Goal: Information Seeking & Learning: Learn about a topic

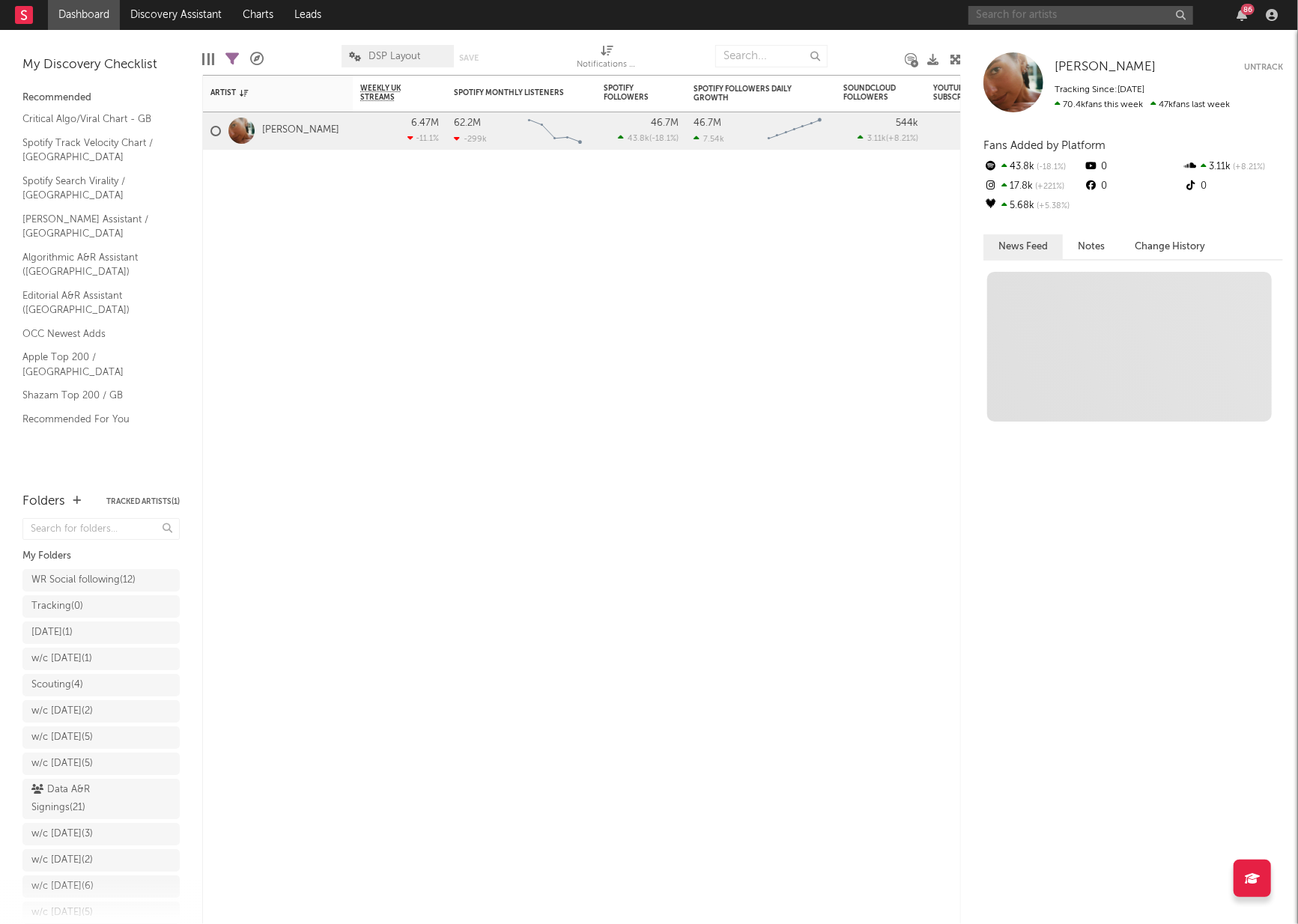
click at [1042, 18] on input "text" at bounding box center [1081, 15] width 225 height 18
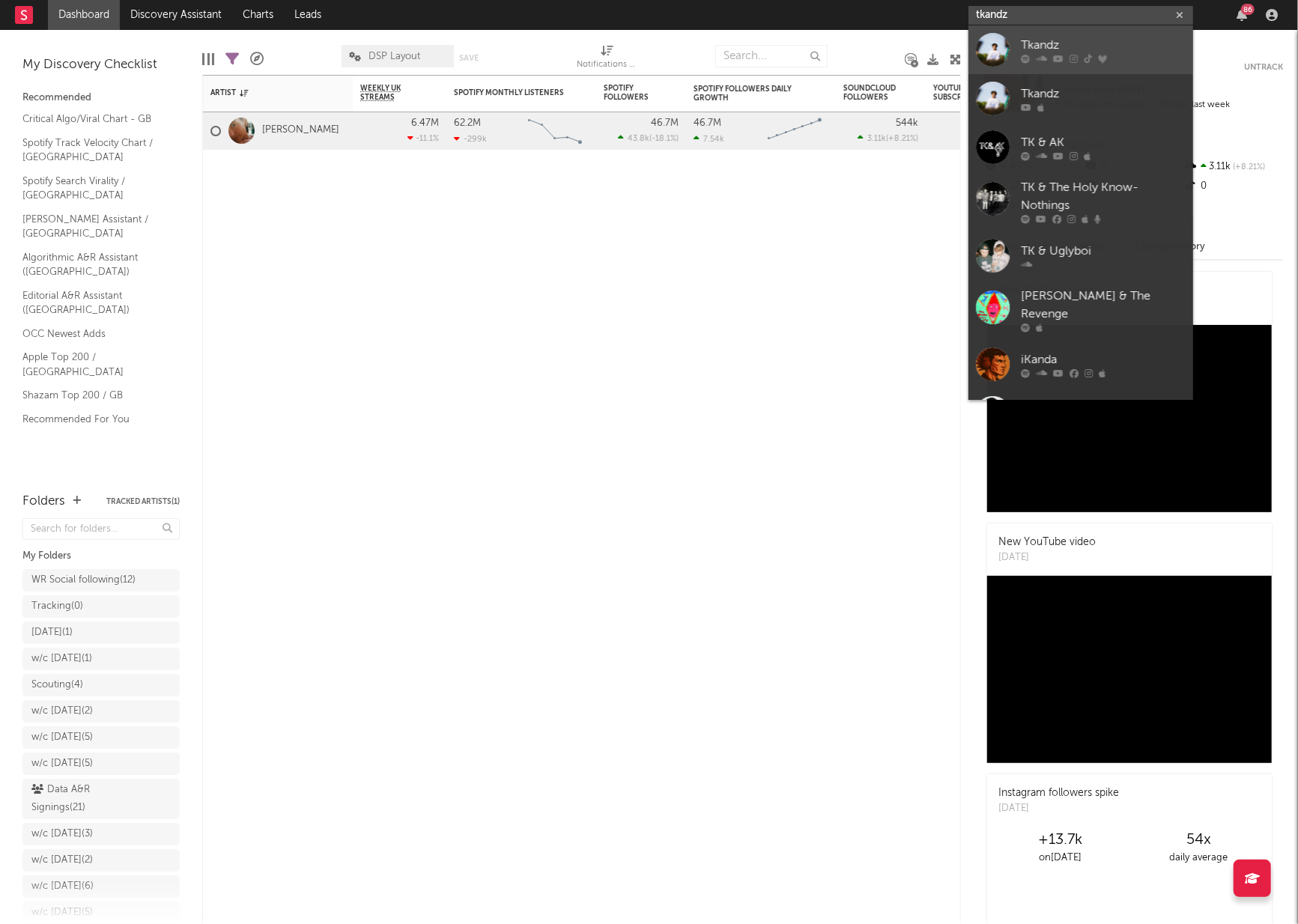
type input "tkandz"
click at [1020, 44] on link "Tkandz" at bounding box center [1081, 49] width 225 height 48
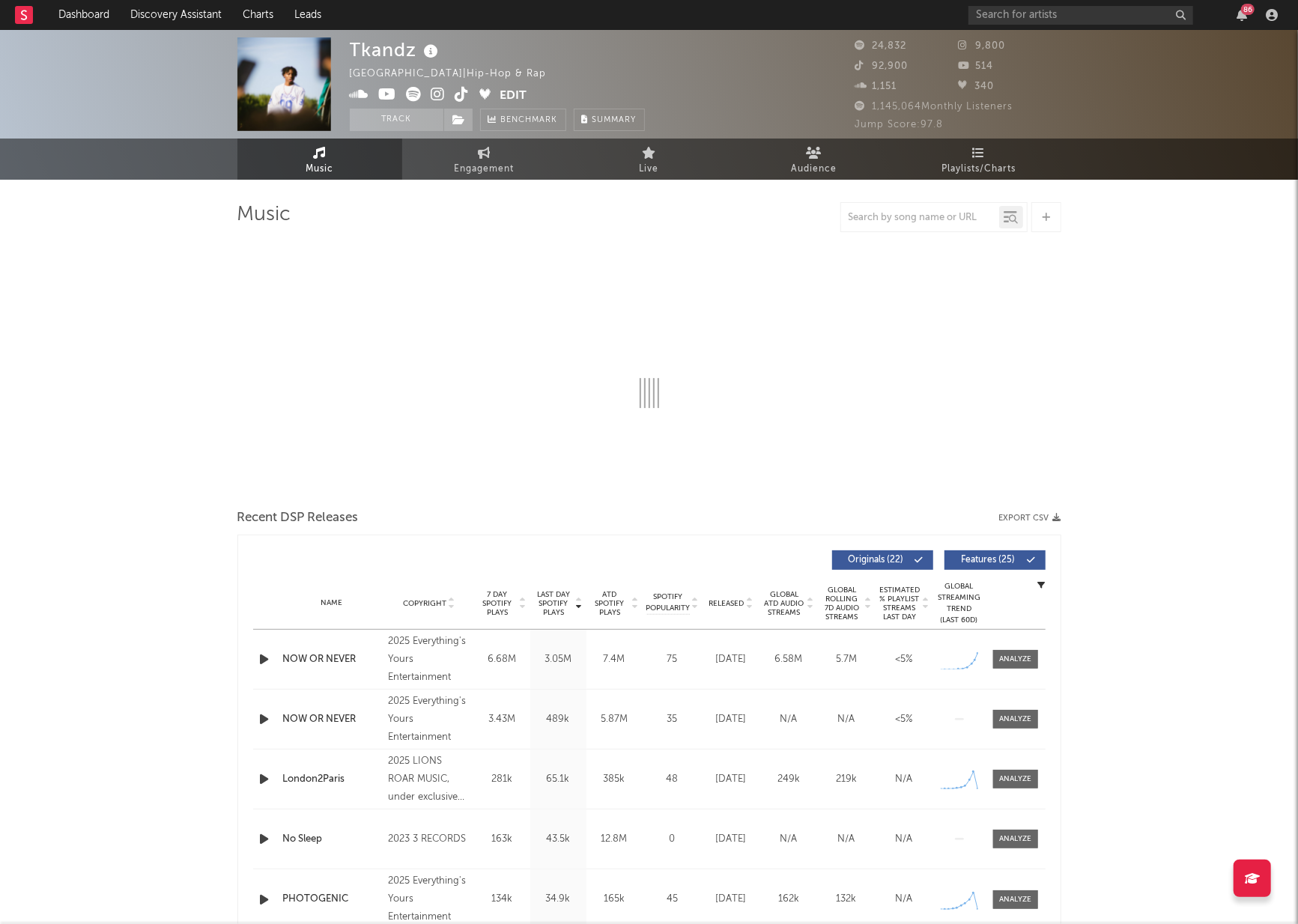
select select "6m"
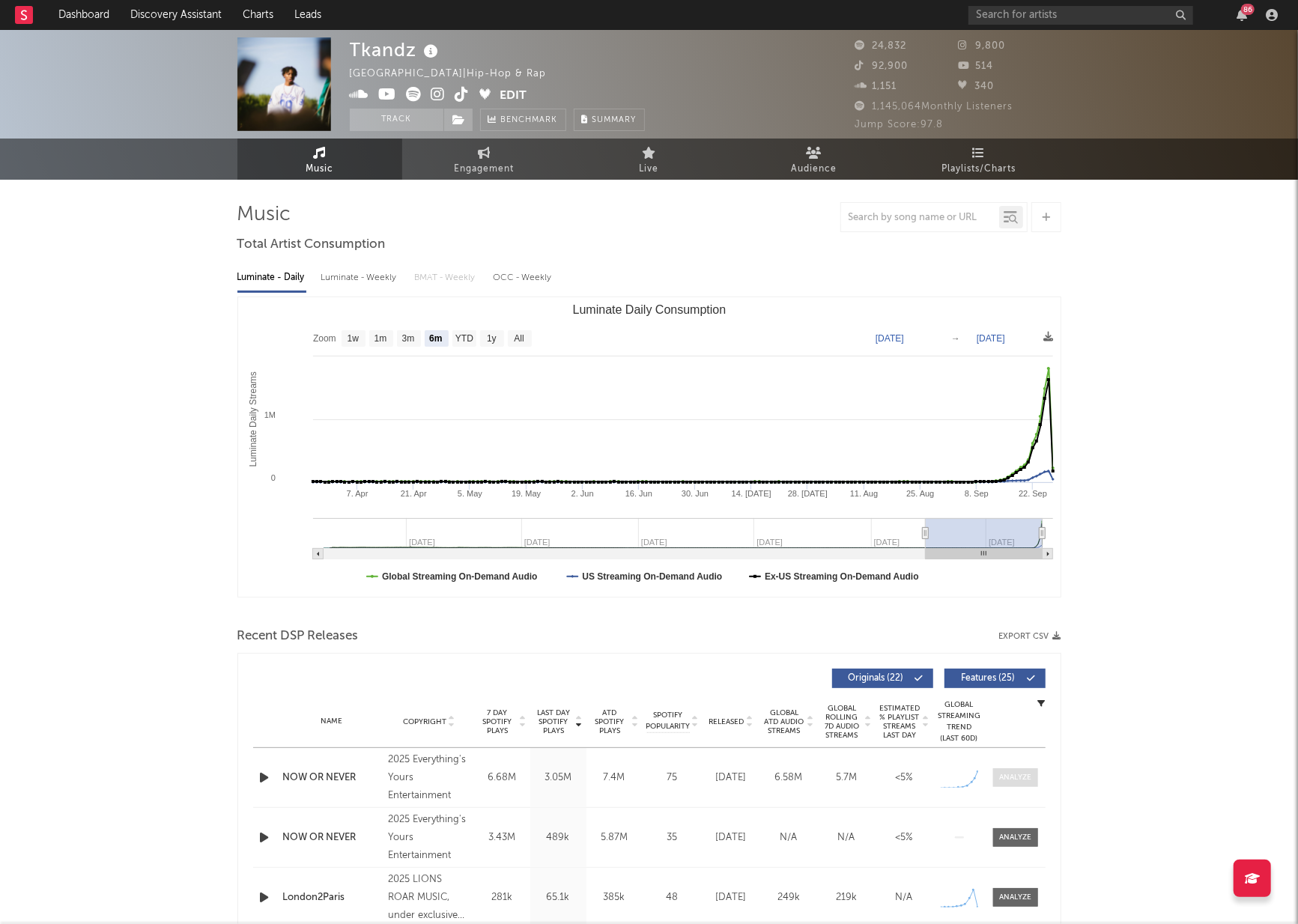
click at [1019, 779] on div at bounding box center [1015, 778] width 32 height 12
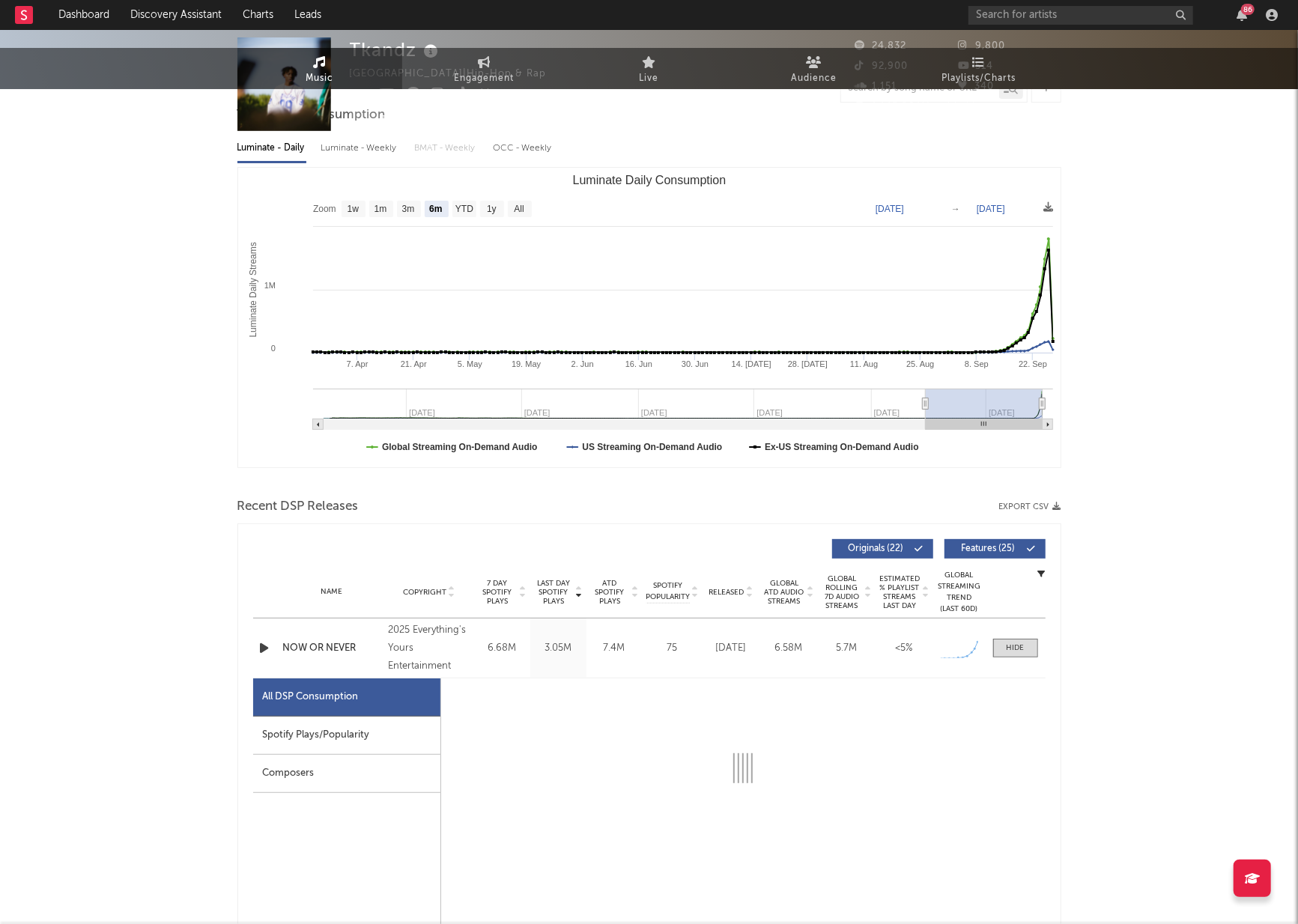
select select "1w"
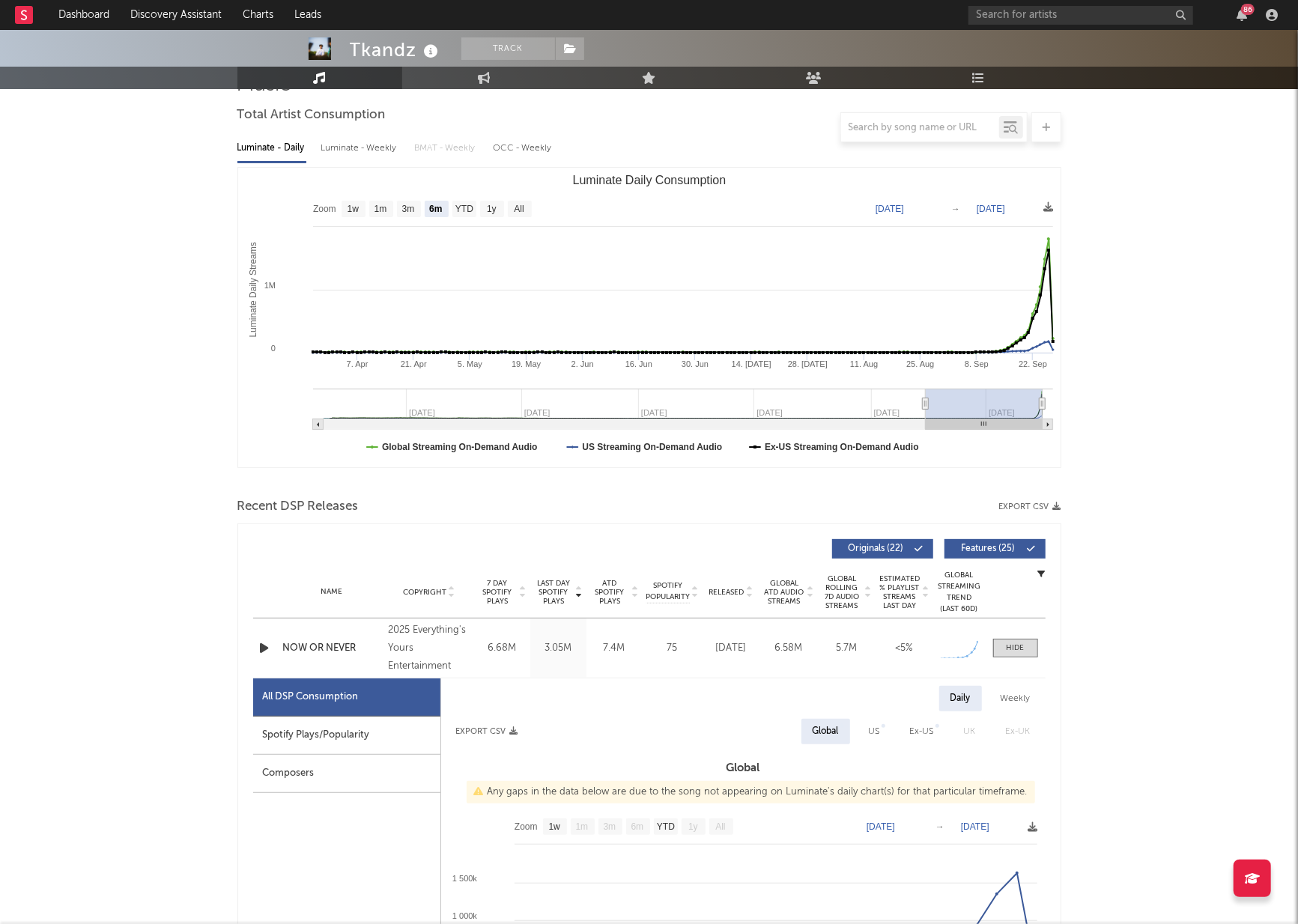
scroll to position [324, 0]
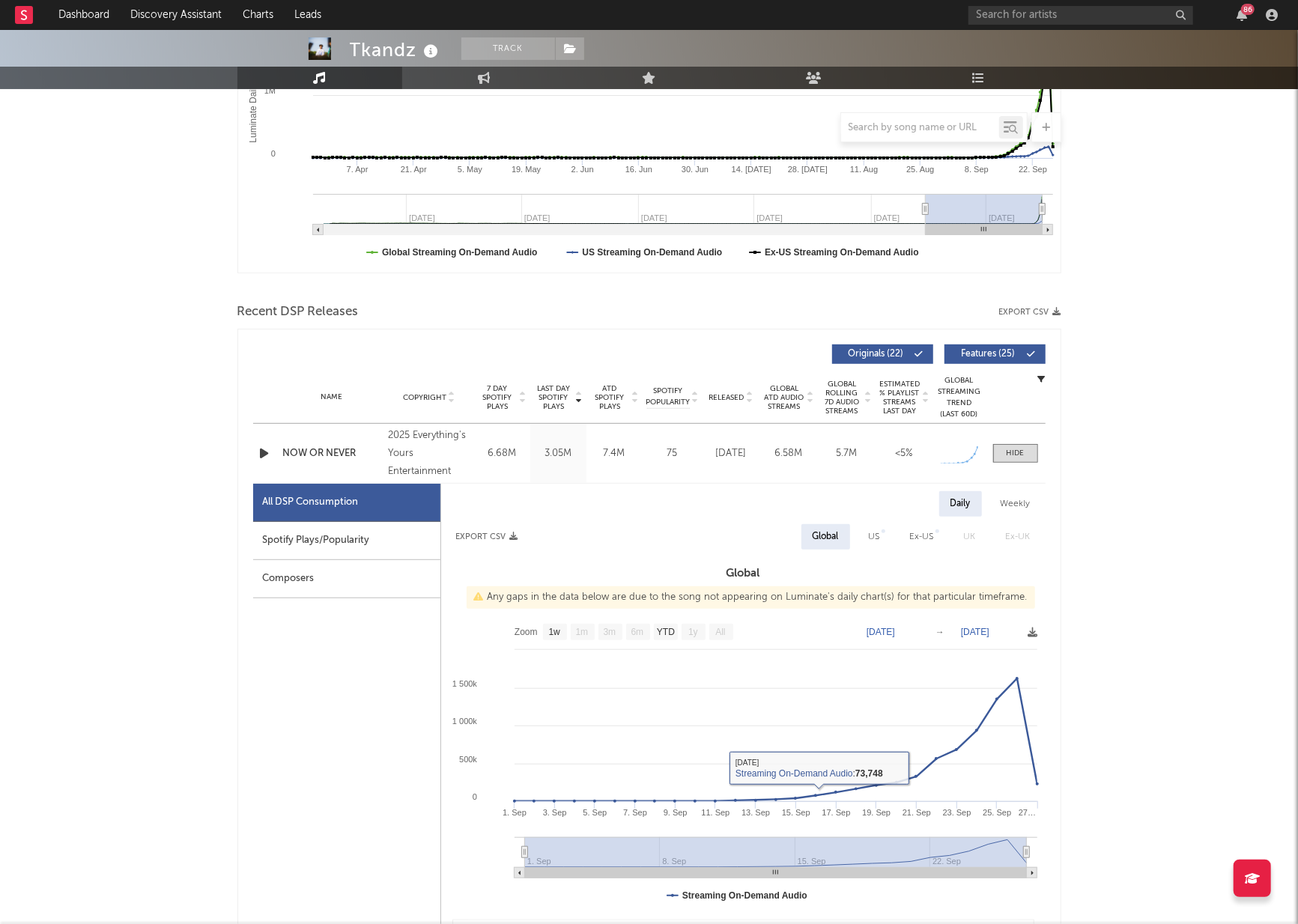
click at [304, 529] on div "Spotify Plays/Popularity" at bounding box center [346, 541] width 187 height 38
select select "1w"
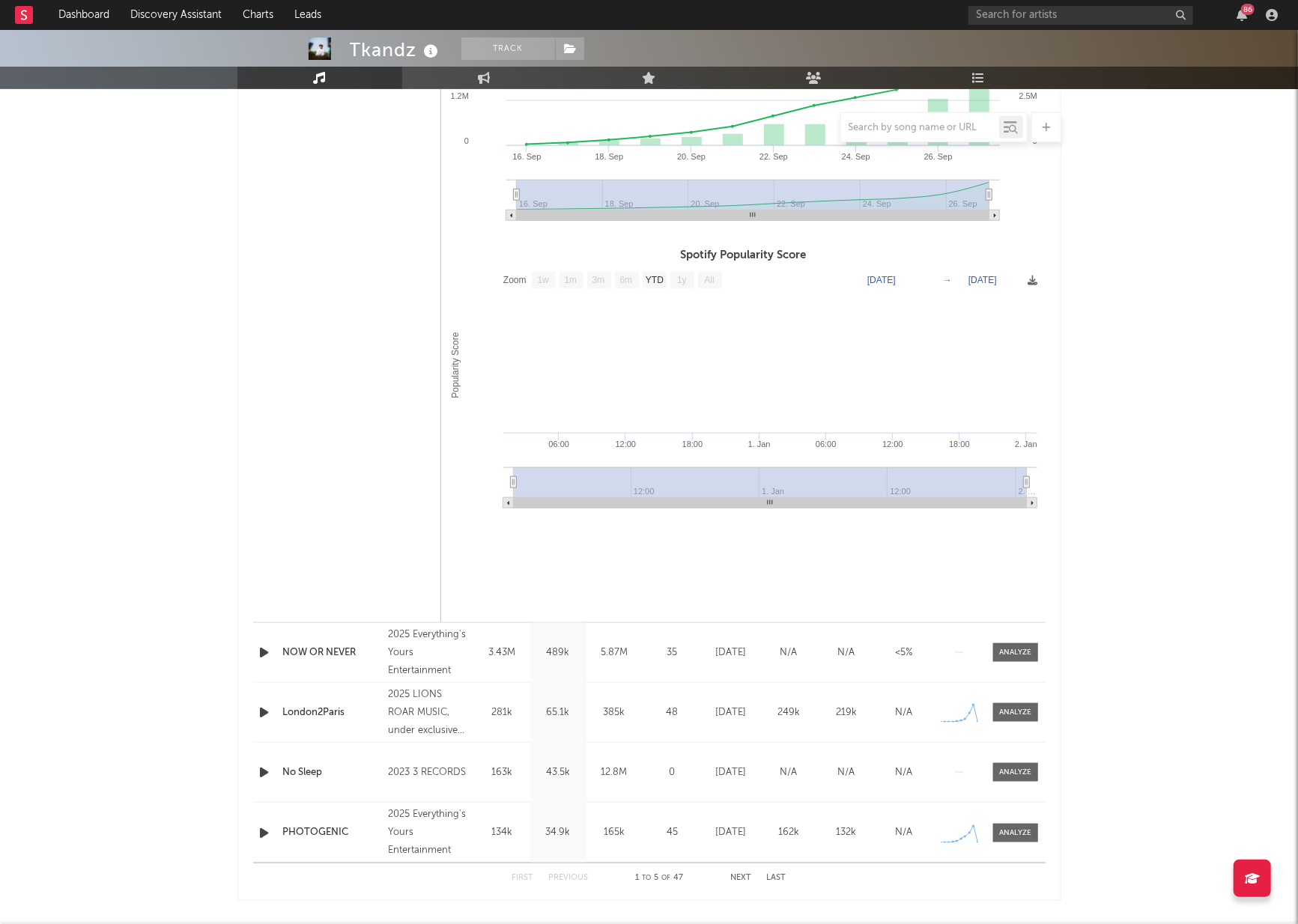
scroll to position [918, 0]
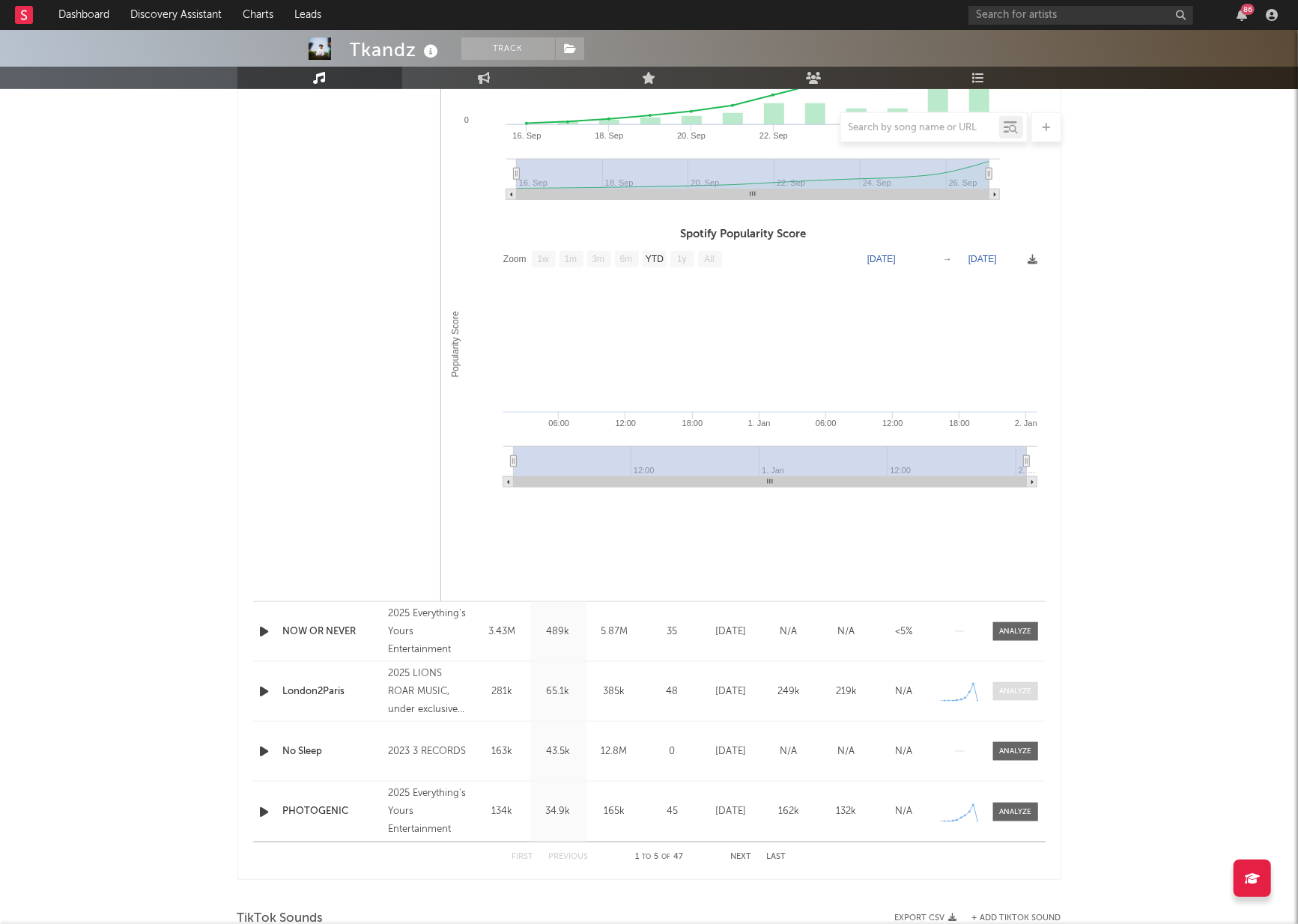
click at [1019, 690] on div at bounding box center [1015, 692] width 32 height 12
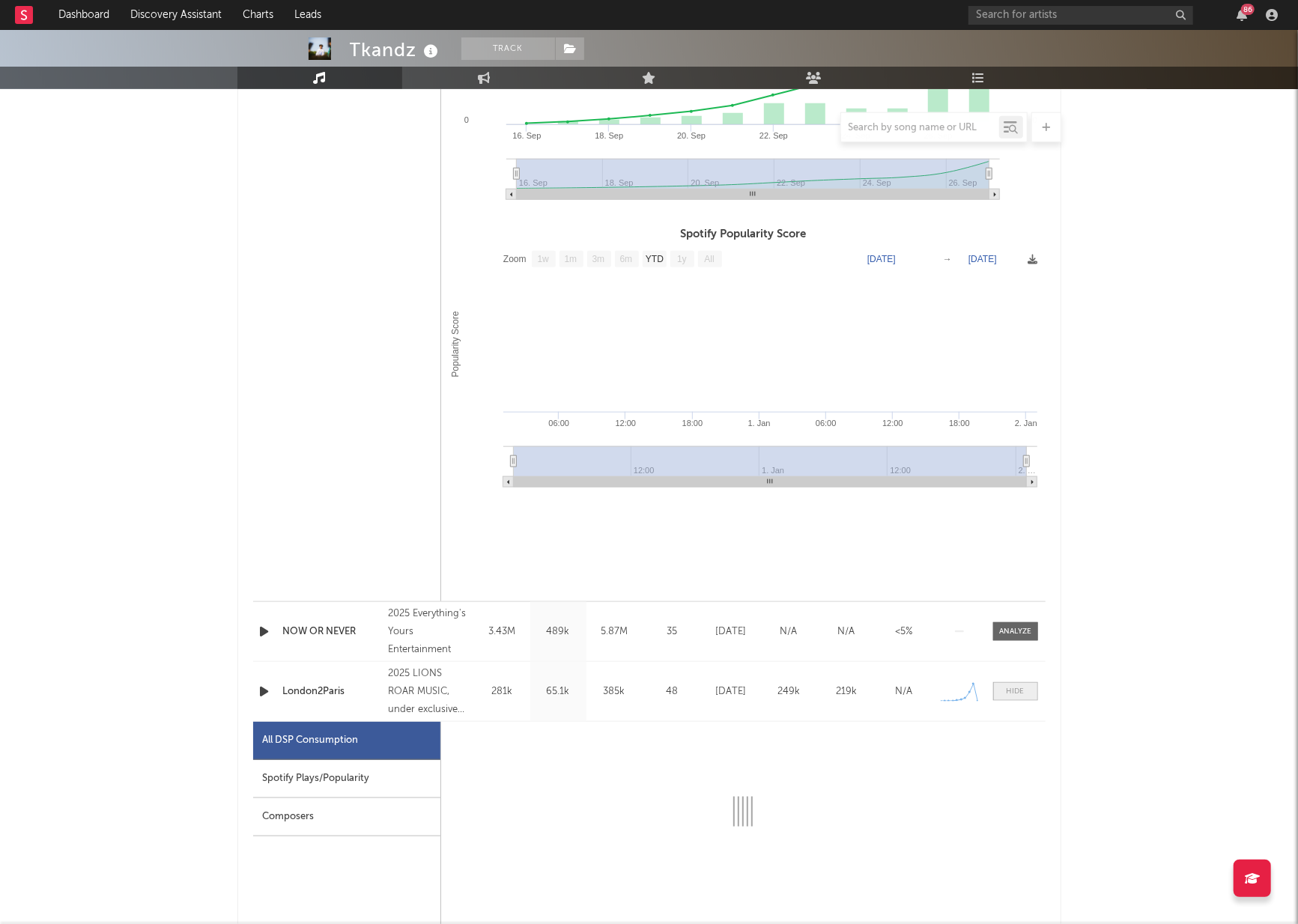
select select "1w"
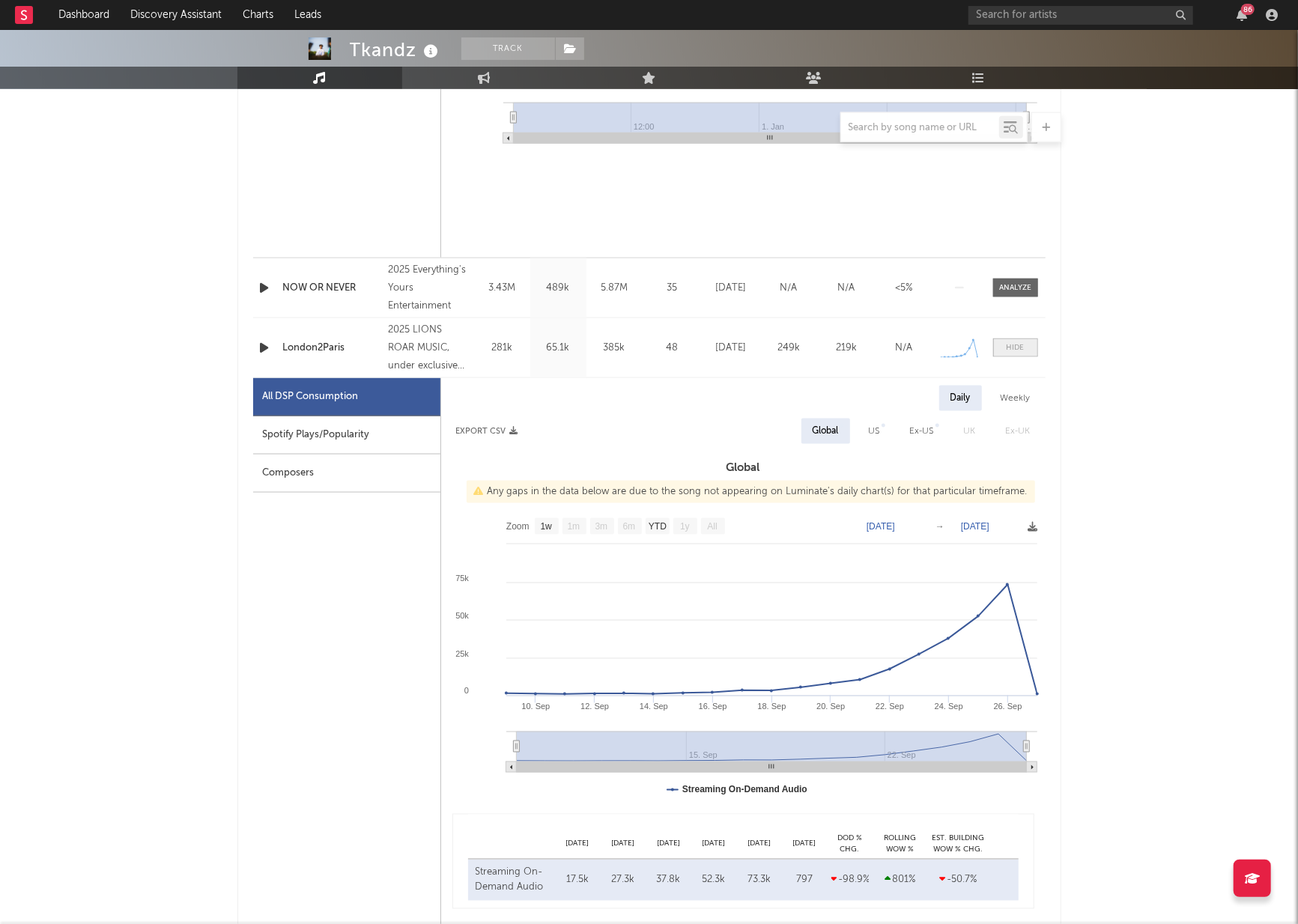
scroll to position [1277, 0]
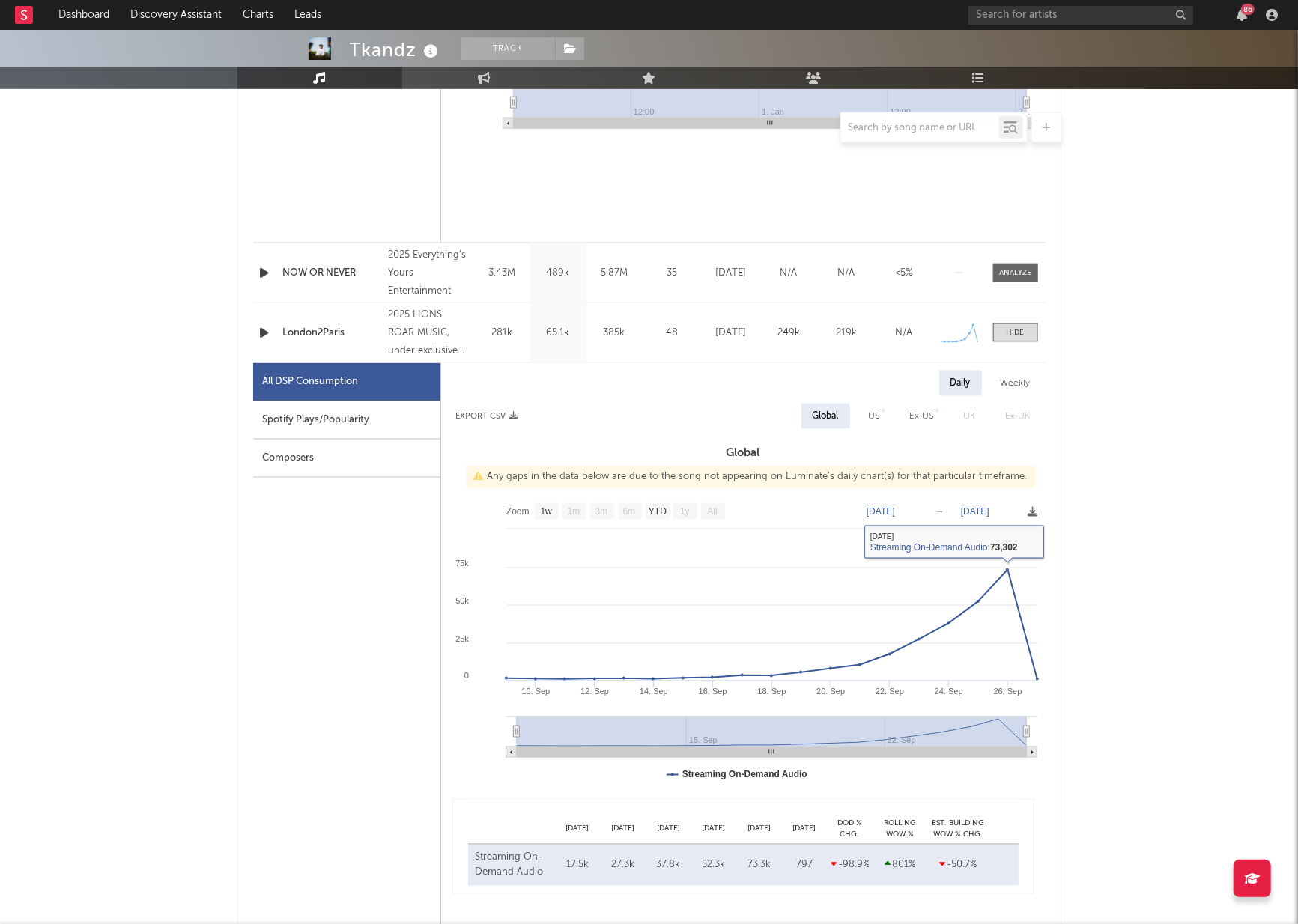
click at [1006, 324] on span at bounding box center [1016, 332] width 45 height 18
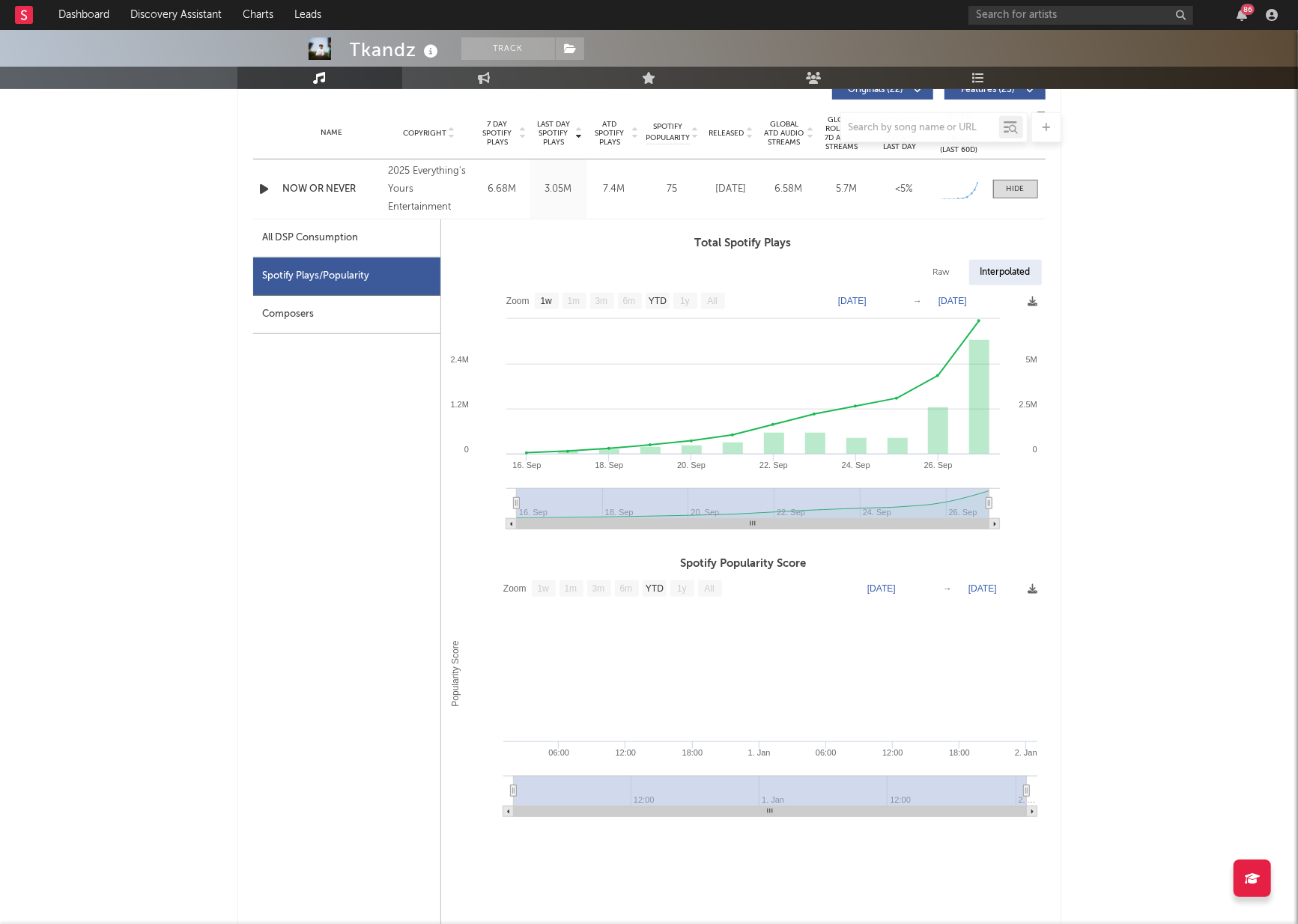
scroll to position [485, 0]
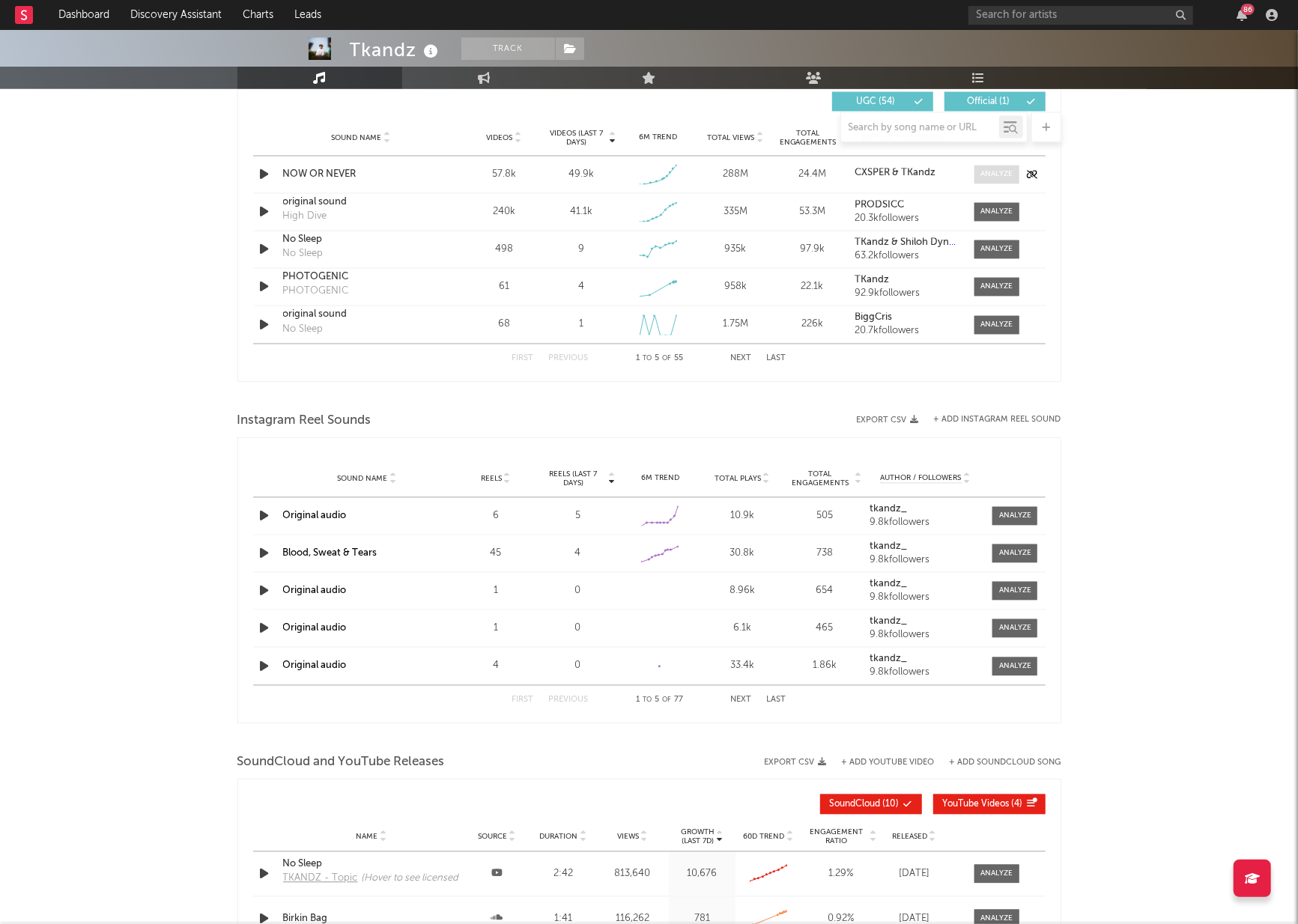
click at [1006, 177] on div at bounding box center [996, 175] width 32 height 12
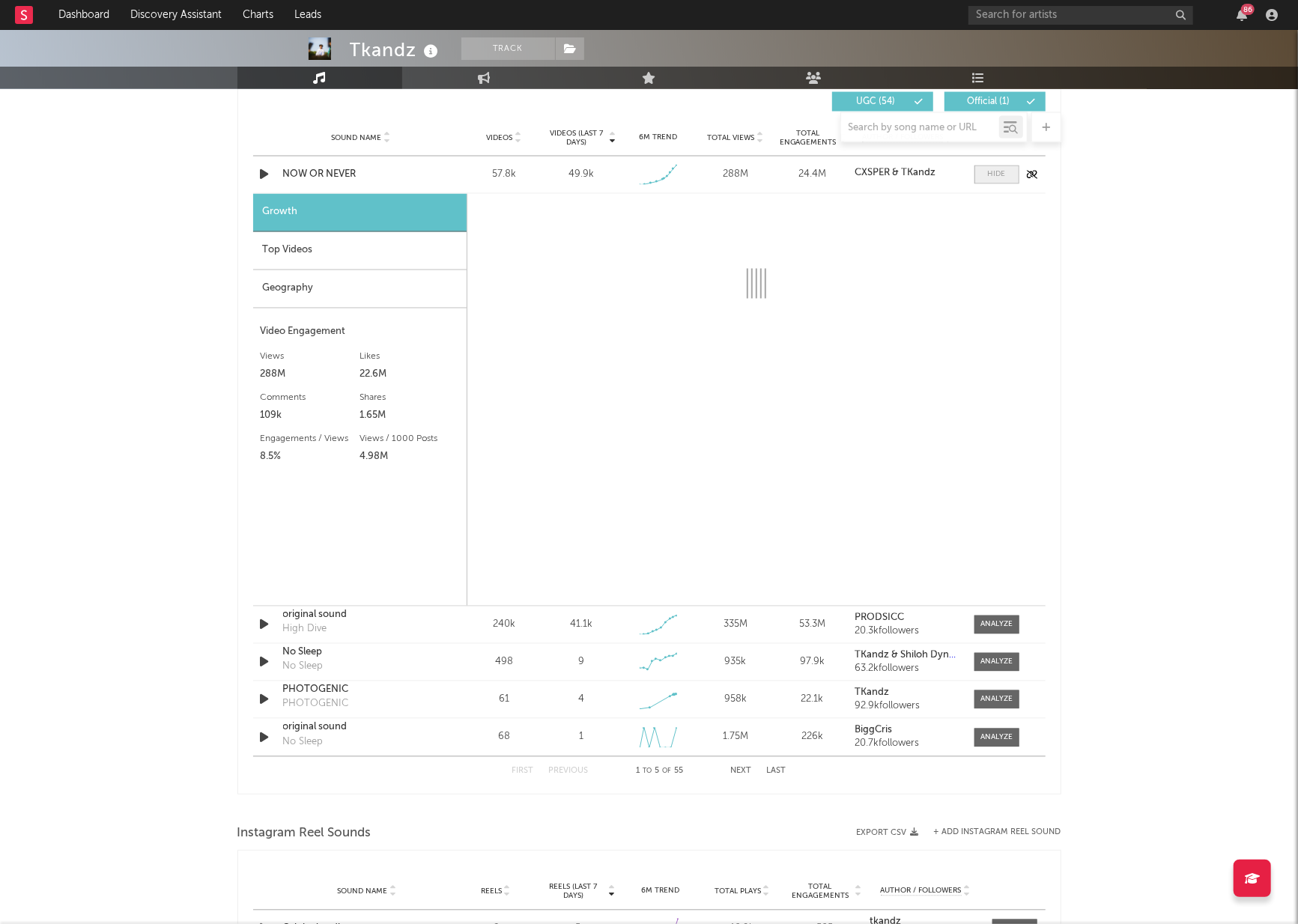
scroll to position [1773, 0]
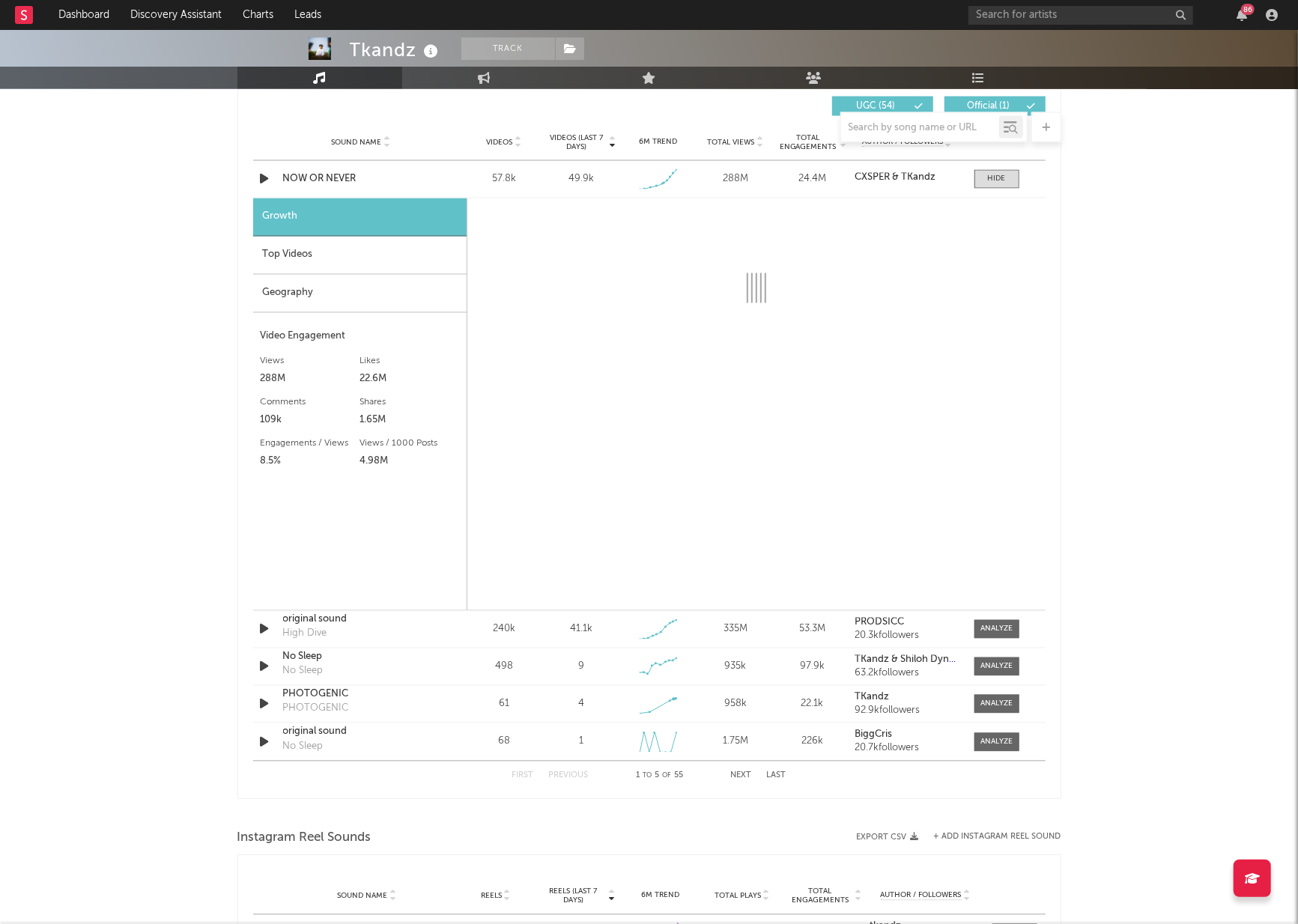
select select "1w"
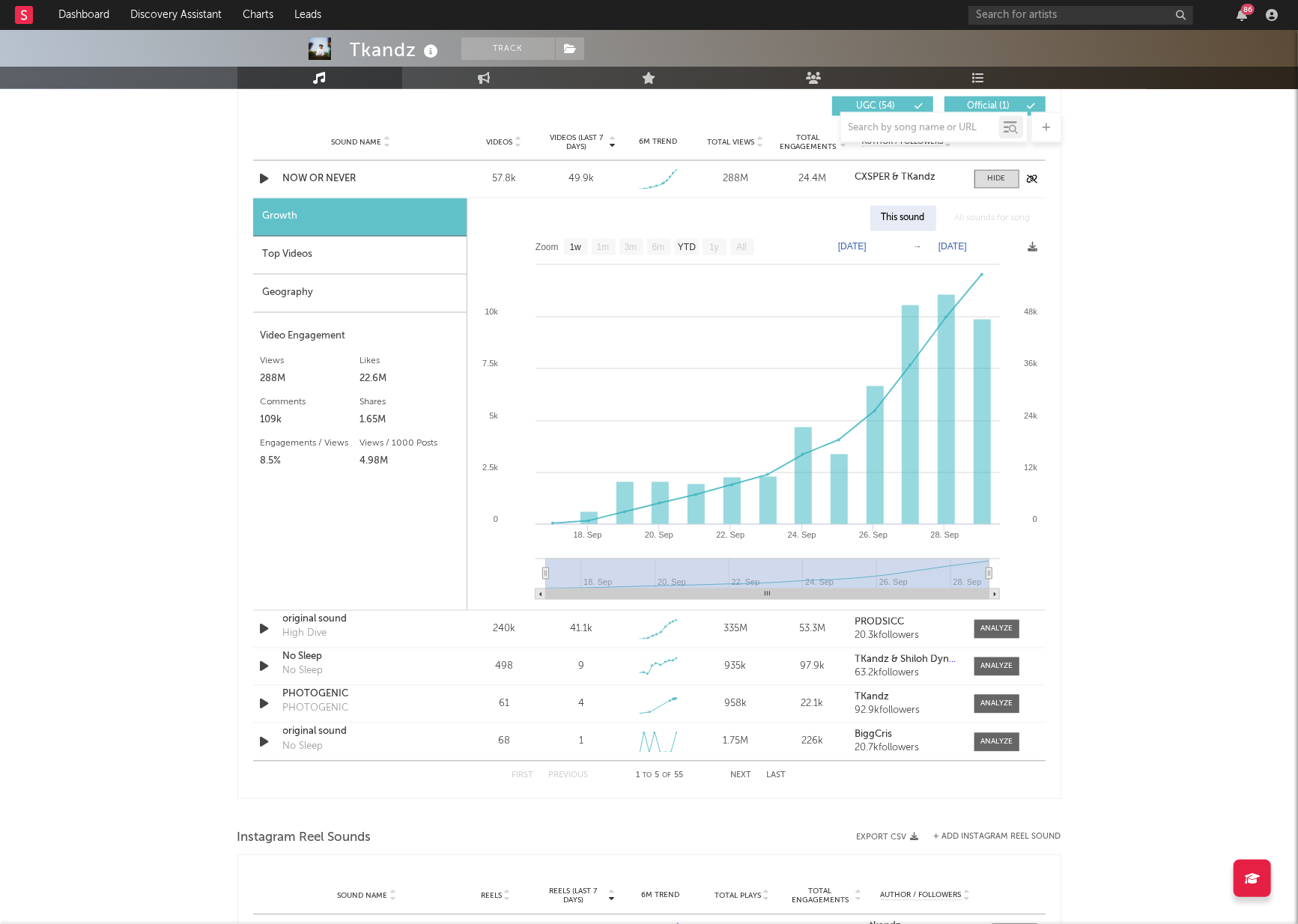
click at [333, 168] on div "Sound Name NOW OR NEVER Videos 57.8k Videos (last 7 days) 49.9k Weekly Growth %…" at bounding box center [649, 179] width 792 height 37
click at [332, 176] on div "NOW OR NEVER" at bounding box center [361, 179] width 156 height 15
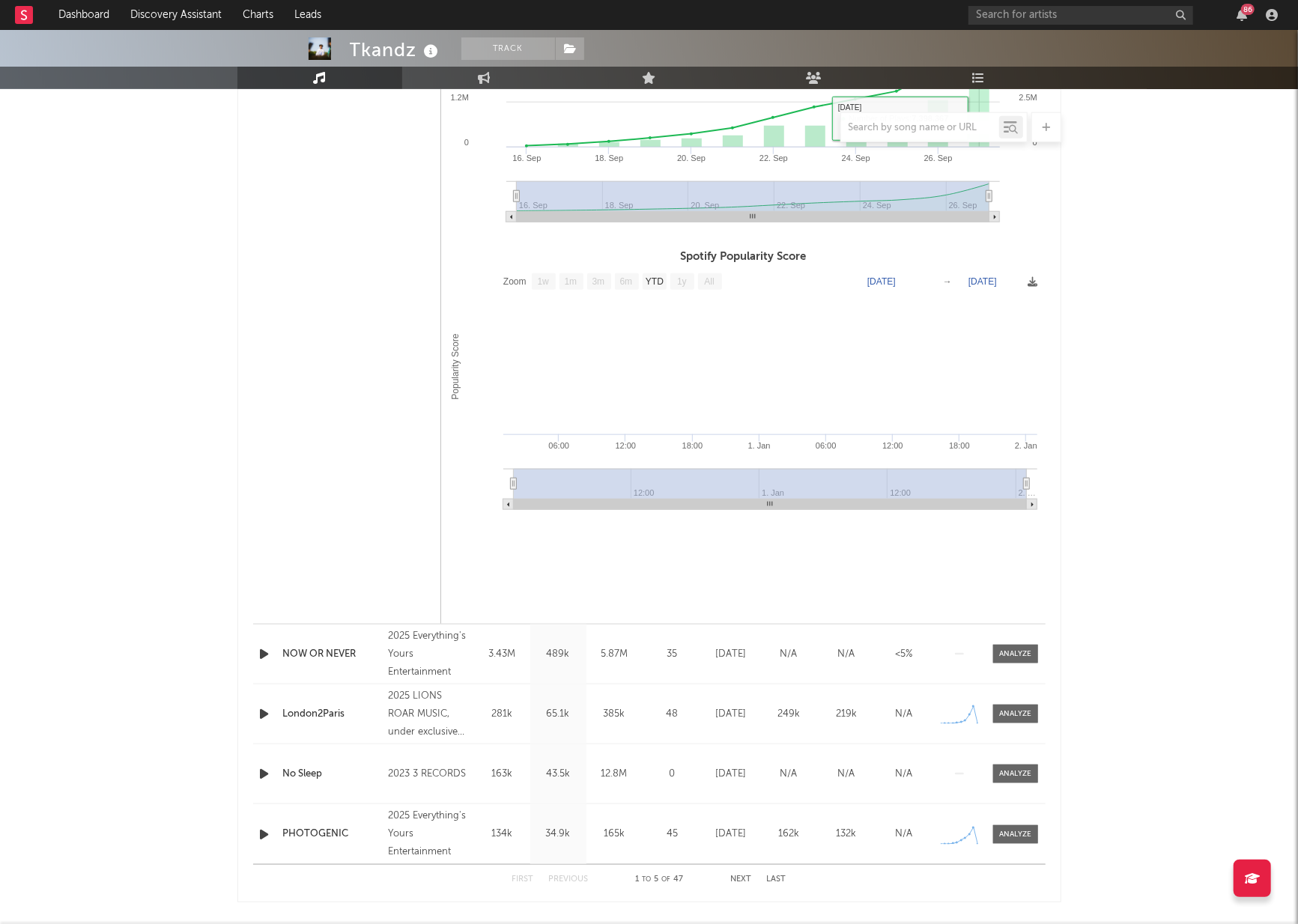
scroll to position [686, 0]
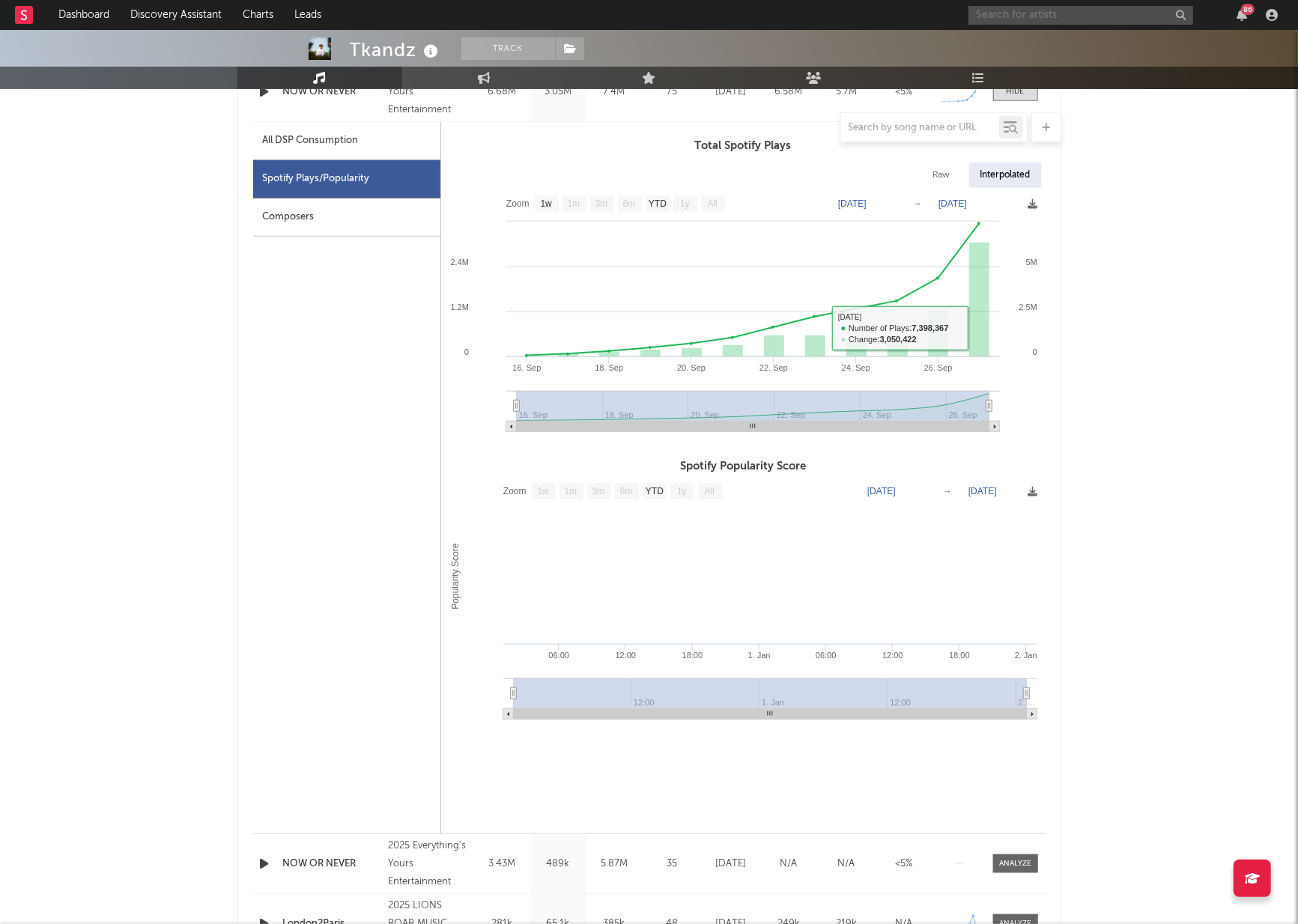
click at [1014, 13] on input "text" at bounding box center [1081, 15] width 225 height 18
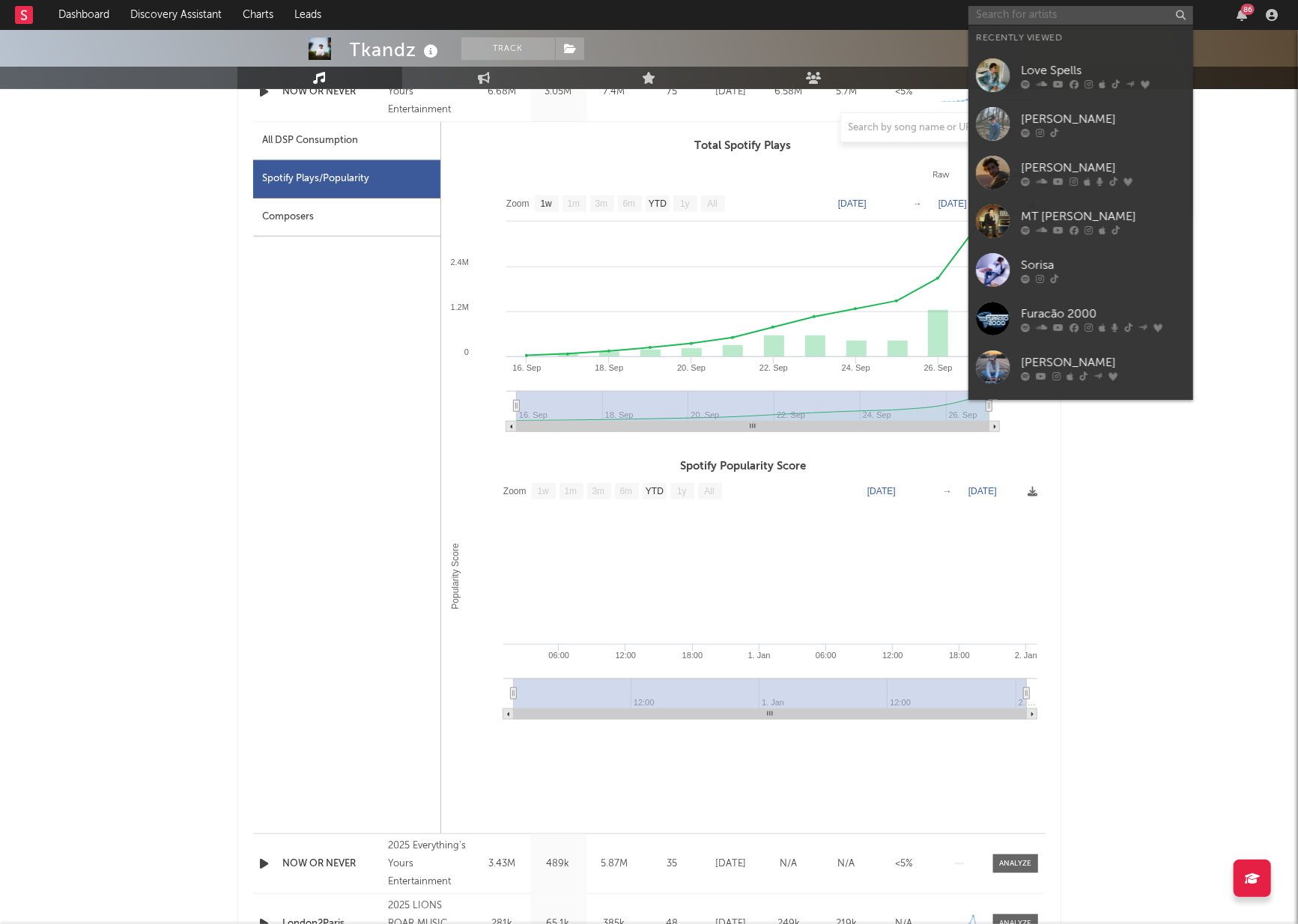
paste input "[URL][DOMAIN_NAME]"
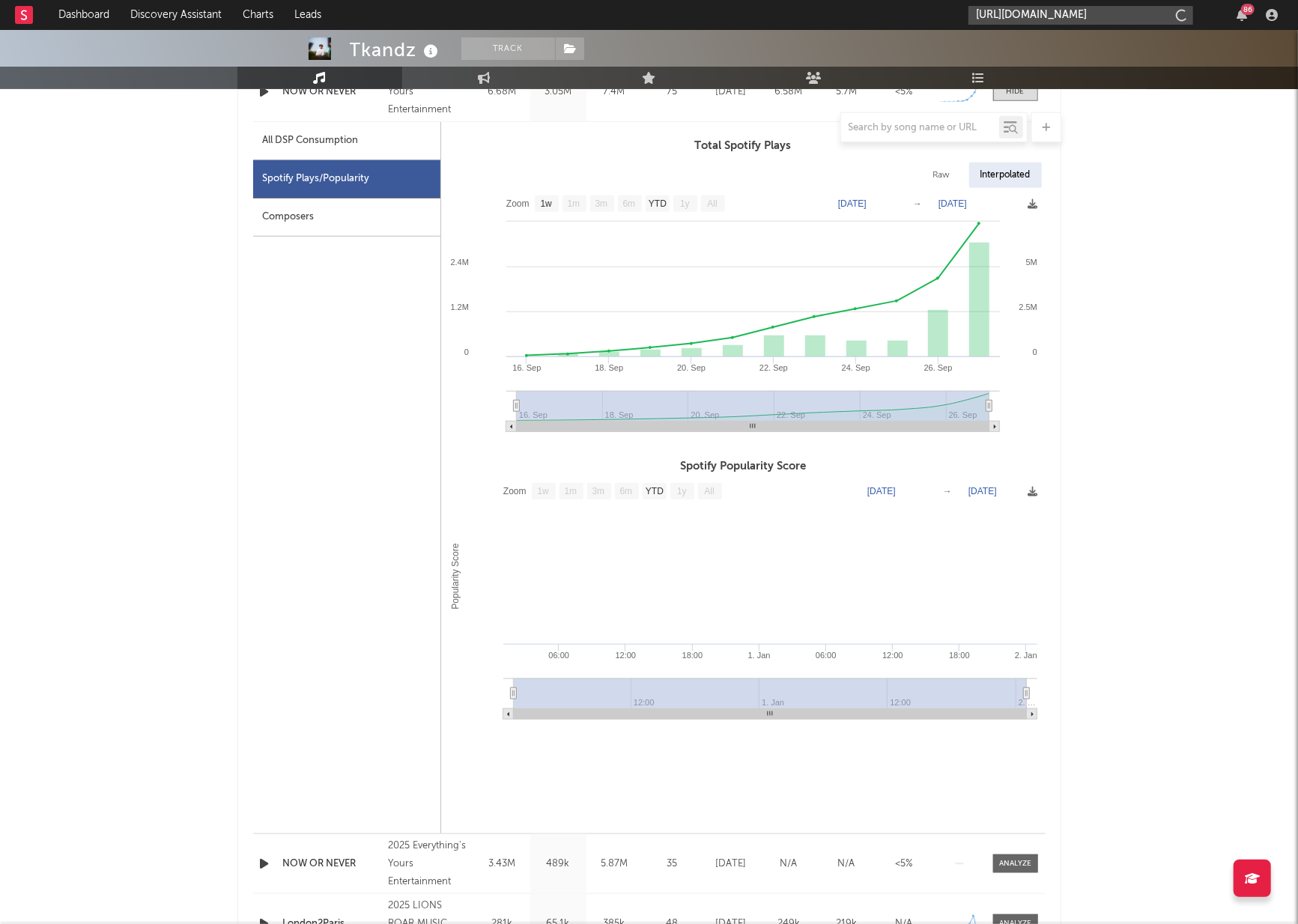
scroll to position [0, 207]
click at [1053, 14] on input "[URL][DOMAIN_NAME]" at bounding box center [1081, 15] width 225 height 18
type input "[URL][DOMAIN_NAME]"
click at [1048, 34] on link "Furacão 2000" at bounding box center [1081, 49] width 225 height 48
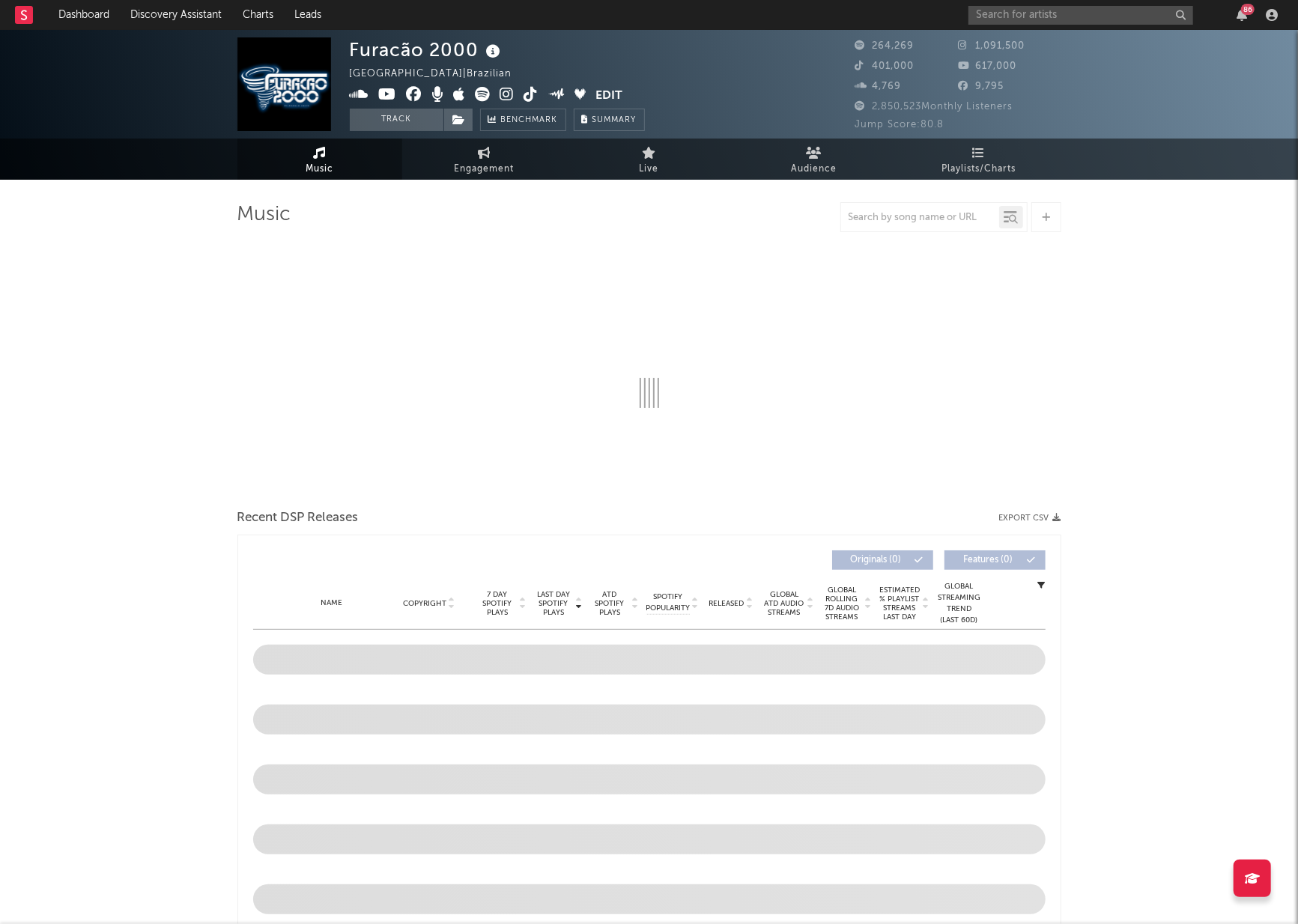
select select "6m"
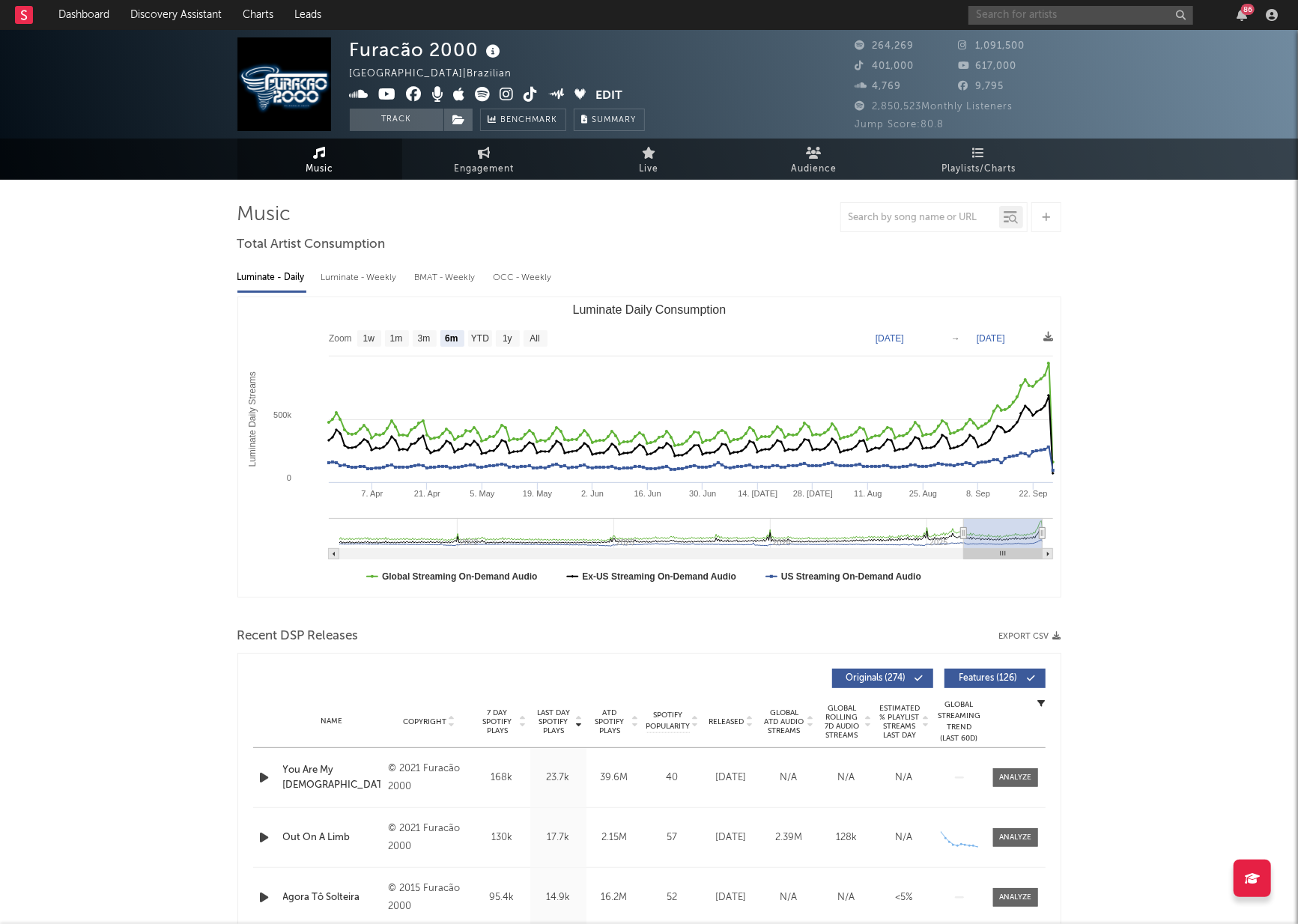
click at [1023, 15] on input "text" at bounding box center [1081, 15] width 225 height 18
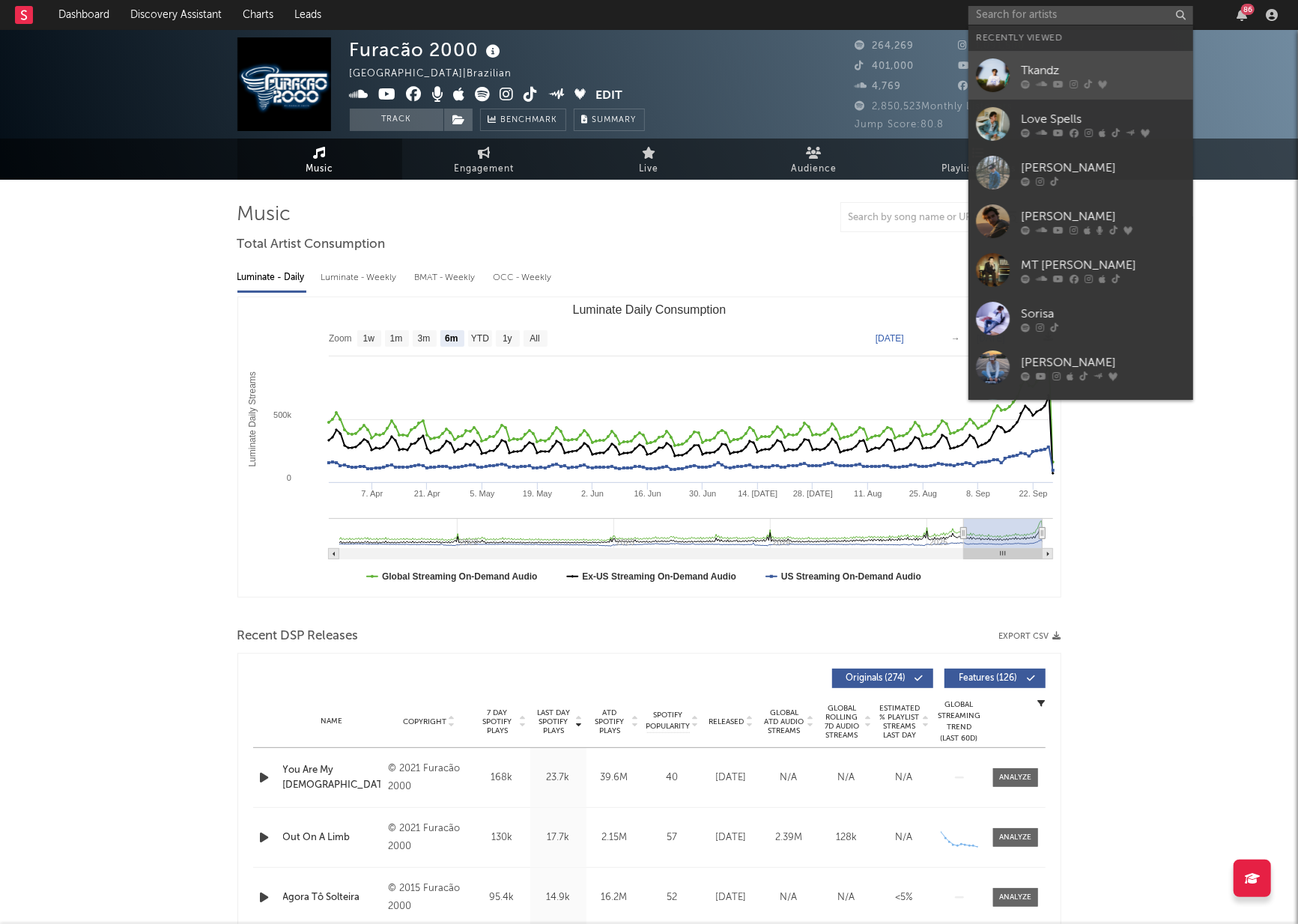
click at [1005, 59] on div at bounding box center [993, 75] width 34 height 34
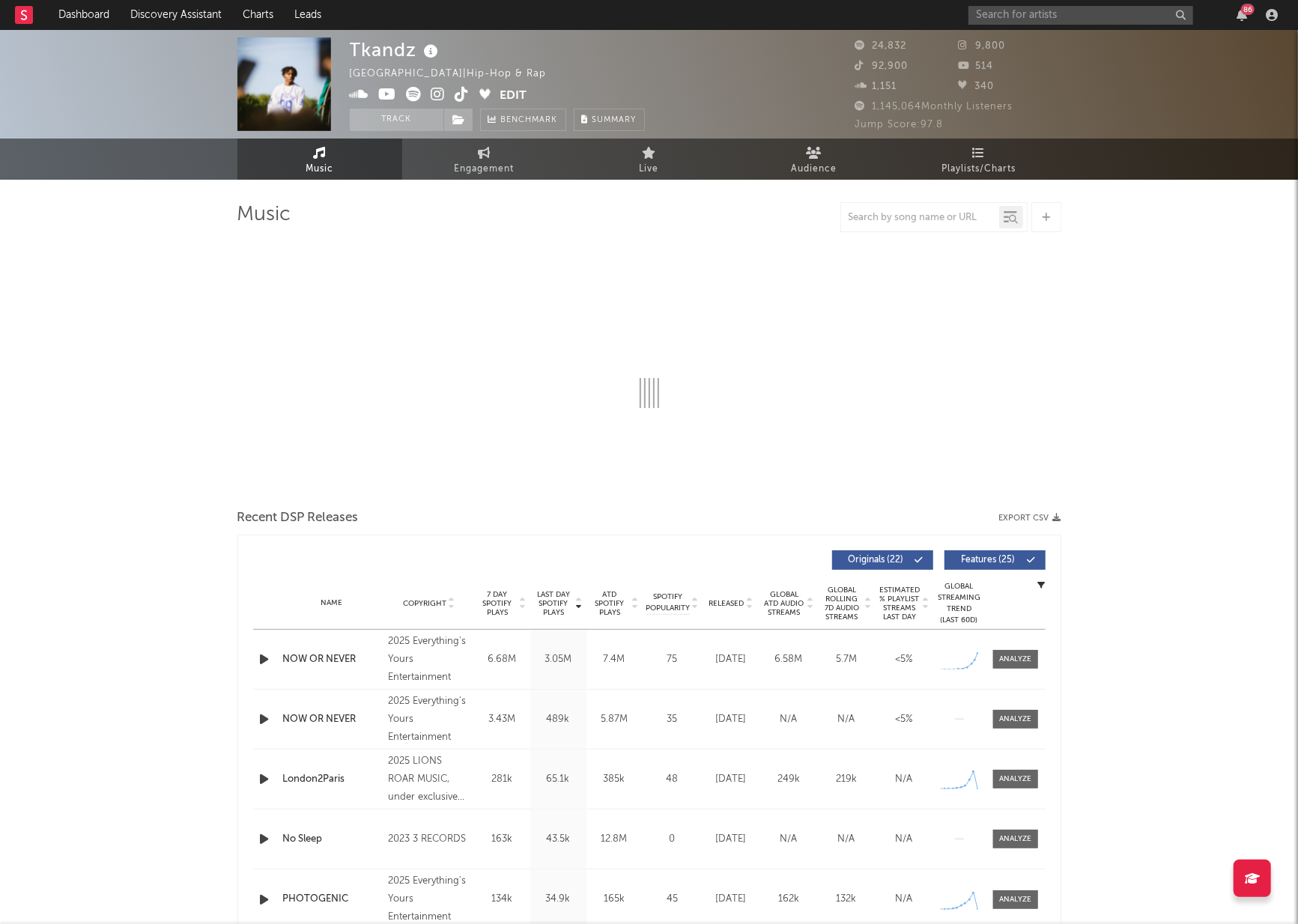
select select "6m"
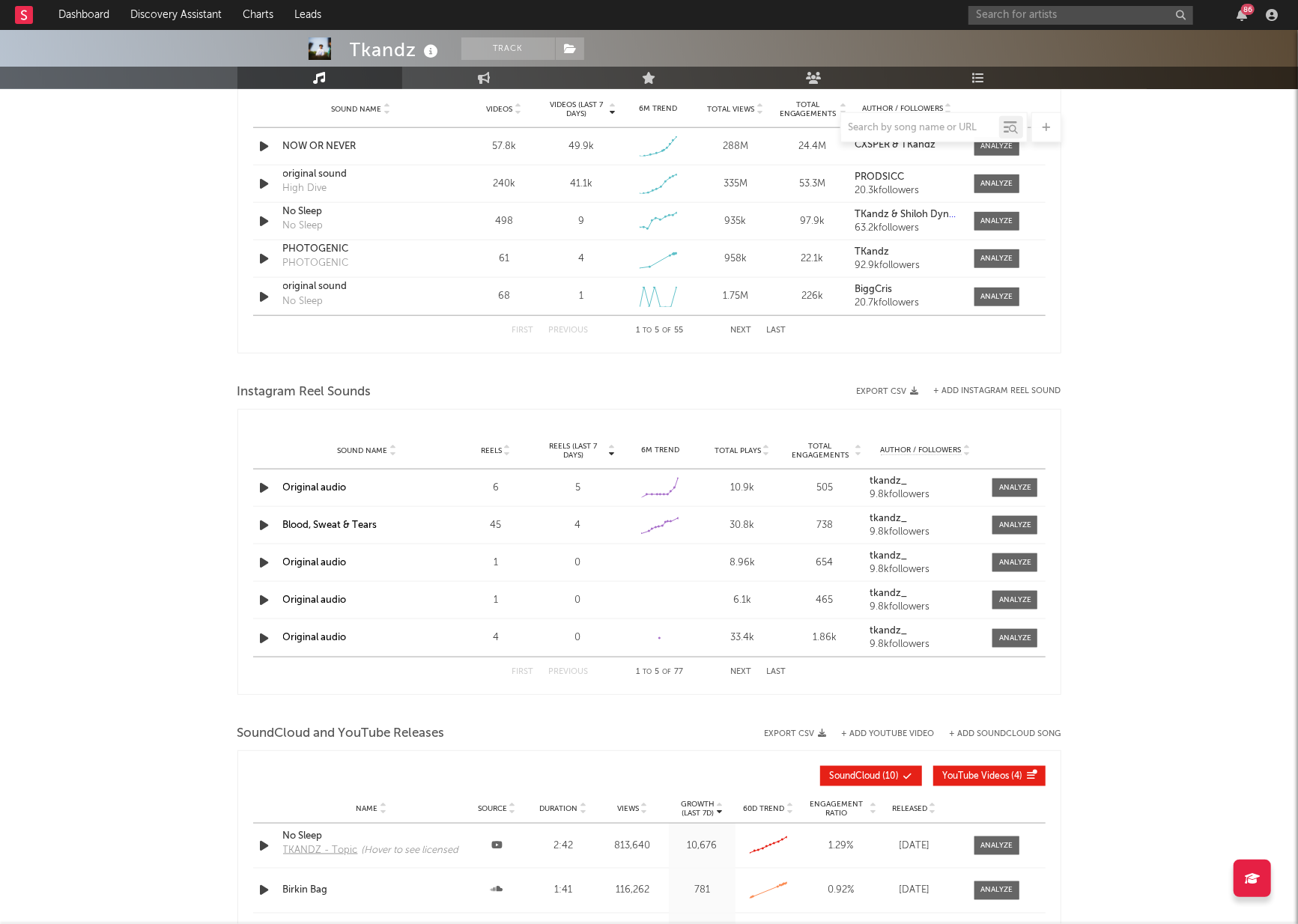
scroll to position [978, 0]
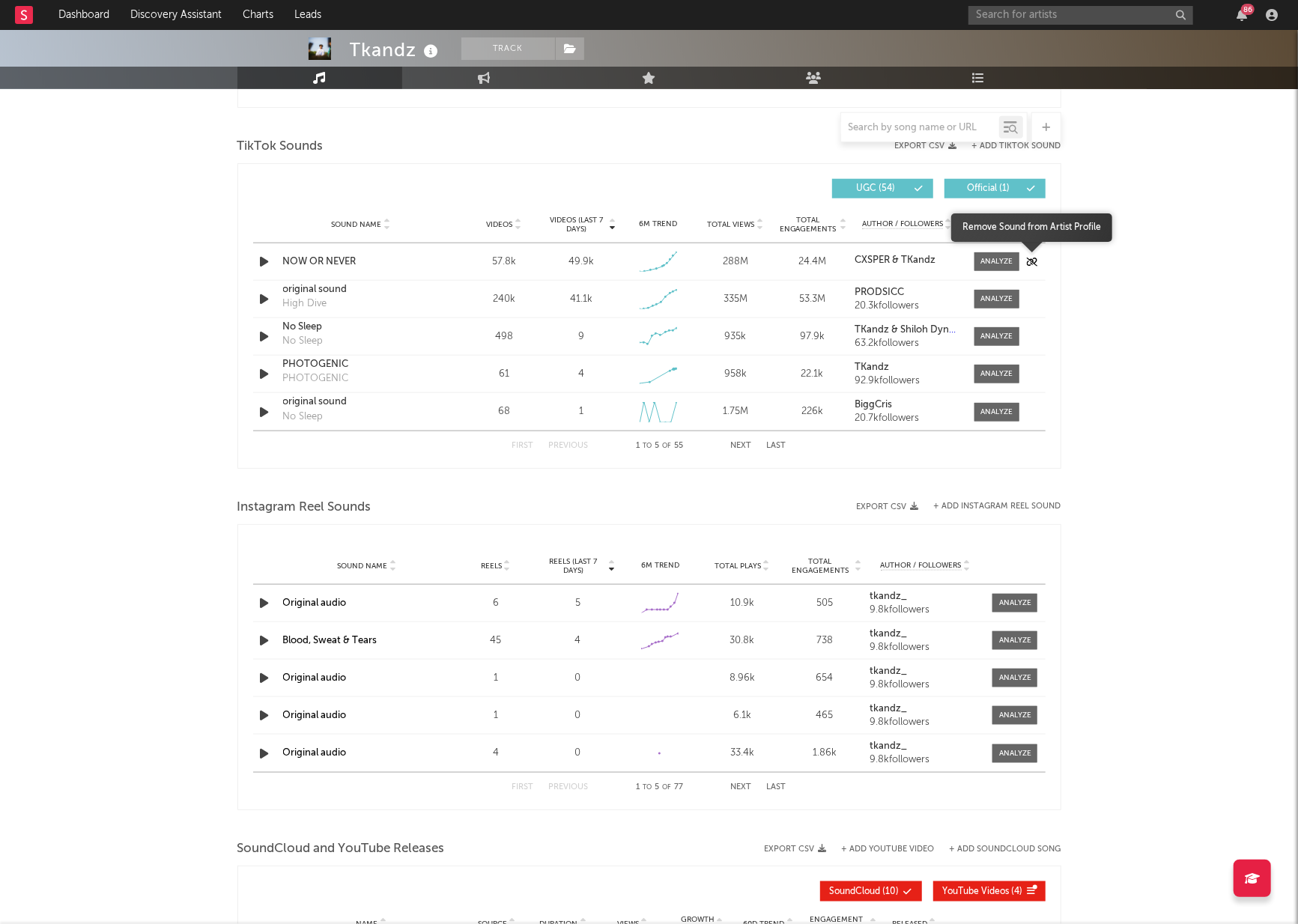
click at [1026, 258] on icon "button" at bounding box center [1032, 262] width 12 height 9
click at [994, 256] on div at bounding box center [996, 262] width 32 height 12
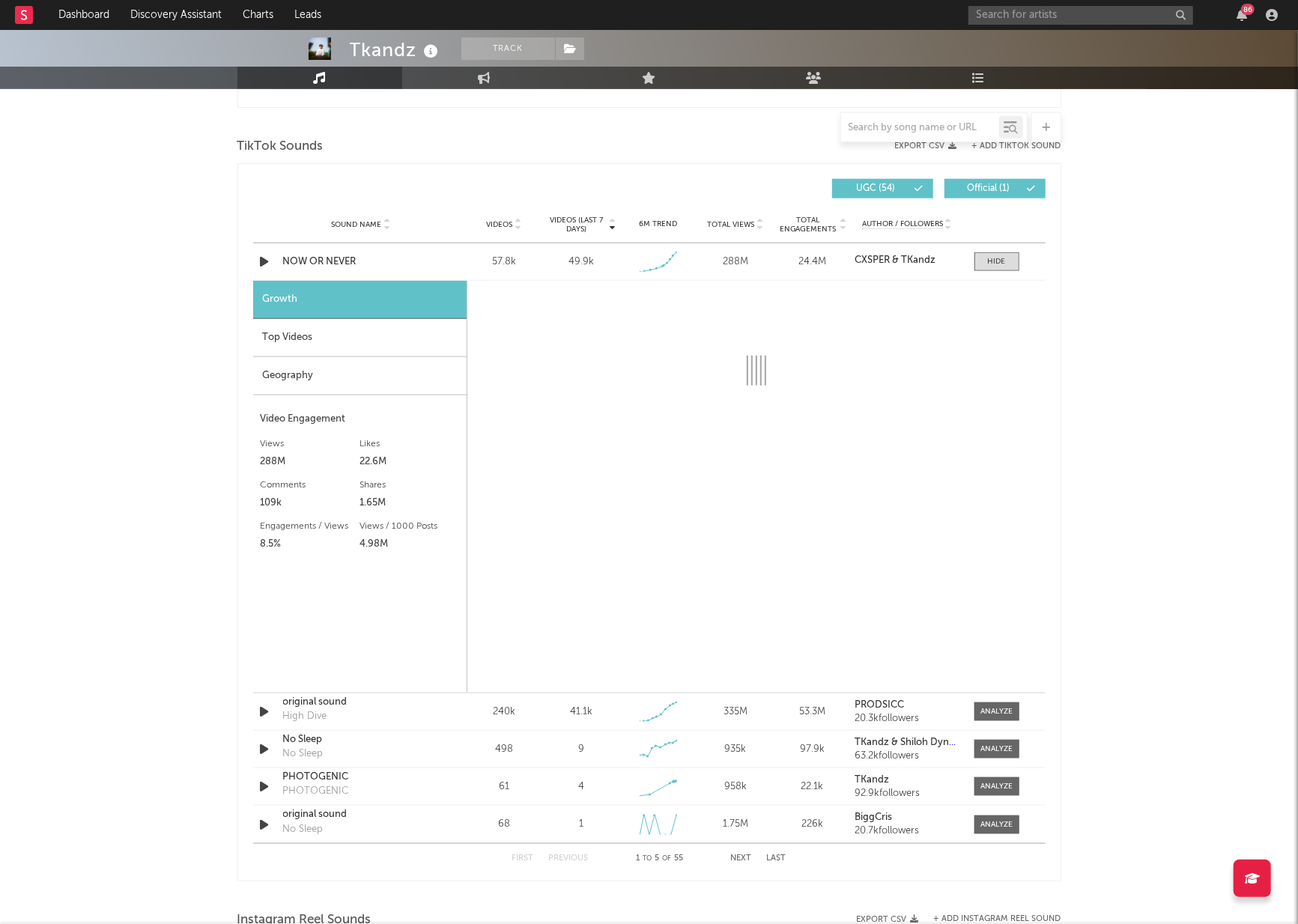
select select "1w"
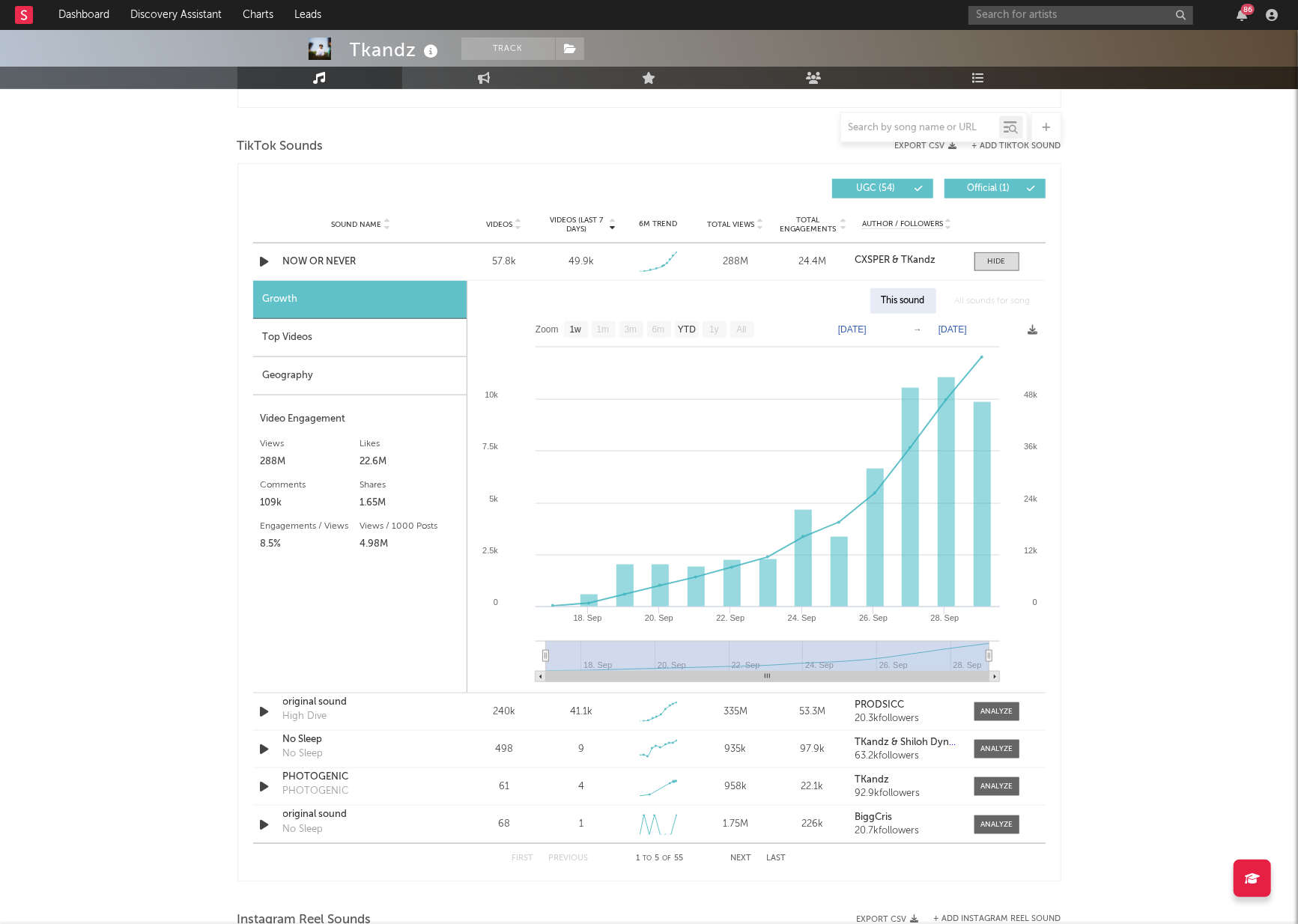
drag, startPoint x: 344, startPoint y: 339, endPoint x: 322, endPoint y: 334, distance: 22.6
click at [344, 339] on div "Top Videos" at bounding box center [359, 339] width 213 height 38
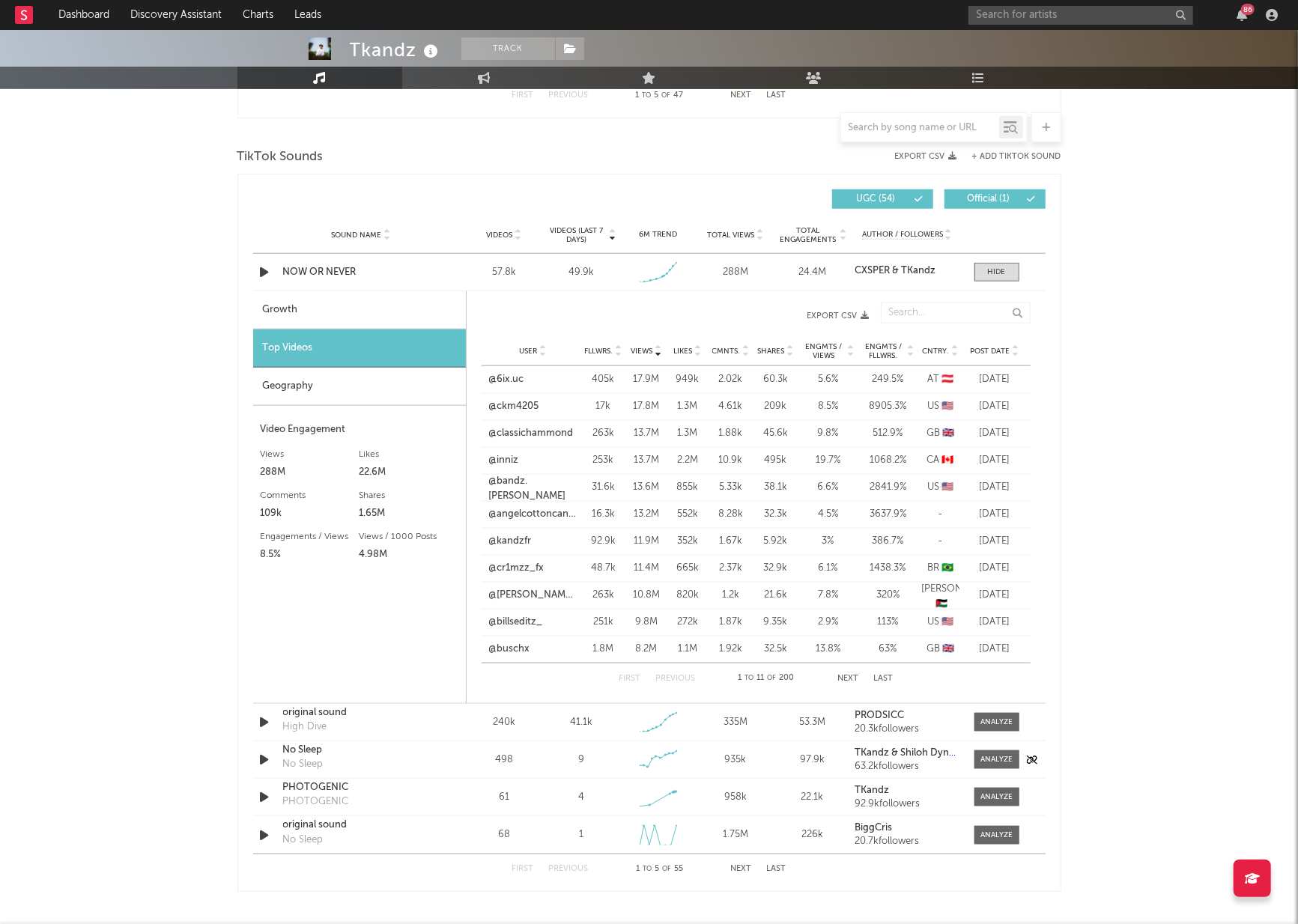
scroll to position [969, 0]
click at [1095, 16] on input "text" at bounding box center [1081, 15] width 225 height 18
click at [1109, 21] on input "sorisa" at bounding box center [1081, 15] width 225 height 18
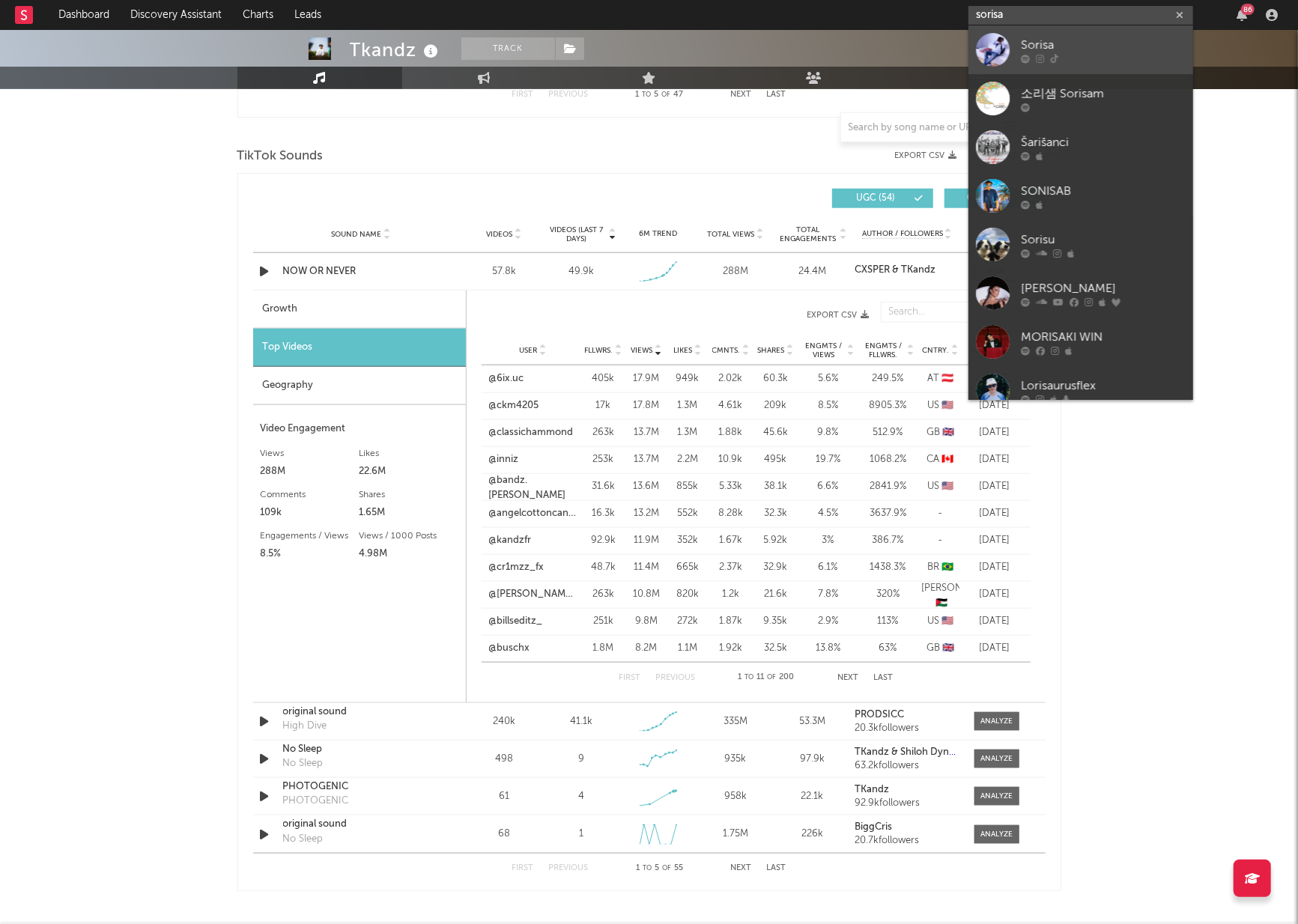
type input "sorisa"
click at [1101, 45] on div "Sorisa" at bounding box center [1103, 45] width 165 height 18
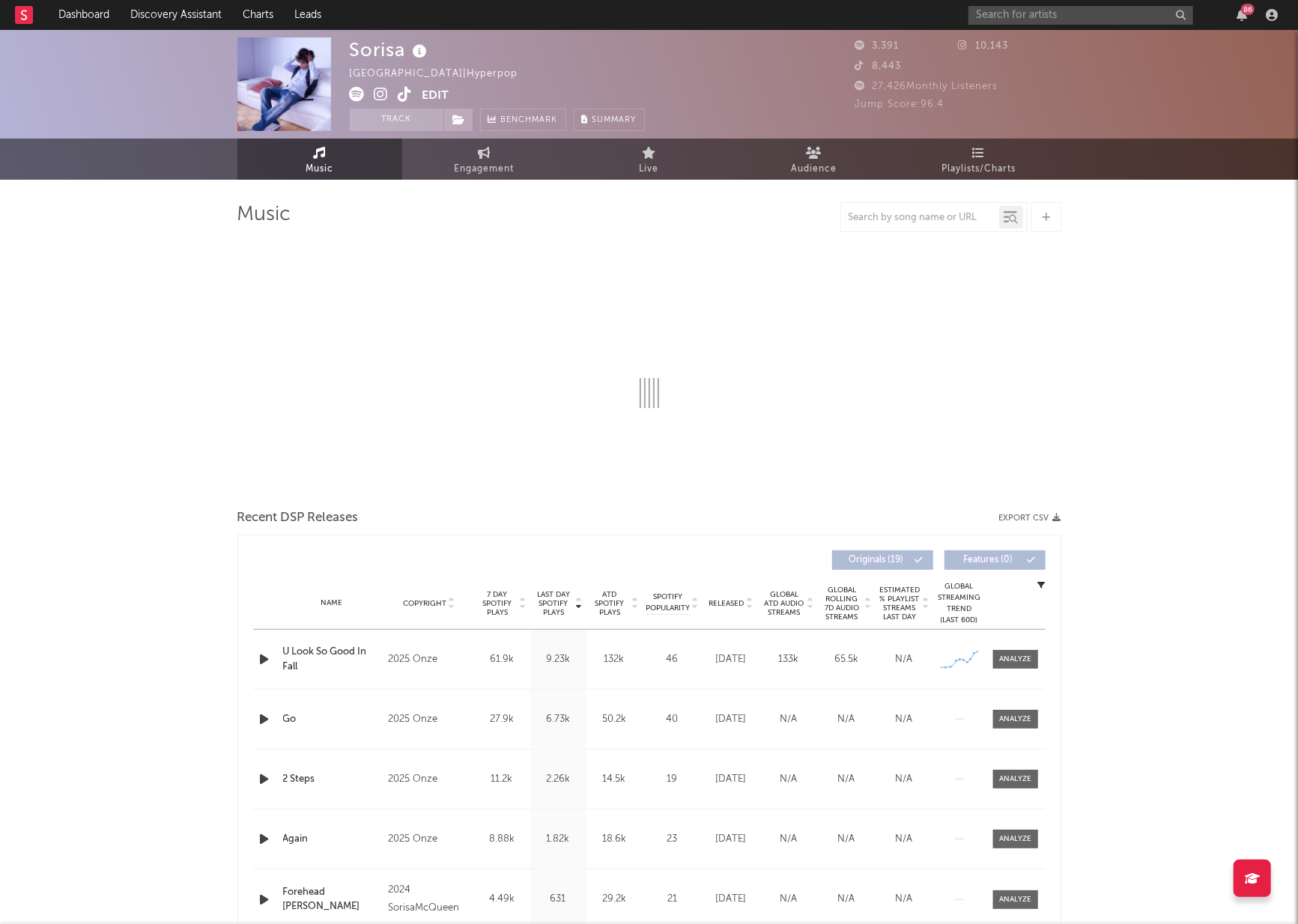
select select "1w"
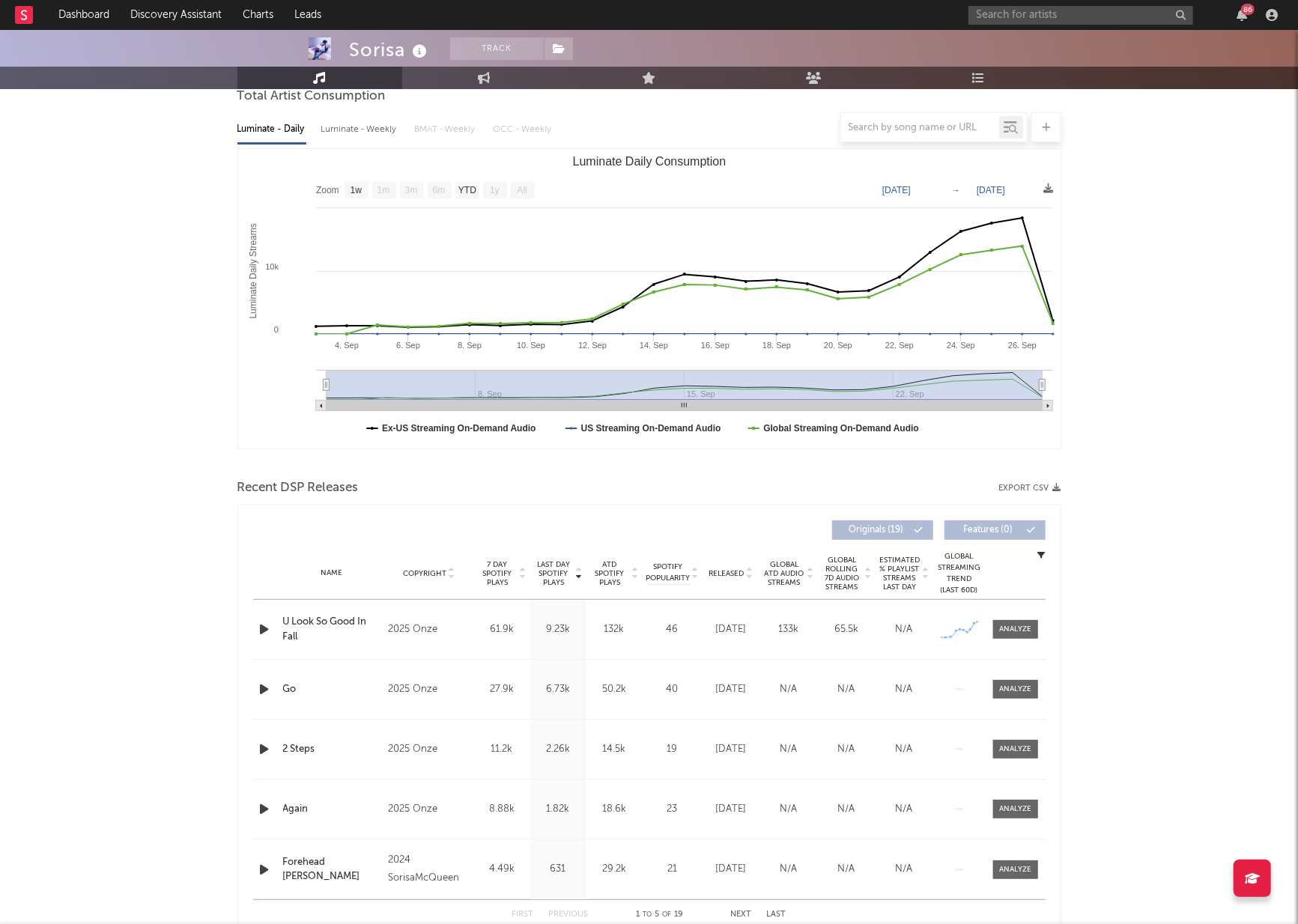
scroll to position [236, 0]
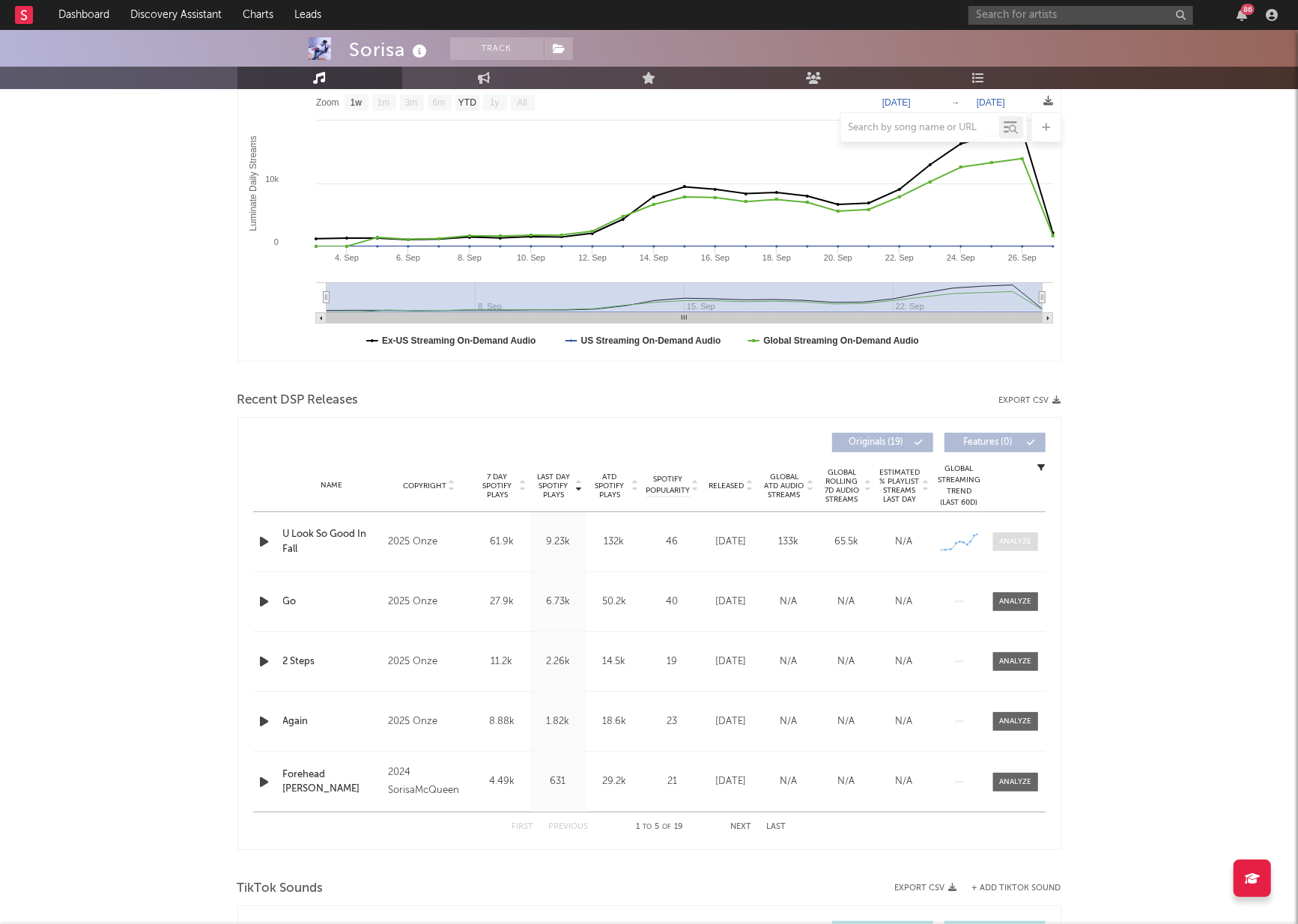
click at [1012, 543] on div at bounding box center [1015, 542] width 32 height 12
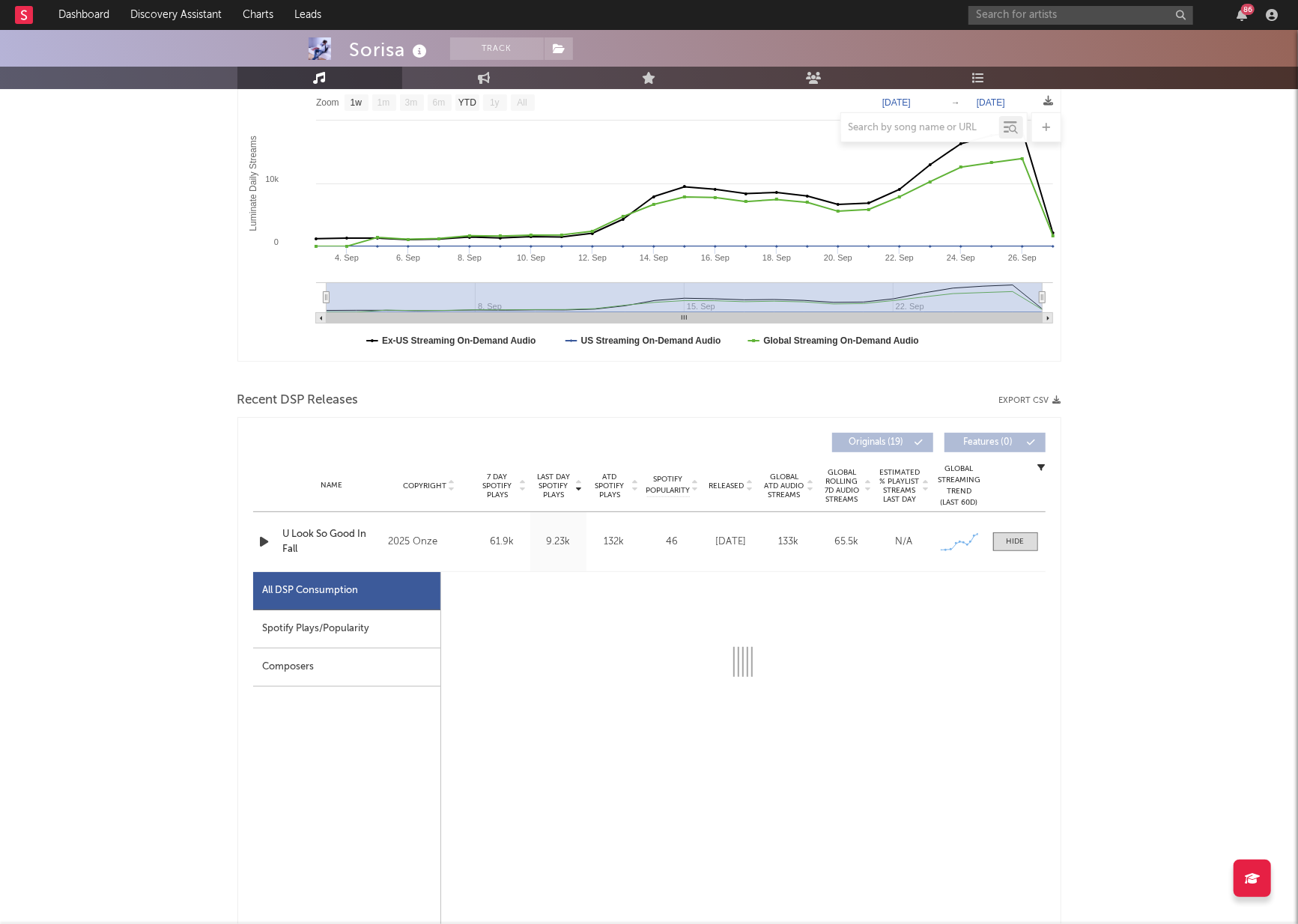
select select "1w"
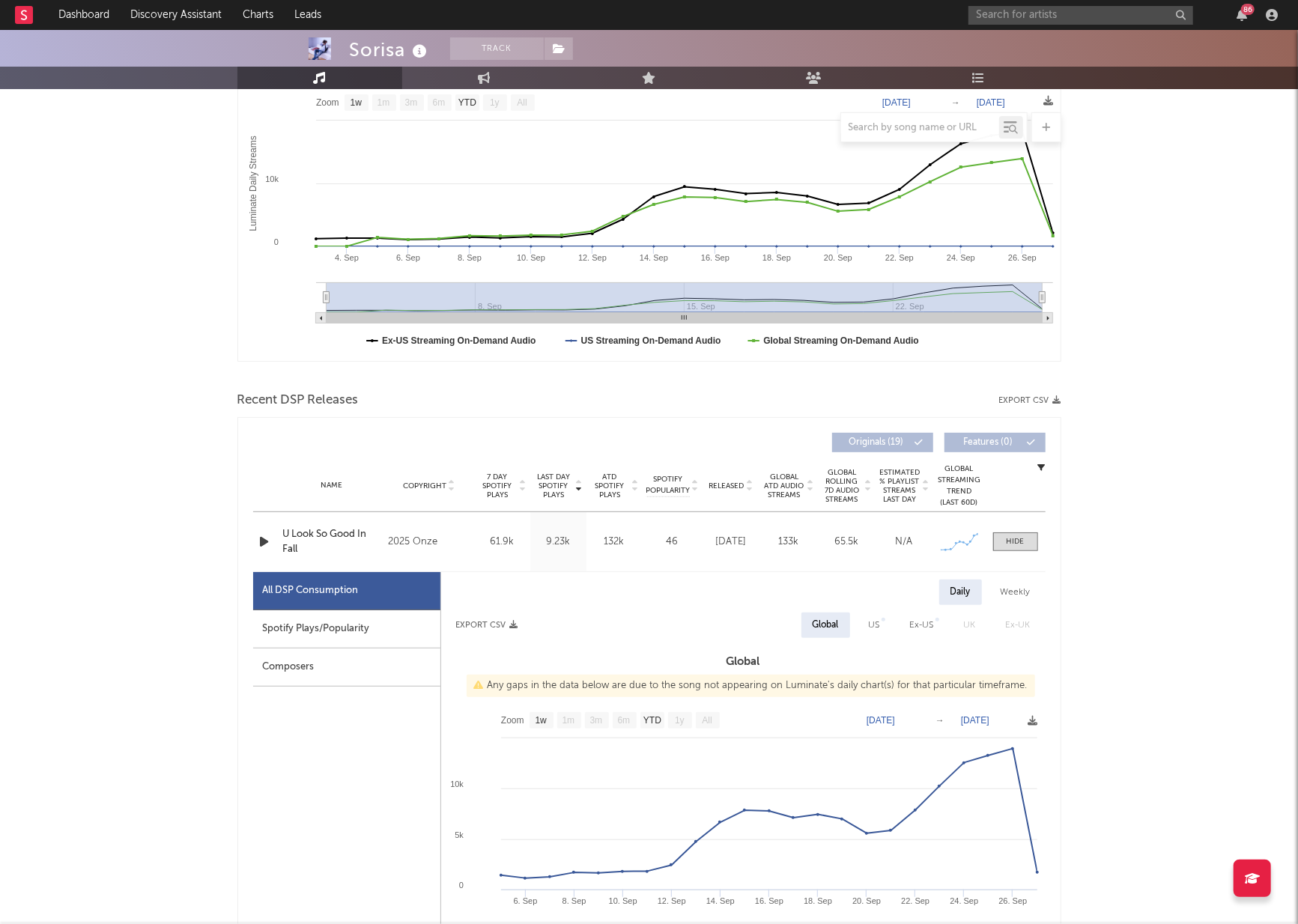
scroll to position [445, 0]
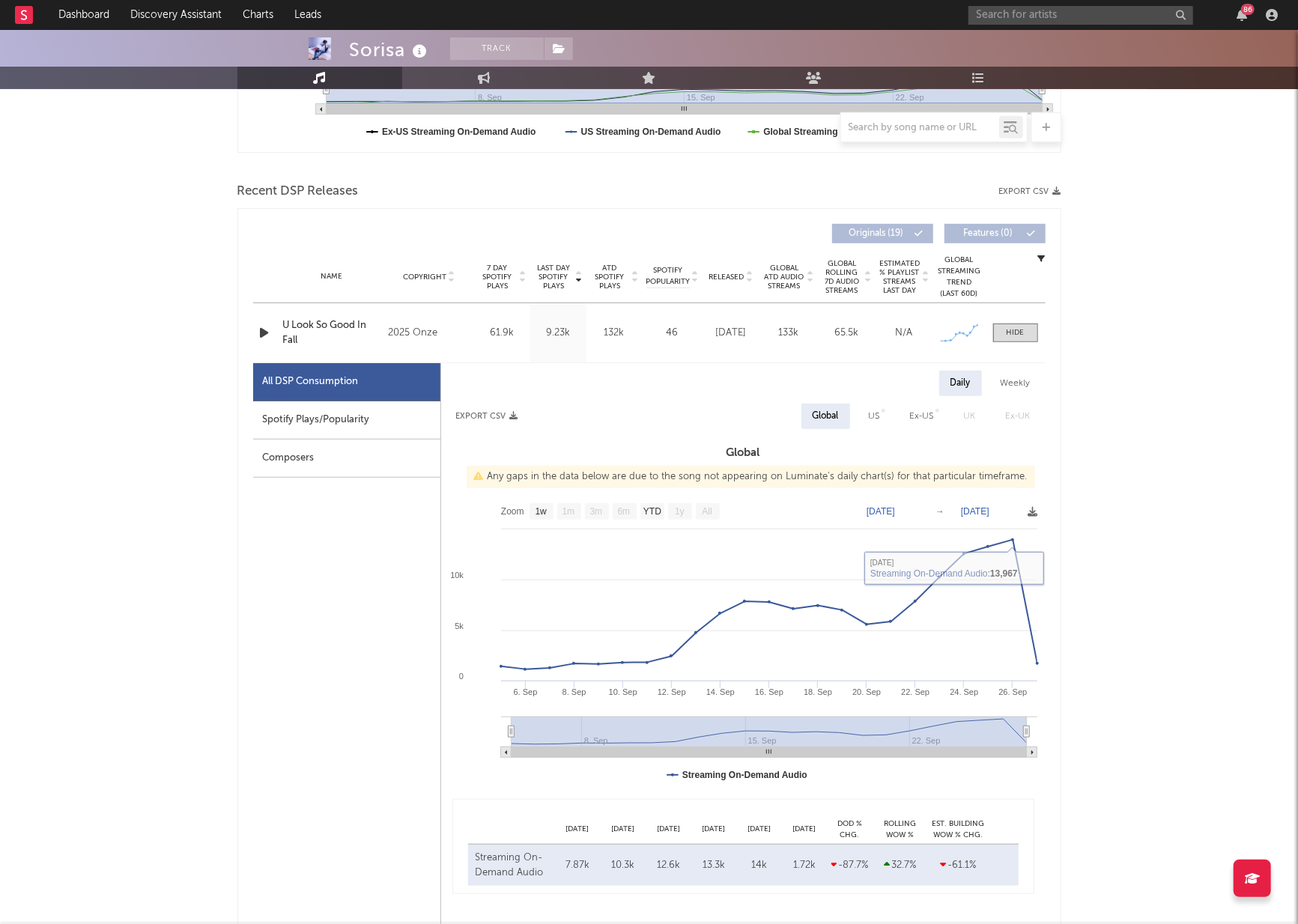
drag, startPoint x: 1024, startPoint y: 333, endPoint x: 1090, endPoint y: 372, distance: 76.7
click at [1024, 333] on div at bounding box center [1015, 332] width 18 height 12
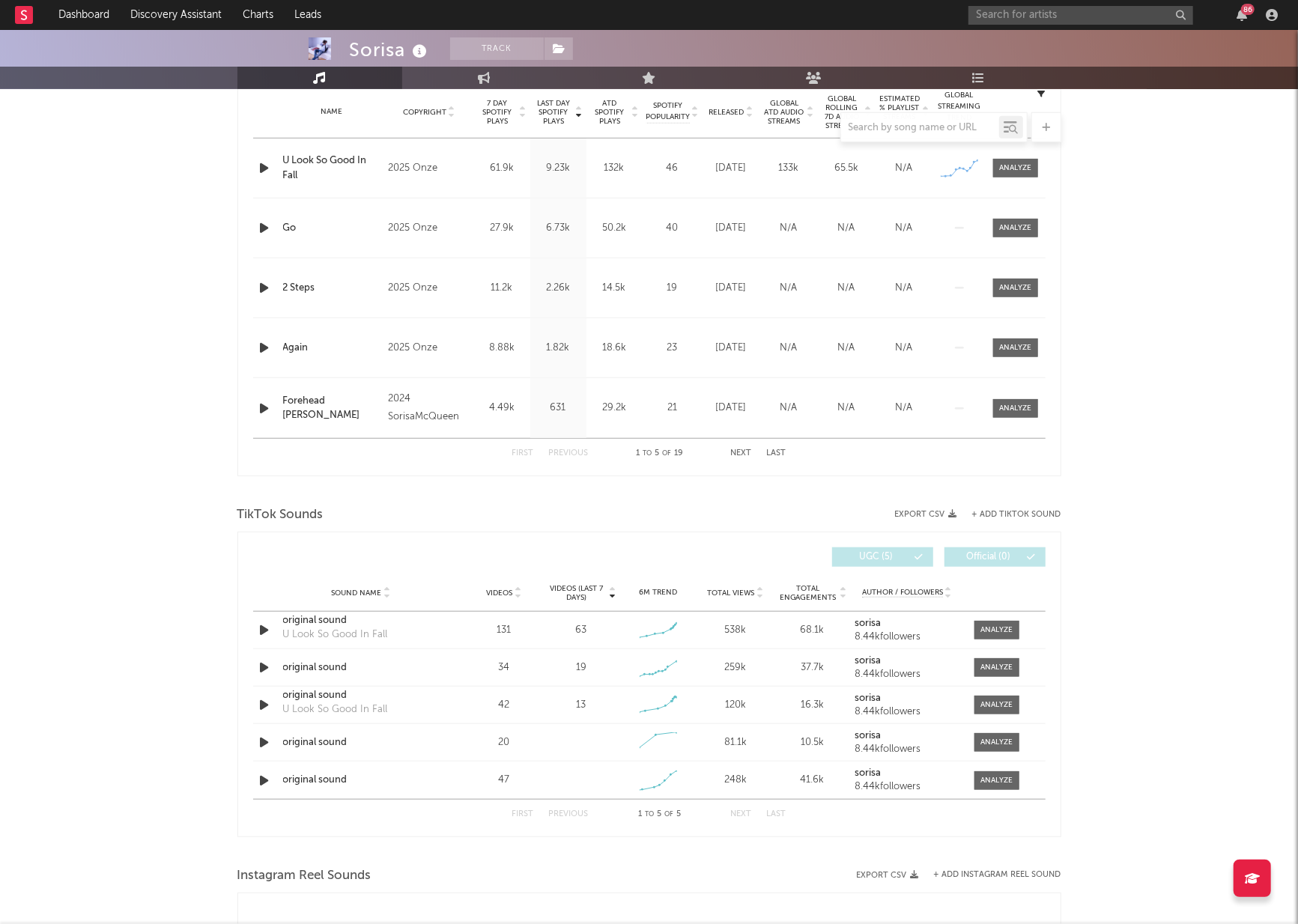
scroll to position [0, 0]
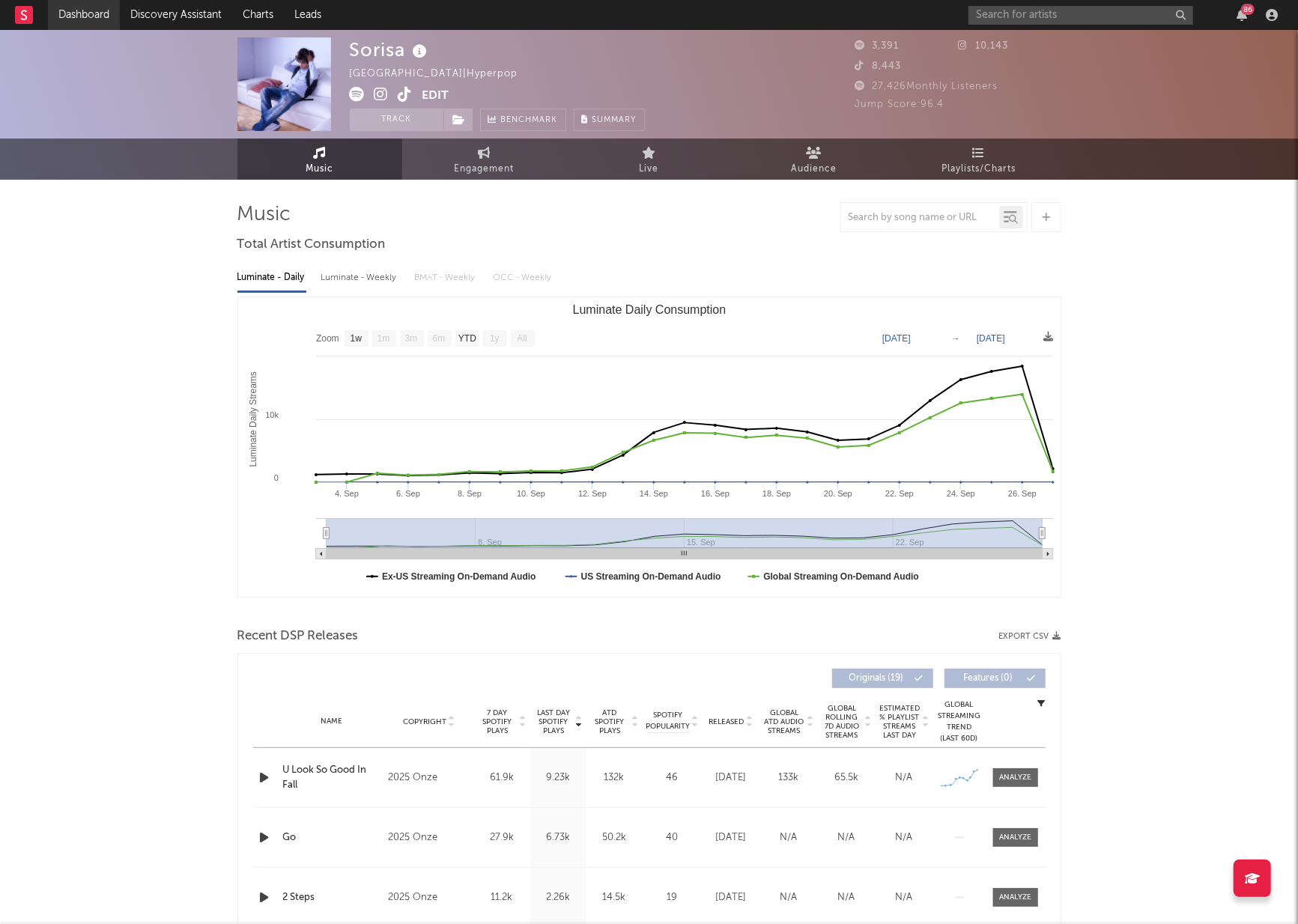
click at [83, 19] on link "Dashboard" at bounding box center [83, 15] width 72 height 30
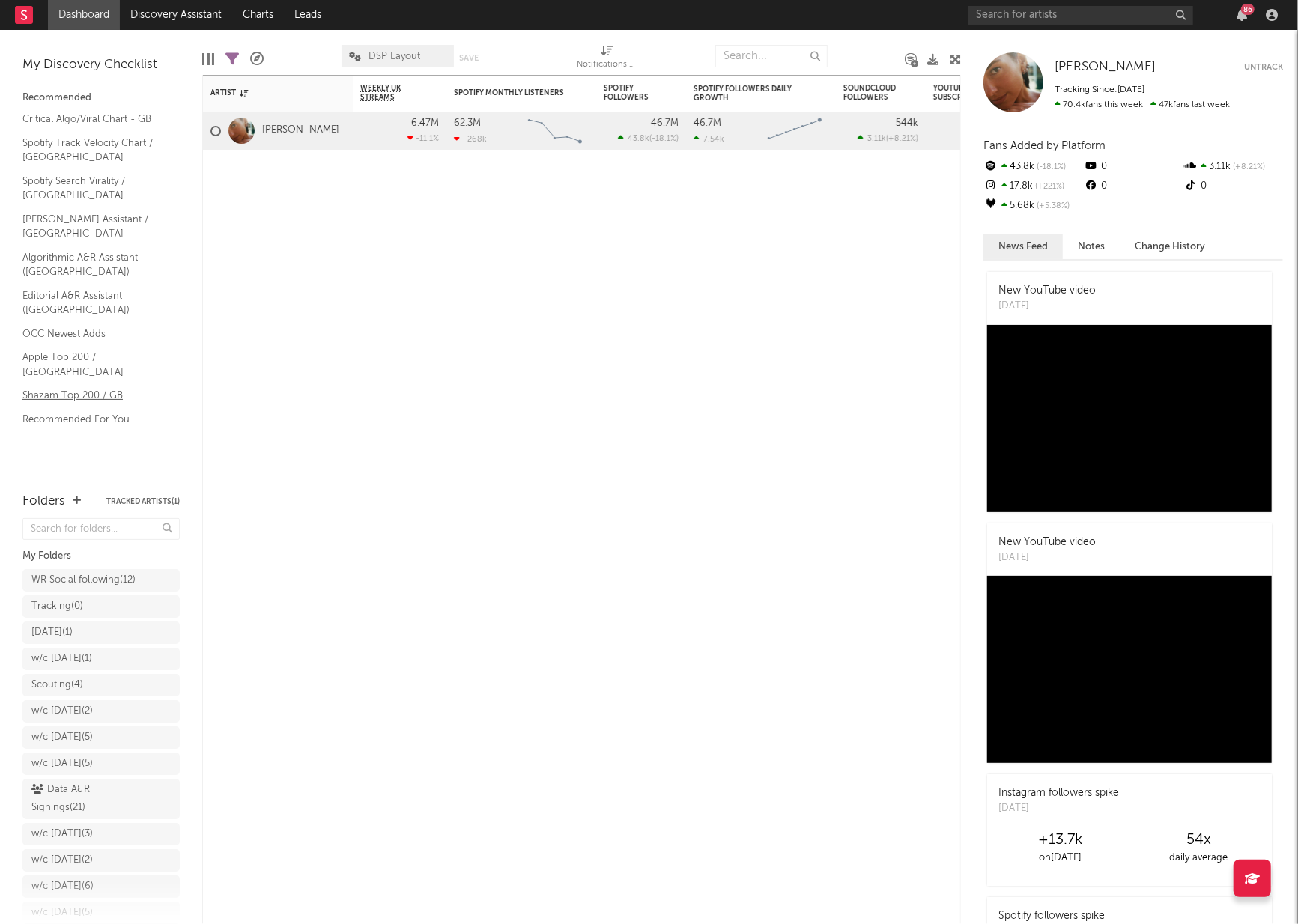
click at [58, 387] on link "Shazam Top 200 / GB" at bounding box center [93, 395] width 142 height 16
click at [260, 345] on div "Artist Notifications Weekly UK Streams WoW % Change Spotify Monthly Listeners 7…" at bounding box center [582, 499] width 759 height 849
click at [200, 19] on link "Discovery Assistant" at bounding box center [176, 15] width 112 height 30
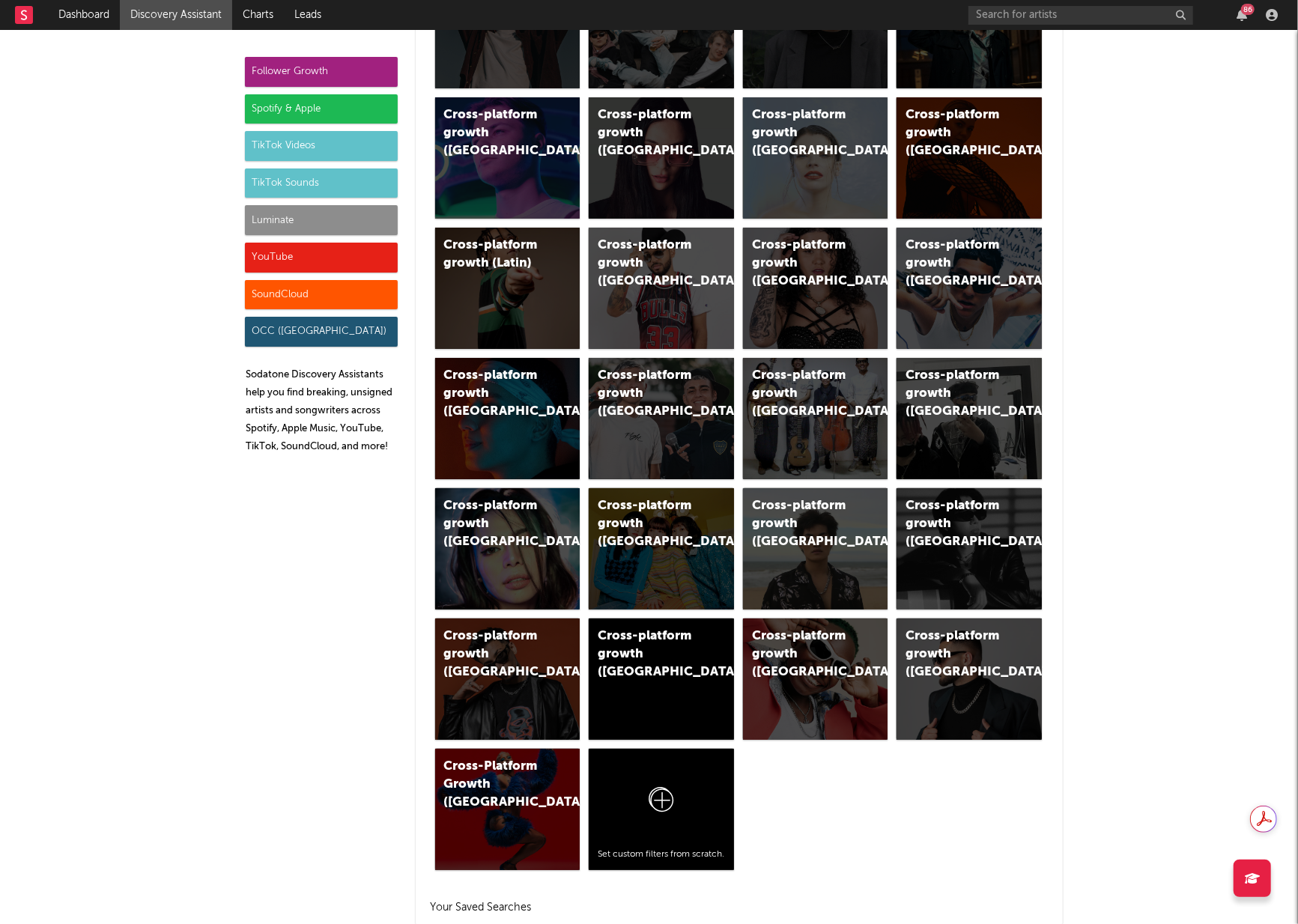
scroll to position [532, 0]
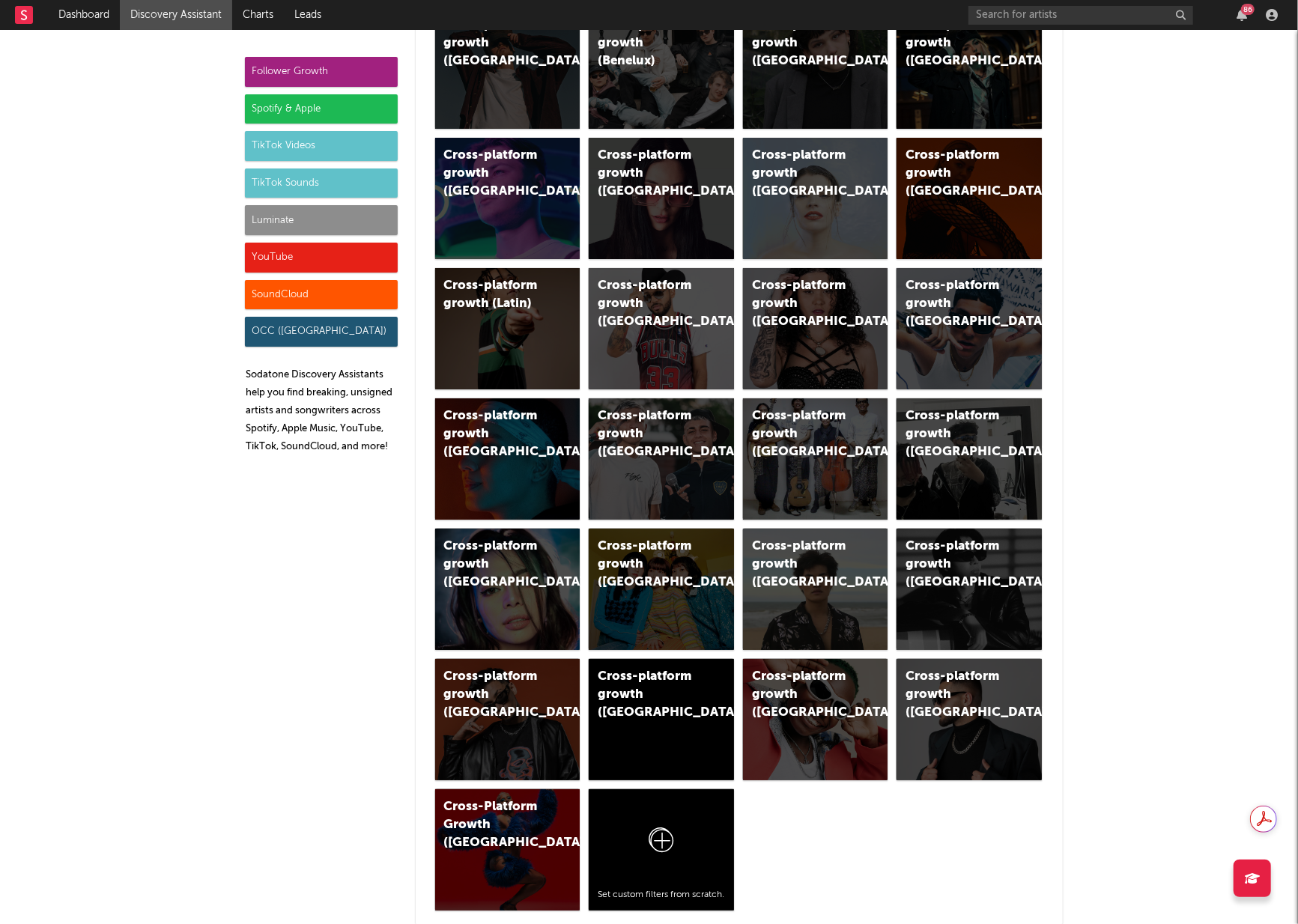
click at [318, 222] on div "Luminate" at bounding box center [321, 220] width 153 height 30
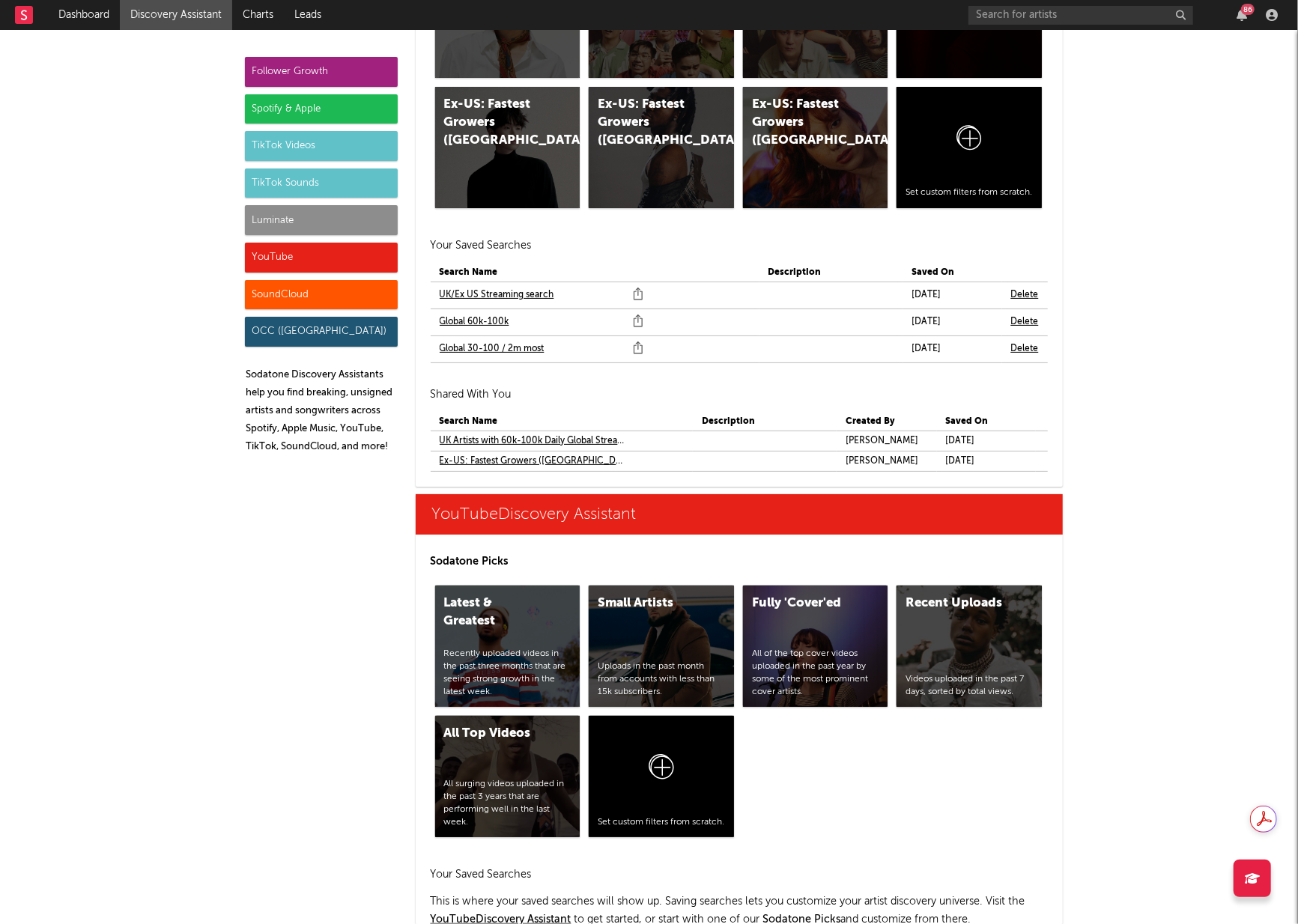
scroll to position [9418, 0]
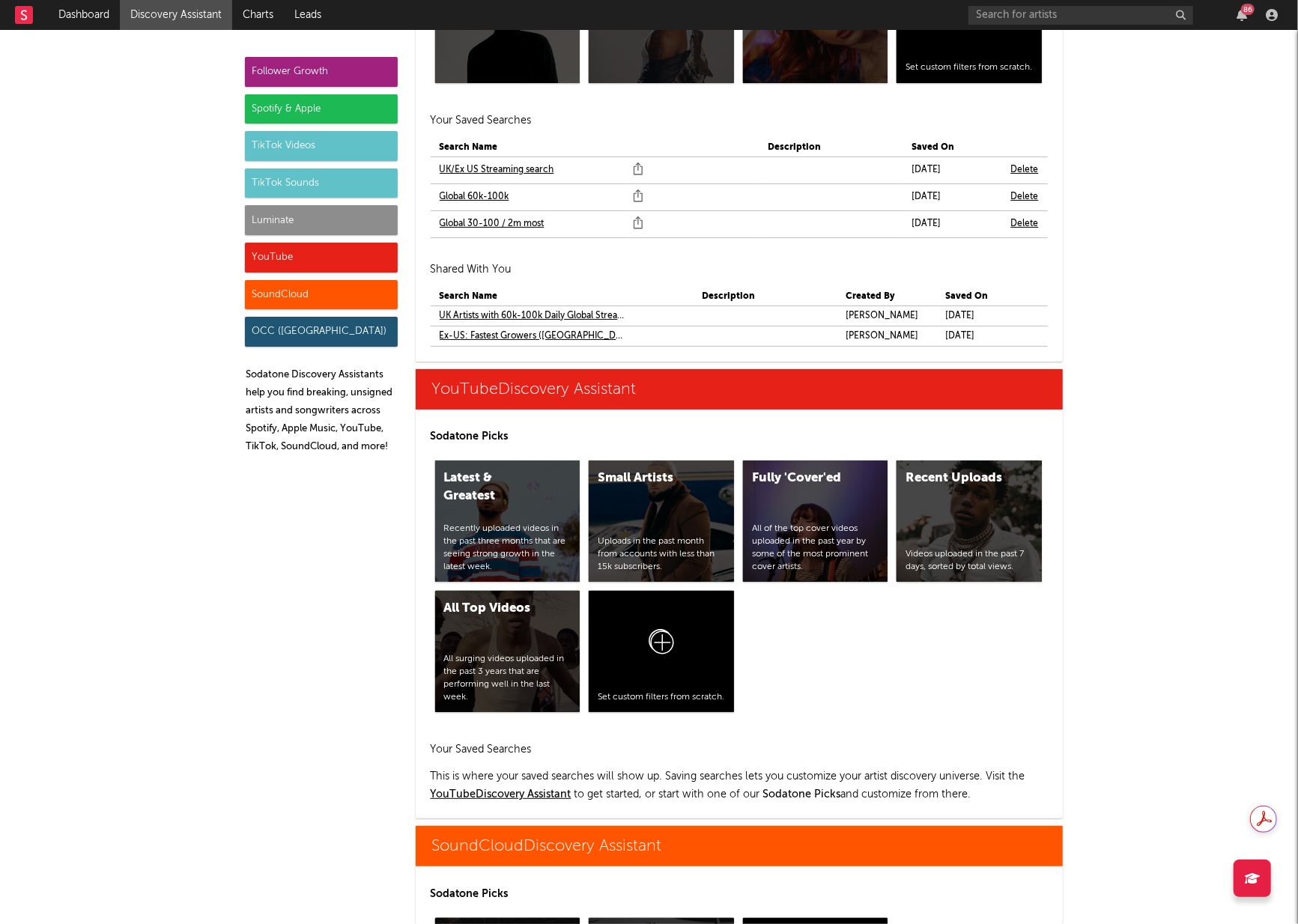
click at [482, 218] on link "Global 30-100 / 2m most" at bounding box center [492, 223] width 105 height 18
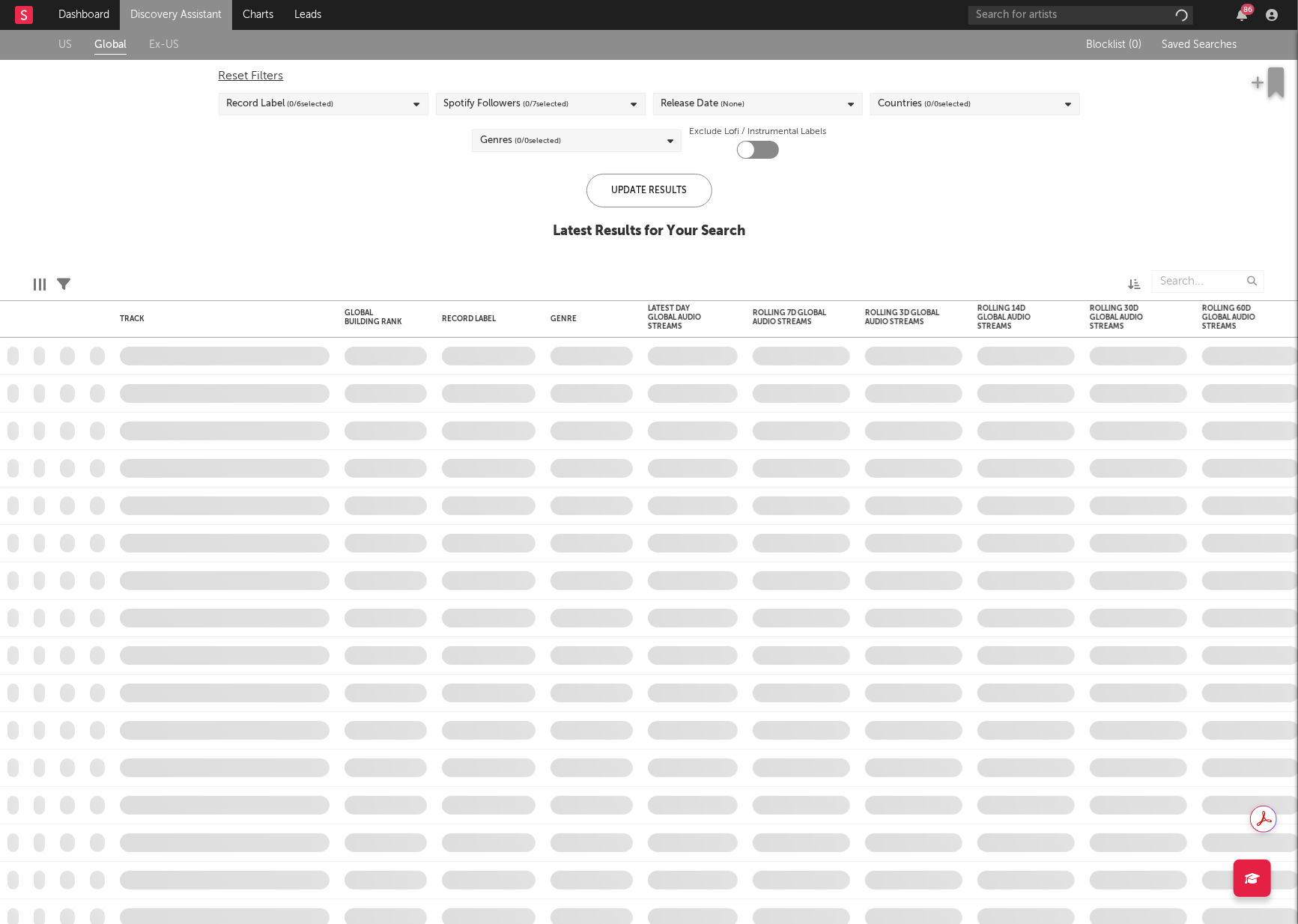
checkbox input "true"
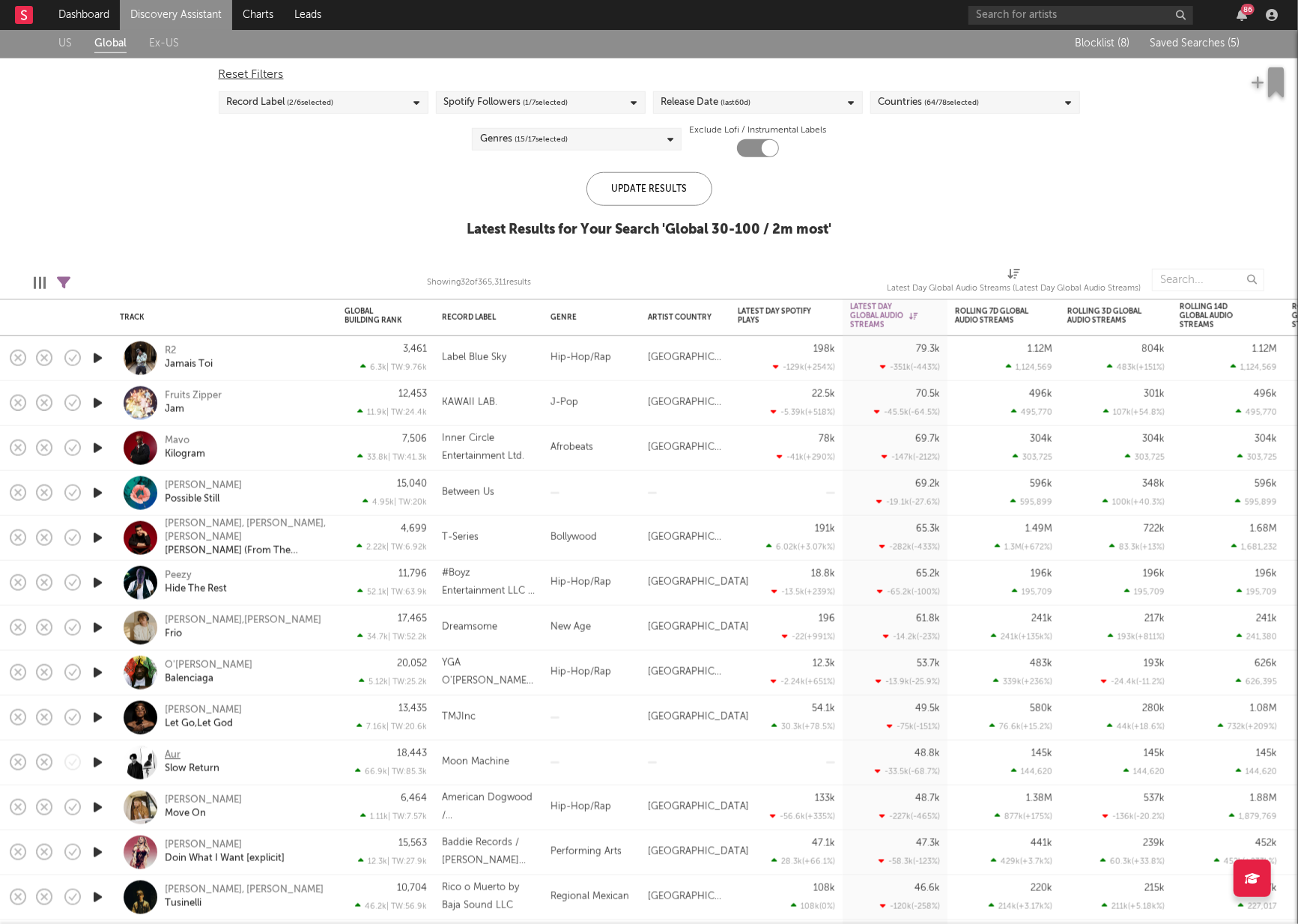
click at [165, 749] on div "Aur" at bounding box center [172, 756] width 15 height 14
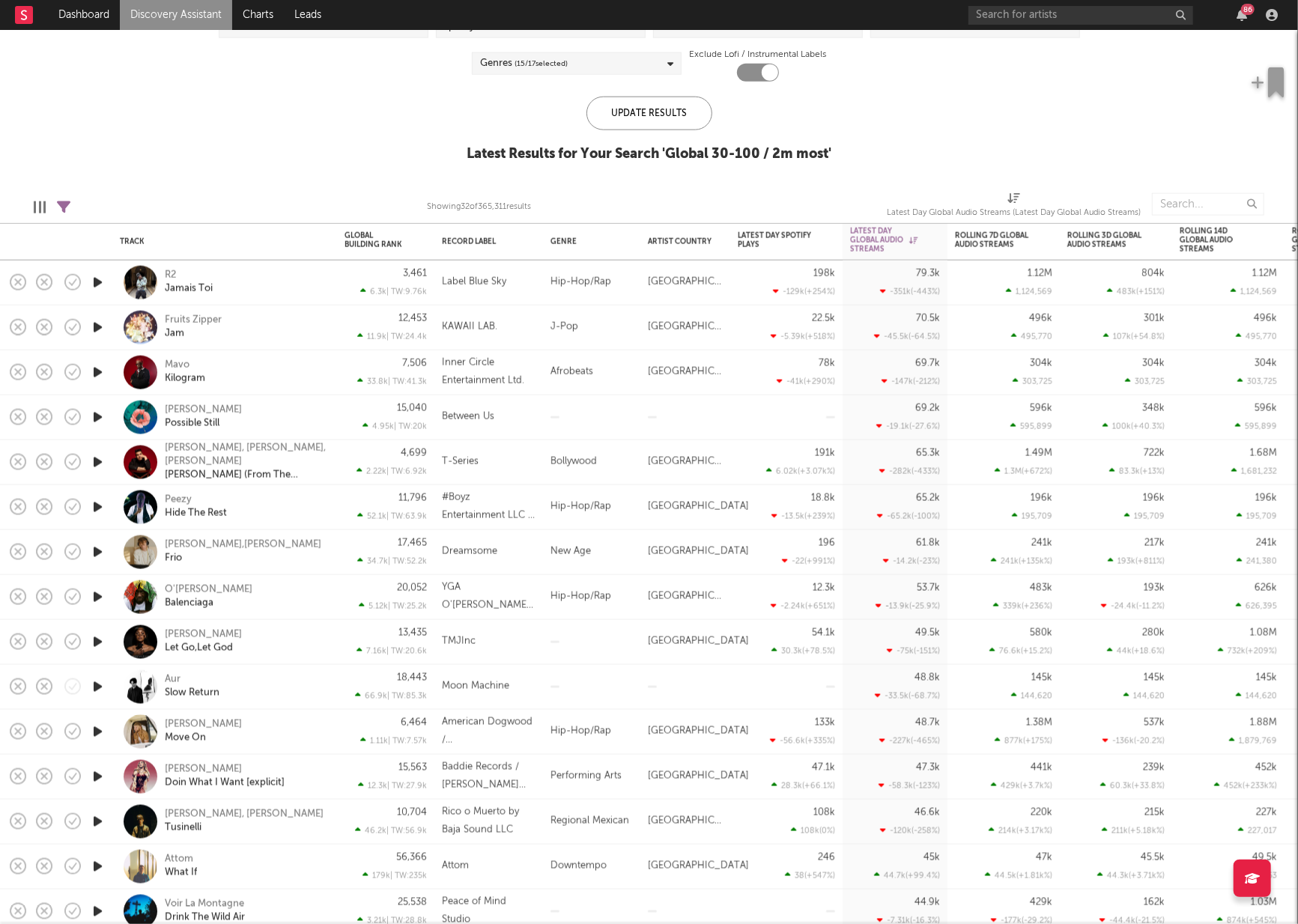
click at [68, 206] on icon at bounding box center [64, 208] width 14 height 14
select select "between"
select select "max"
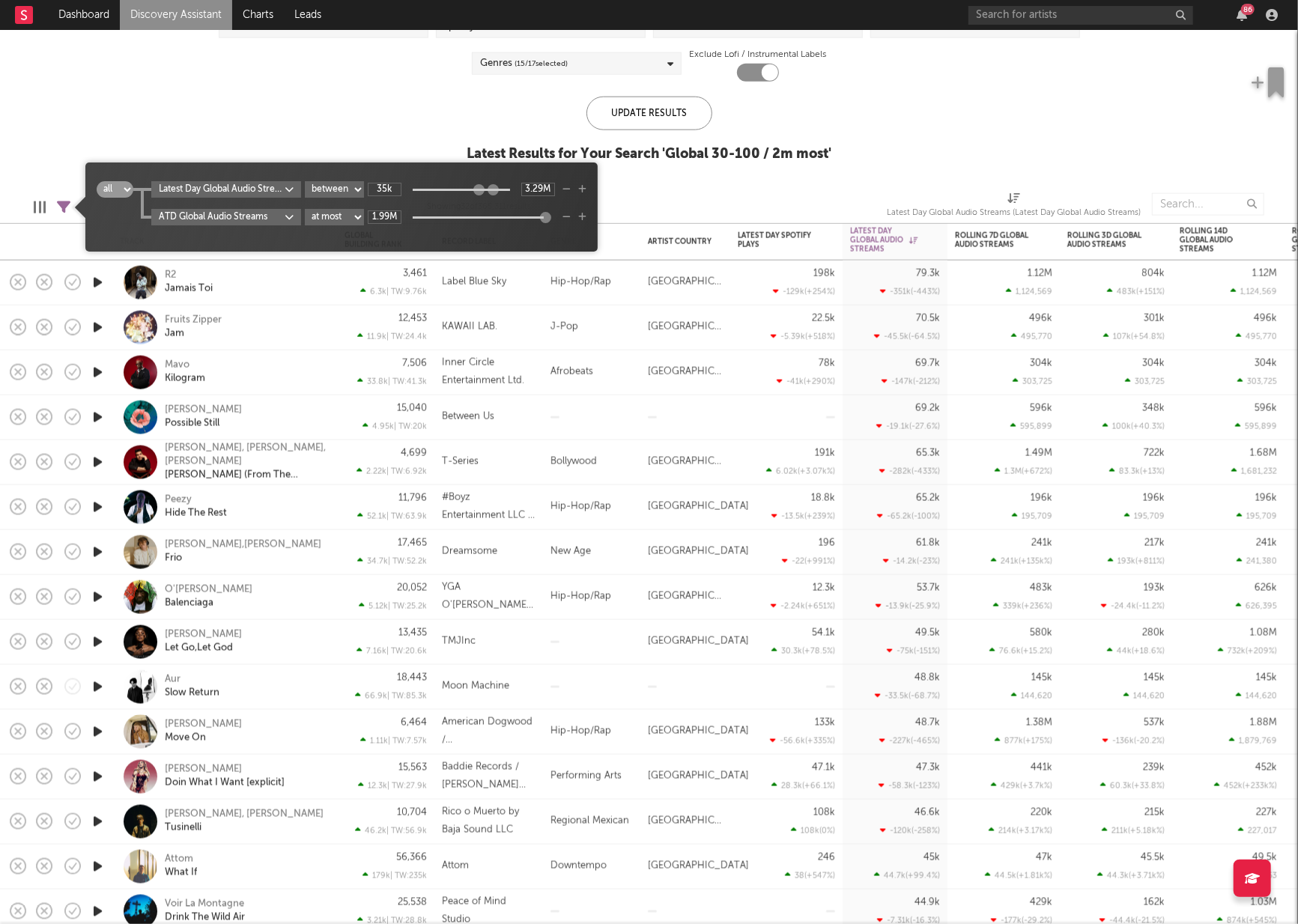
type input "4.69M"
drag, startPoint x: 489, startPoint y: 193, endPoint x: 524, endPoint y: 191, distance: 35.1
click at [524, 191] on div "35k 4.69M" at bounding box center [461, 189] width 187 height 14
click at [565, 215] on icon "button" at bounding box center [566, 217] width 8 height 9
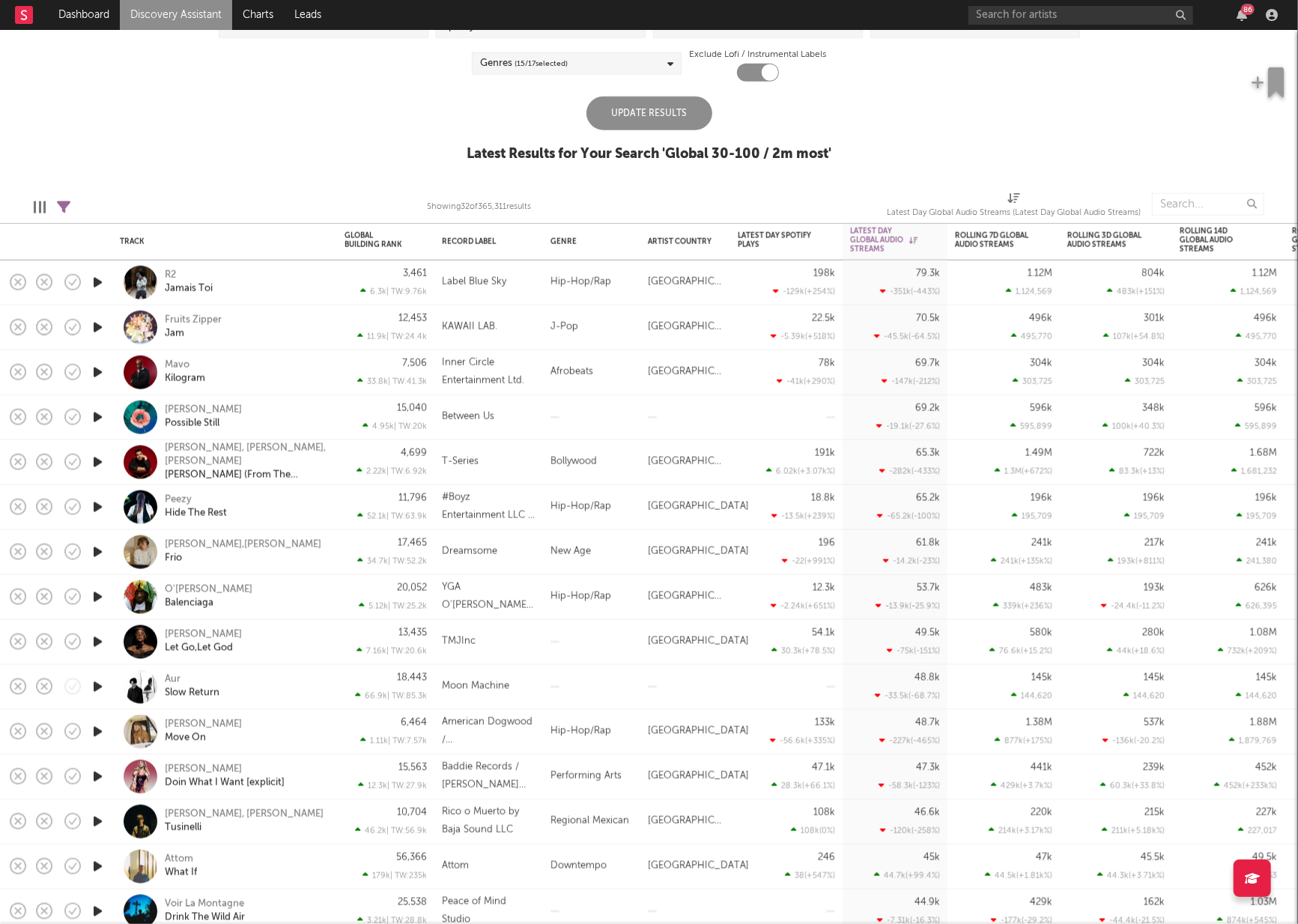
click at [654, 90] on div "US Global Ex-US Blocklist ( 8 ) Saved Searches ( 5 ) Reset Filters Record Label…" at bounding box center [649, 65] width 1298 height 225
click at [650, 102] on div "Update Results" at bounding box center [649, 114] width 126 height 34
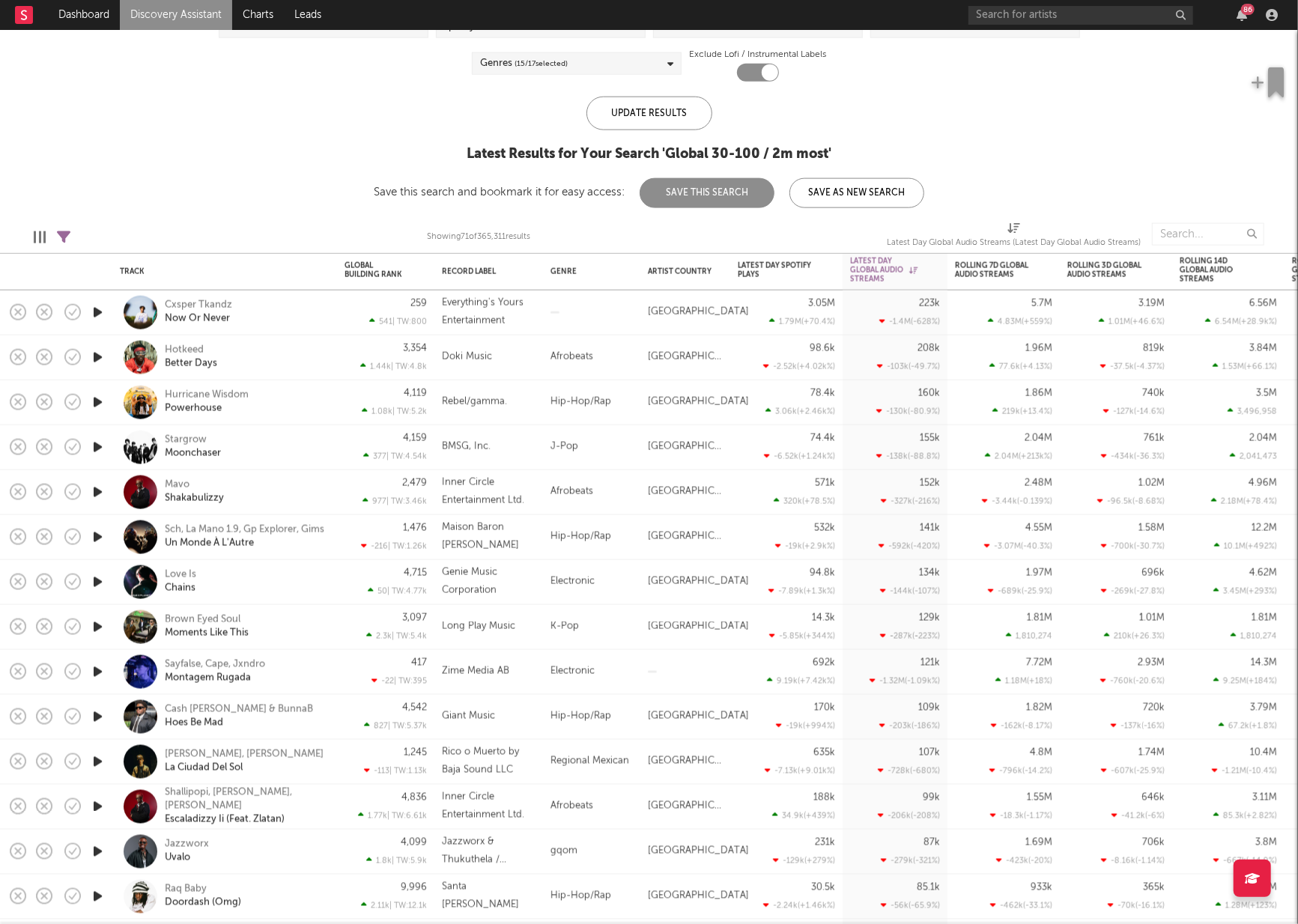
click at [102, 356] on icon "button" at bounding box center [98, 358] width 15 height 18
drag, startPoint x: 99, startPoint y: 359, endPoint x: 587, endPoint y: 347, distance: 488.1
click at [99, 359] on icon "button" at bounding box center [97, 358] width 14 height 18
click at [847, 352] on div "208k -103k ( -49.7 % )" at bounding box center [895, 358] width 105 height 45
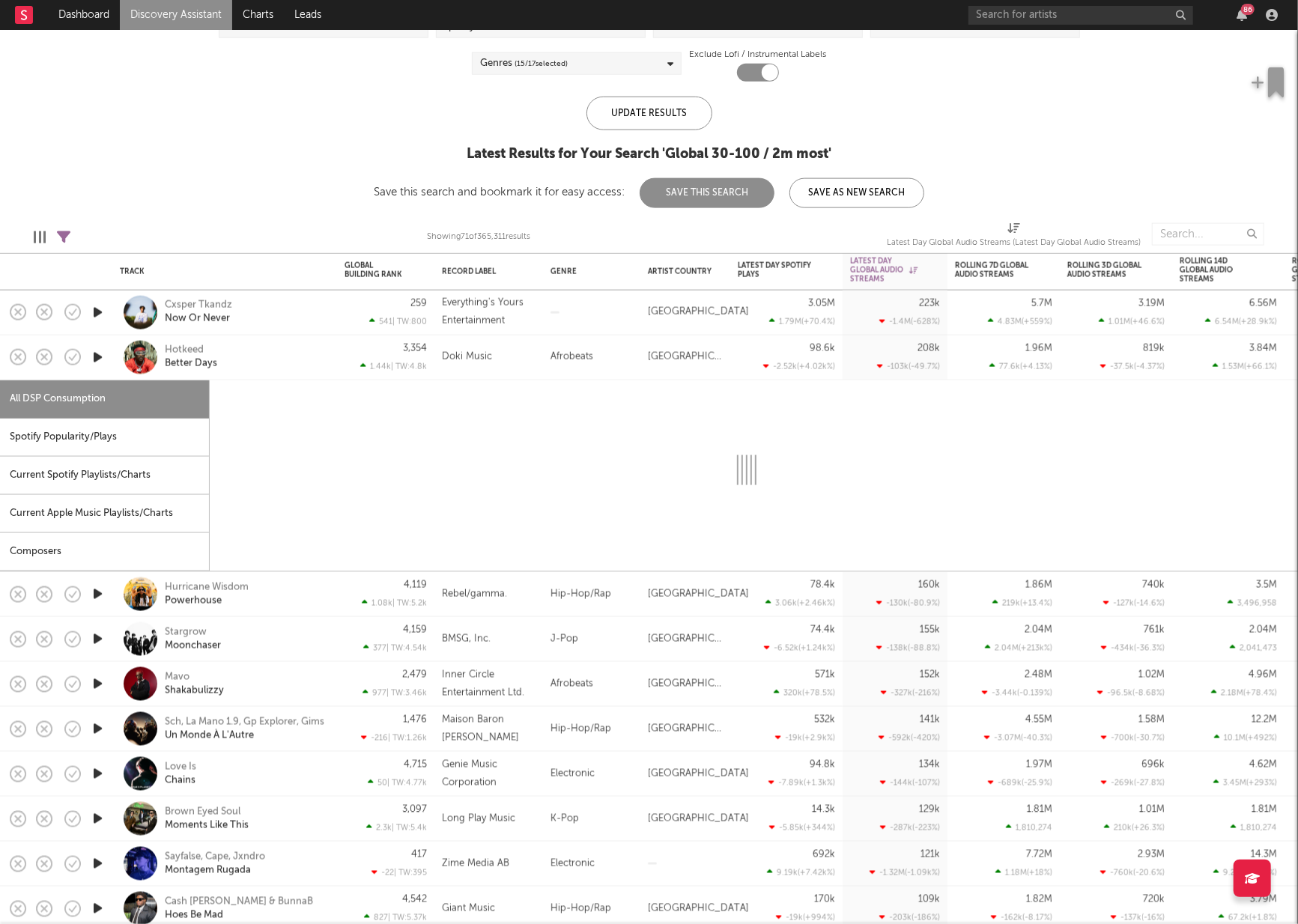
select select "1w"
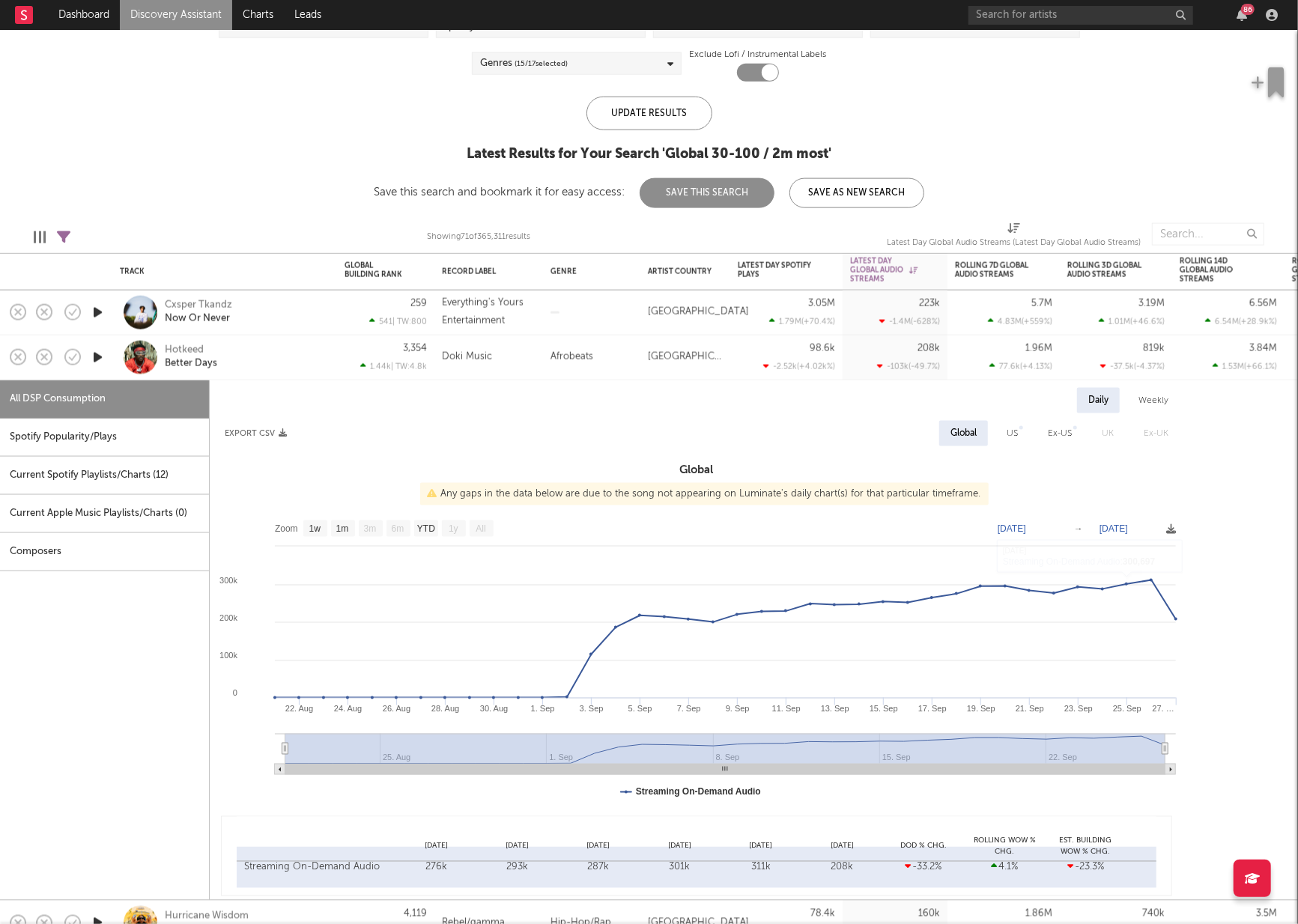
click at [713, 347] on div "[GEOGRAPHIC_DATA]" at bounding box center [685, 358] width 90 height 45
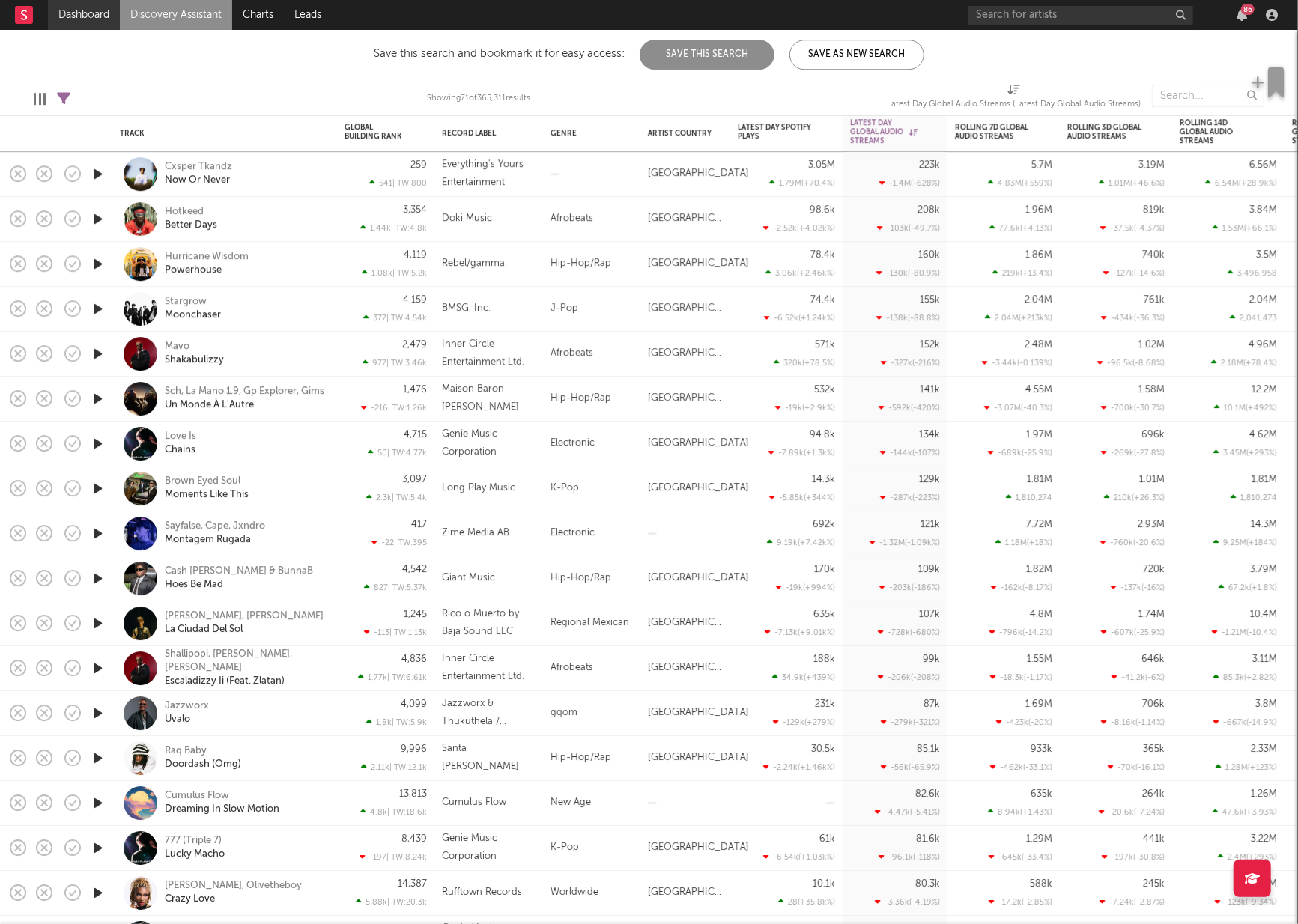
drag, startPoint x: 75, startPoint y: 34, endPoint x: 79, endPoint y: 26, distance: 8.9
click at [83, 20] on link "Dashboard" at bounding box center [83, 15] width 72 height 30
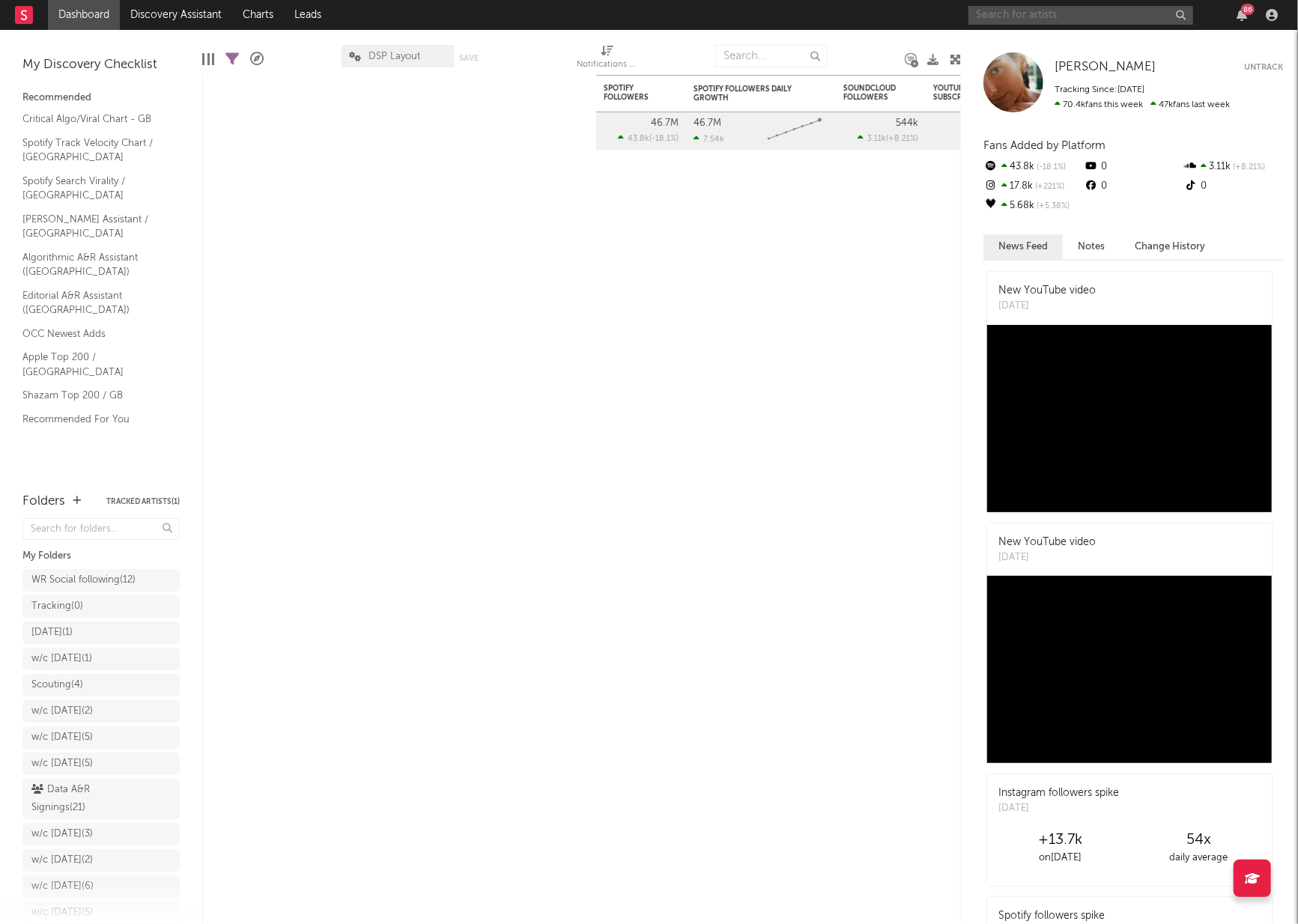
click at [1012, 12] on input "text" at bounding box center [1081, 15] width 225 height 18
click at [1025, 21] on input "furacoa" at bounding box center [1081, 15] width 225 height 18
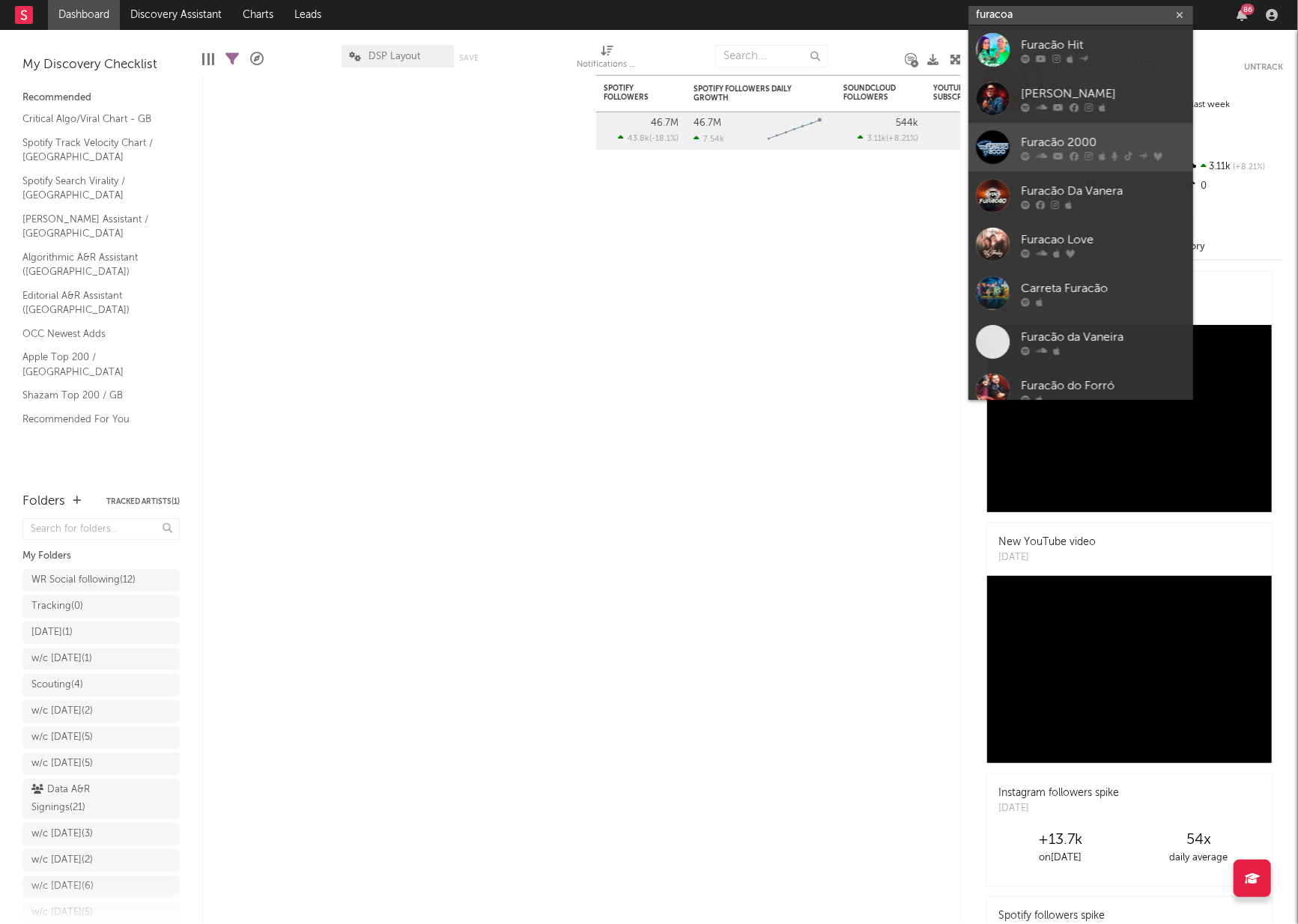
type input "furacoa"
click at [995, 141] on div at bounding box center [993, 147] width 34 height 34
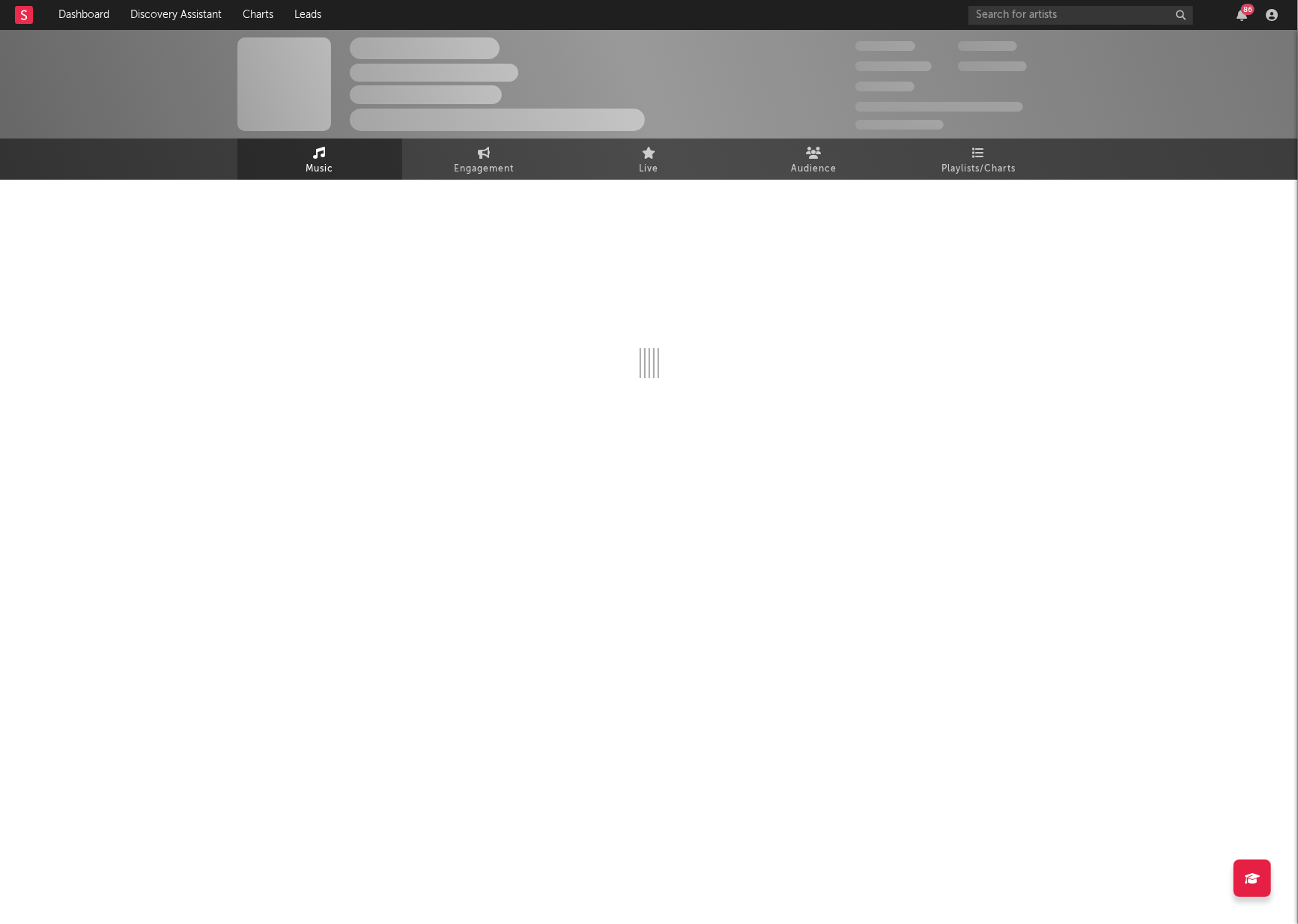
select select "6m"
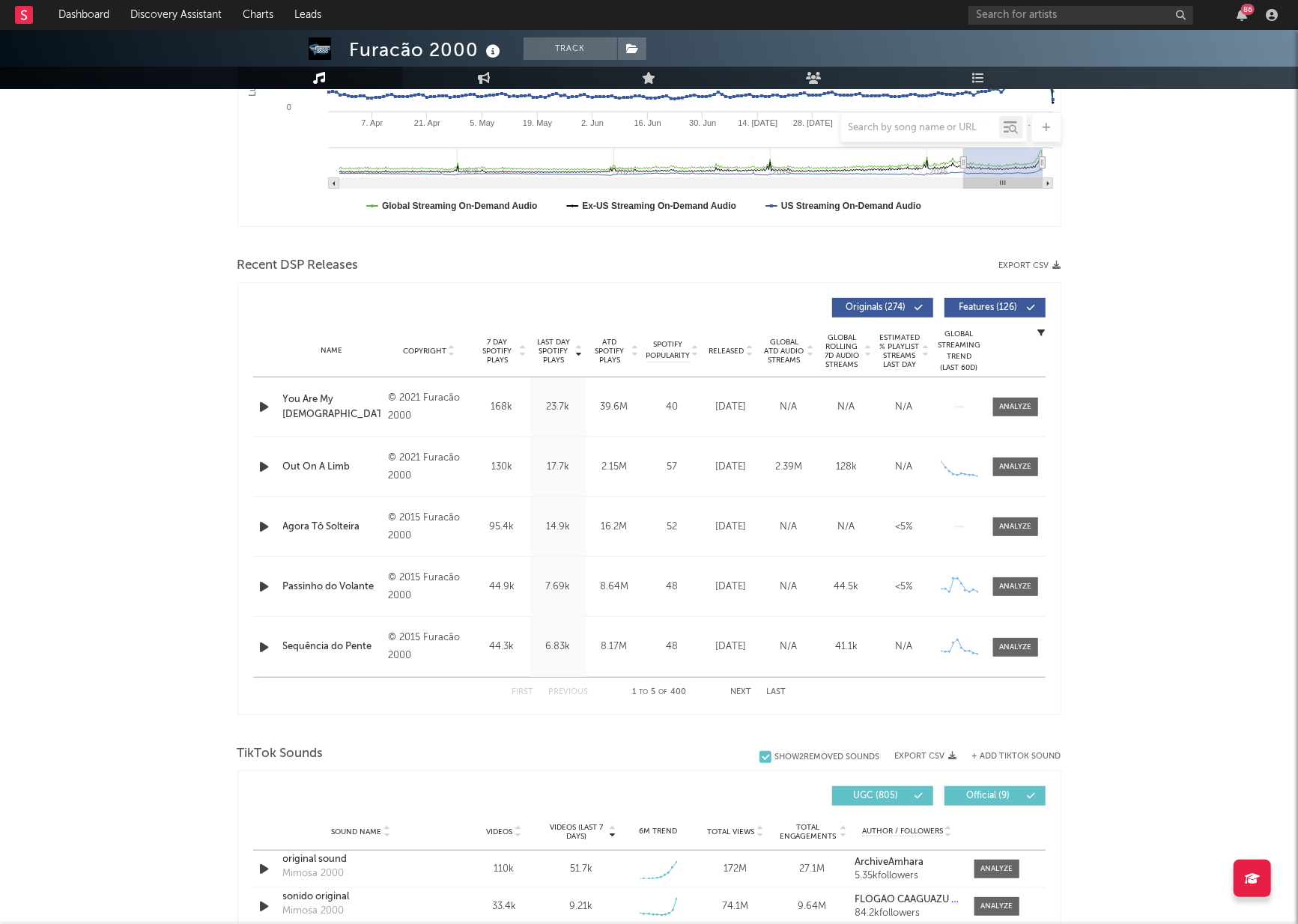
scroll to position [368, 0]
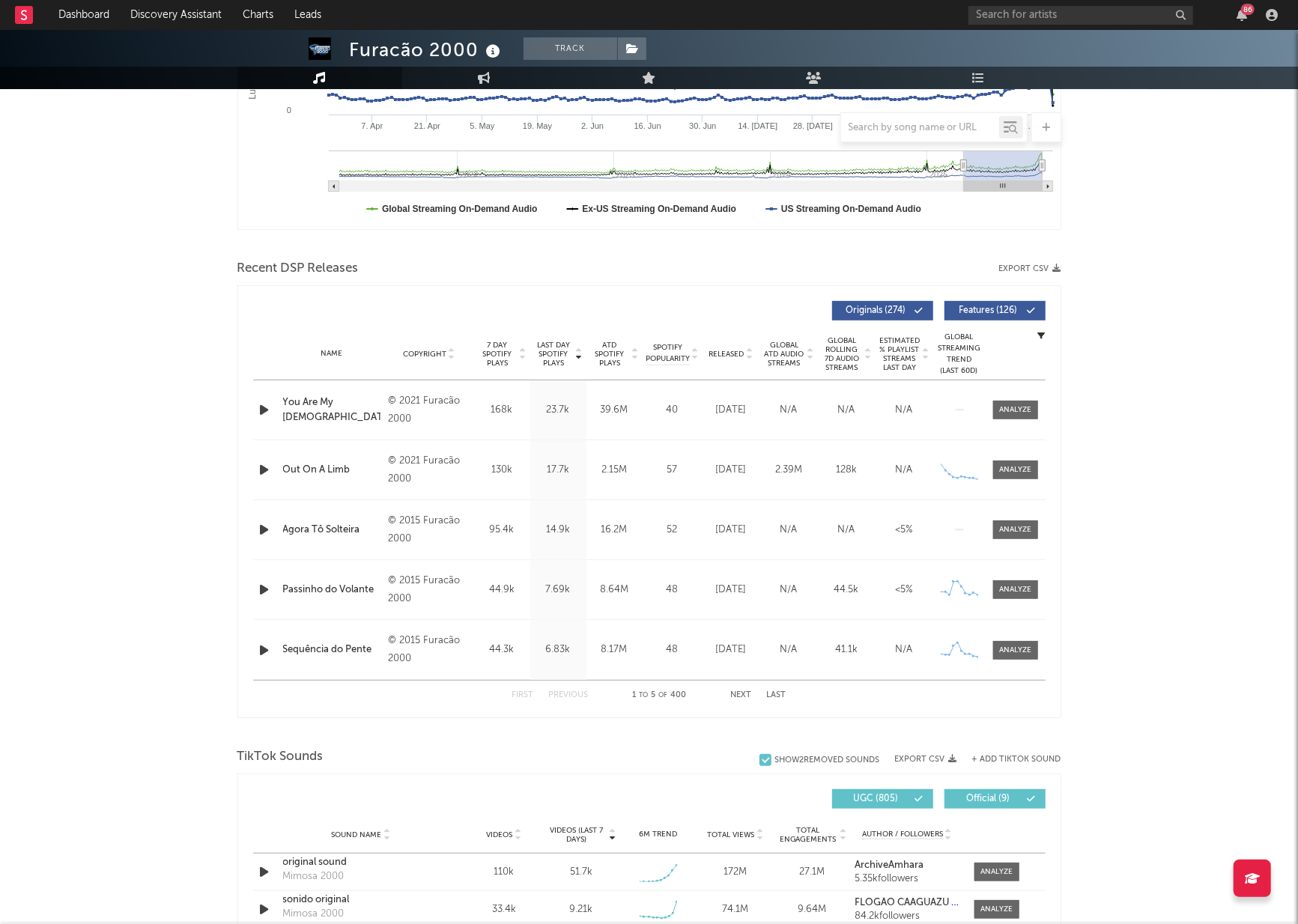
click at [554, 357] on span "Last Day Spotify Plays" at bounding box center [554, 354] width 40 height 27
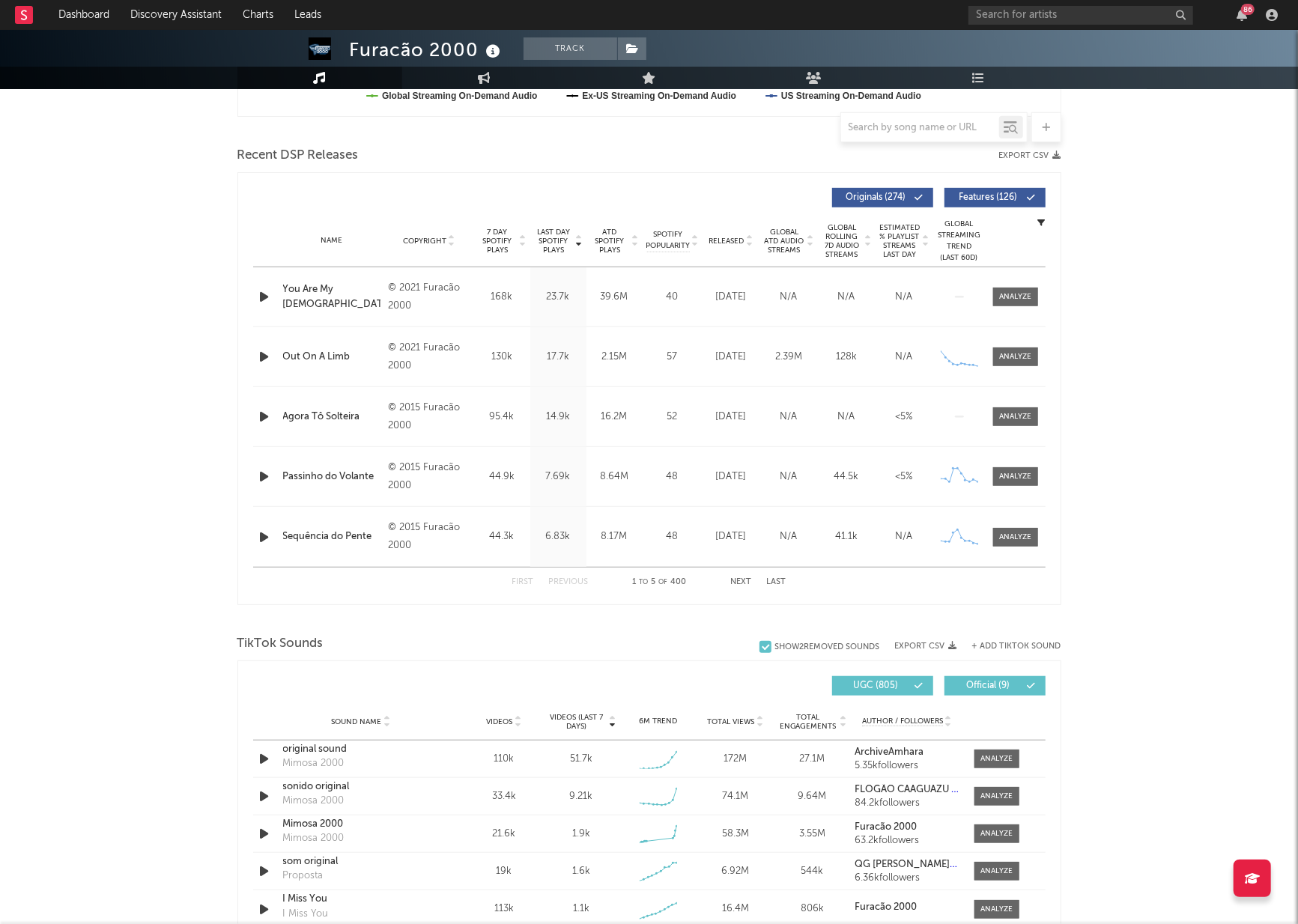
scroll to position [674, 0]
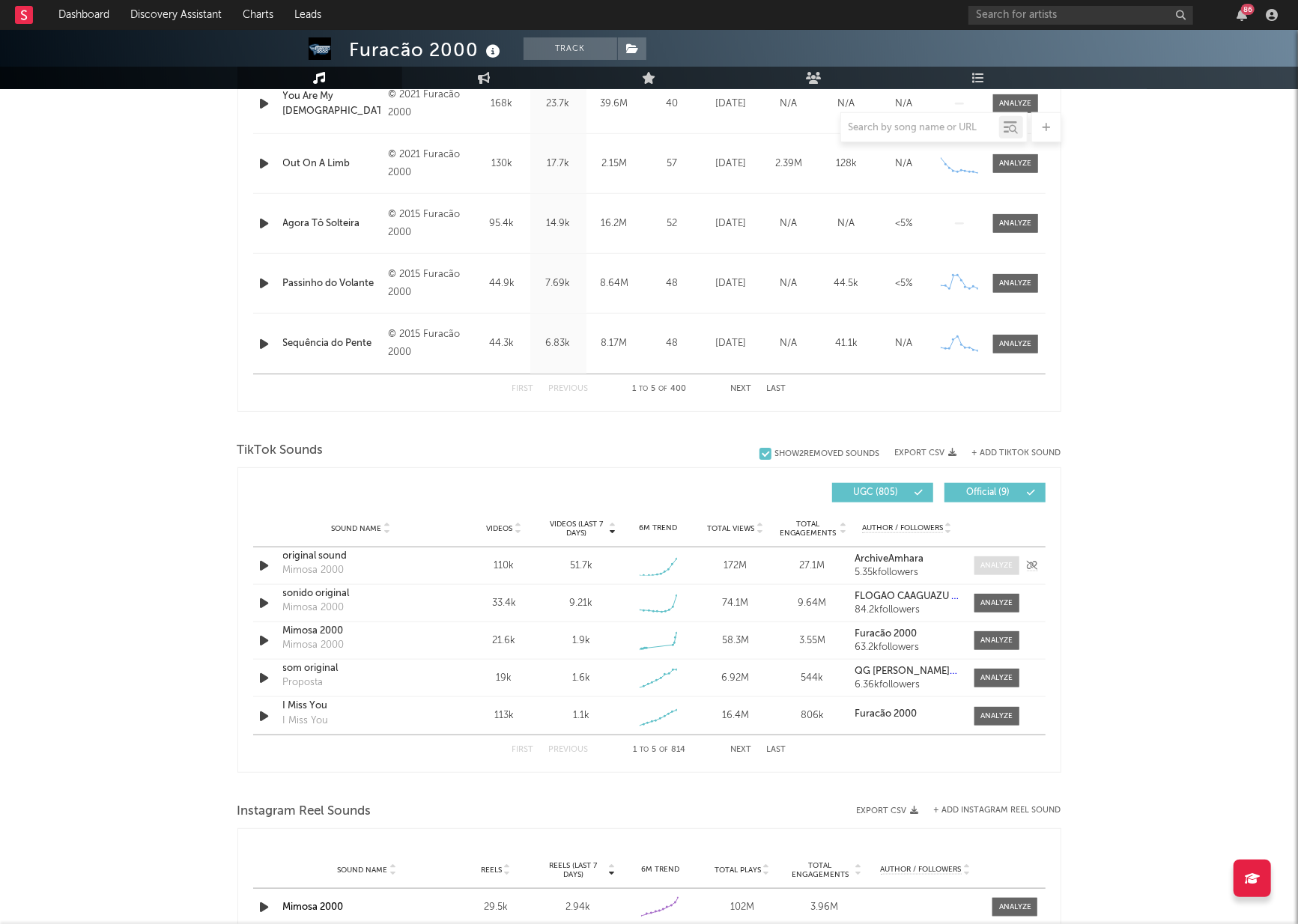
click at [993, 563] on div at bounding box center [996, 565] width 32 height 12
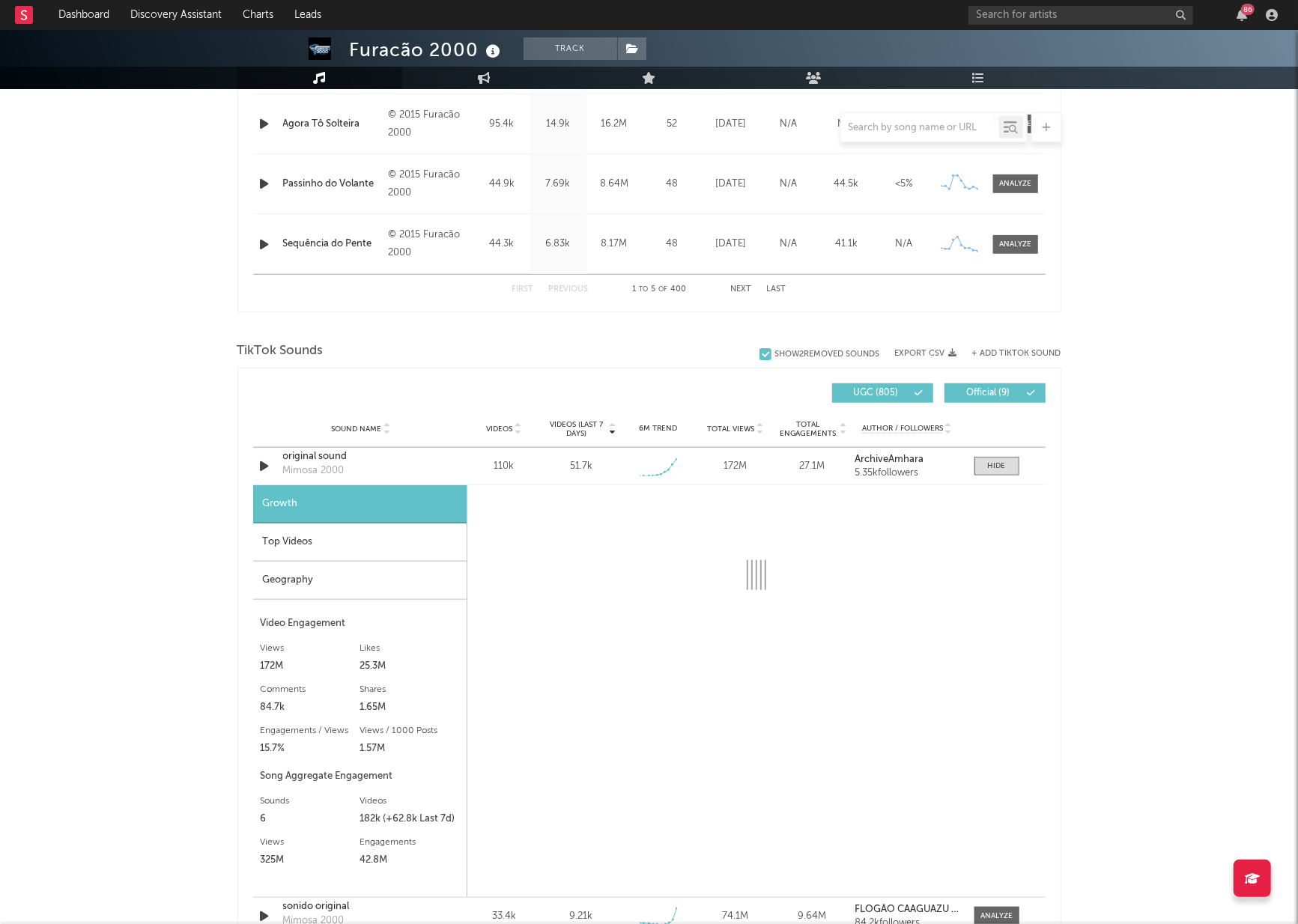
select select "1w"
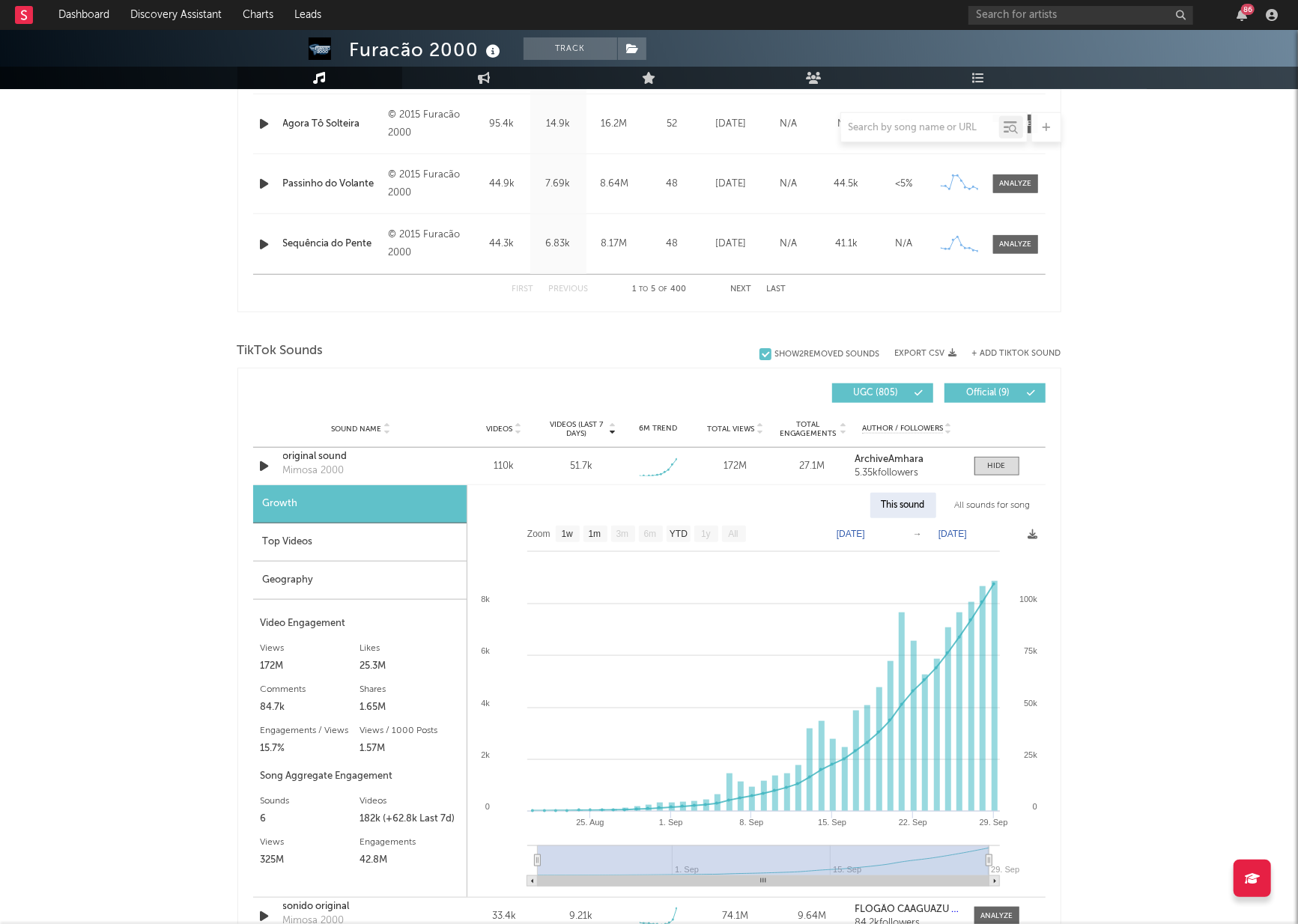
scroll to position [1148, 0]
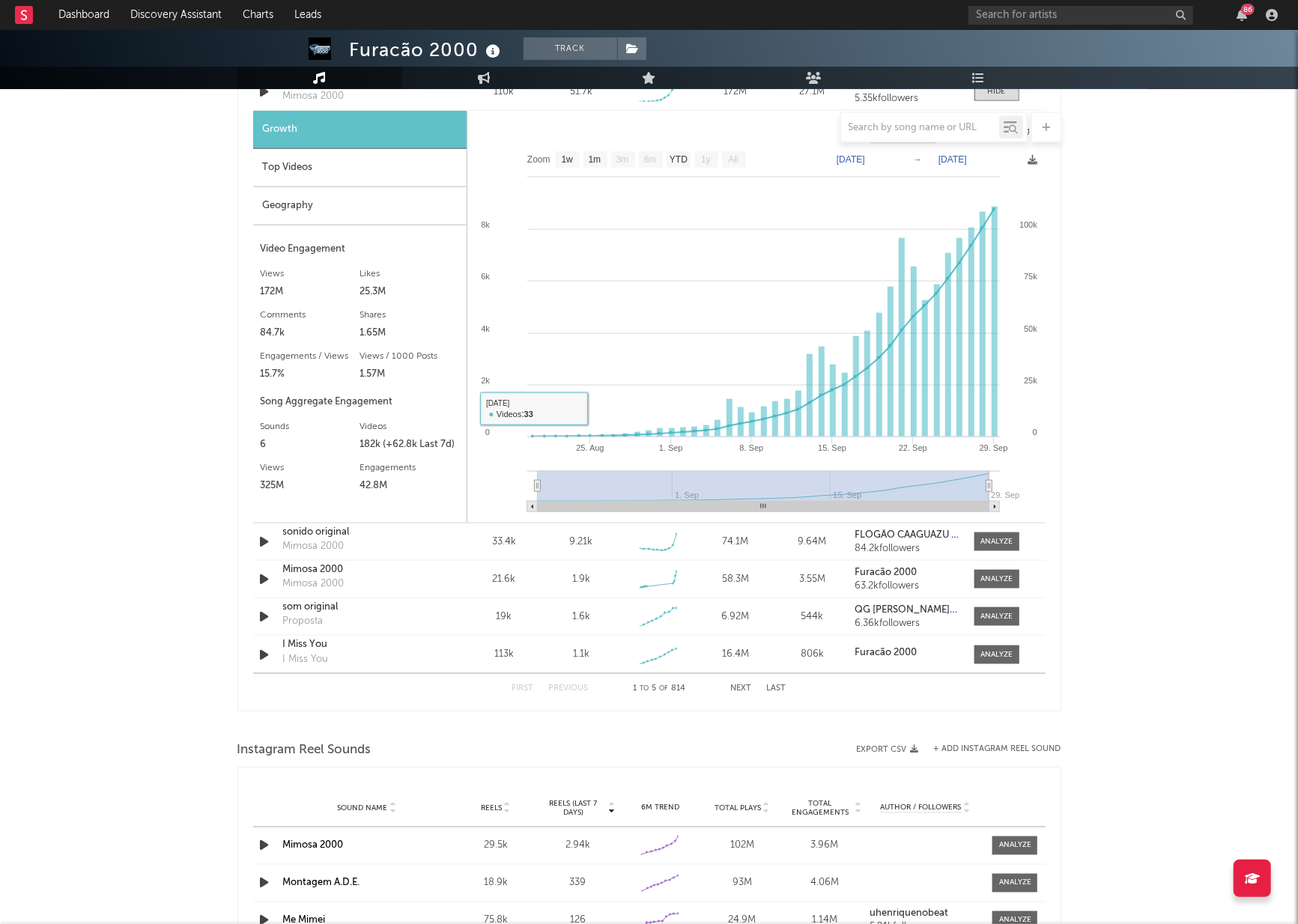
click at [436, 175] on div "Top Videos" at bounding box center [359, 168] width 213 height 38
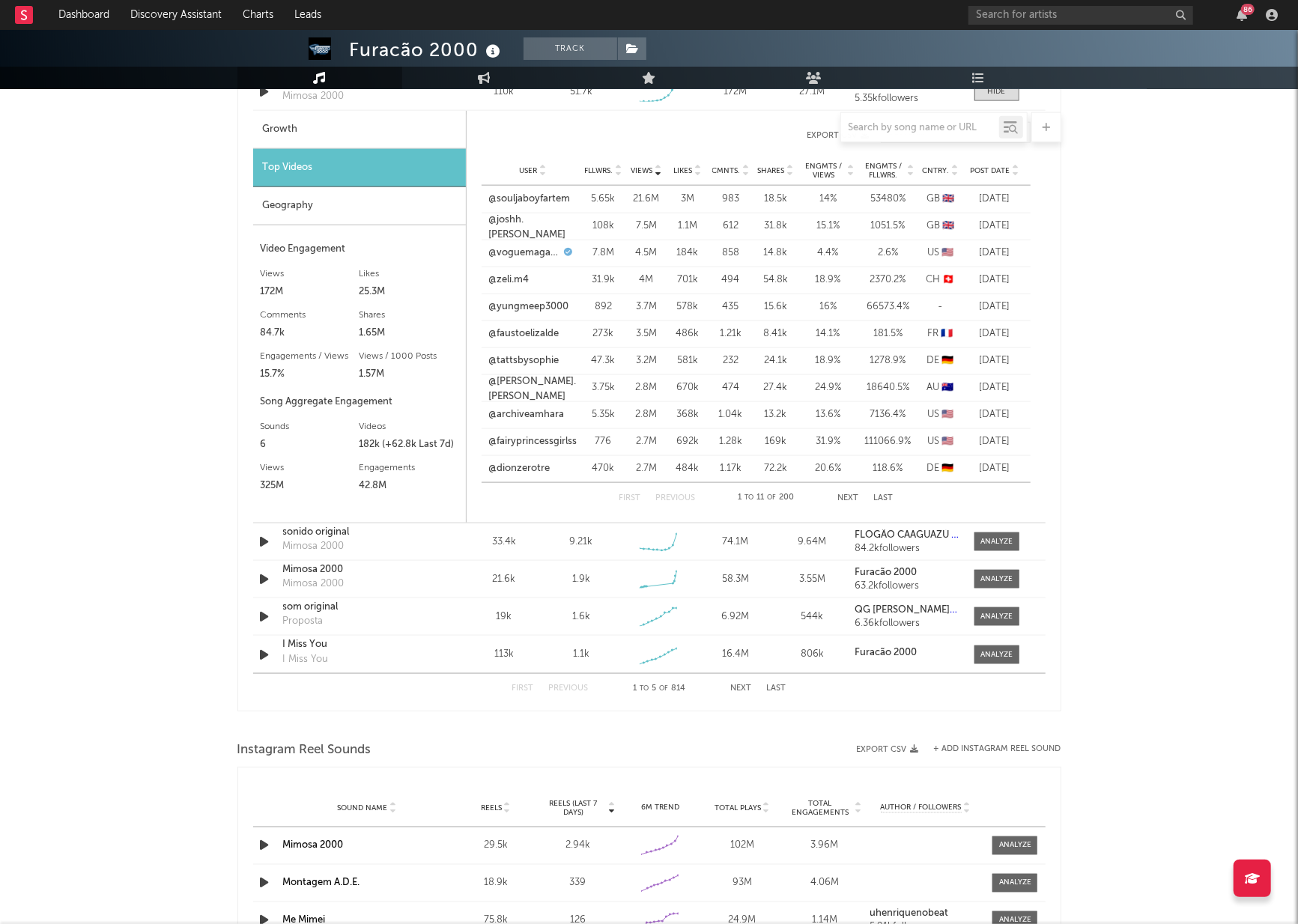
click at [1006, 160] on div "User Fllwrs. Views Likes Cmnts. Shares Engmts / Views Engmts / Fllwrs. Cntry. P…" at bounding box center [756, 170] width 549 height 30
click at [998, 167] on span "Post Date" at bounding box center [990, 171] width 40 height 9
click at [516, 196] on link "@aronwilliams_" at bounding box center [525, 198] width 71 height 15
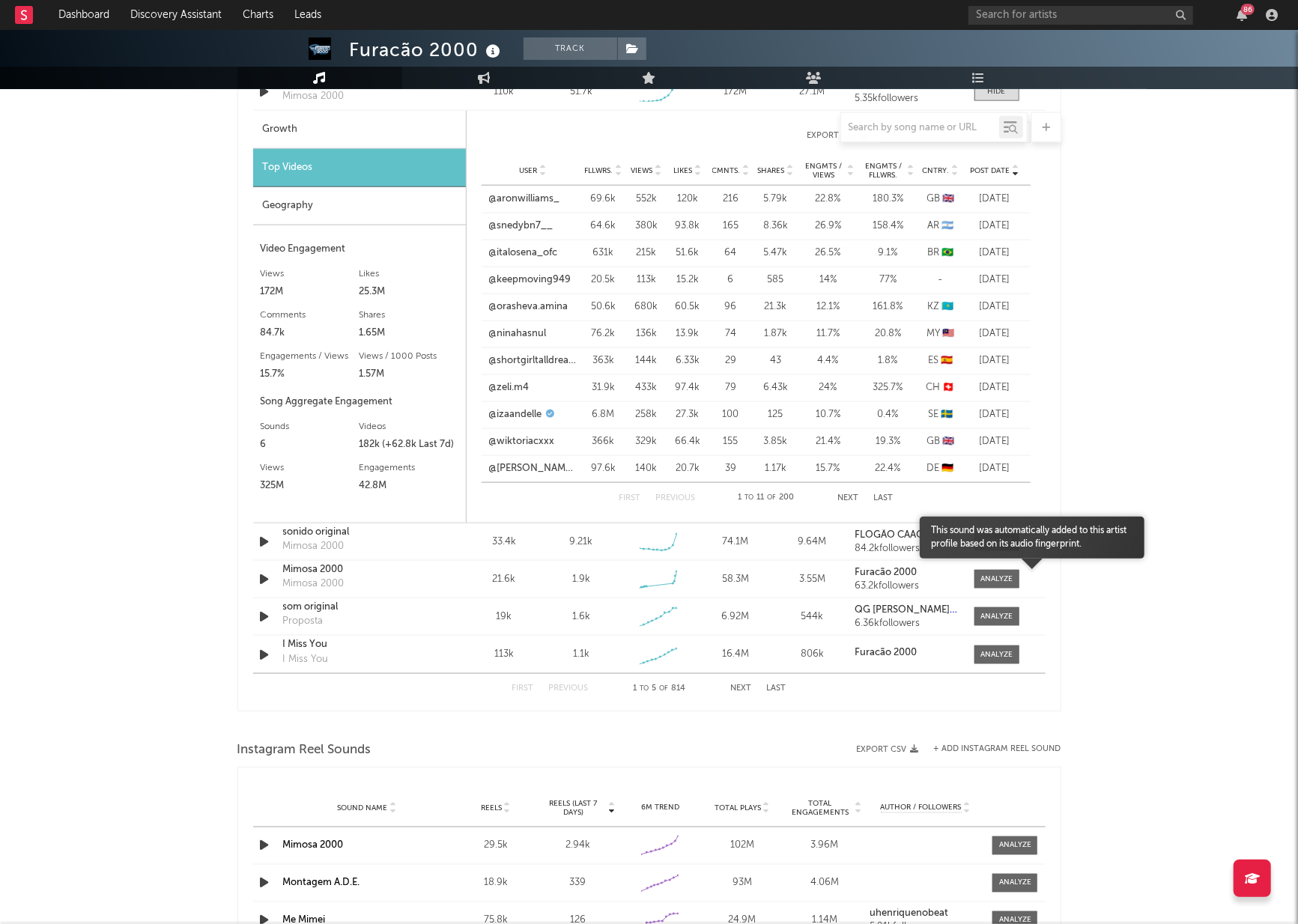
click at [971, 548] on span "This sound was automatically added to this artist profile based on its audio fi…" at bounding box center [1032, 537] width 225 height 27
drag, startPoint x: 1178, startPoint y: 462, endPoint x: 1069, endPoint y: 523, distance: 124.9
click at [1178, 462] on div "Furacão 2000 Track [GEOGRAPHIC_DATA] | Brazilian Edit Track Benchmark Summary 2…" at bounding box center [649, 219] width 1298 height 2675
click at [981, 543] on div at bounding box center [996, 542] width 32 height 12
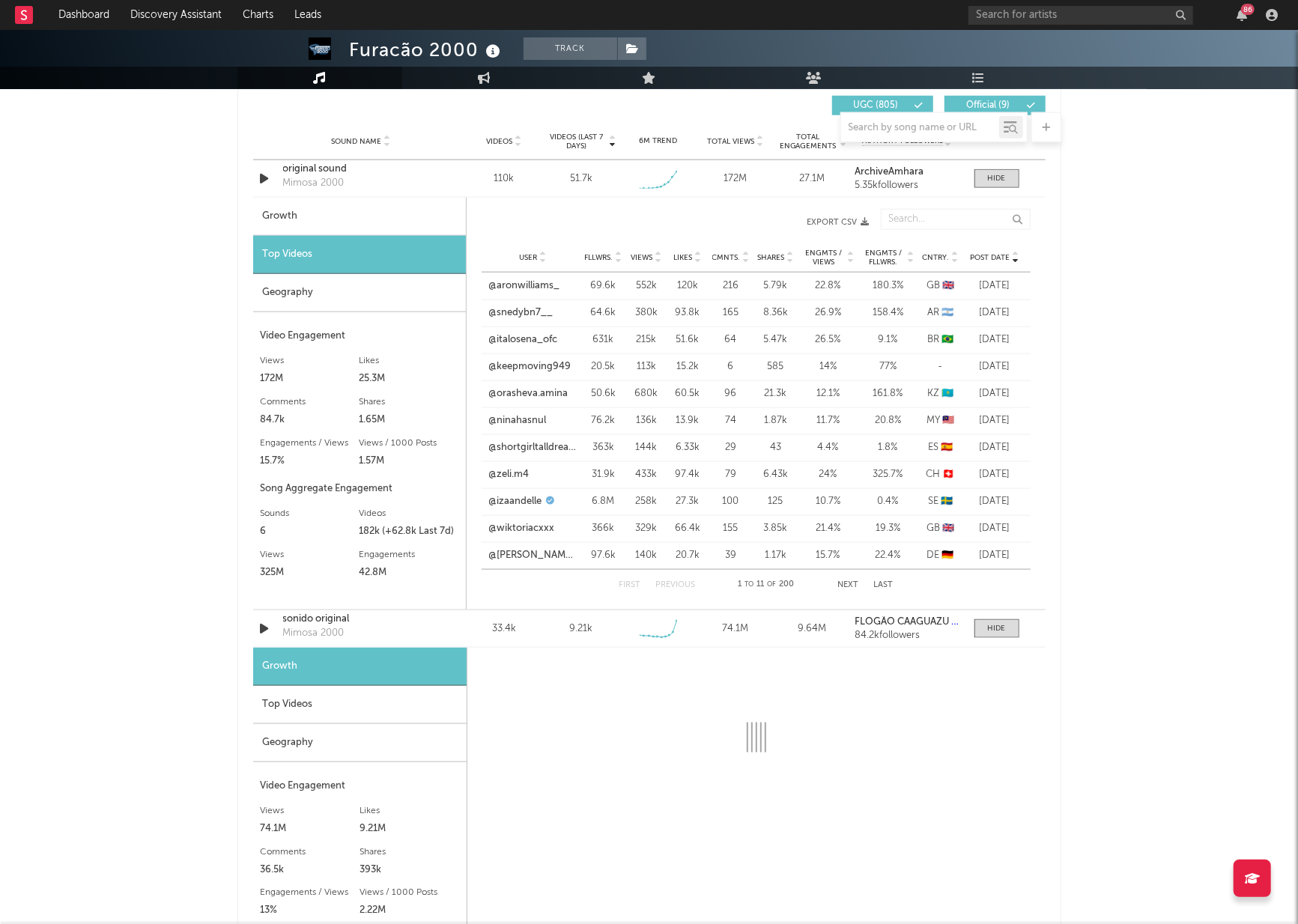
scroll to position [1054, 0]
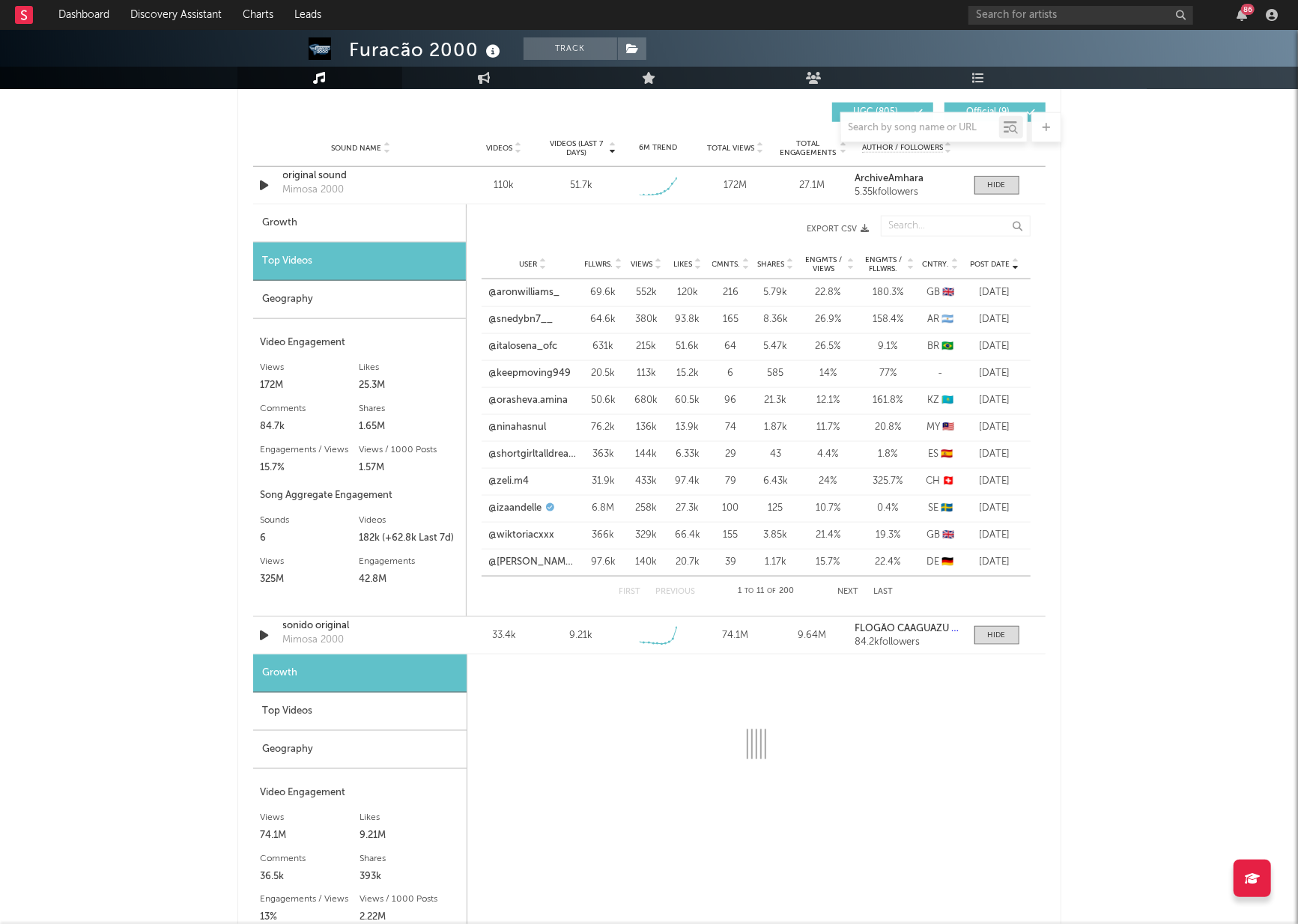
select select "6m"
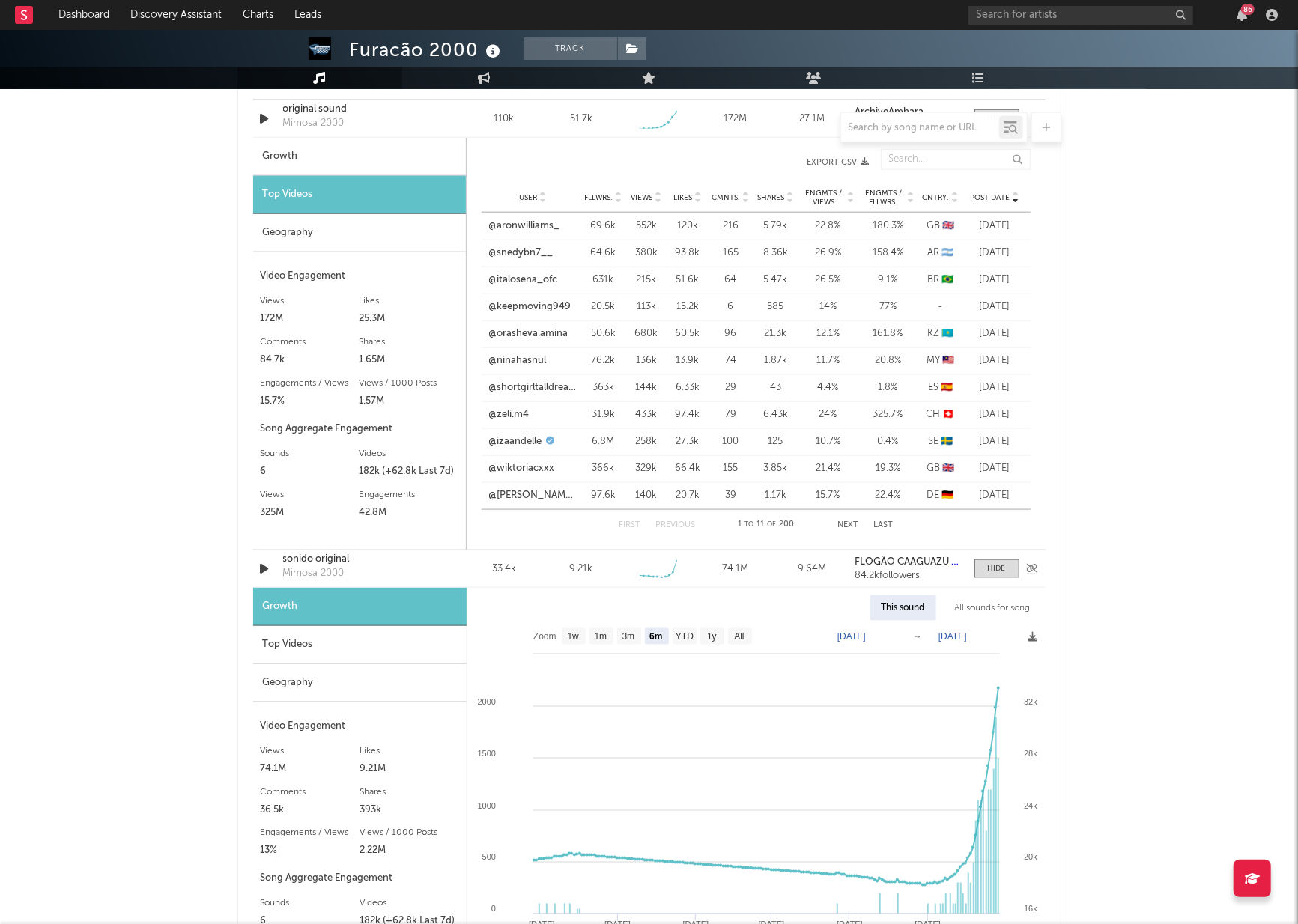
scroll to position [1116, 0]
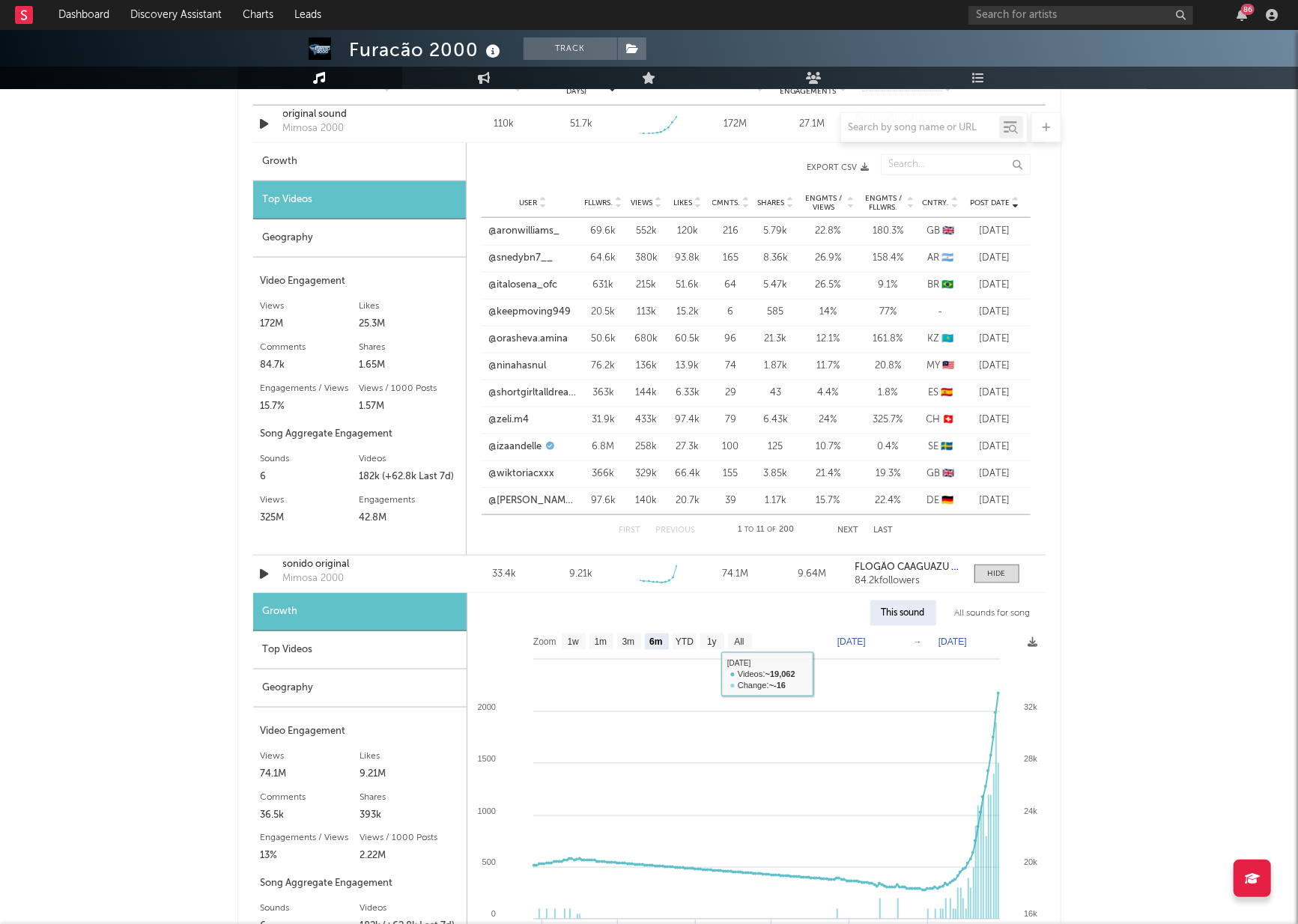
click at [378, 641] on div "Top Videos" at bounding box center [359, 651] width 213 height 38
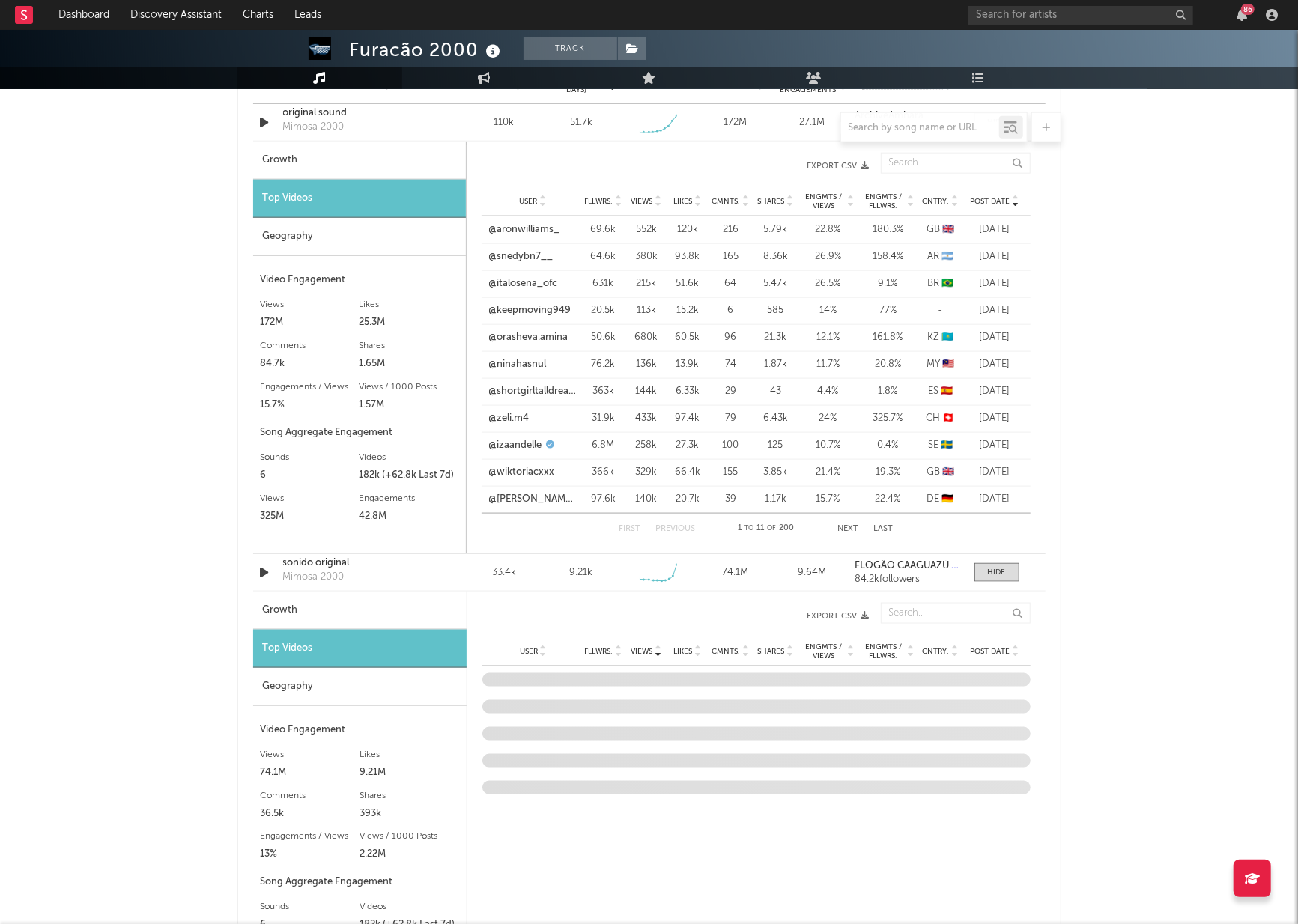
scroll to position [1282, 0]
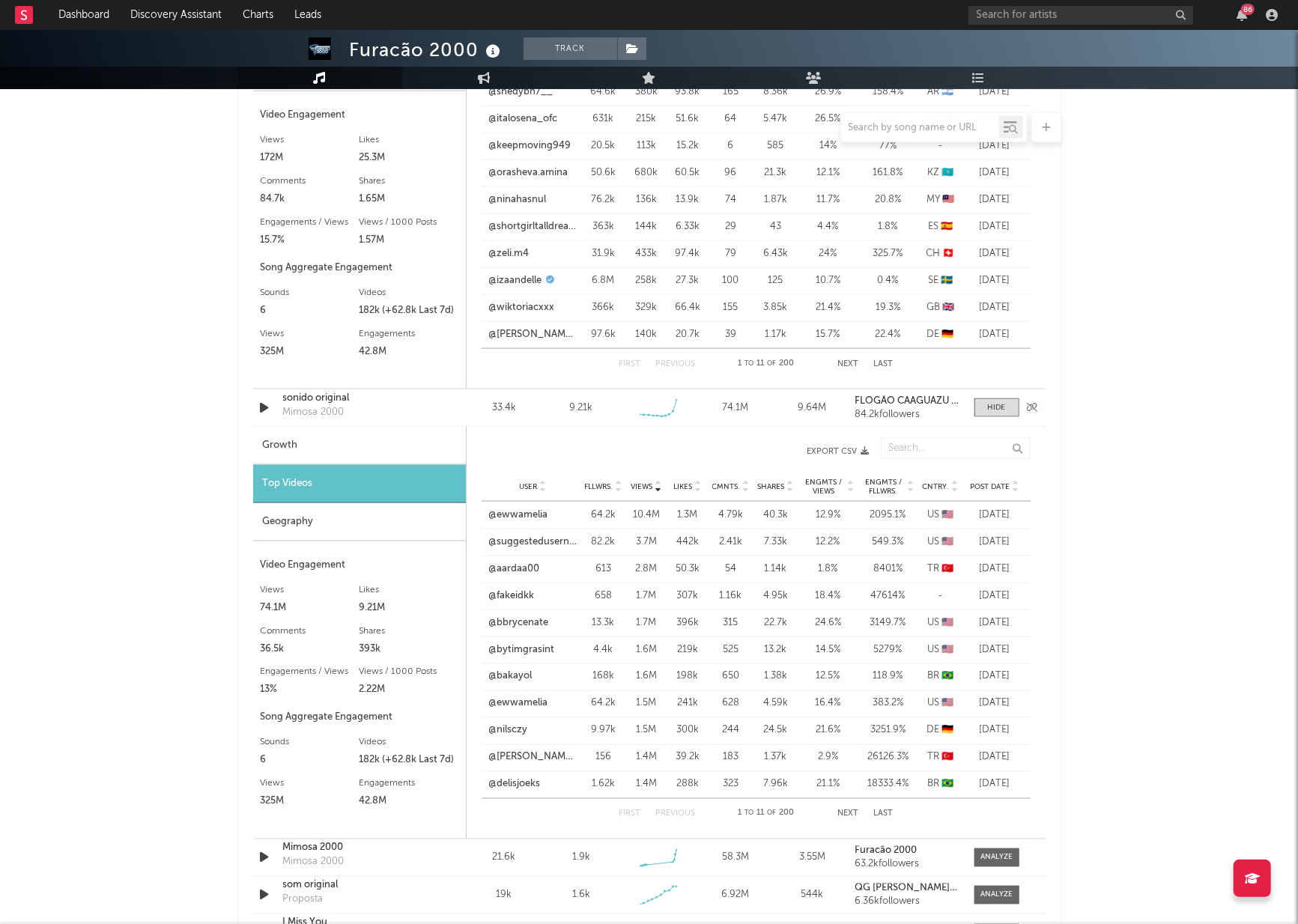
click at [308, 399] on div "sonido original" at bounding box center [361, 398] width 156 height 15
click at [990, 482] on span "Post Date" at bounding box center [990, 487] width 40 height 9
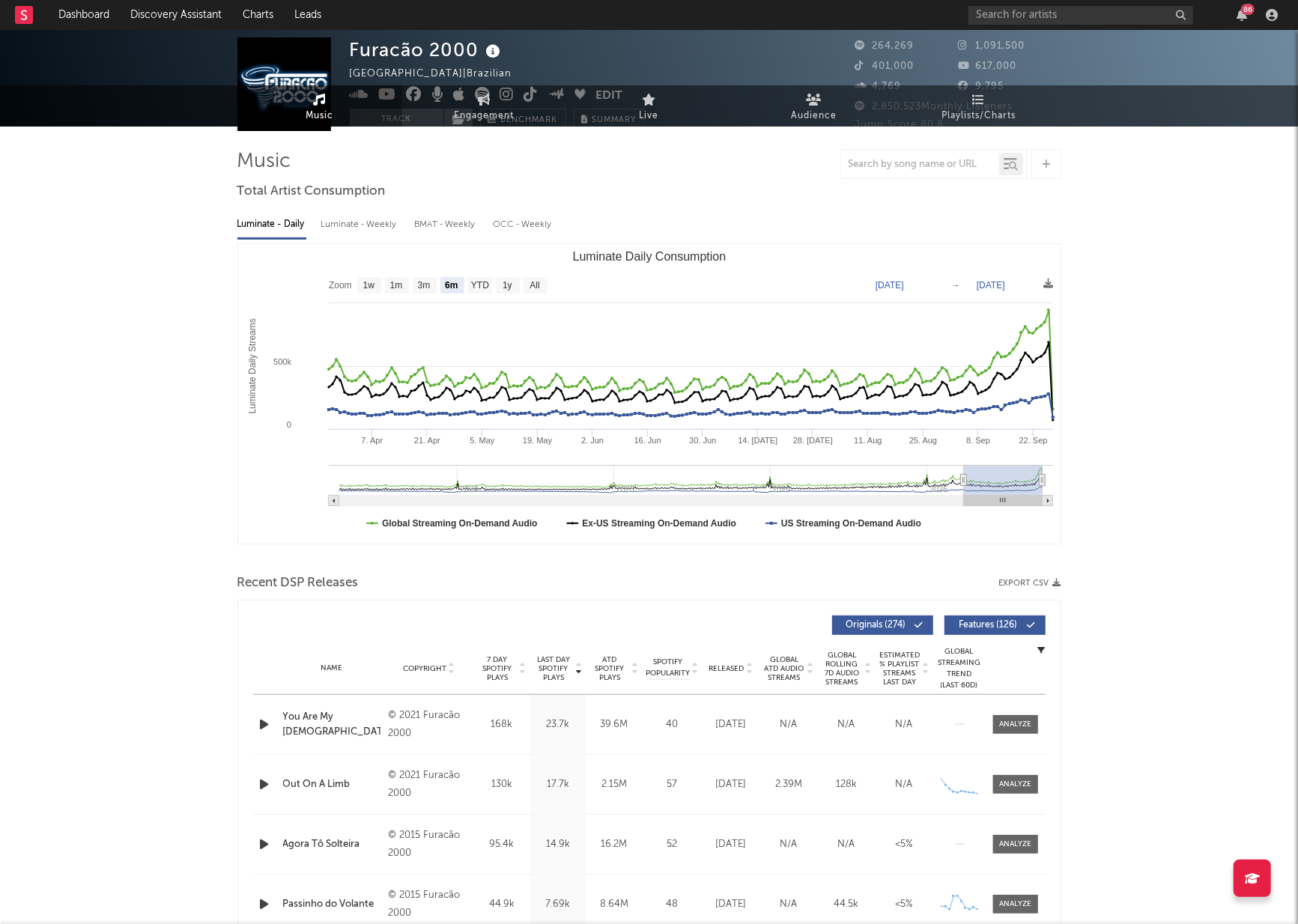
scroll to position [0, 0]
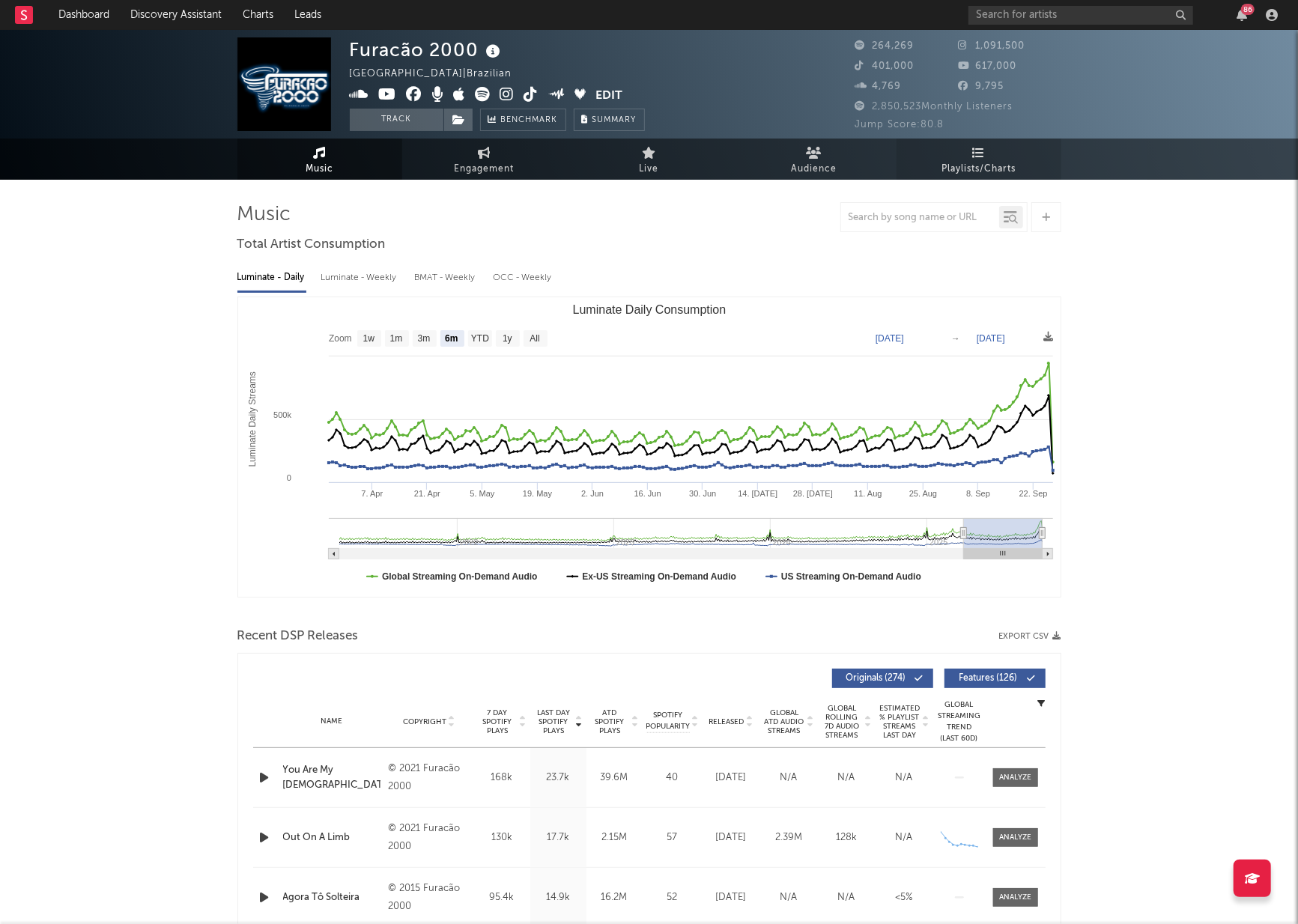
click at [972, 149] on icon at bounding box center [978, 153] width 13 height 12
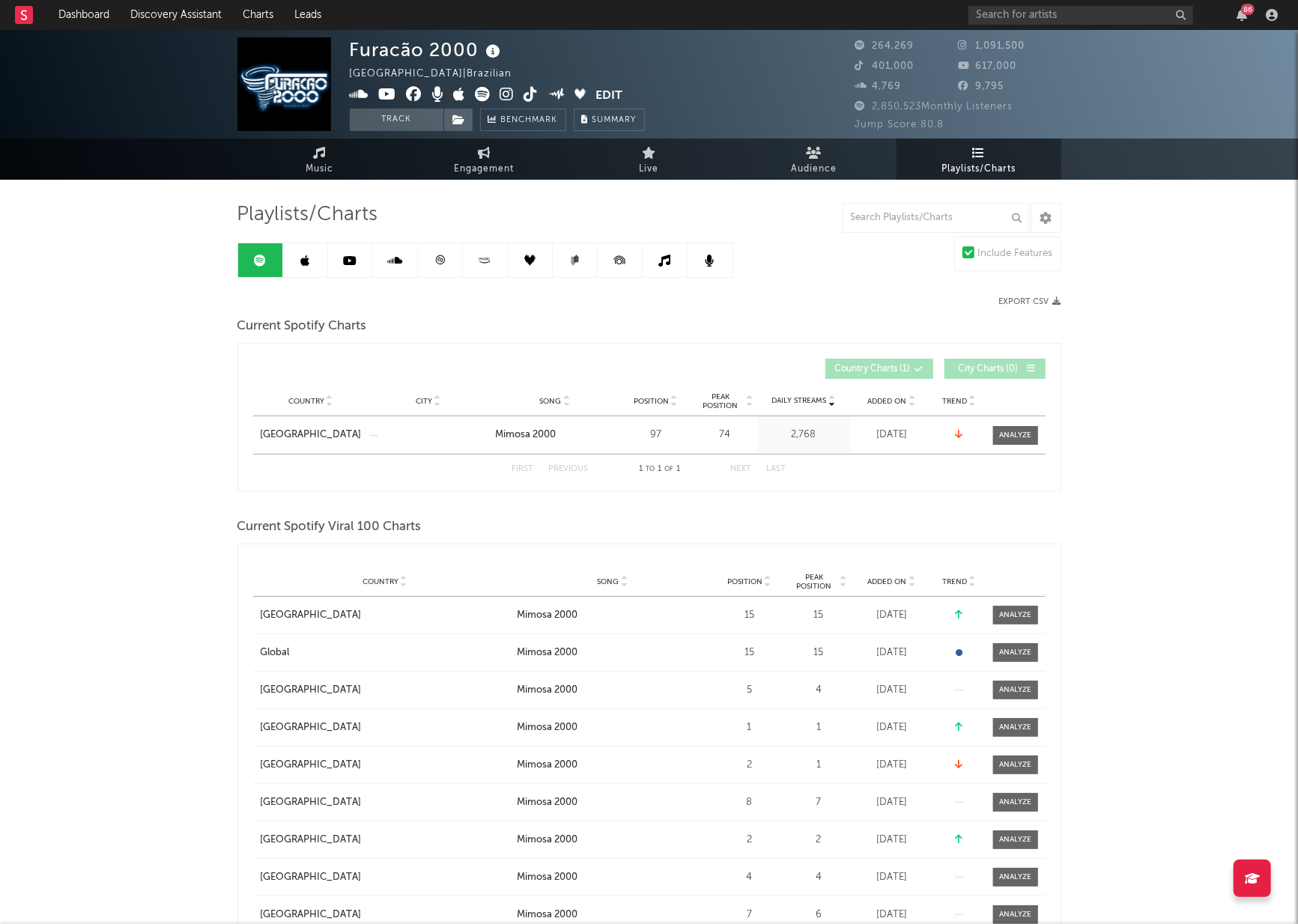
scroll to position [1, 0]
click at [746, 578] on span "Position" at bounding box center [745, 581] width 35 height 9
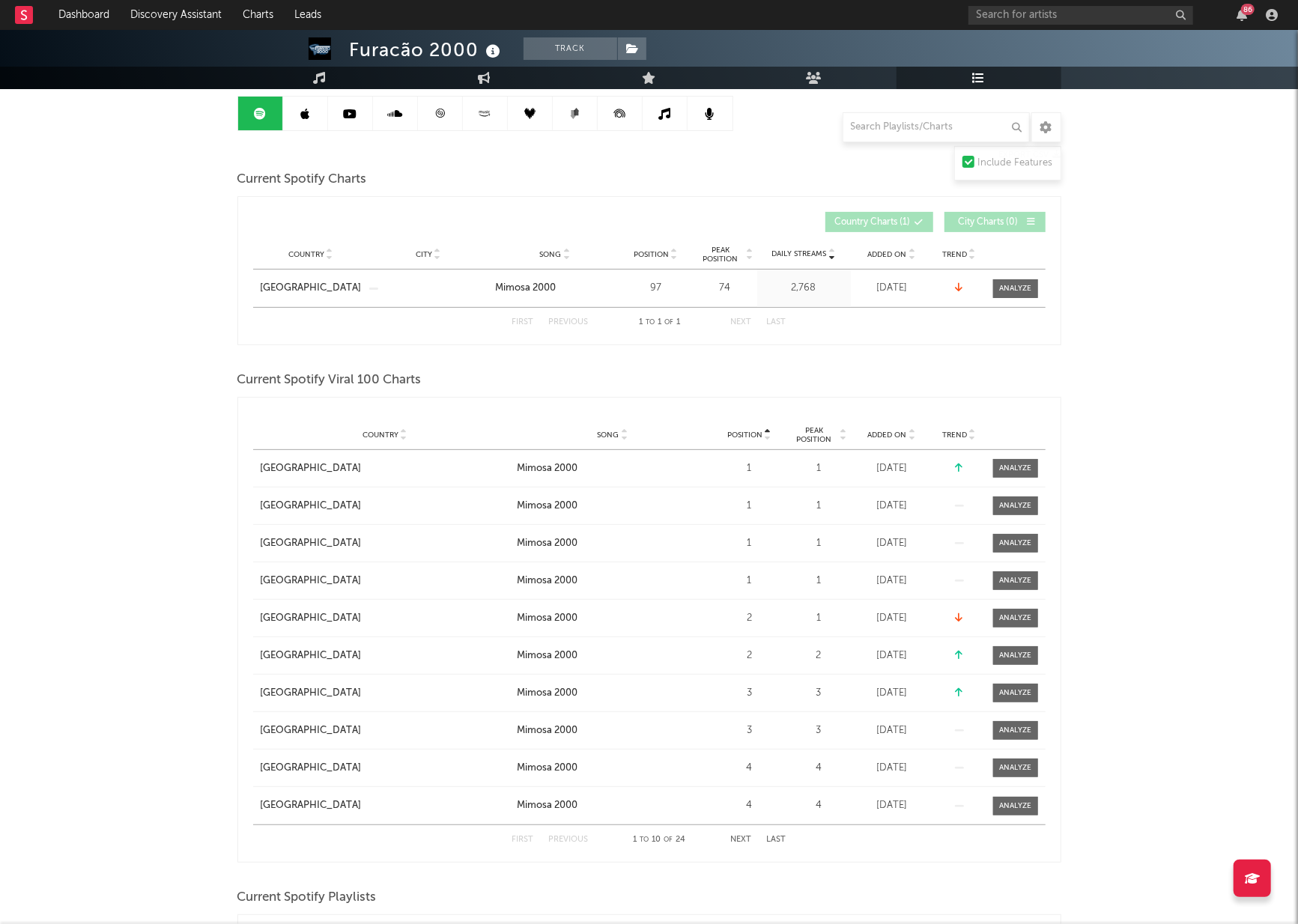
scroll to position [0, 0]
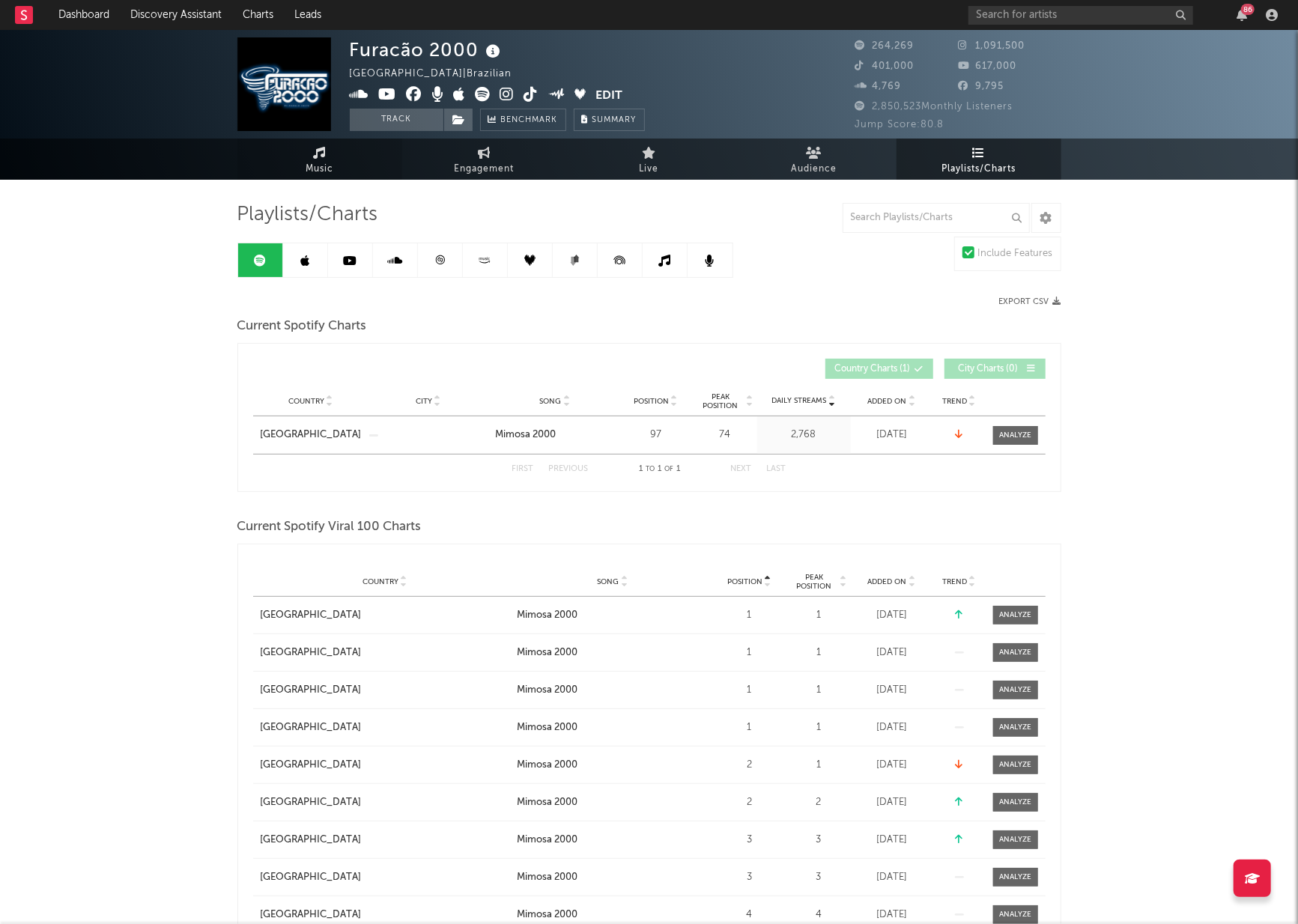
drag, startPoint x: 305, startPoint y: 163, endPoint x: 299, endPoint y: 154, distance: 10.8
click at [305, 163] on span "Music" at bounding box center [319, 168] width 28 height 18
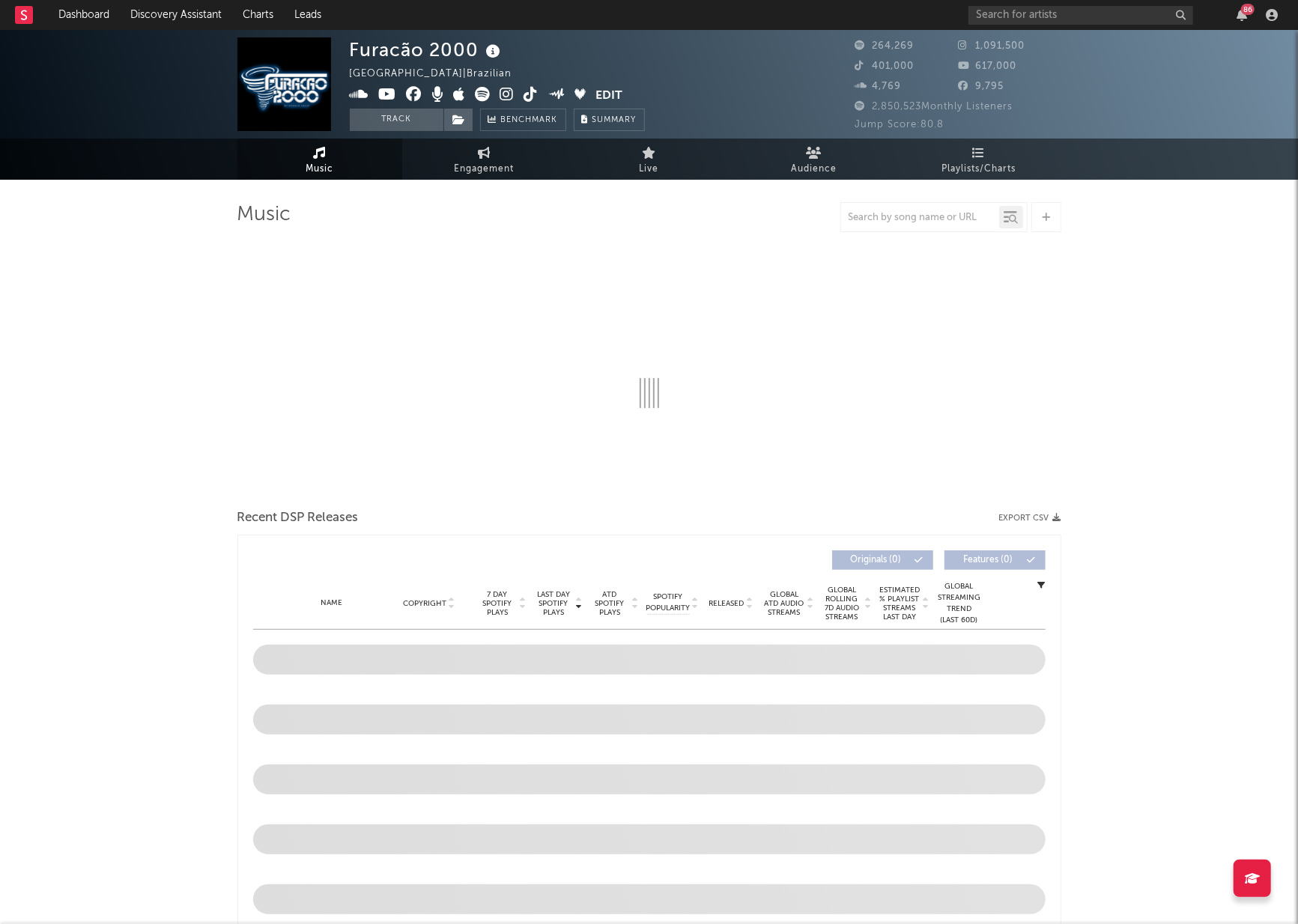
select select "6m"
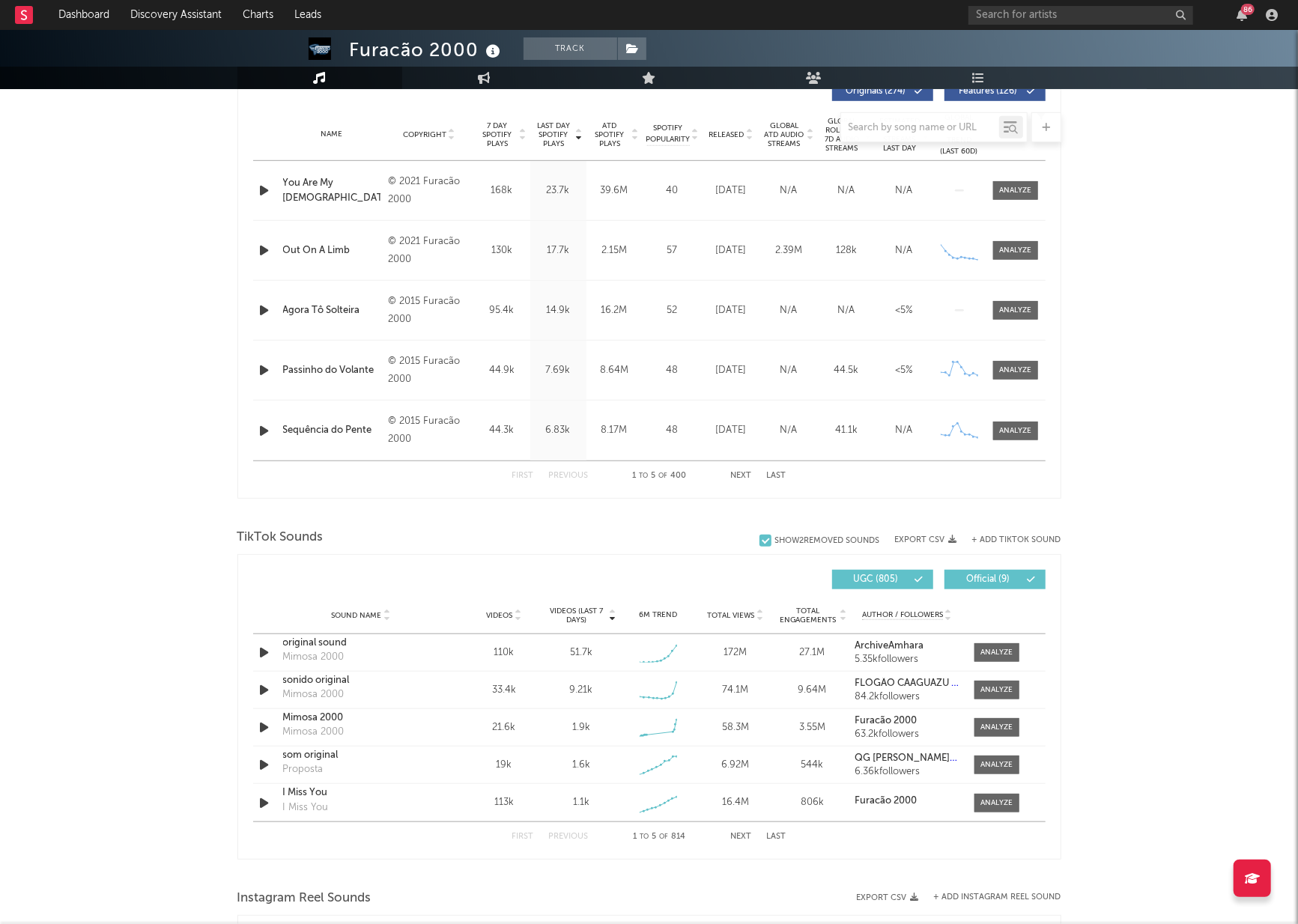
scroll to position [579, 0]
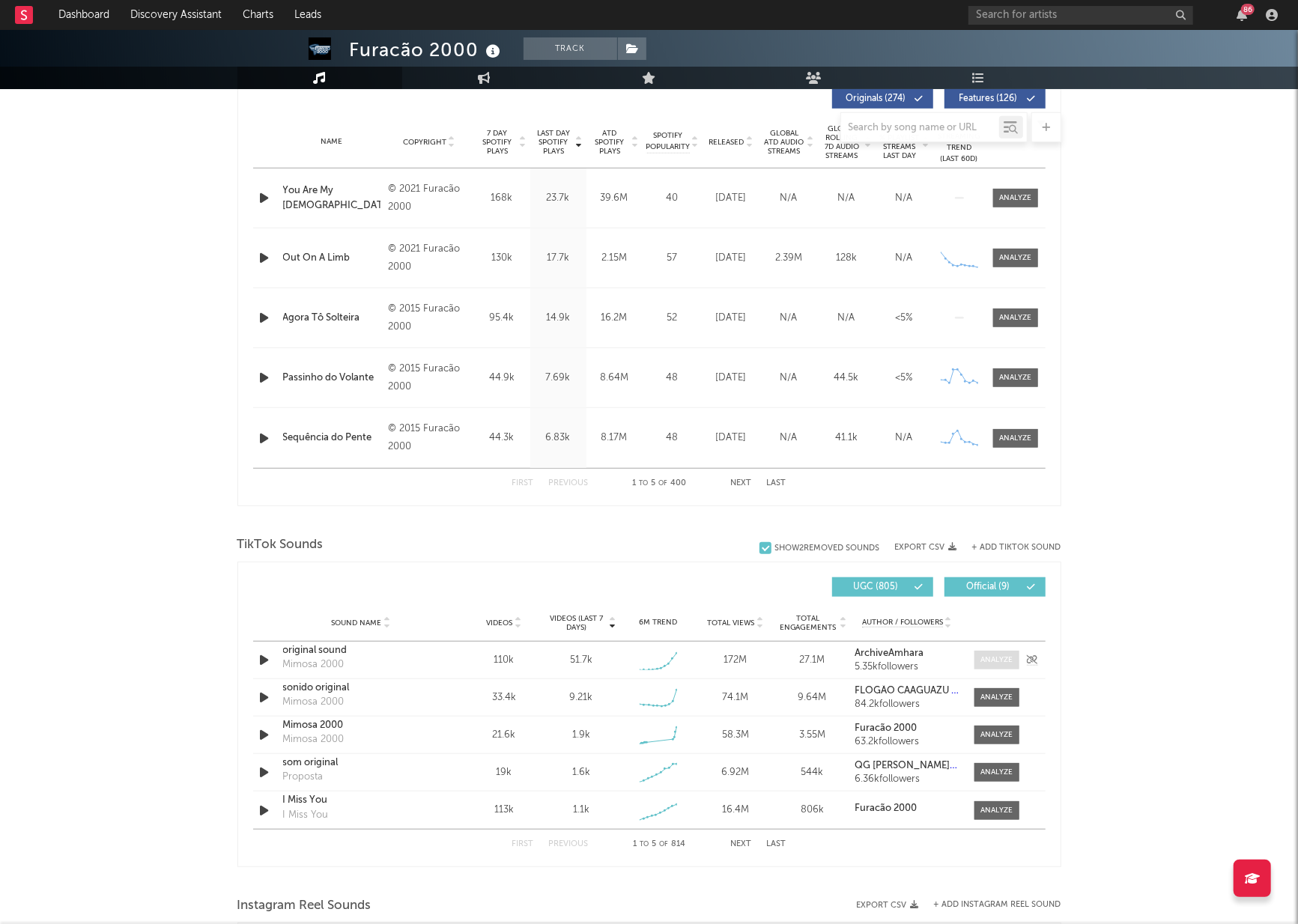
click at [991, 660] on div at bounding box center [996, 660] width 32 height 12
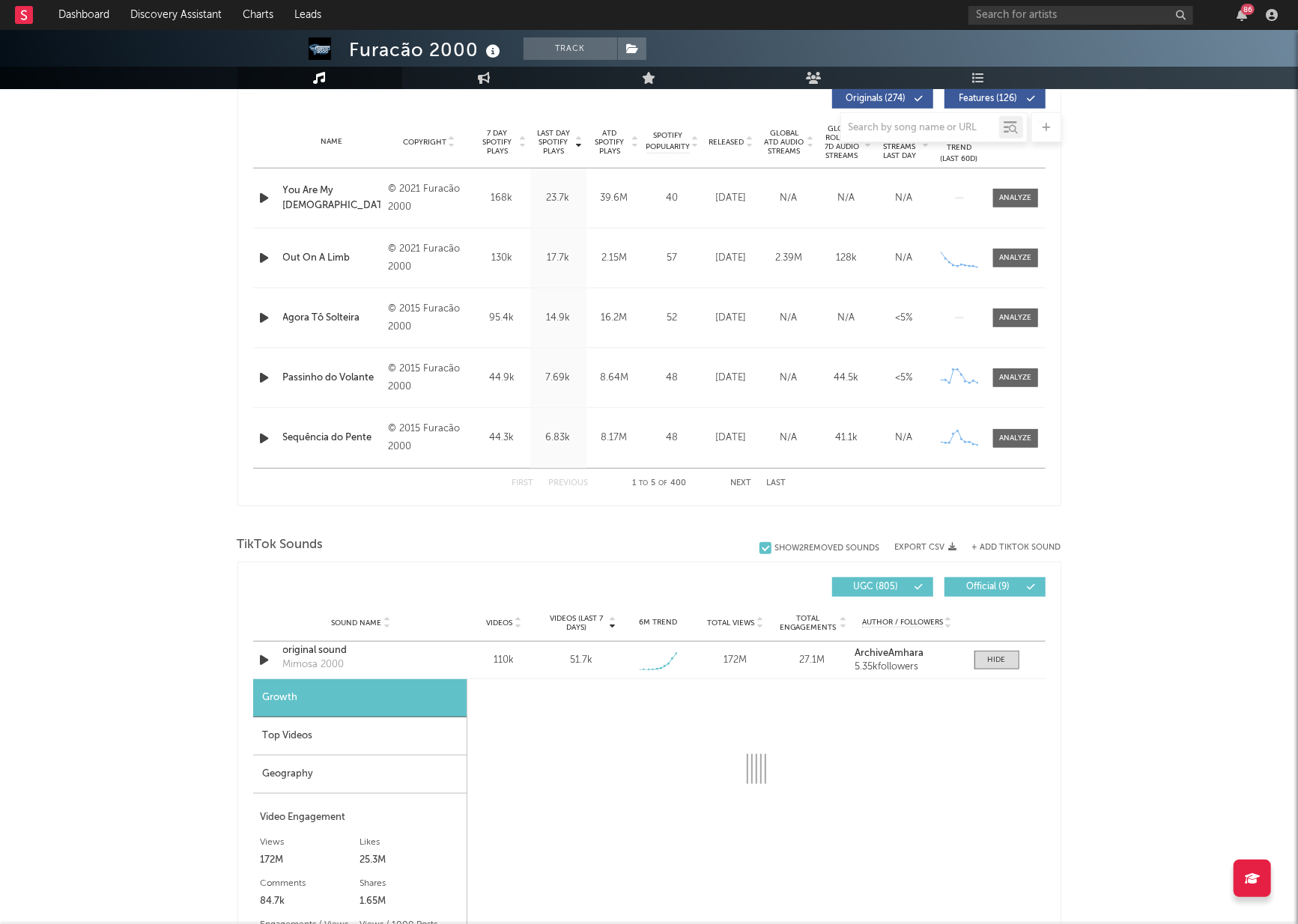
select select "1w"
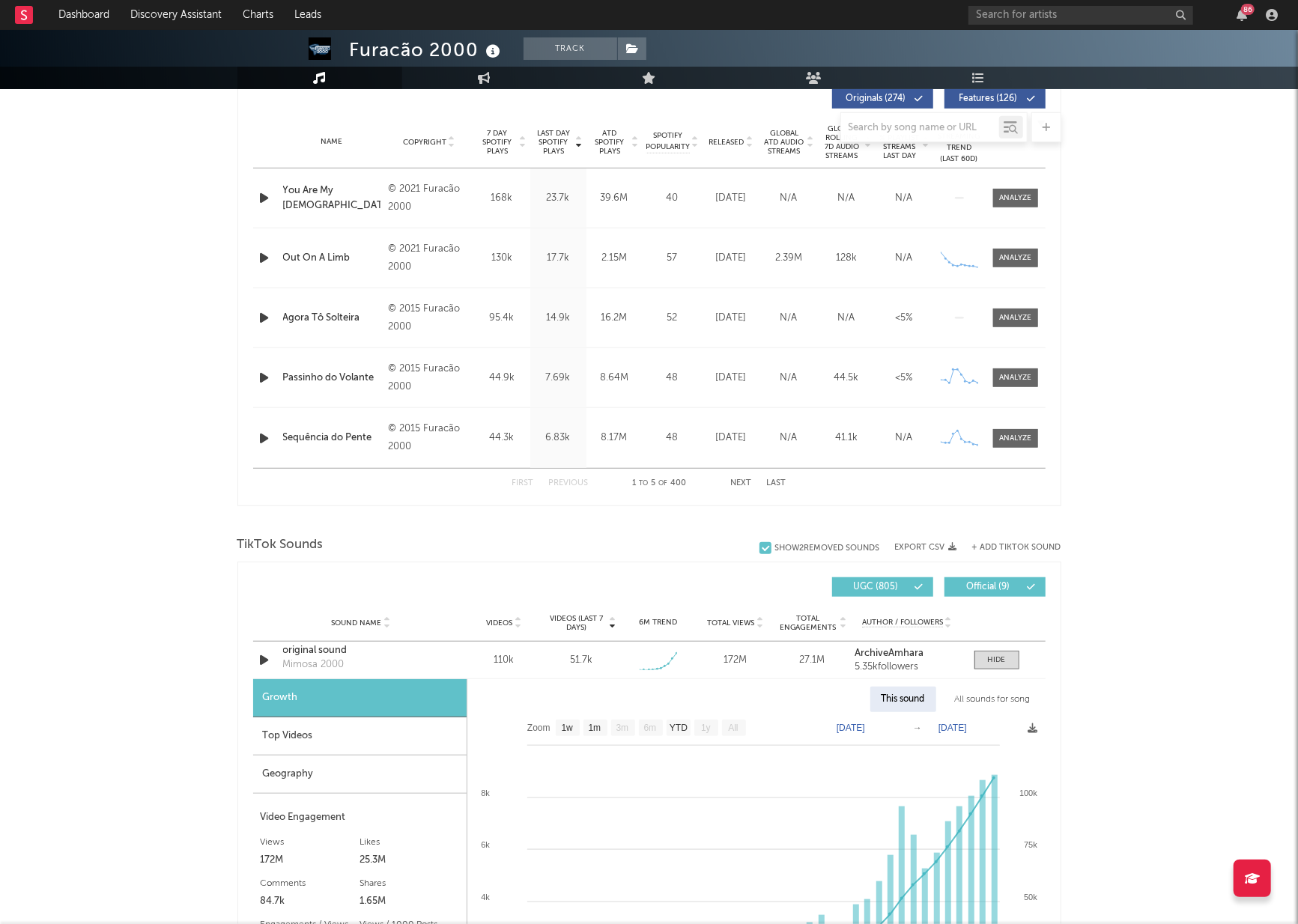
click at [421, 730] on div "Top Videos" at bounding box center [359, 736] width 213 height 38
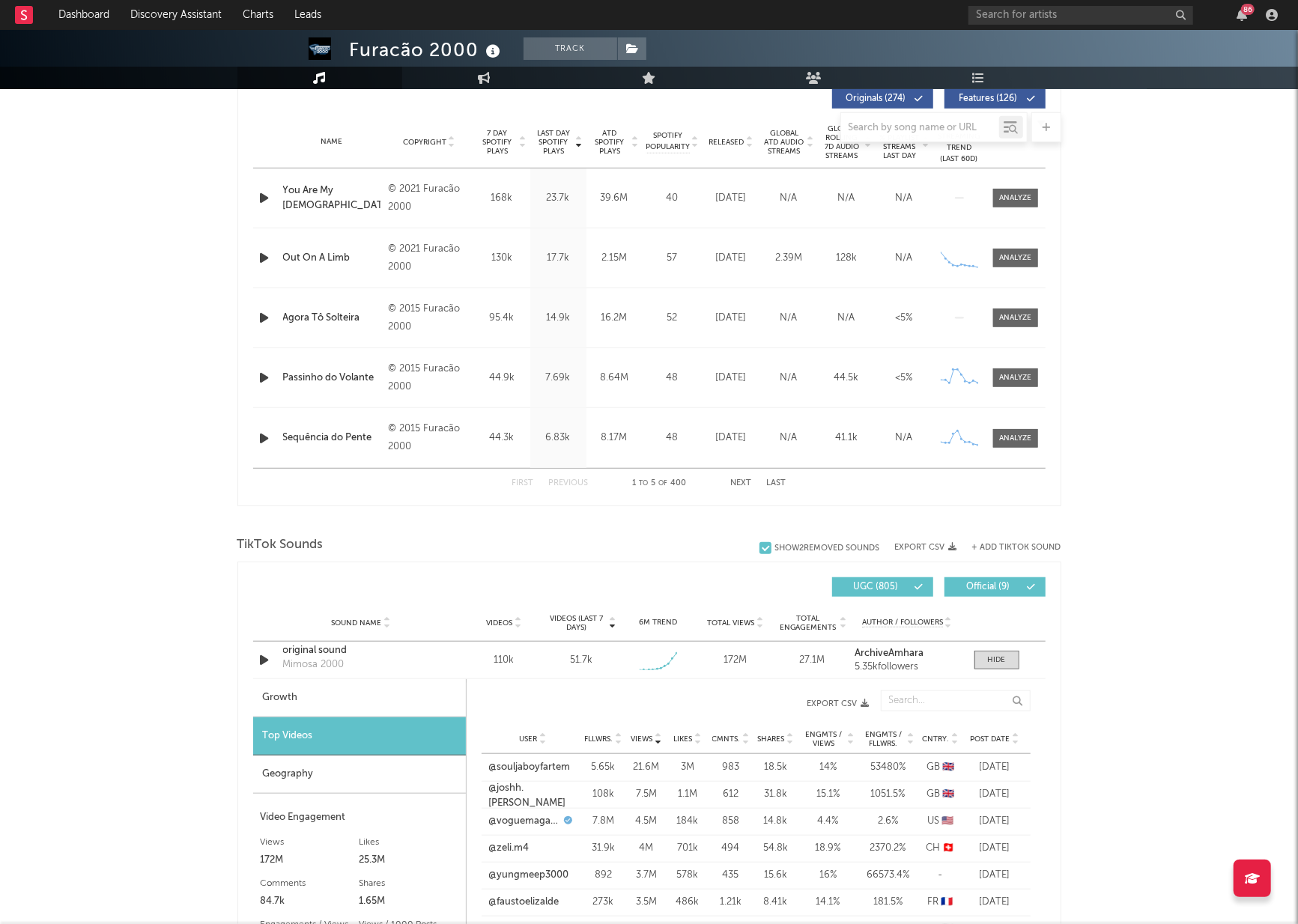
click at [996, 735] on span "Post Date" at bounding box center [990, 739] width 40 height 9
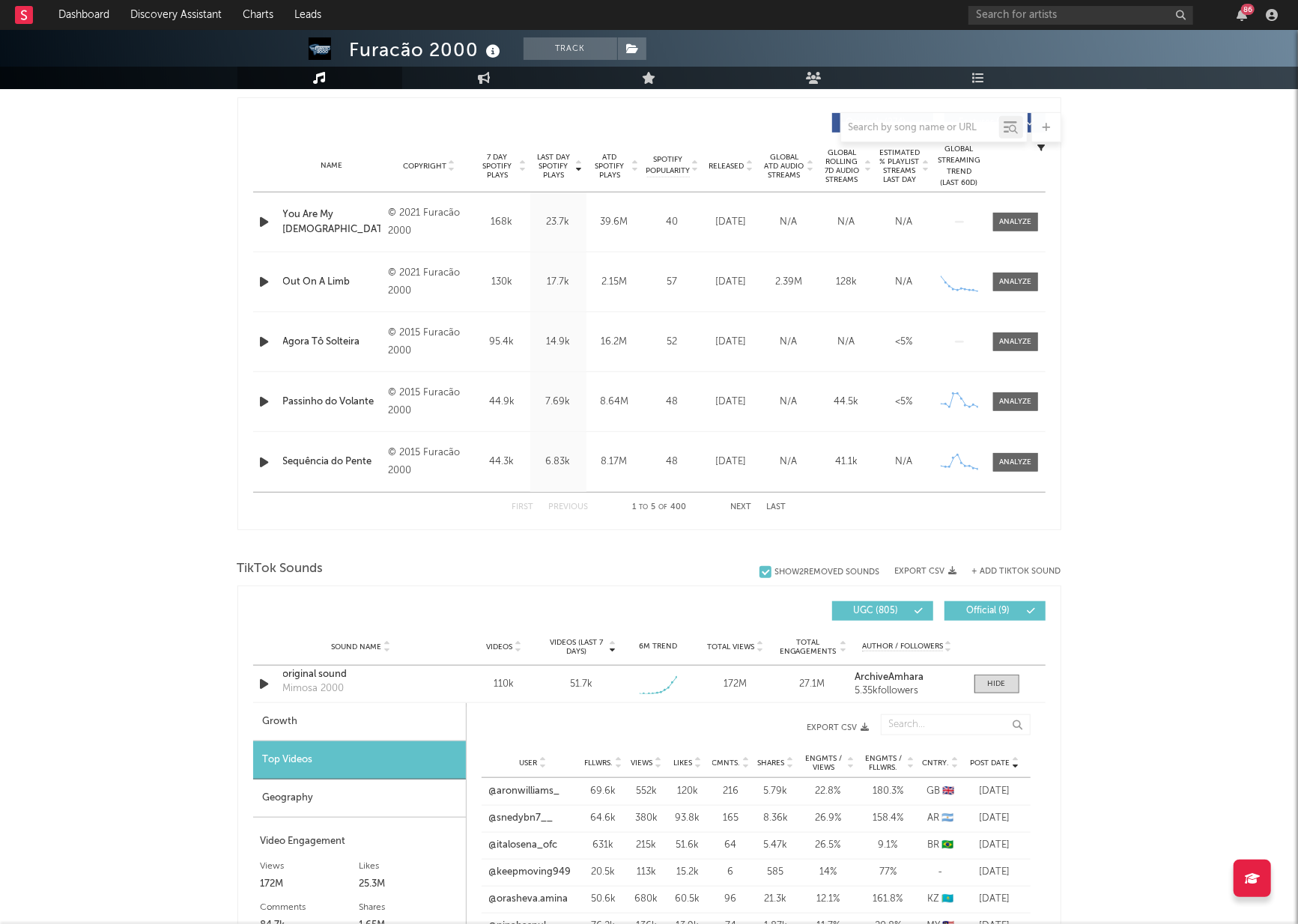
scroll to position [0, 0]
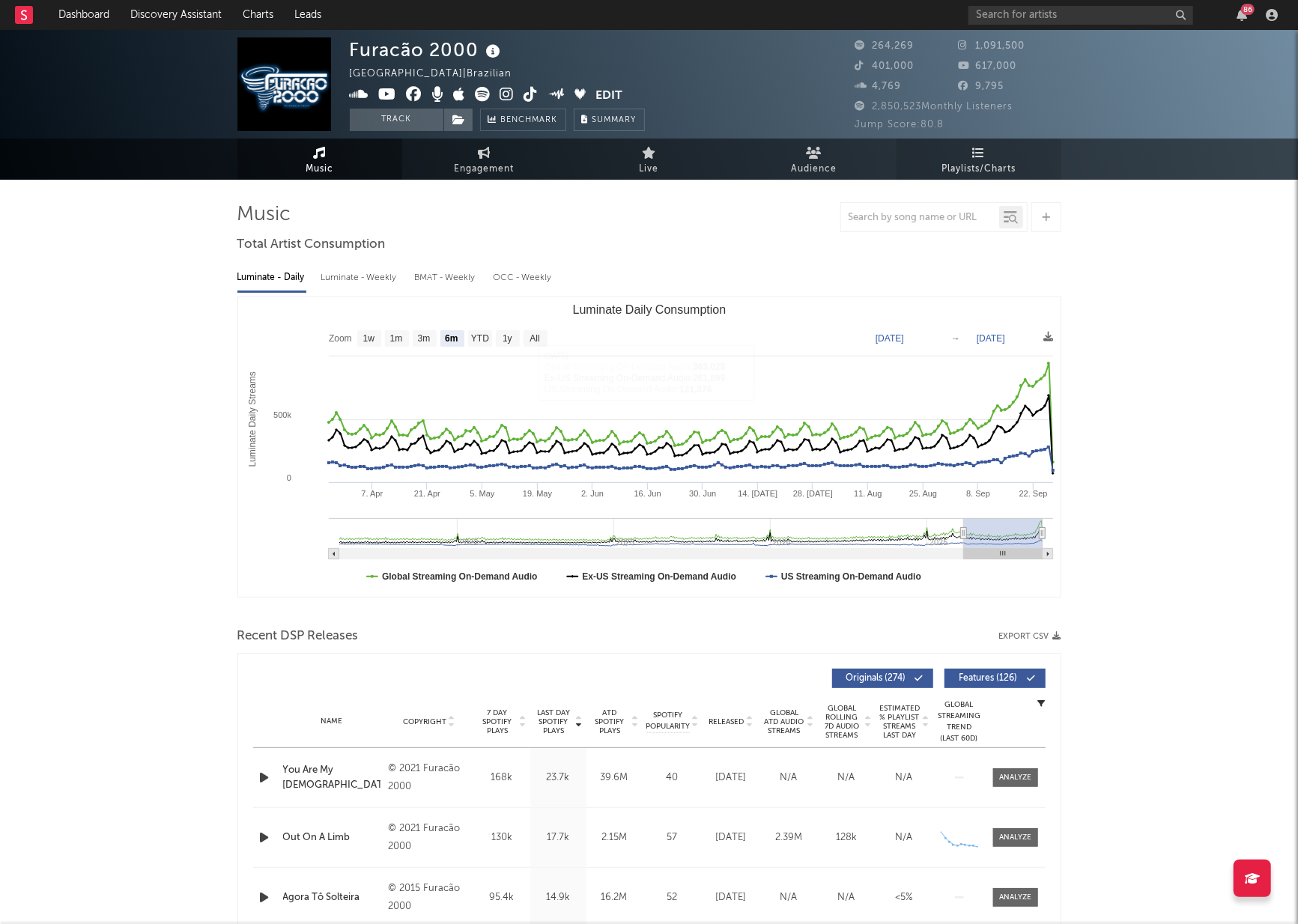
click at [950, 153] on link "Playlists/Charts" at bounding box center [979, 159] width 165 height 42
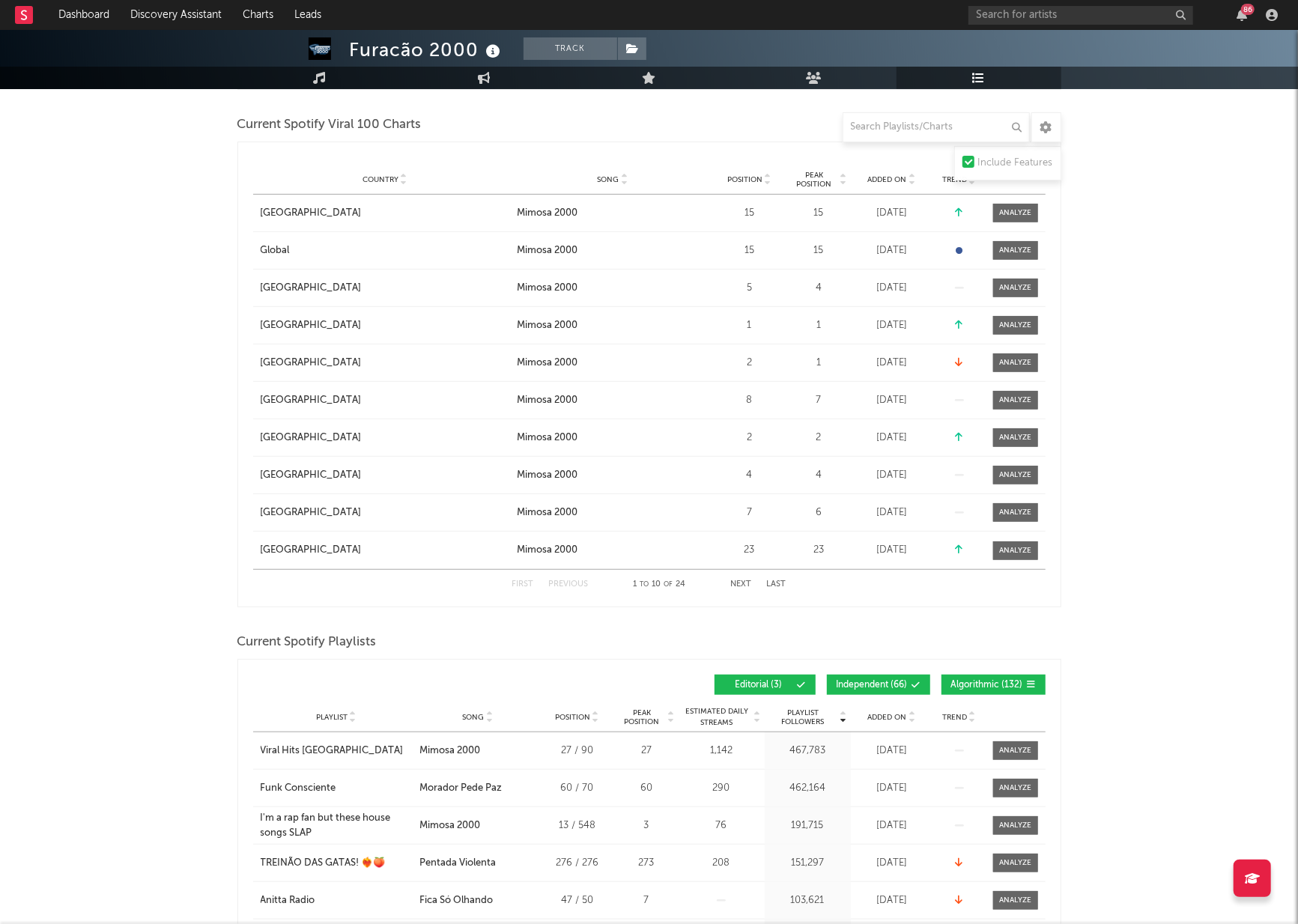
scroll to position [492, 0]
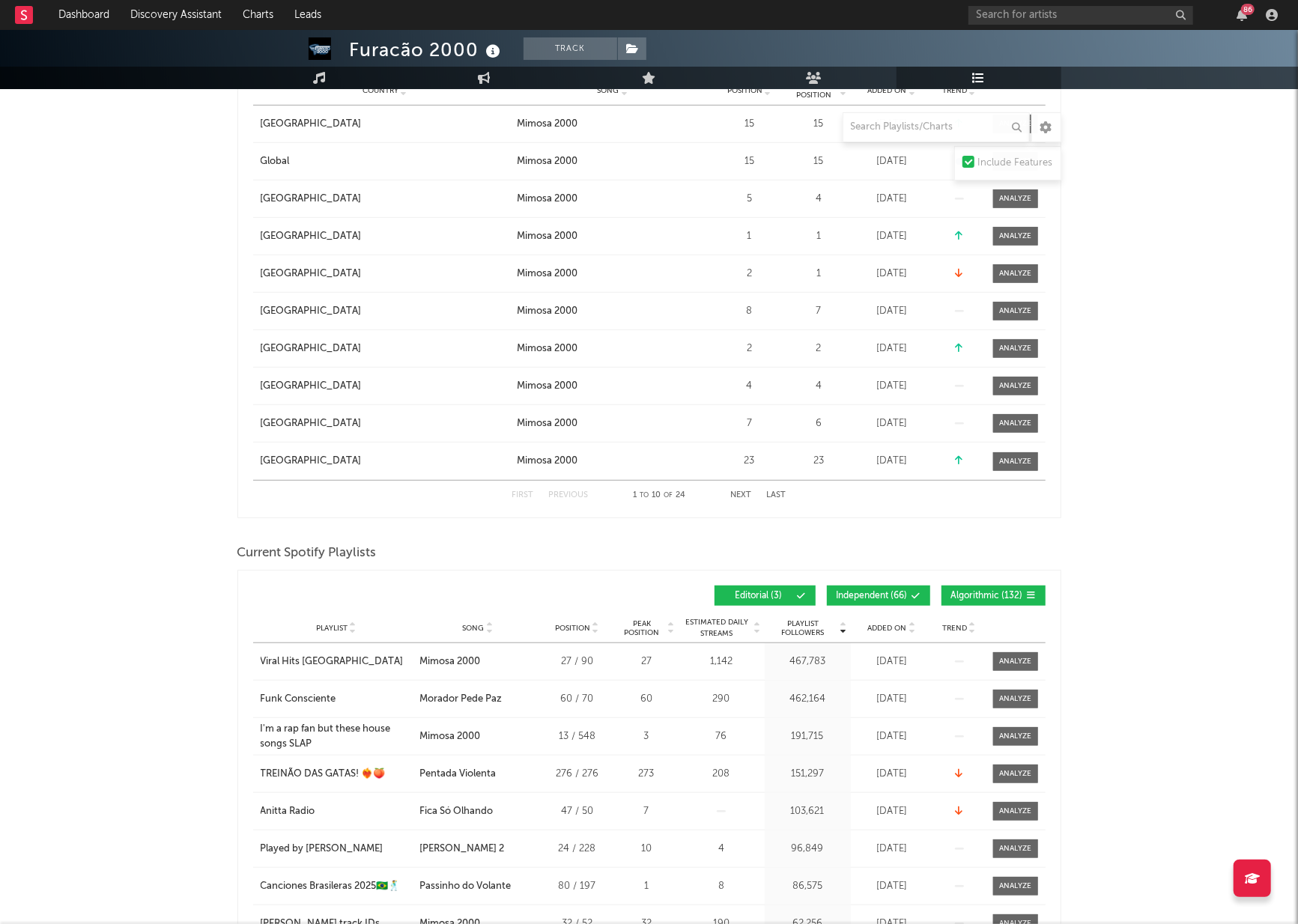
click at [896, 627] on span "Added On" at bounding box center [887, 629] width 39 height 9
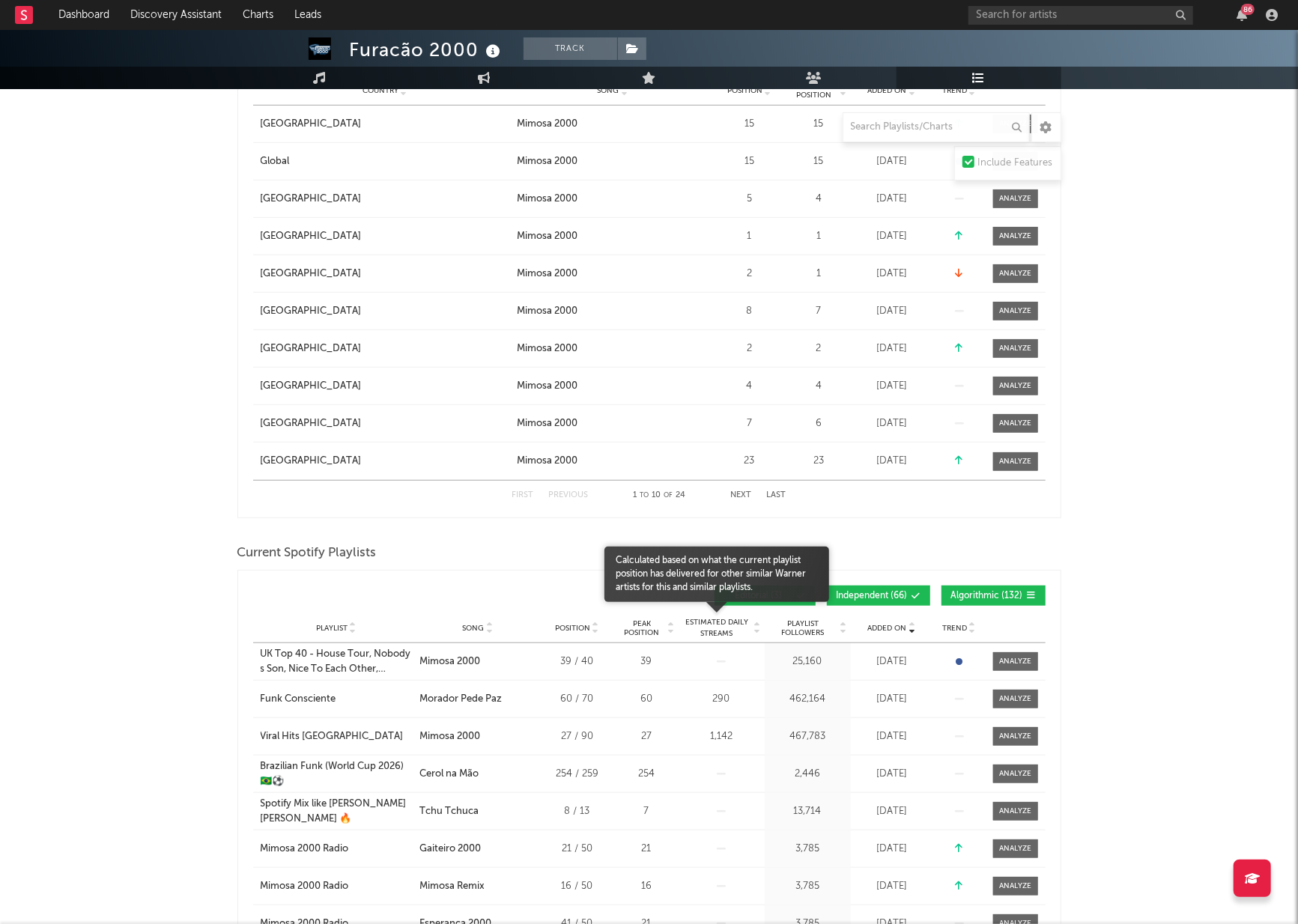
click at [722, 629] on span "Estimated Daily Streams" at bounding box center [717, 628] width 70 height 22
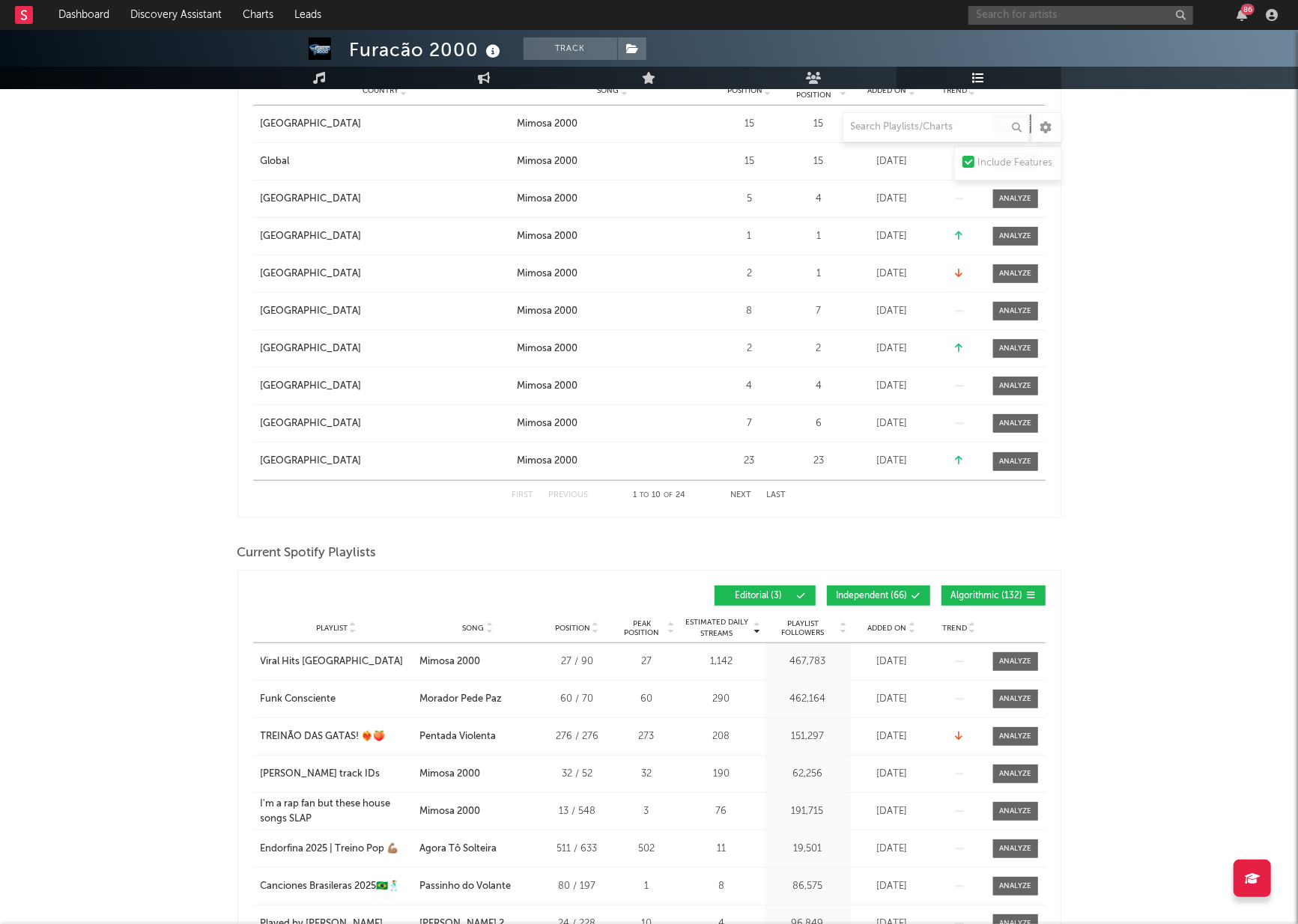
click at [1065, 15] on input "text" at bounding box center [1081, 15] width 225 height 18
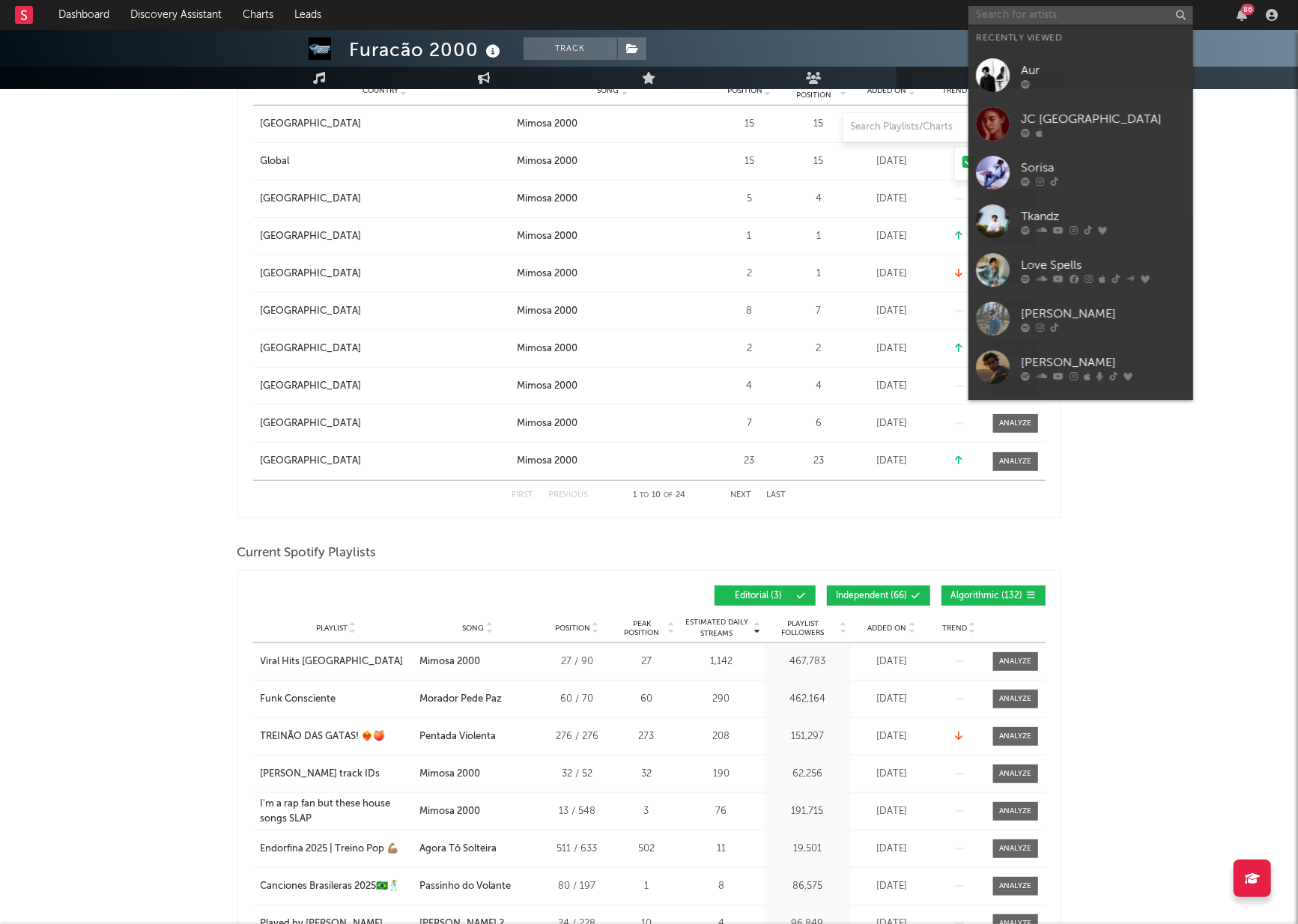
paste input "[URL][DOMAIN_NAME]"
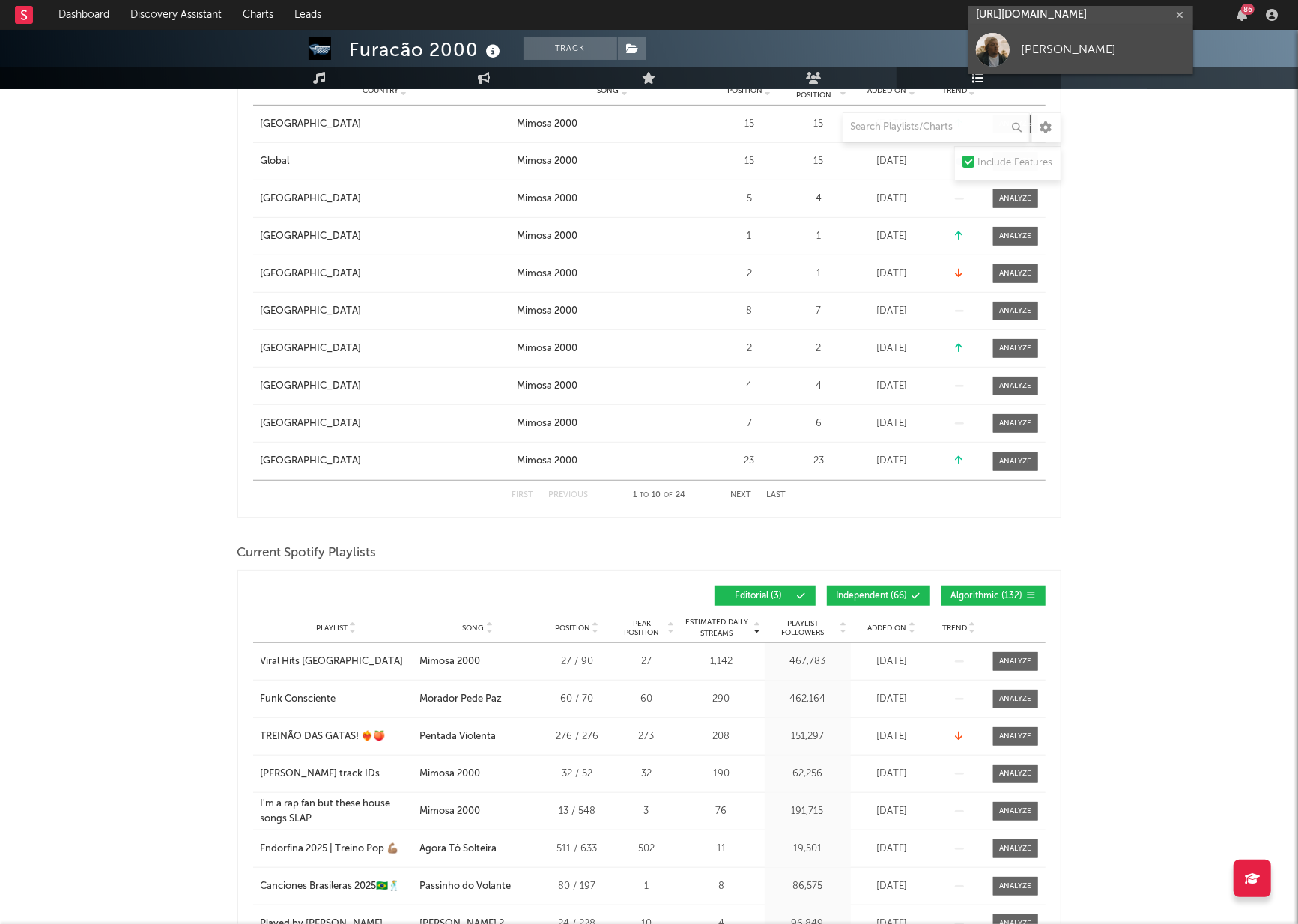
type input "[URL][DOMAIN_NAME]"
click at [1055, 44] on div "[PERSON_NAME]" at bounding box center [1103, 49] width 165 height 18
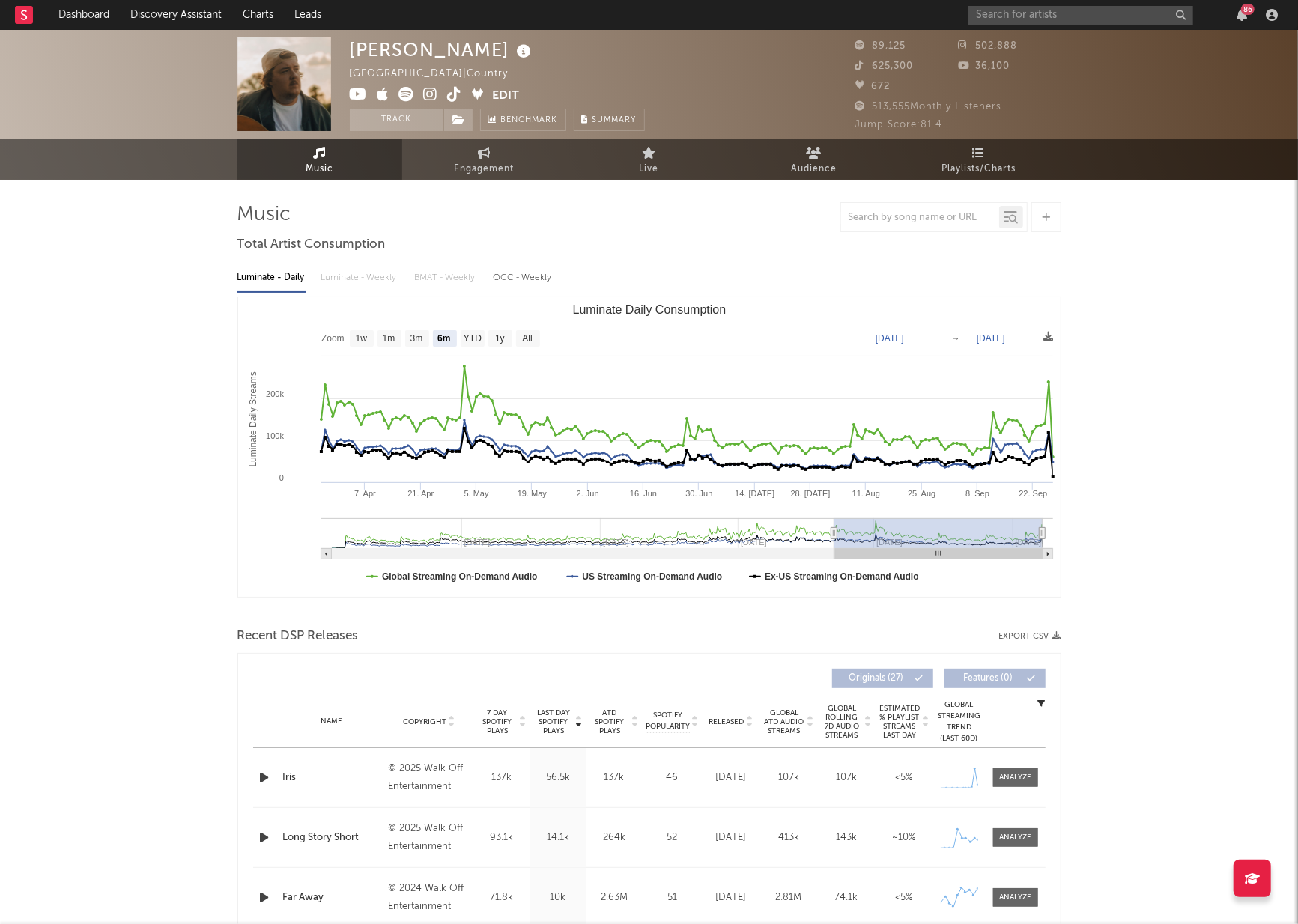
select select "6m"
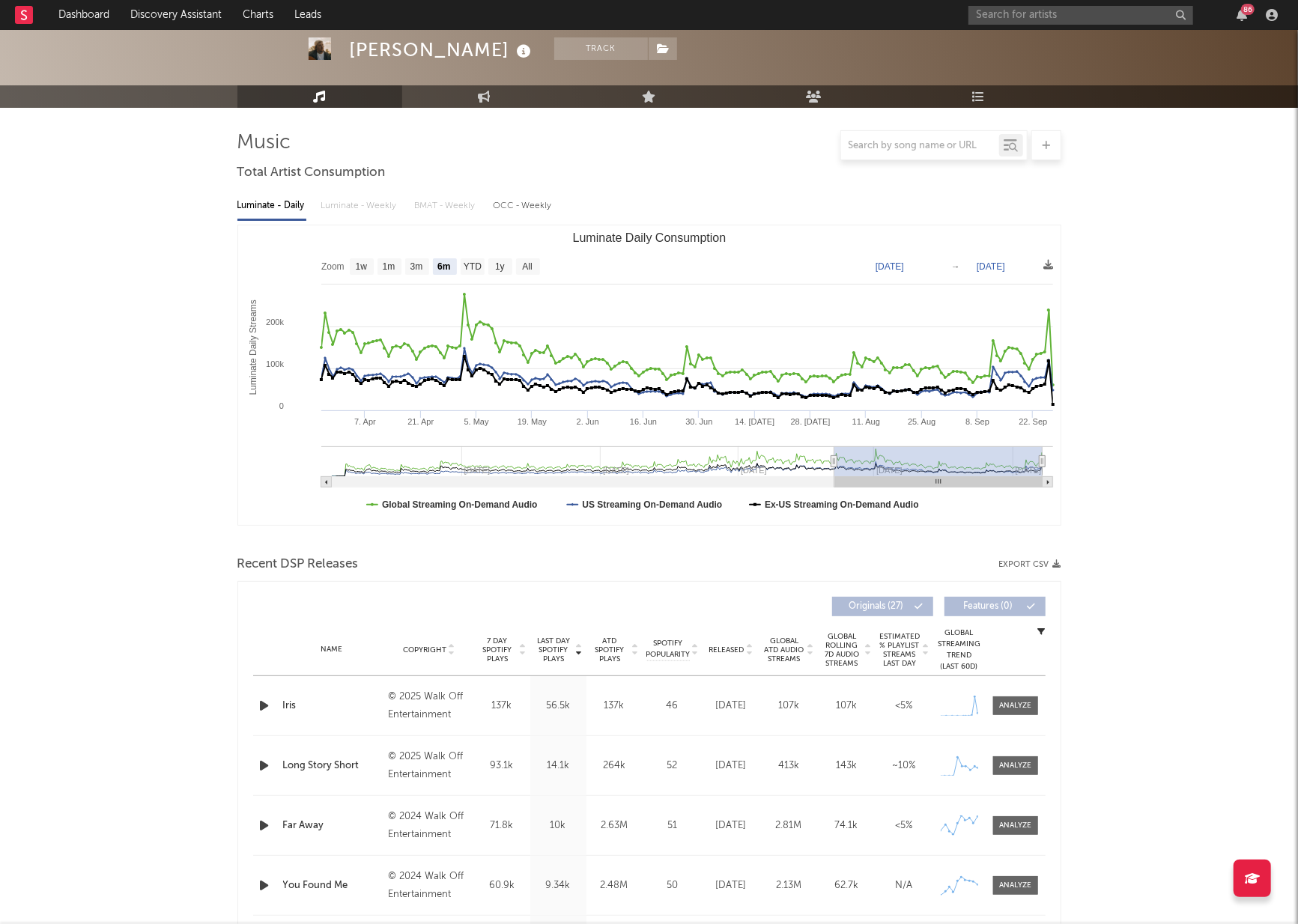
scroll to position [121, 0]
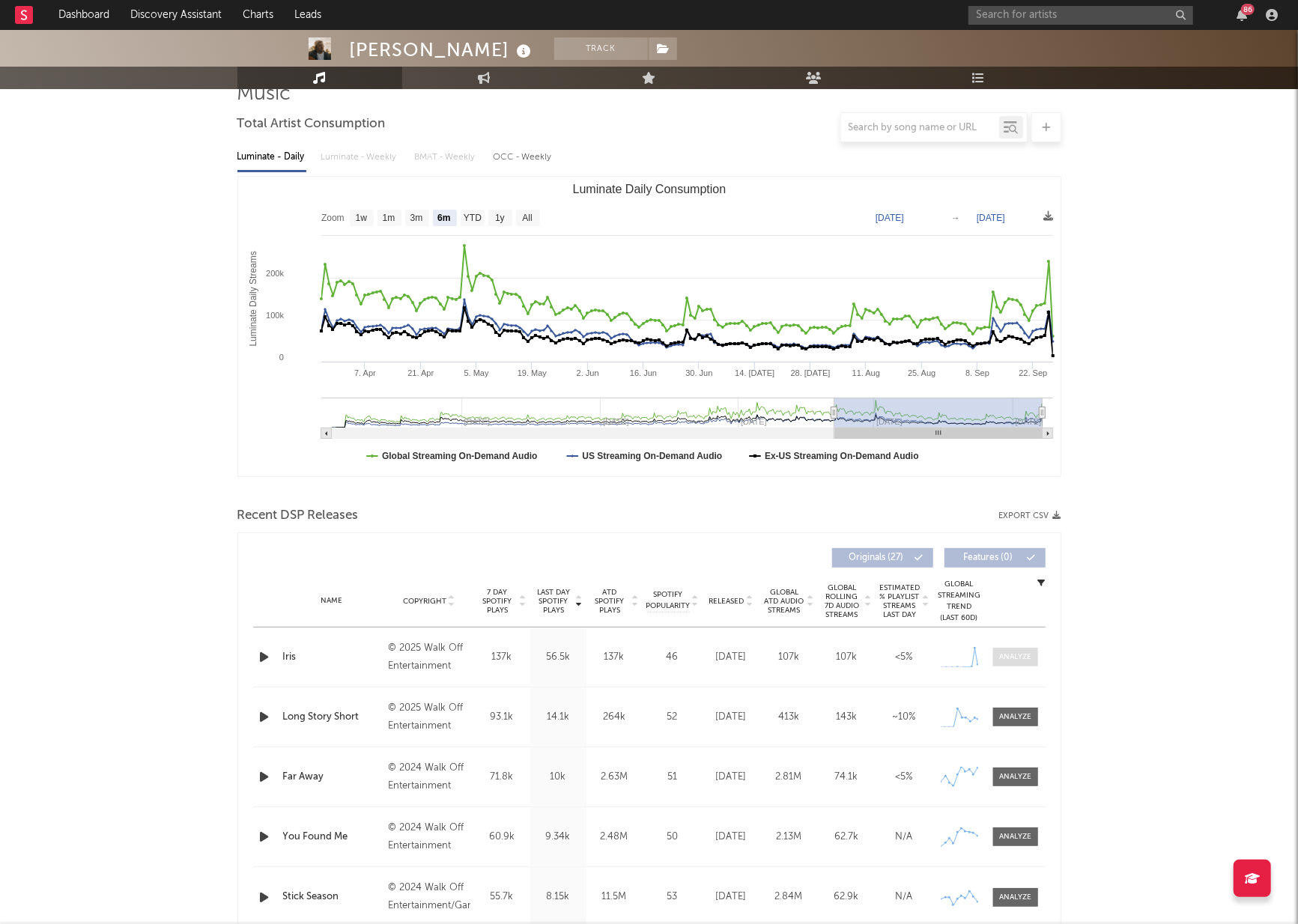
click at [1029, 656] on div at bounding box center [1015, 657] width 32 height 12
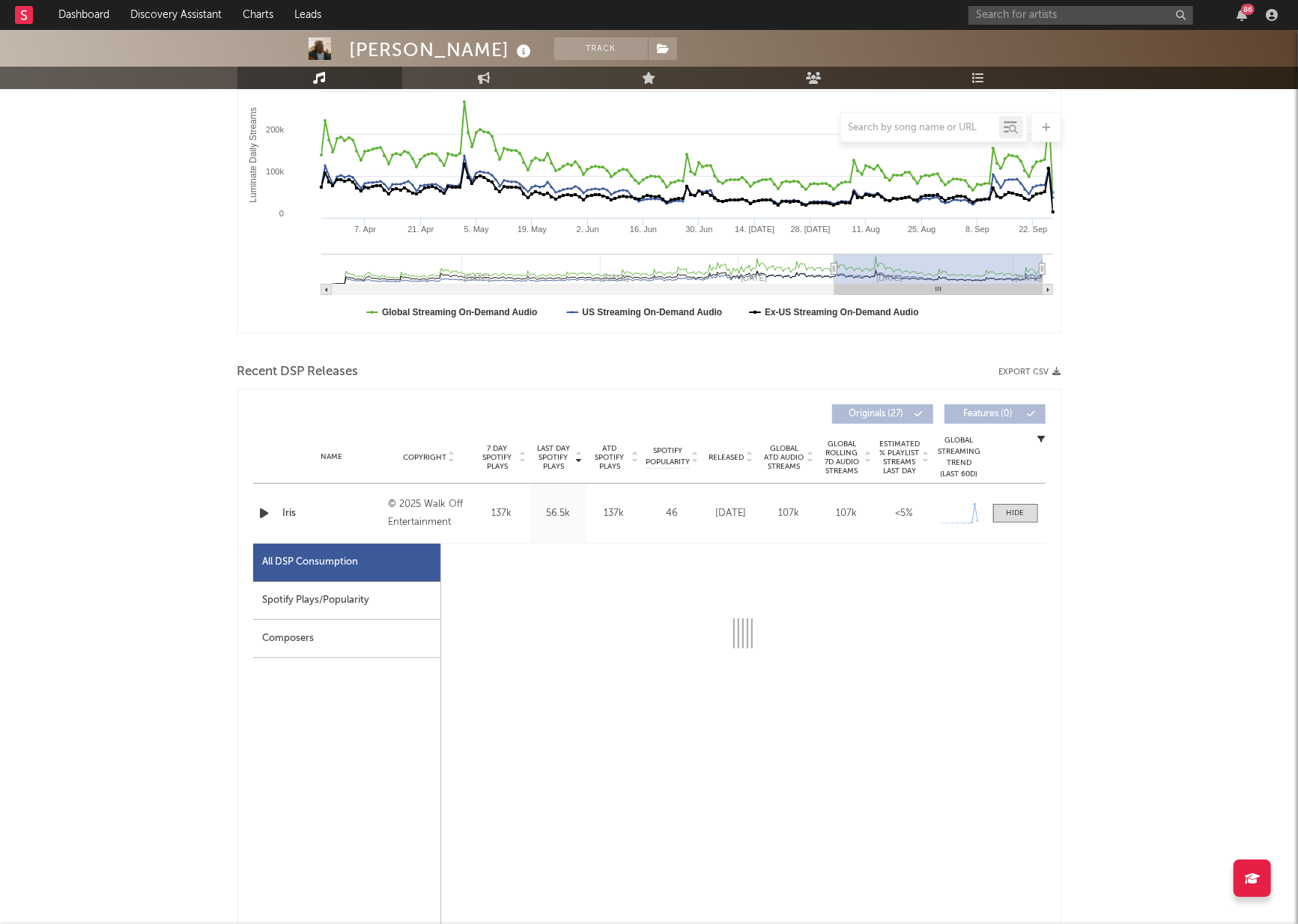
select select "1w"
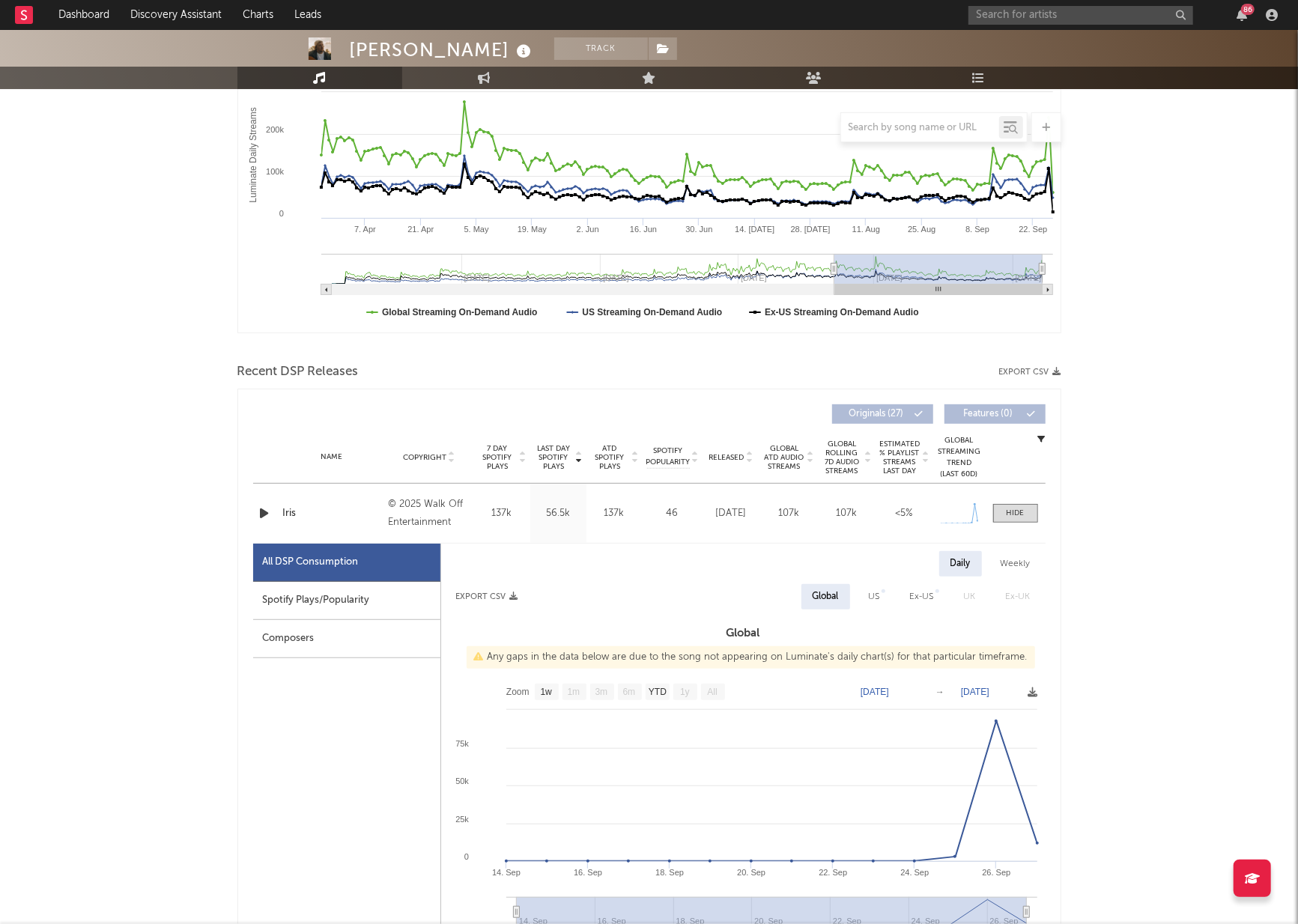
scroll to position [317, 0]
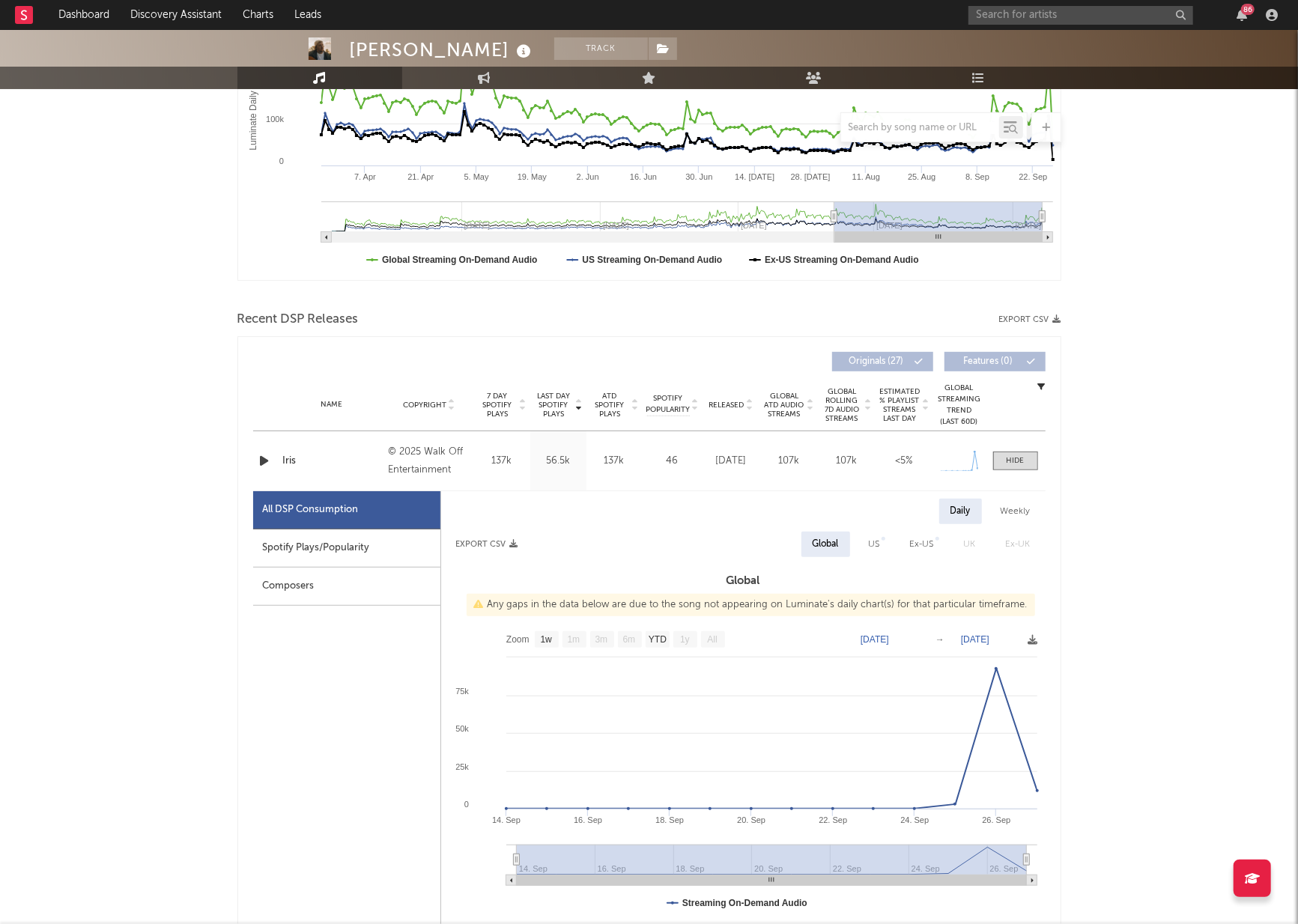
click at [374, 550] on div "Spotify Plays/Popularity" at bounding box center [346, 549] width 187 height 38
select select "1w"
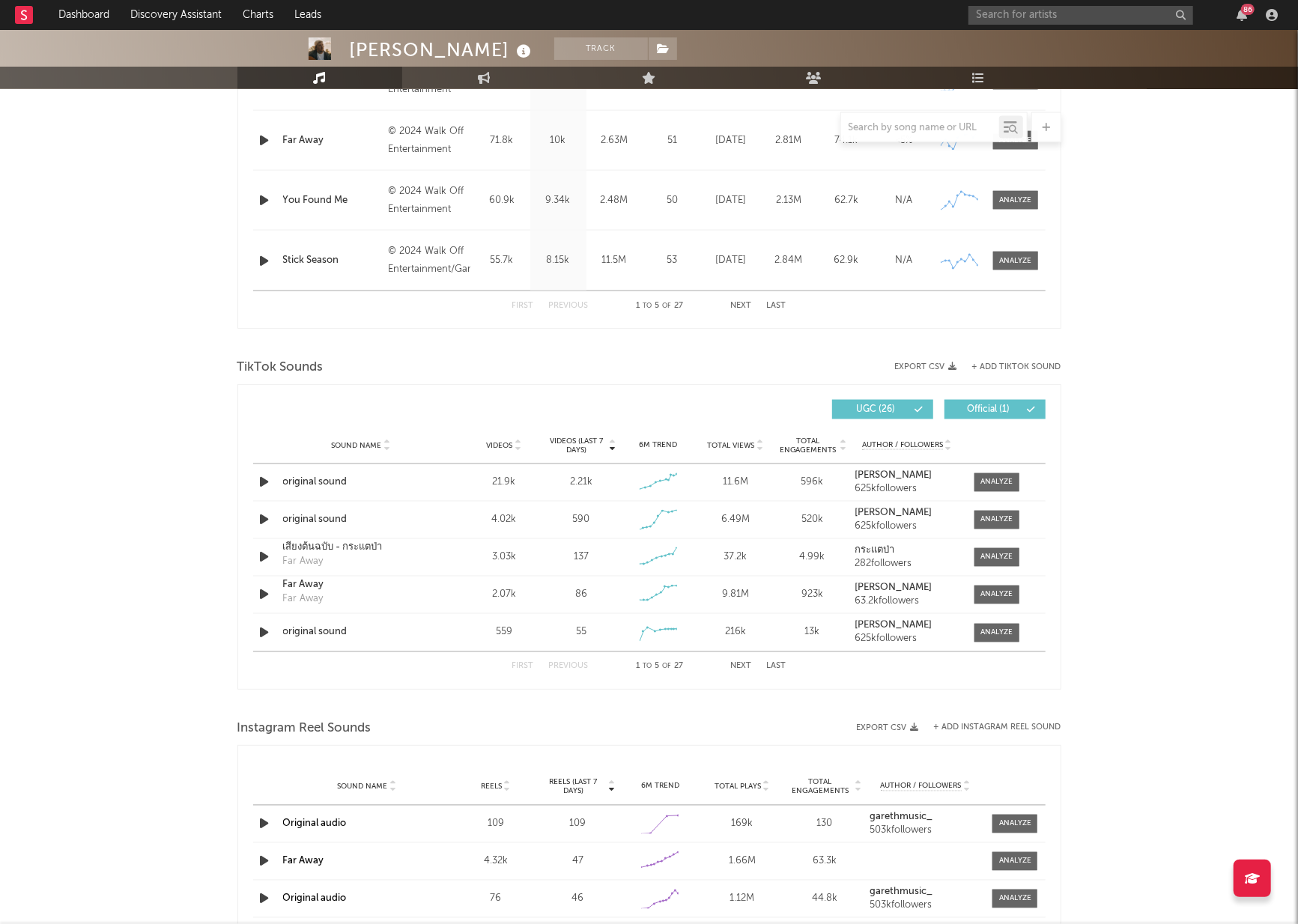
scroll to position [1580, 0]
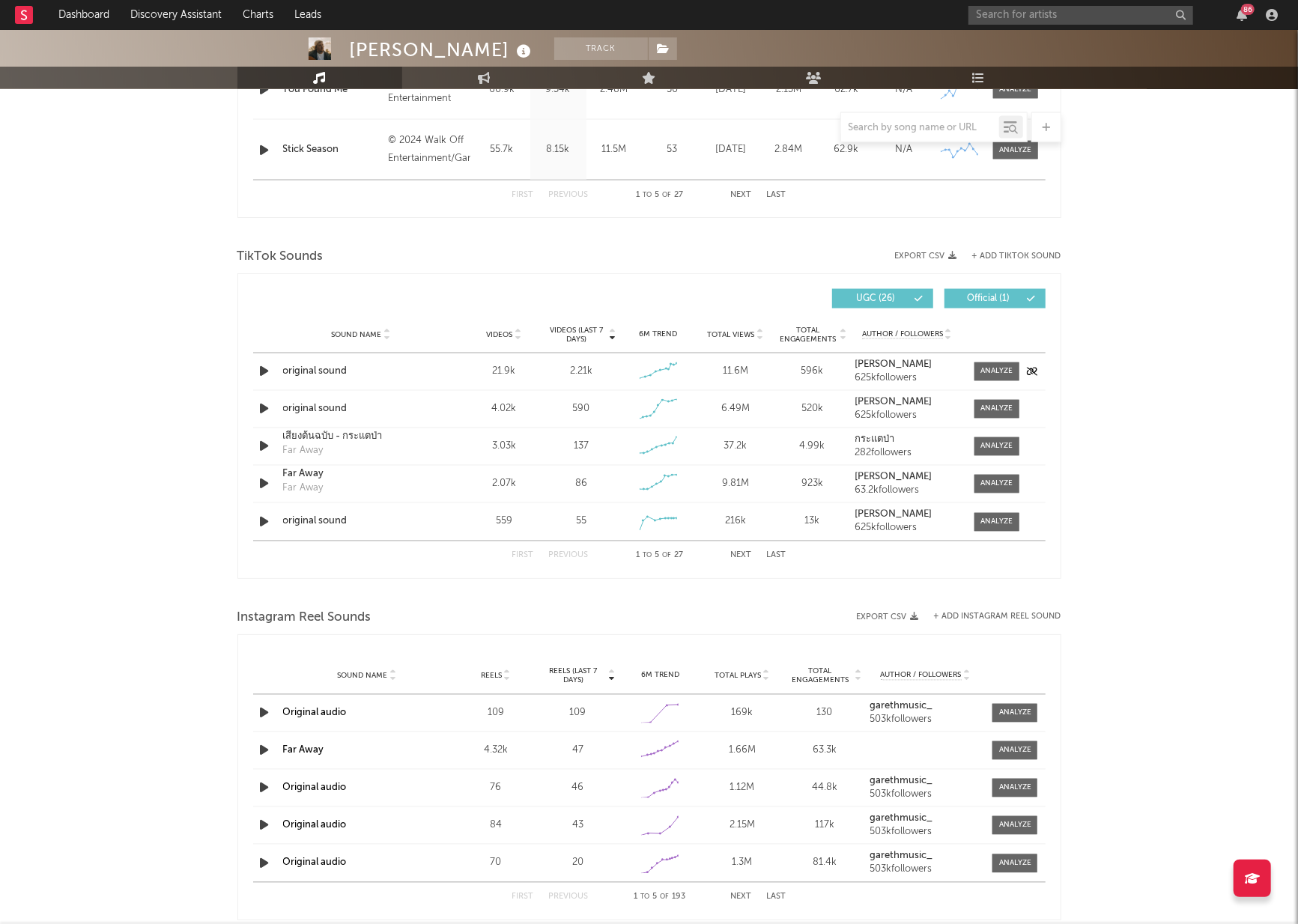
drag, startPoint x: 331, startPoint y: 372, endPoint x: 337, endPoint y: 378, distance: 8.5
click at [331, 372] on div "original sound" at bounding box center [361, 372] width 156 height 15
click at [1005, 368] on div at bounding box center [996, 372] width 32 height 12
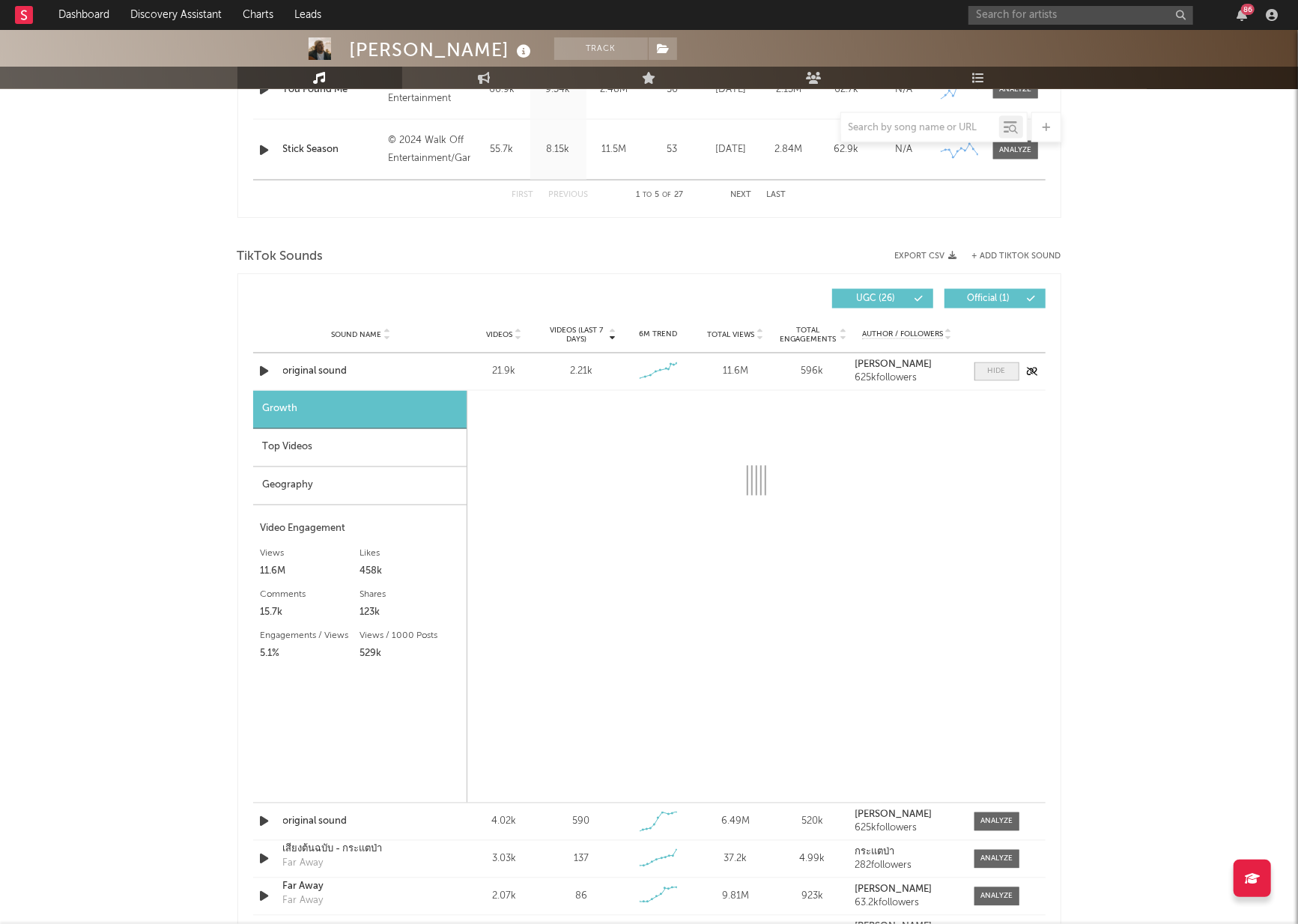
select select "6m"
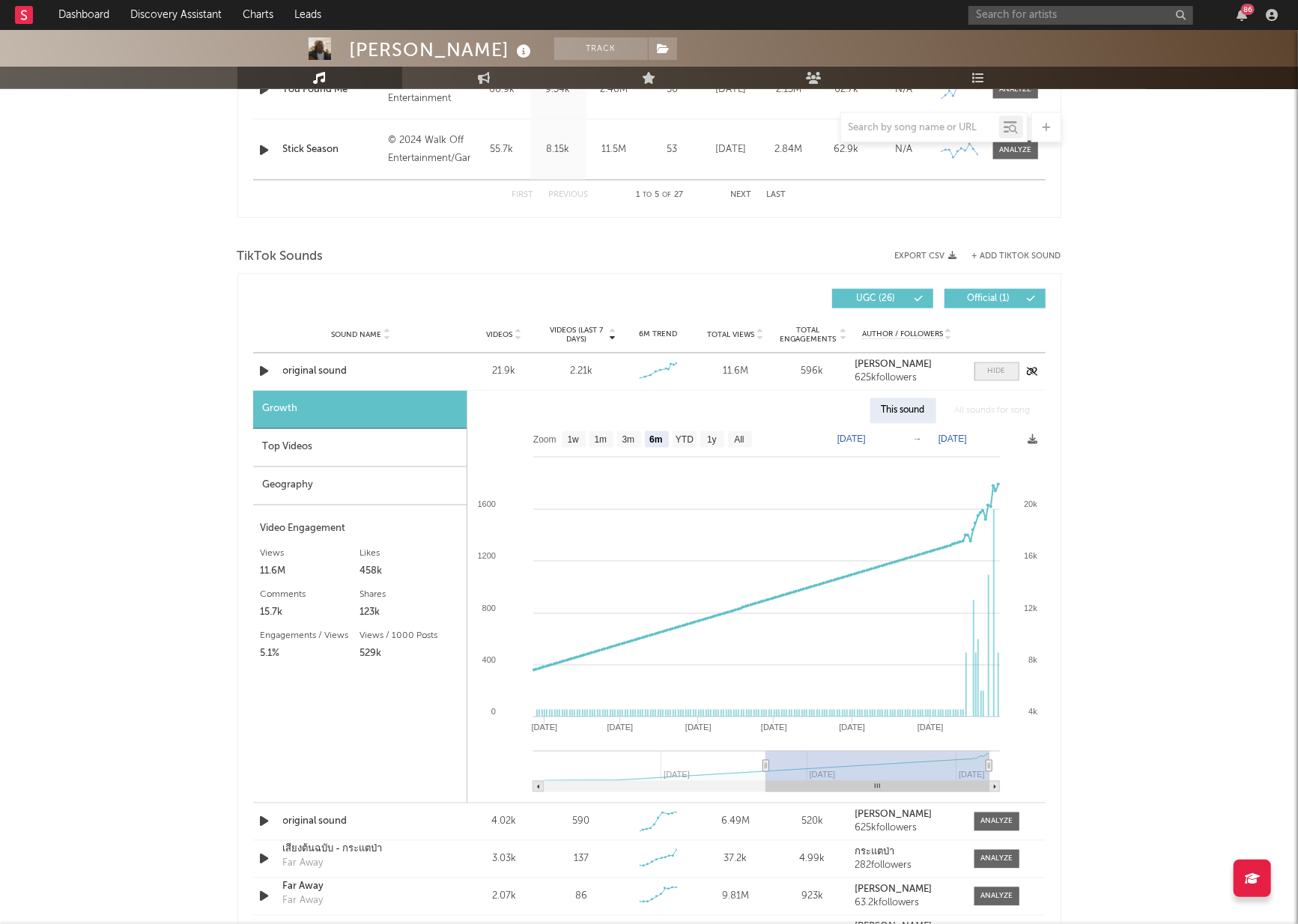
click at [1004, 369] on div at bounding box center [996, 372] width 18 height 12
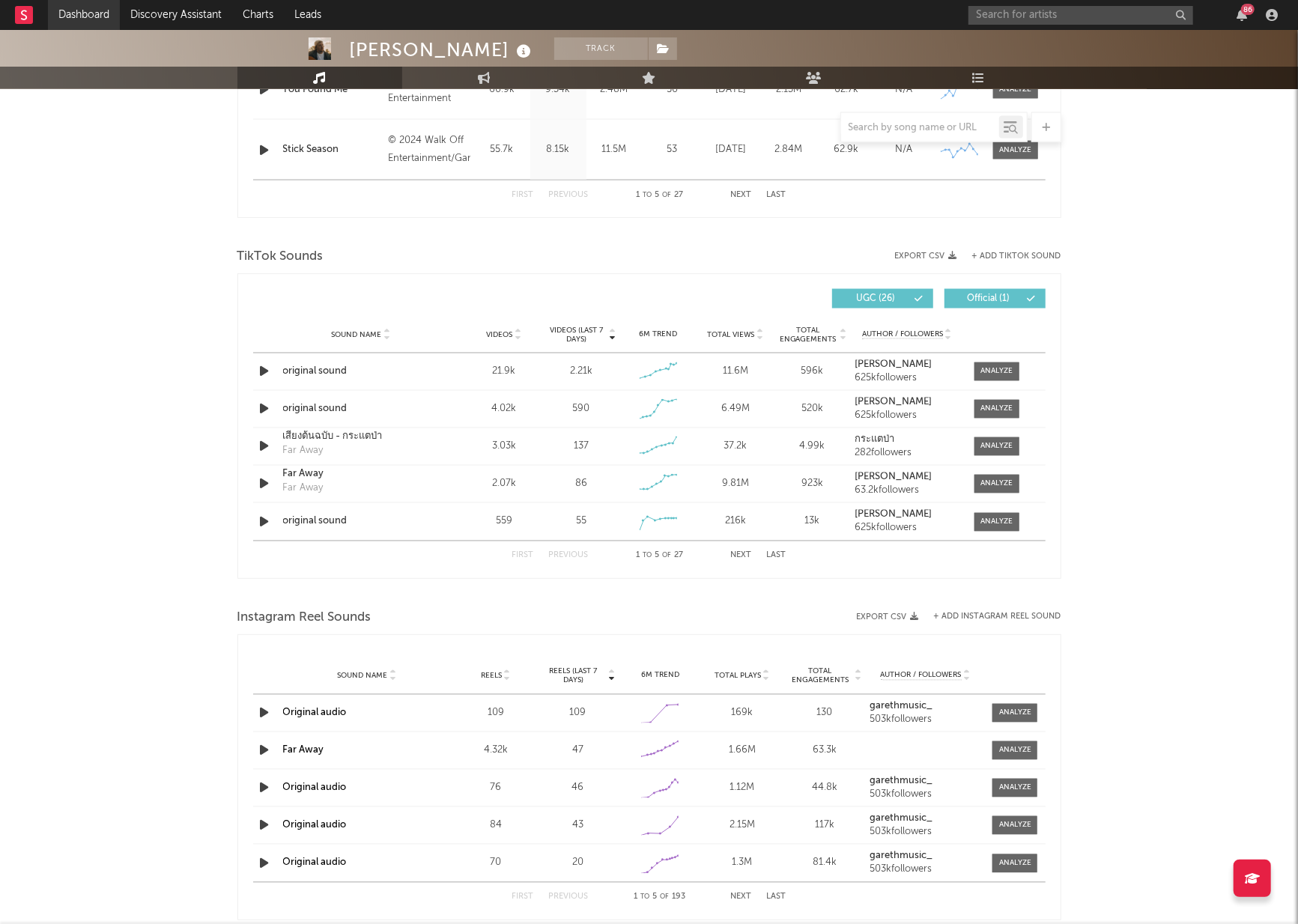
click at [76, 4] on link "Dashboard" at bounding box center [83, 15] width 72 height 30
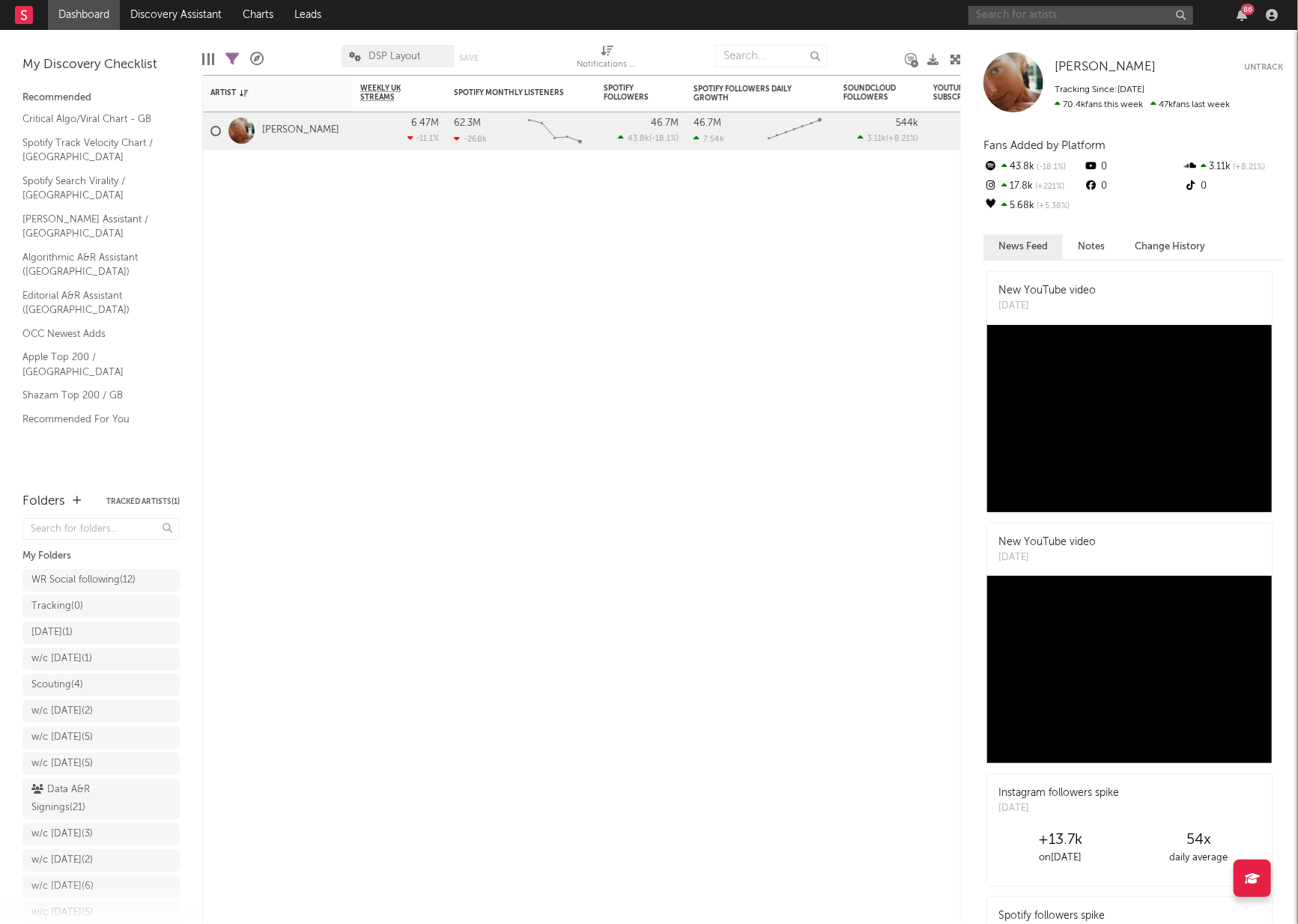
click at [1084, 14] on input "text" at bounding box center [1081, 15] width 225 height 18
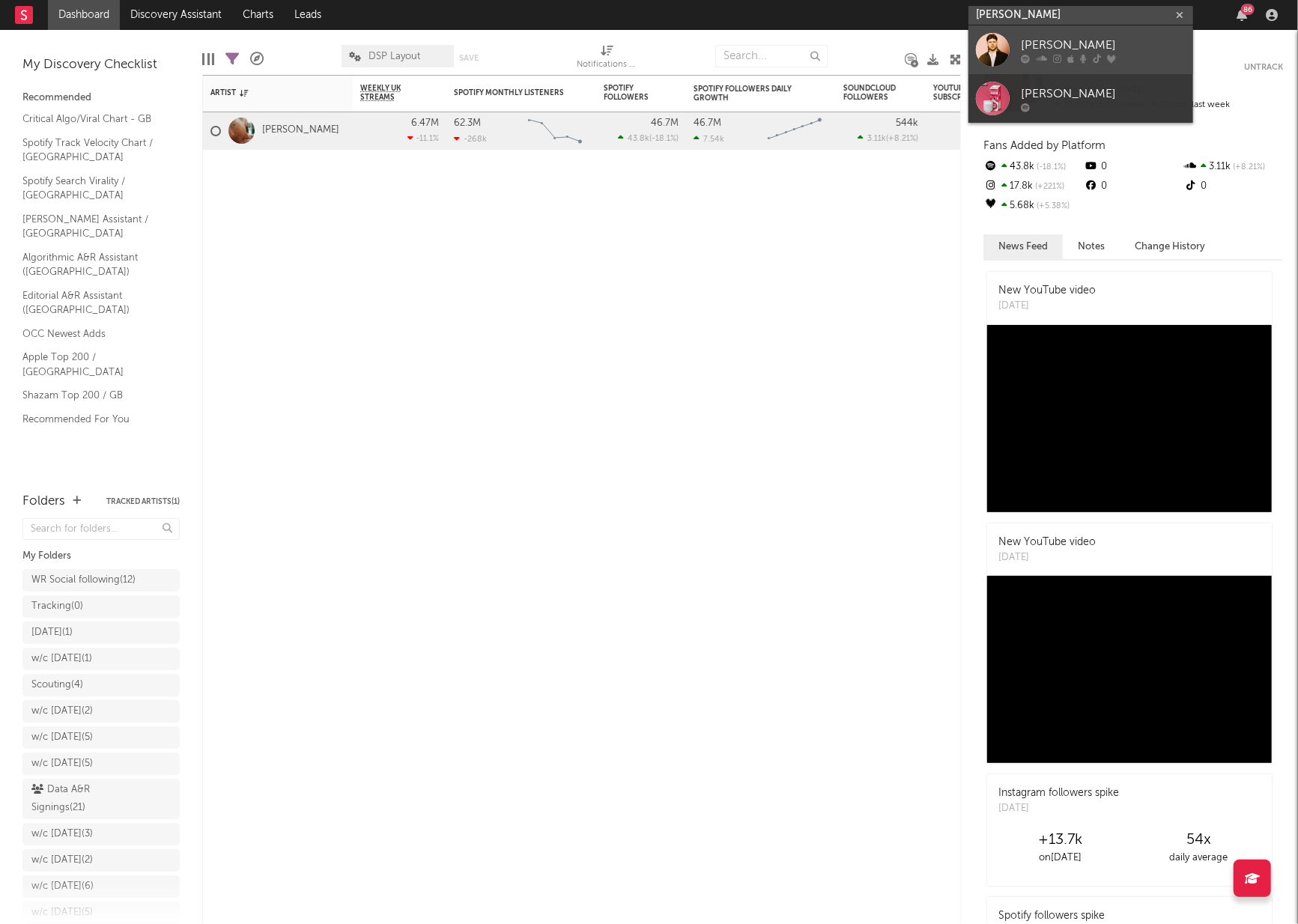
type input "[PERSON_NAME]"
click at [1077, 36] on div "[PERSON_NAME]" at bounding box center [1103, 45] width 165 height 18
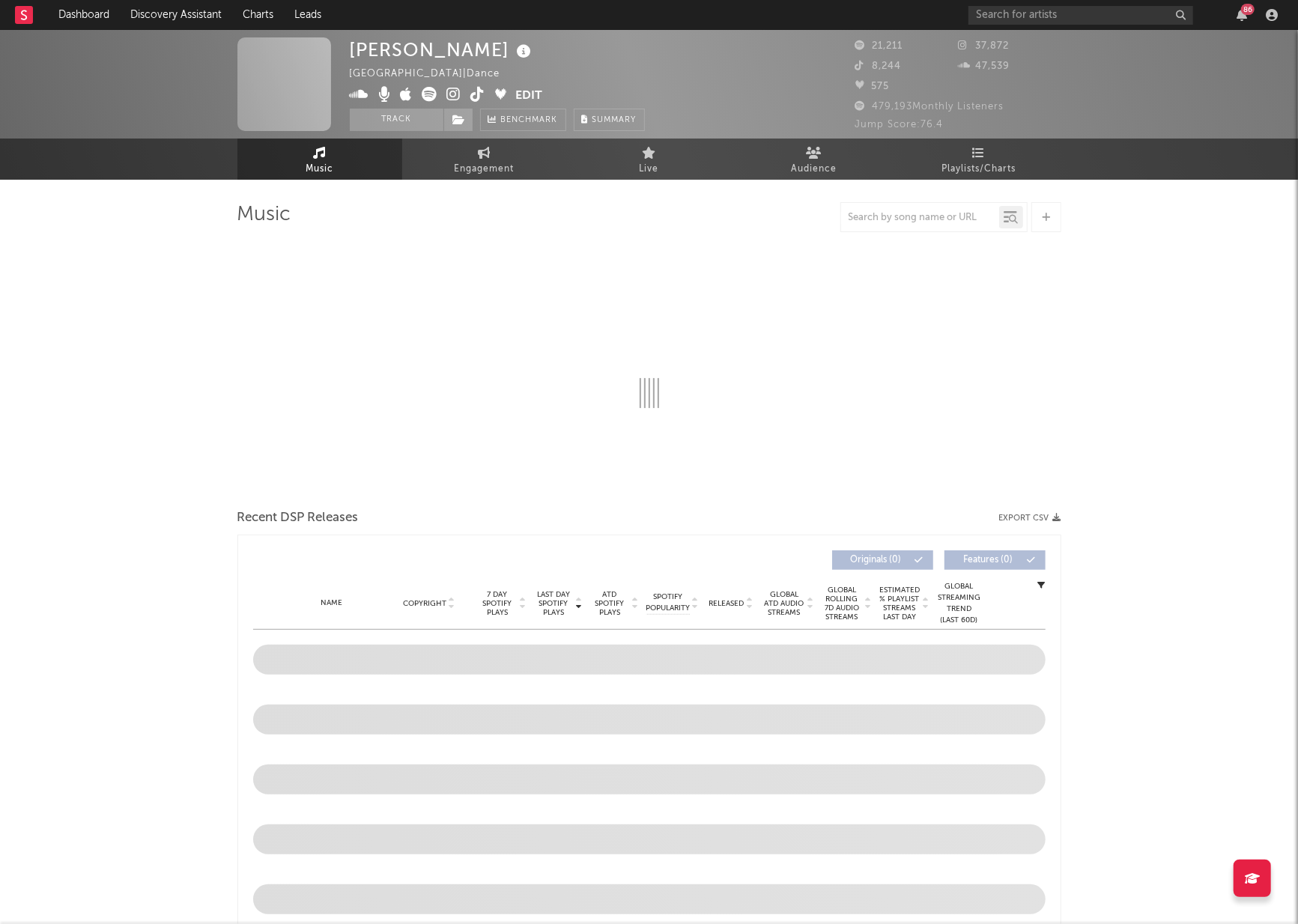
select select "6m"
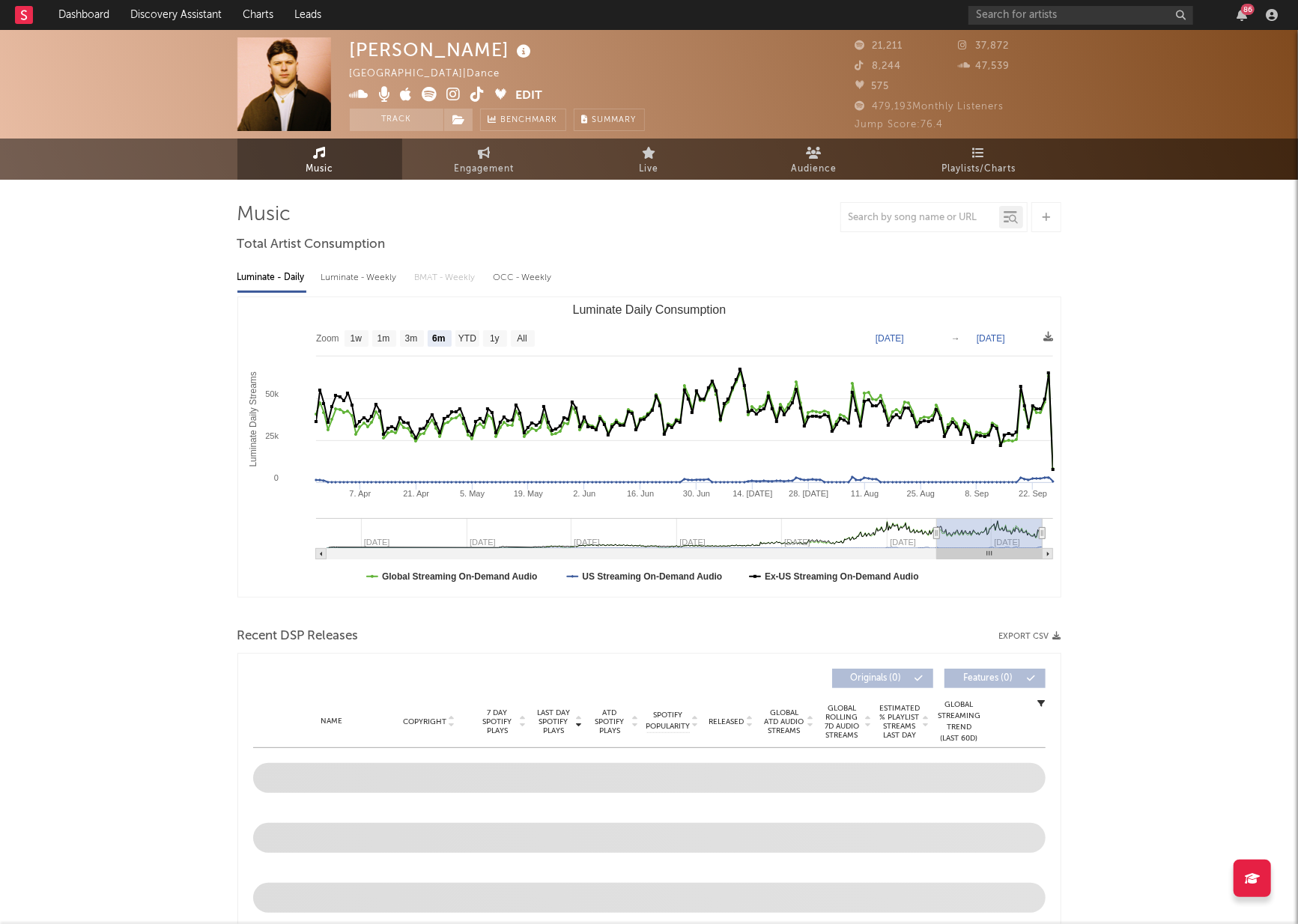
select select "6m"
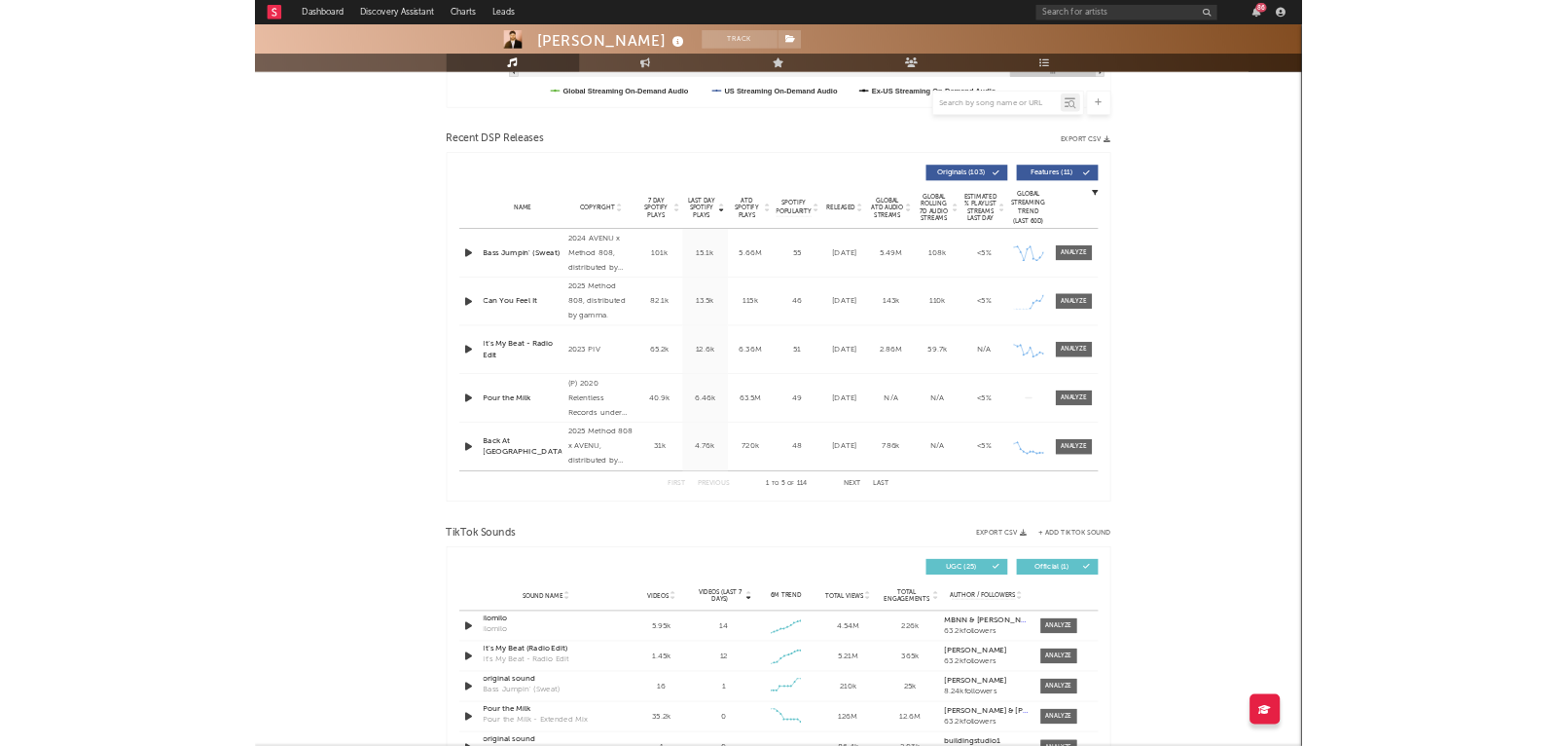
scroll to position [703, 0]
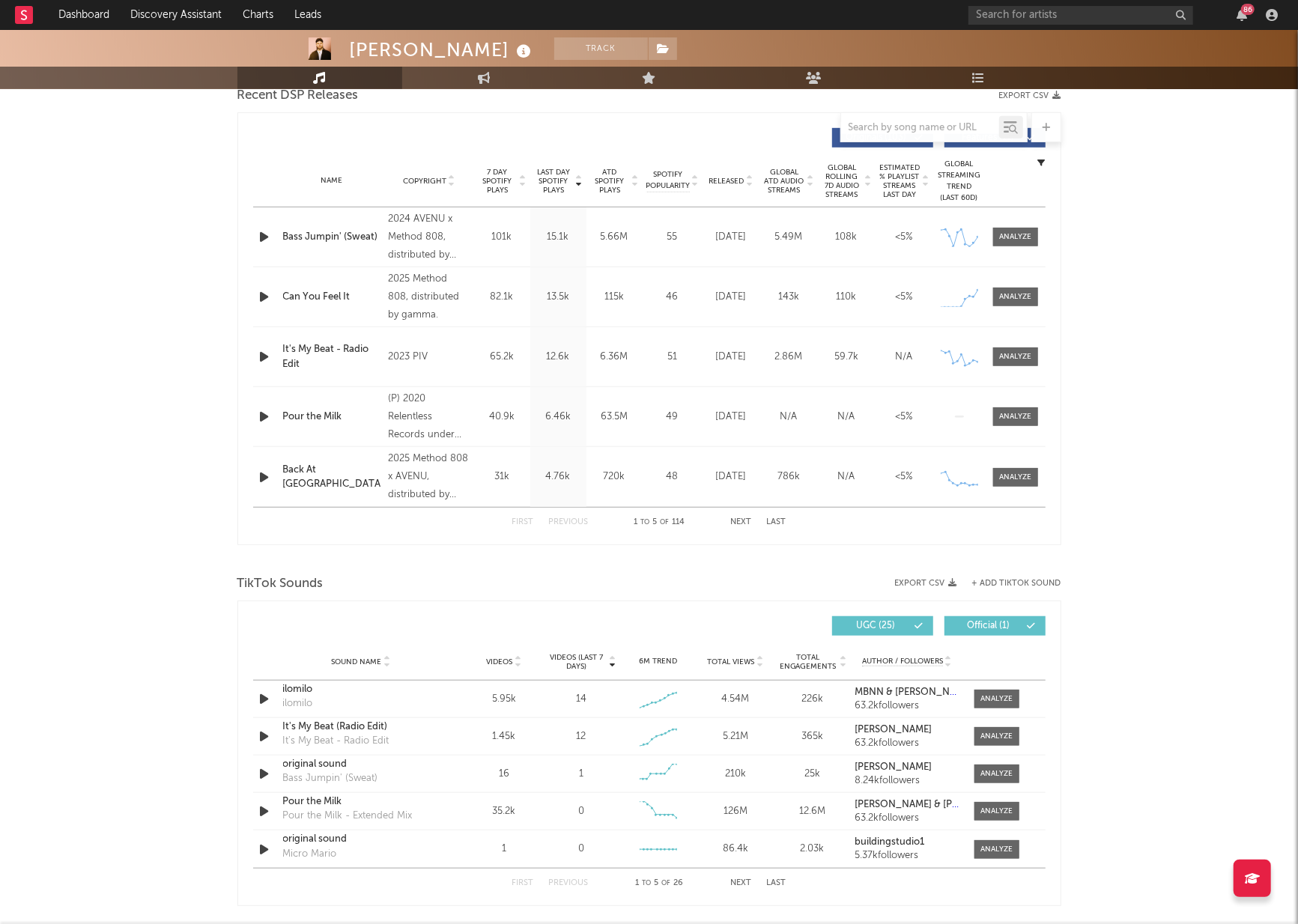
click at [731, 335] on div "Name It's My Beat - Radio Edit Copyright 2023 PIV Label PIV Album Names It's My…" at bounding box center [649, 356] width 792 height 59
click at [1008, 292] on div at bounding box center [1015, 297] width 32 height 12
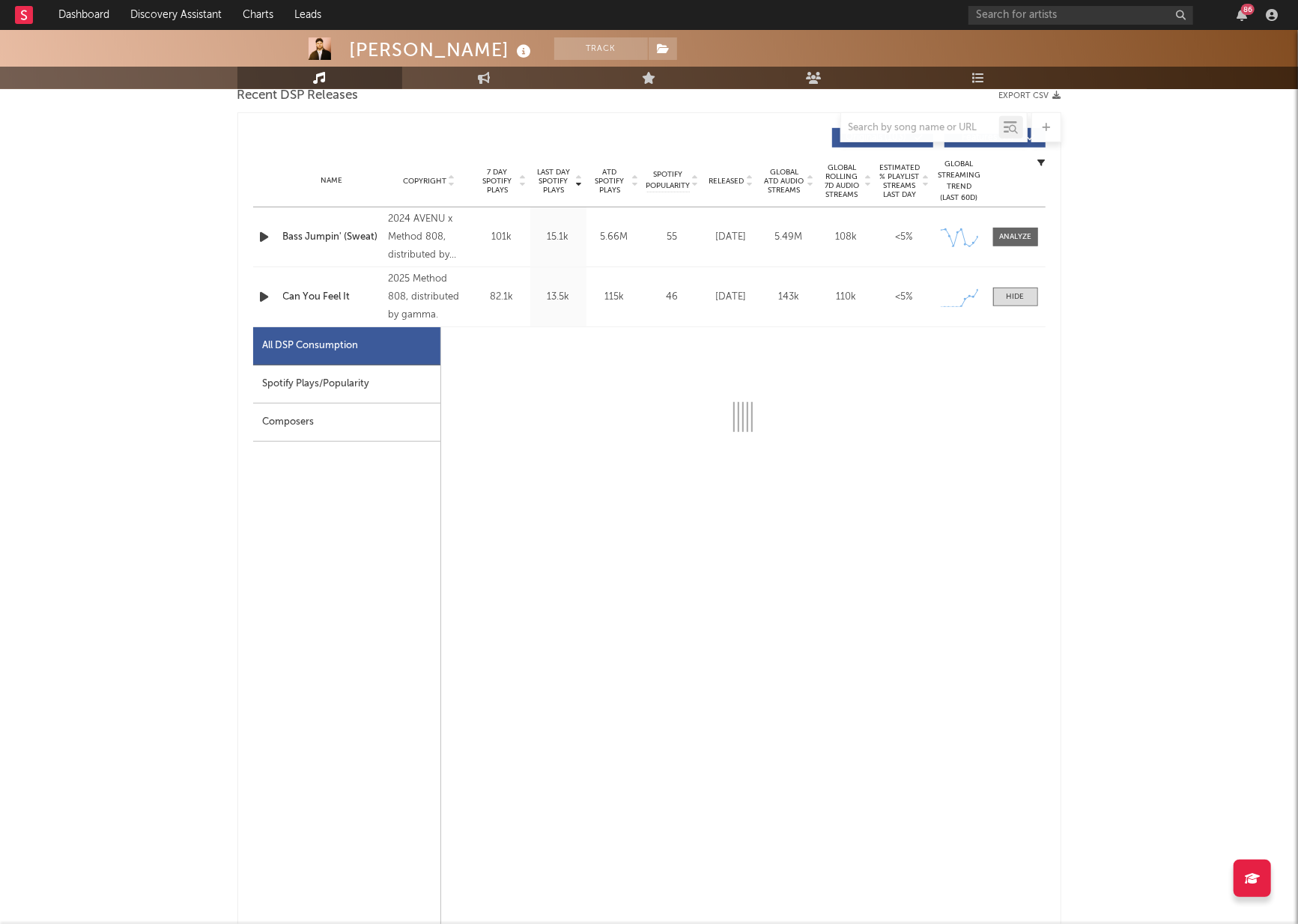
select select "1w"
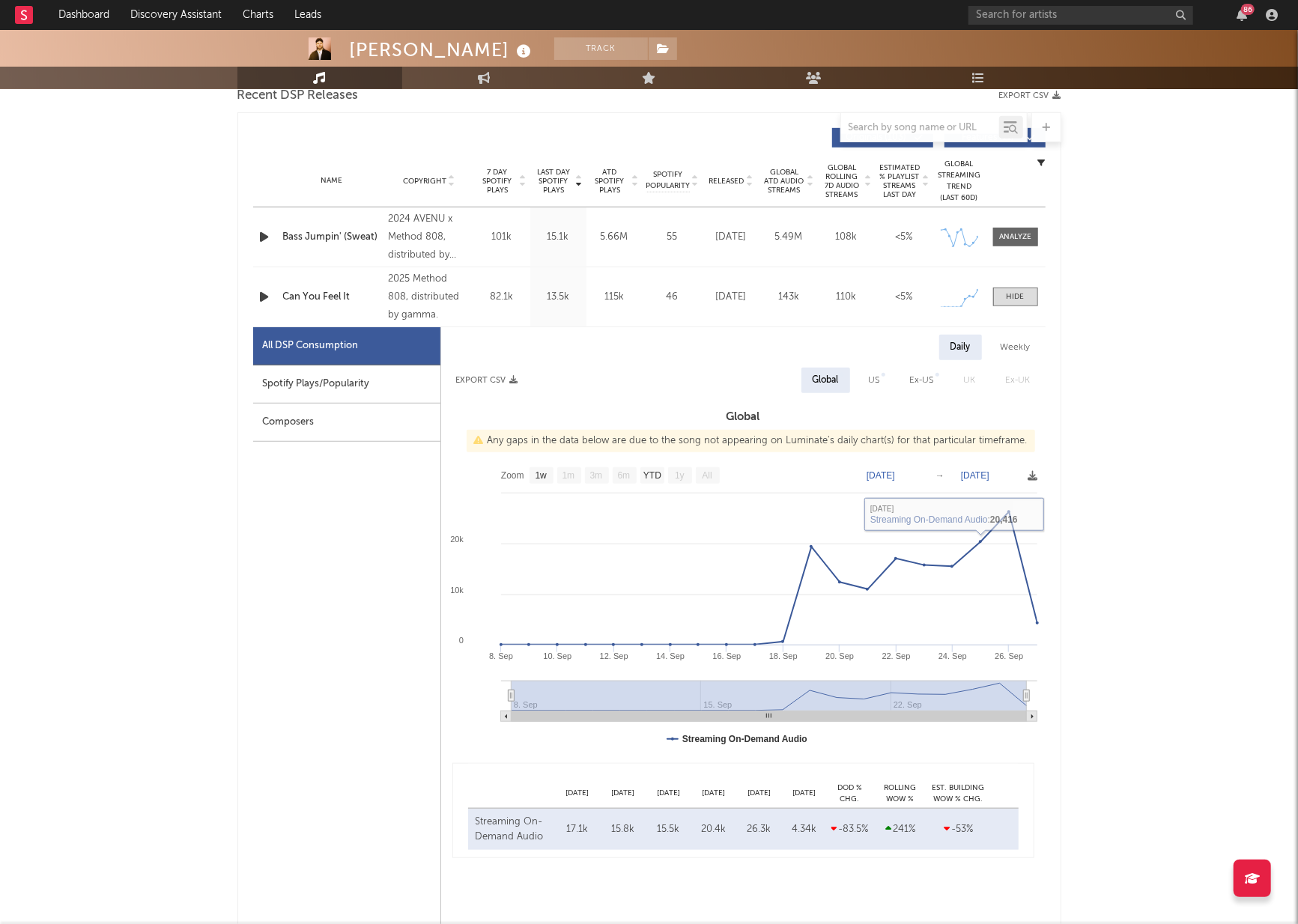
click at [372, 397] on div "Spotify Plays/Popularity" at bounding box center [346, 385] width 187 height 38
select select "1w"
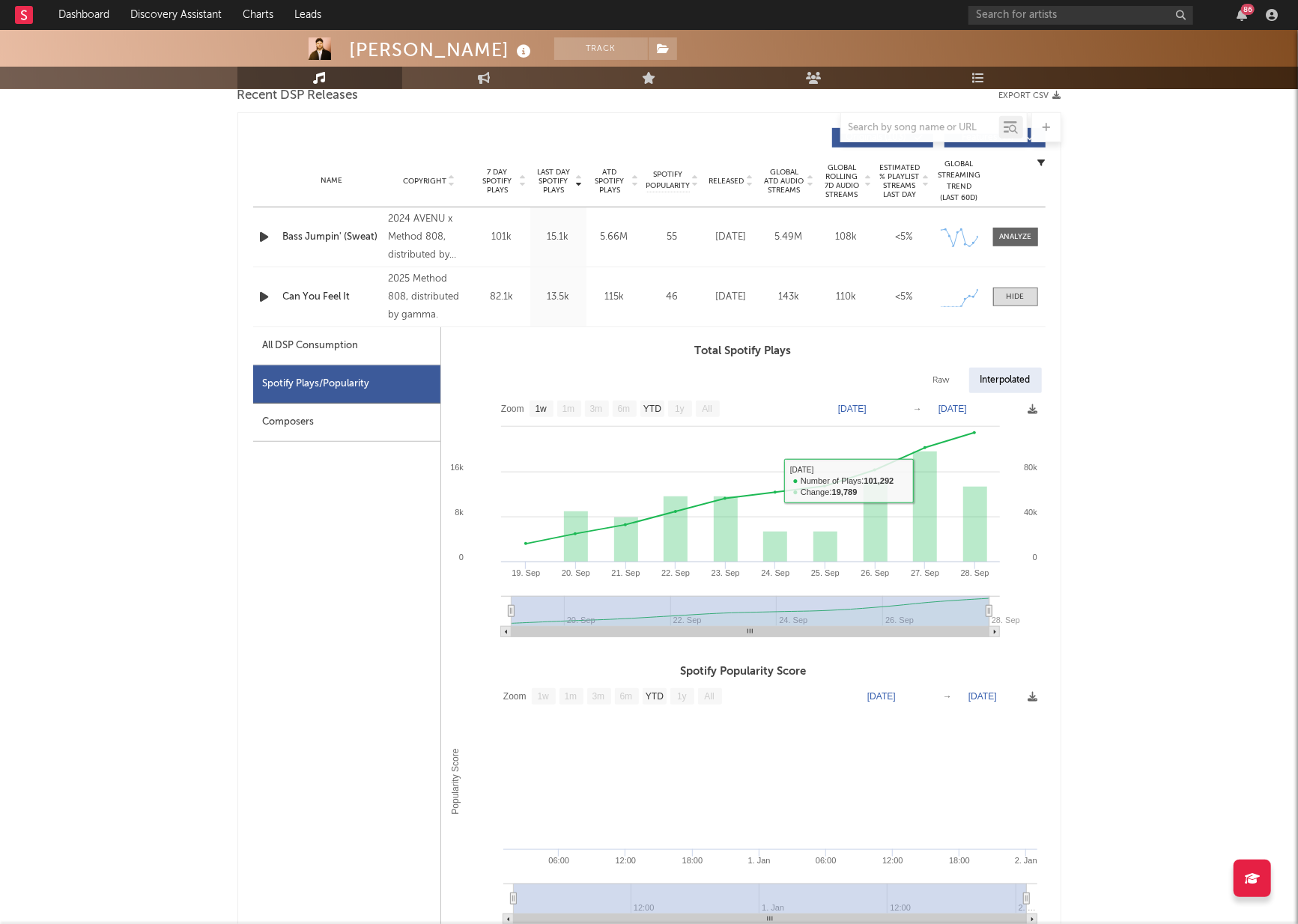
drag, startPoint x: 995, startPoint y: 295, endPoint x: 972, endPoint y: 335, distance: 46.1
click at [995, 295] on span at bounding box center [1016, 297] width 45 height 18
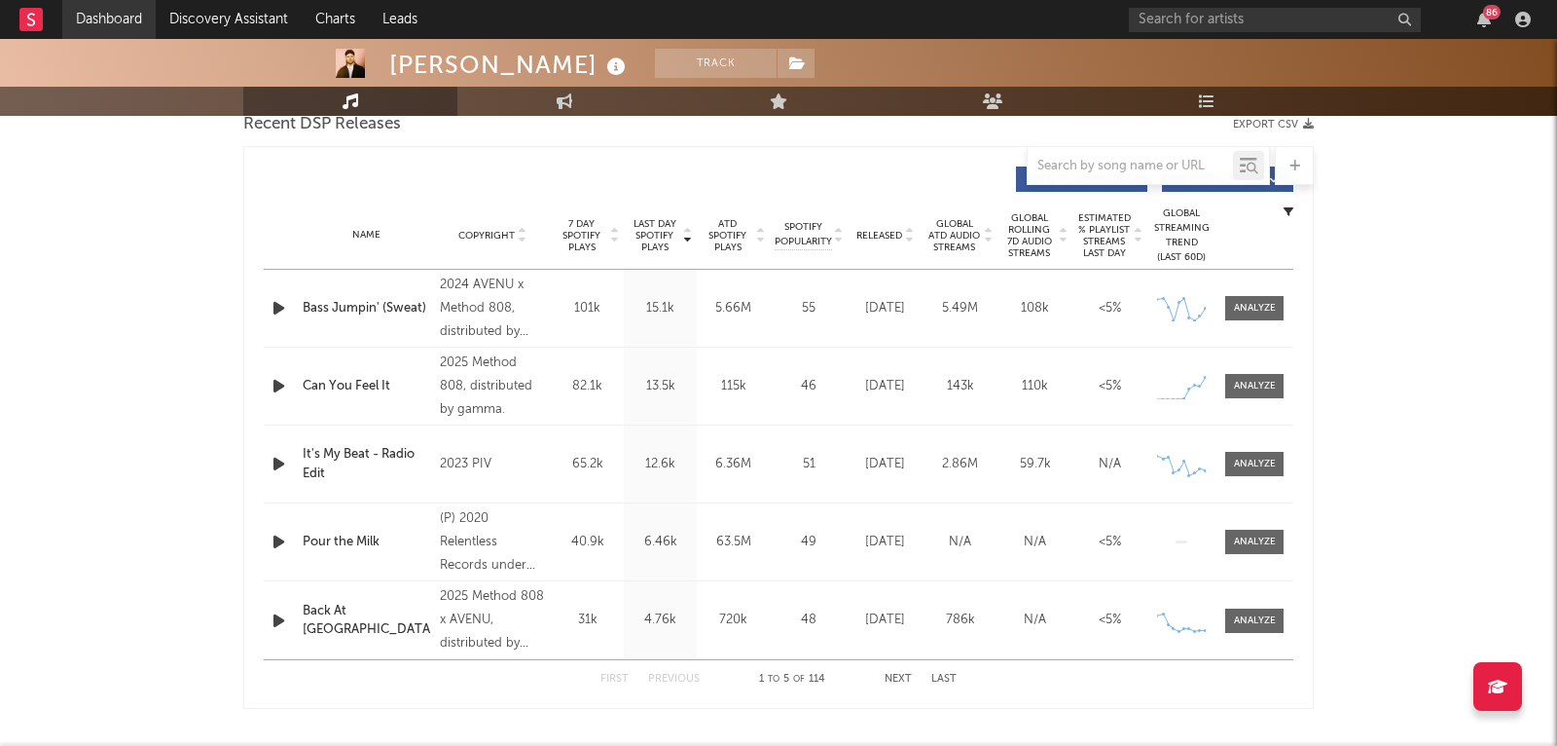
click at [124, 23] on link "Dashboard" at bounding box center [108, 19] width 93 height 39
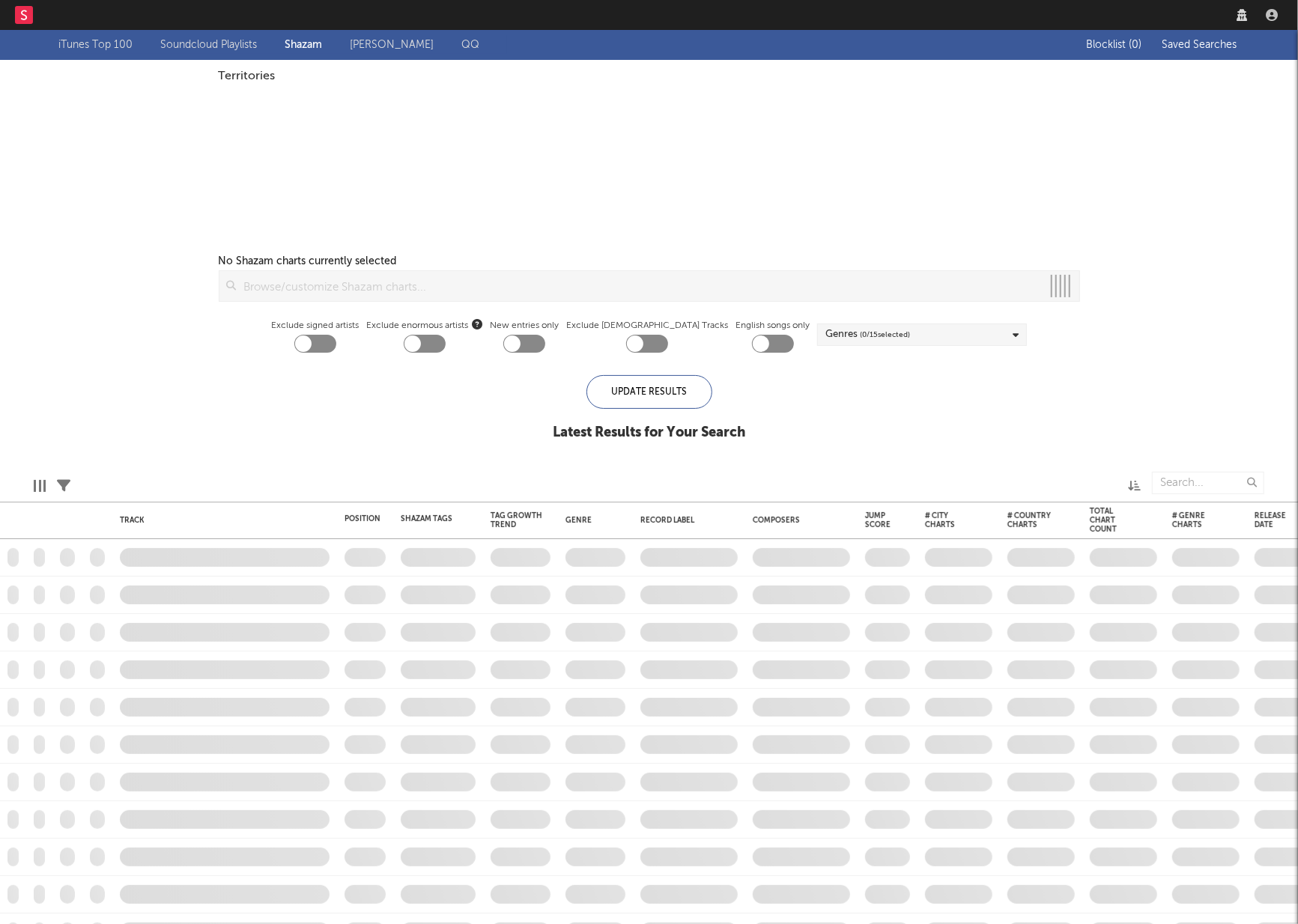
checkbox input "true"
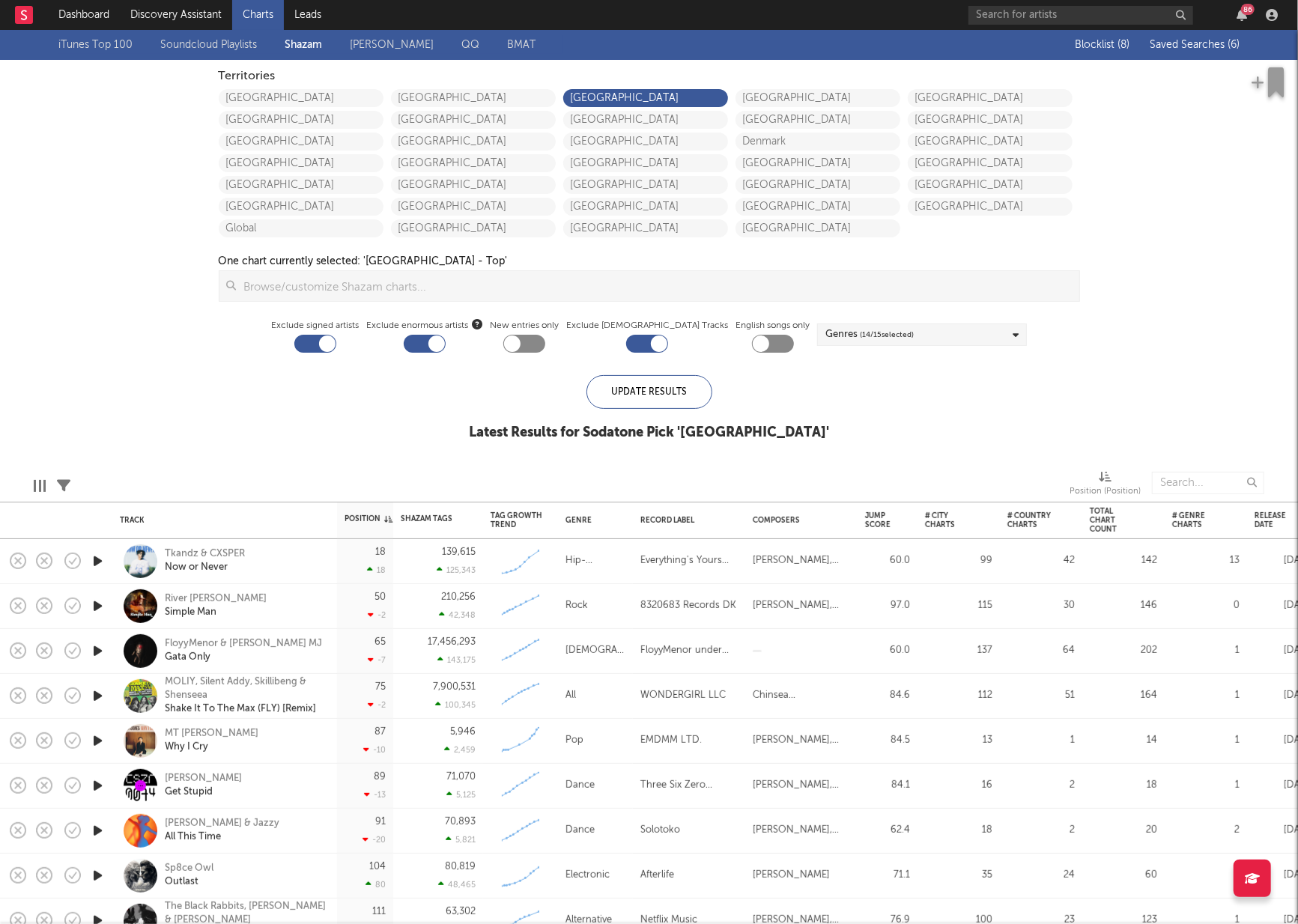
click at [1172, 45] on span "Saved Searches ( 6 )" at bounding box center [1194, 45] width 90 height 11
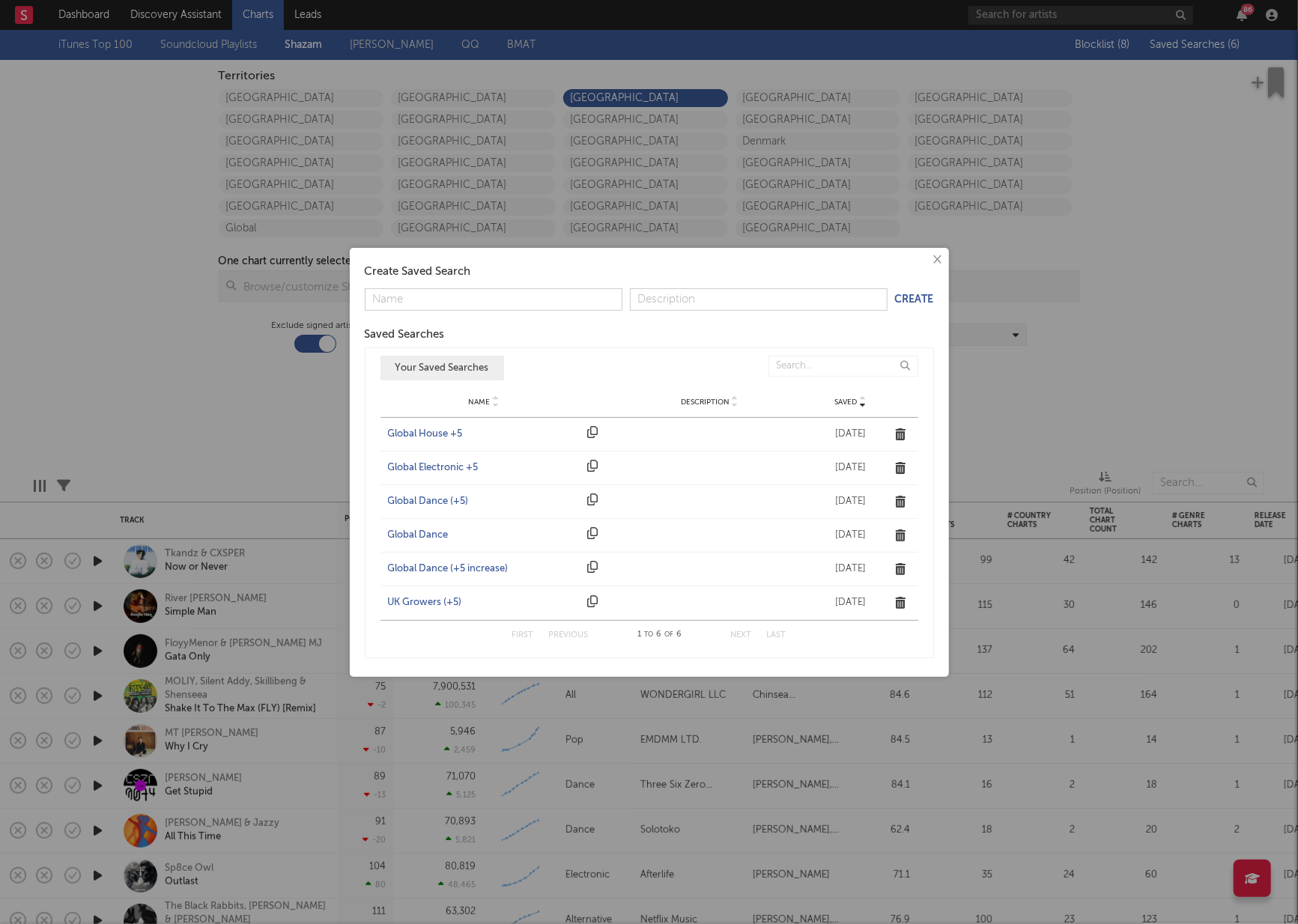
click at [416, 597] on div "UK Growers (+5)" at bounding box center [484, 602] width 192 height 15
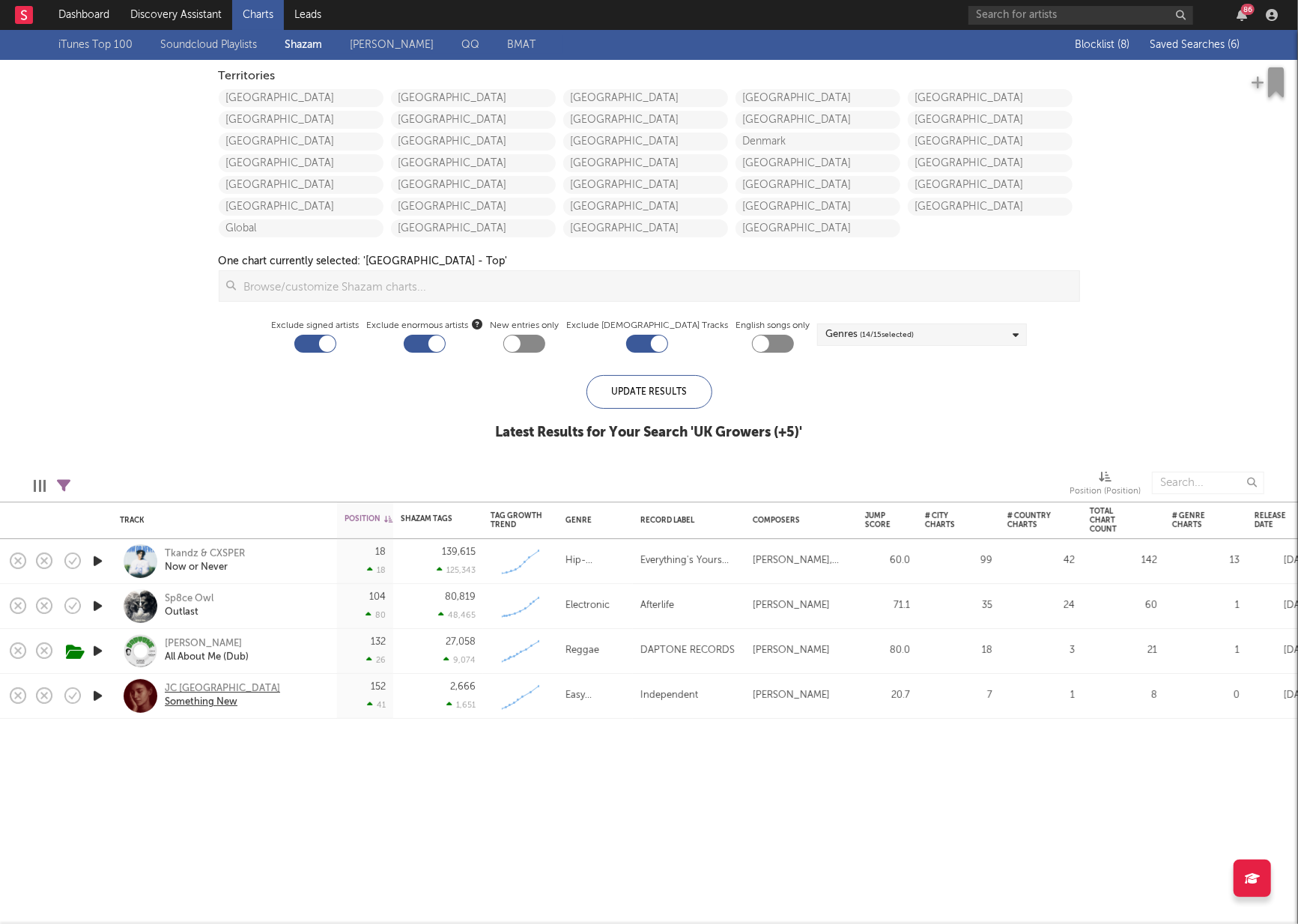
click at [182, 690] on div "JC [GEOGRAPHIC_DATA]" at bounding box center [222, 689] width 115 height 14
drag, startPoint x: 1172, startPoint y: 42, endPoint x: 1166, endPoint y: 45, distance: 6.7
click at [1171, 42] on span "Saved Searches ( 6 )" at bounding box center [1194, 45] width 90 height 11
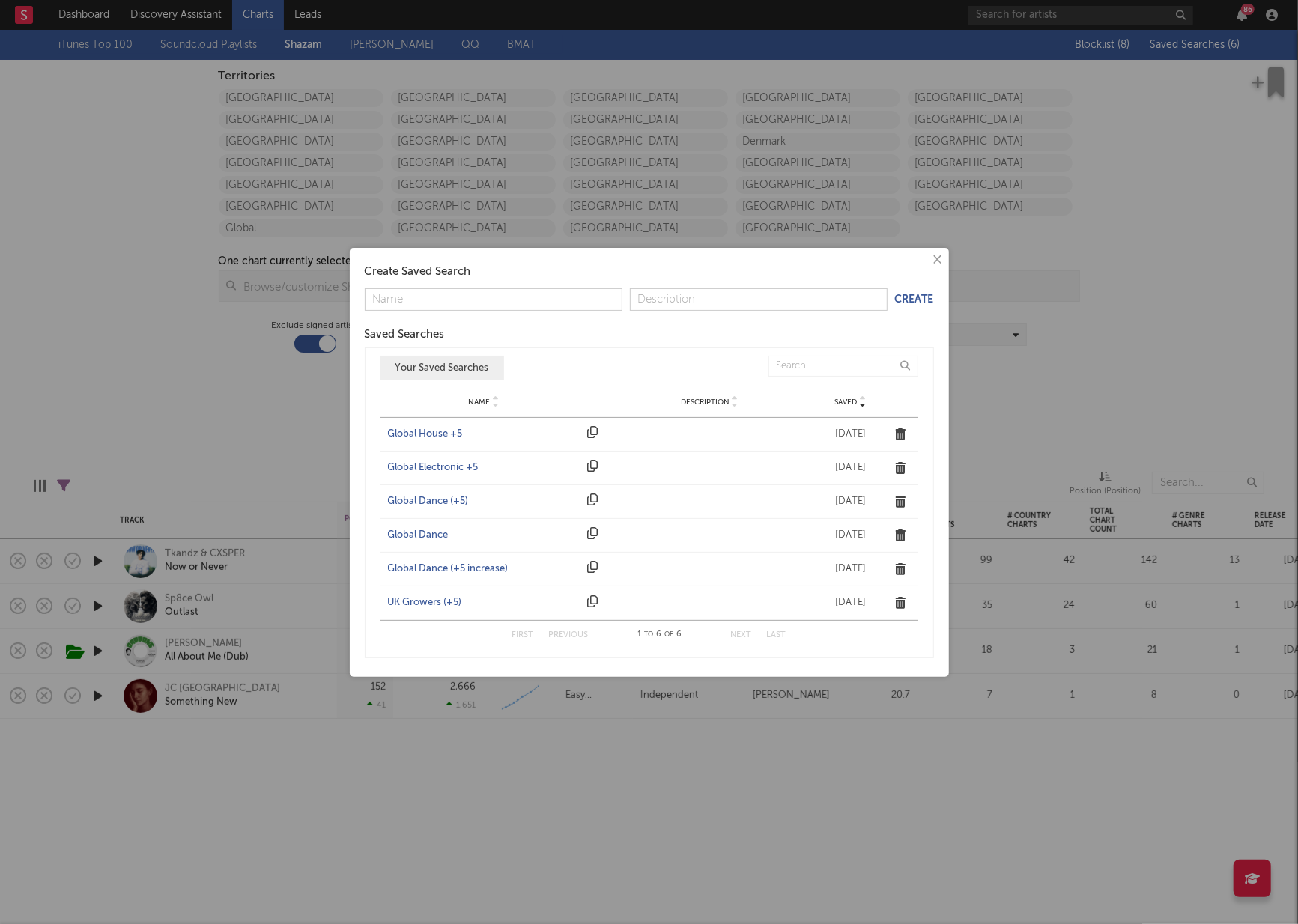
click at [432, 488] on div "Name Global Dance (+5) Description Saved Sep 28, 2022" at bounding box center [649, 502] width 538 height 33
click at [426, 500] on div "Global Dance (+5)" at bounding box center [484, 501] width 192 height 15
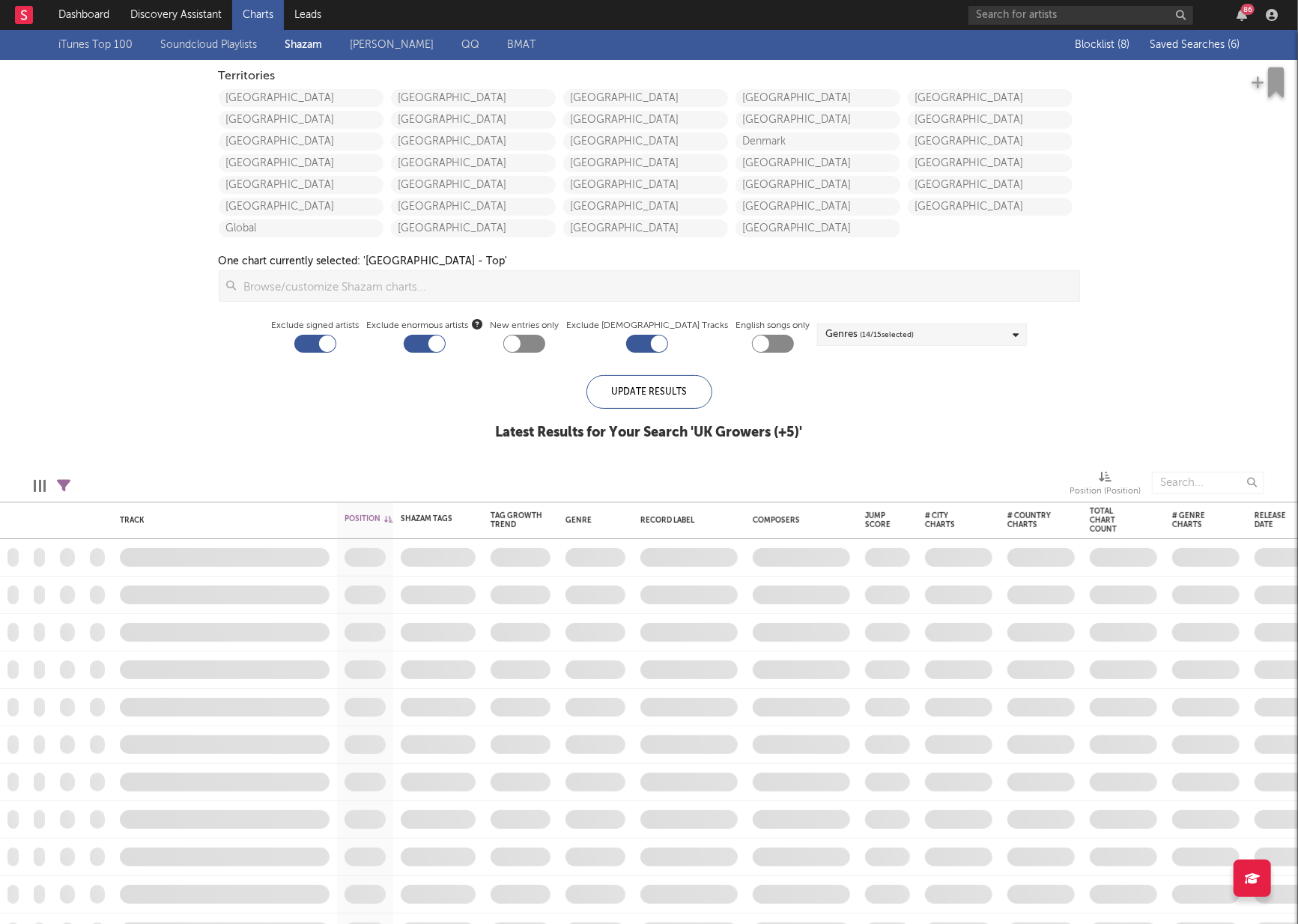
checkbox input "true"
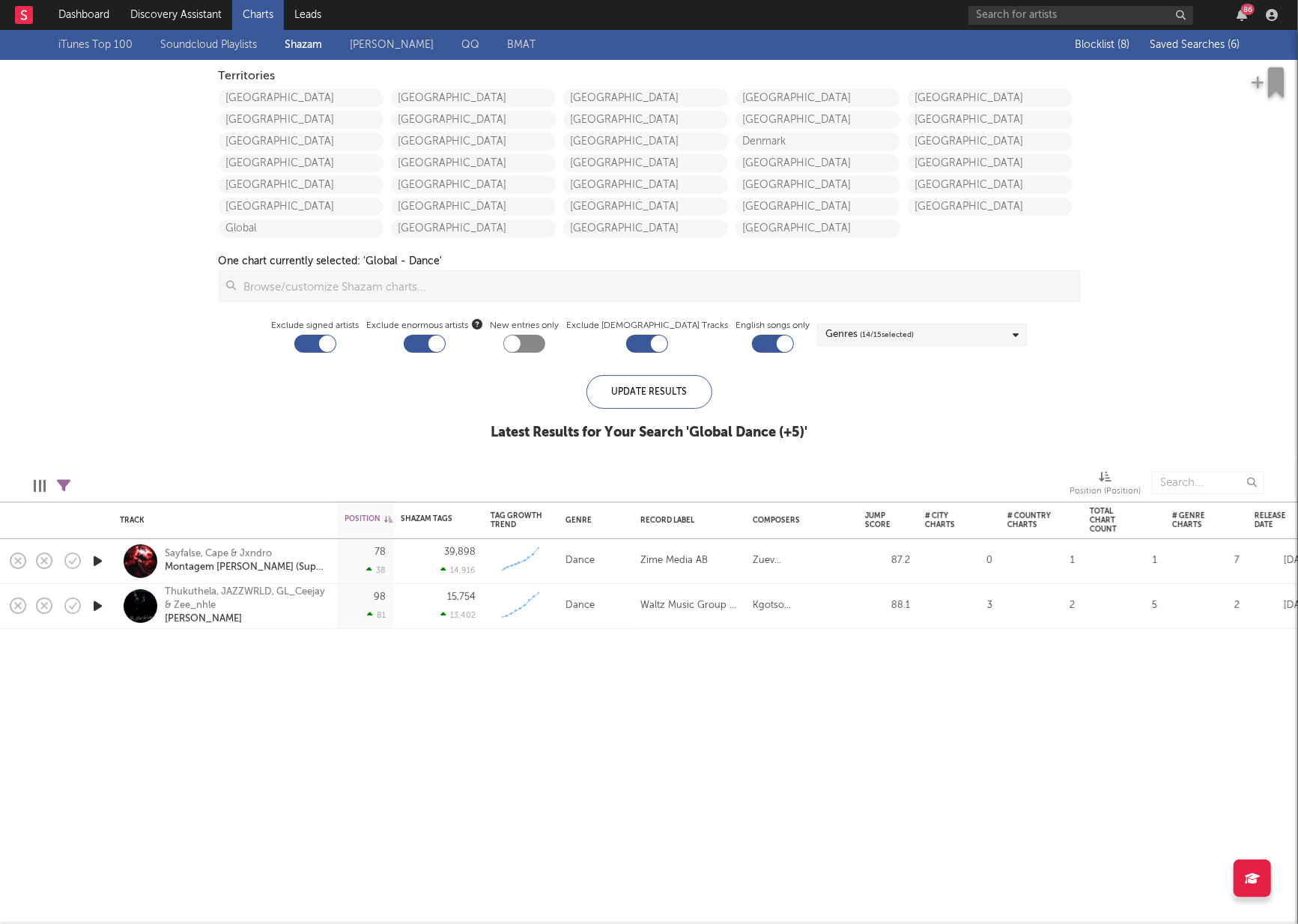
click at [1160, 42] on span "Saved Searches ( 6 )" at bounding box center [1194, 45] width 90 height 11
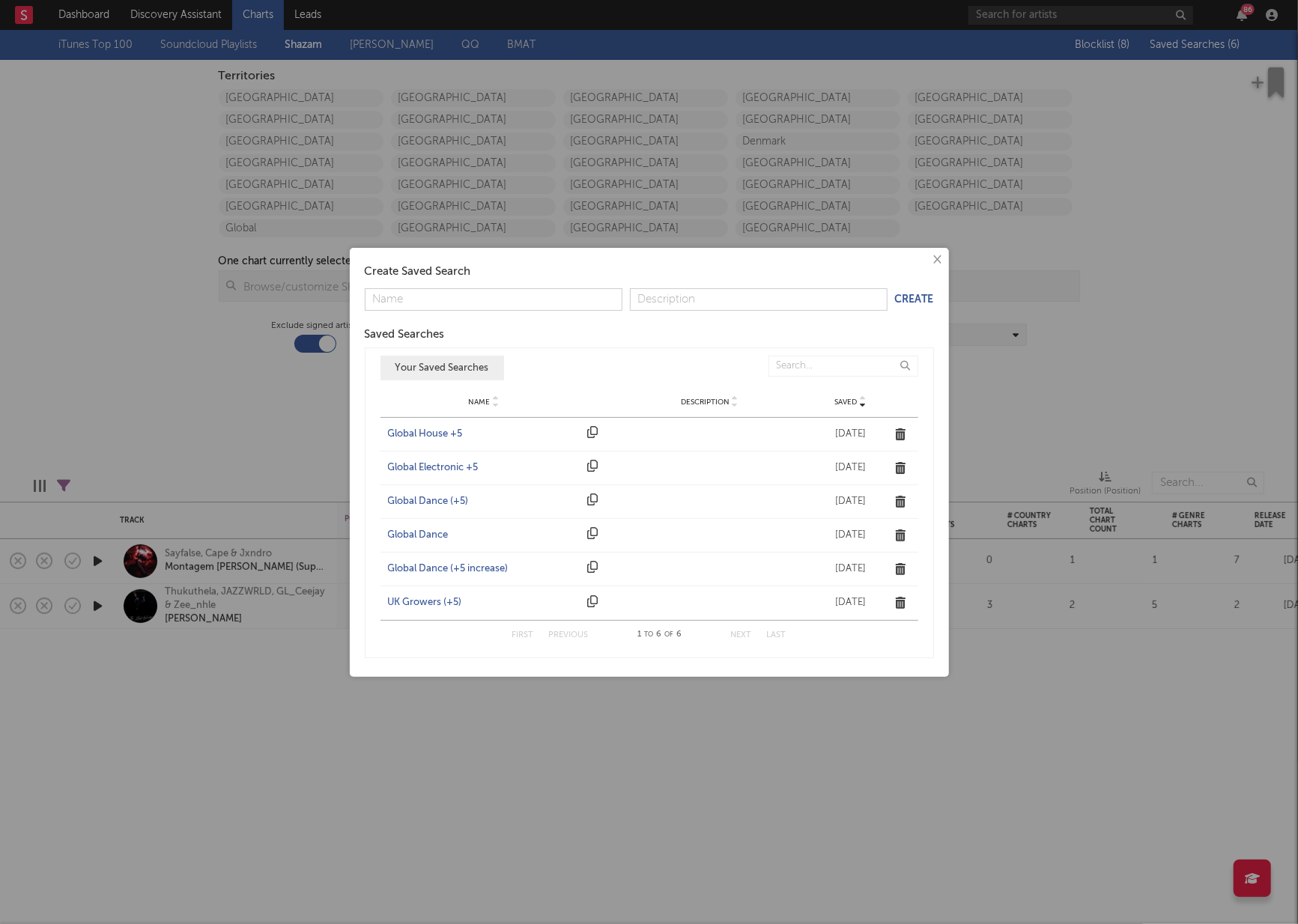
click at [418, 463] on div "Global Electronic +5" at bounding box center [484, 468] width 192 height 15
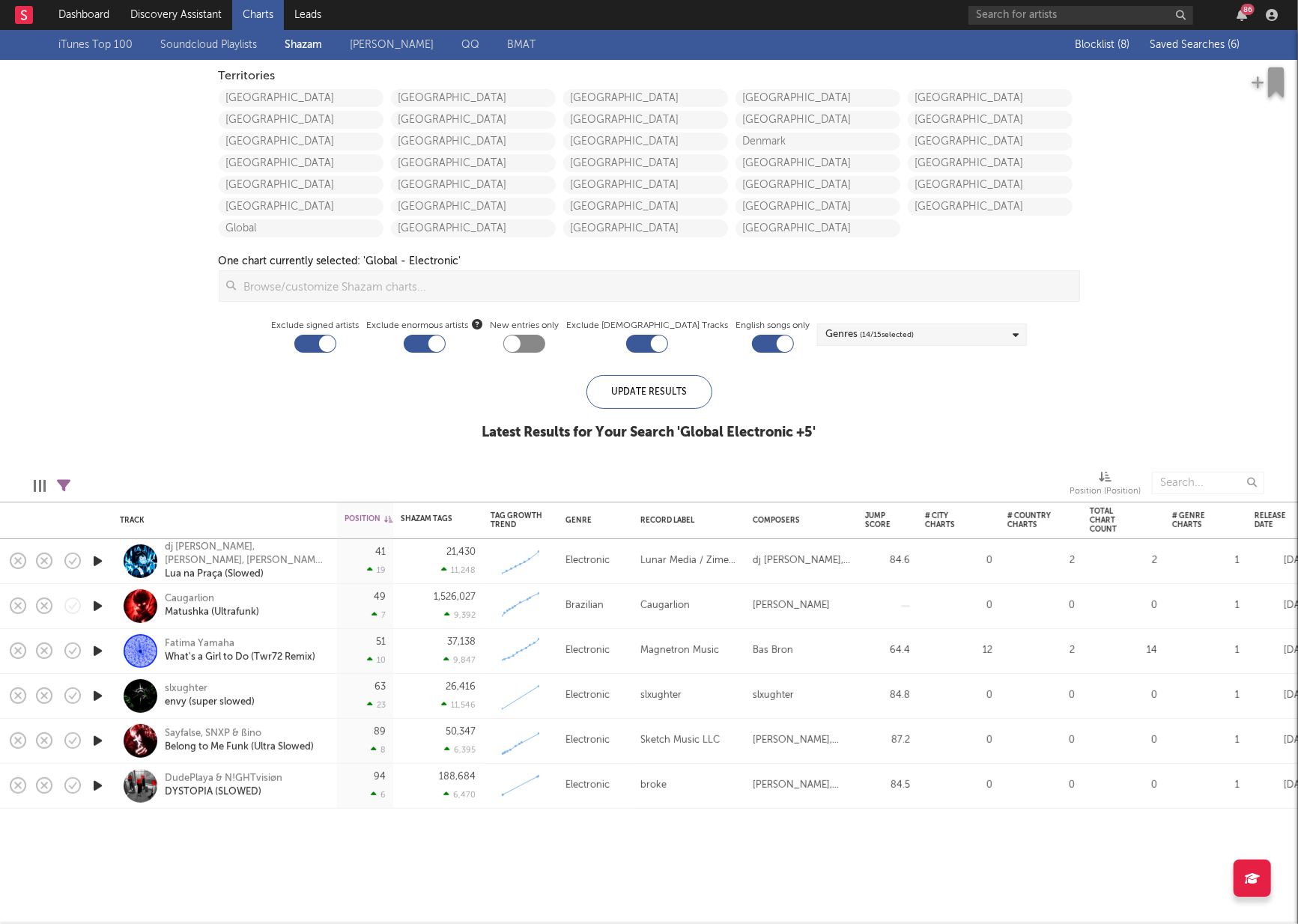
click at [1170, 50] on button "Saved Searches ( 6 )" at bounding box center [1192, 45] width 95 height 12
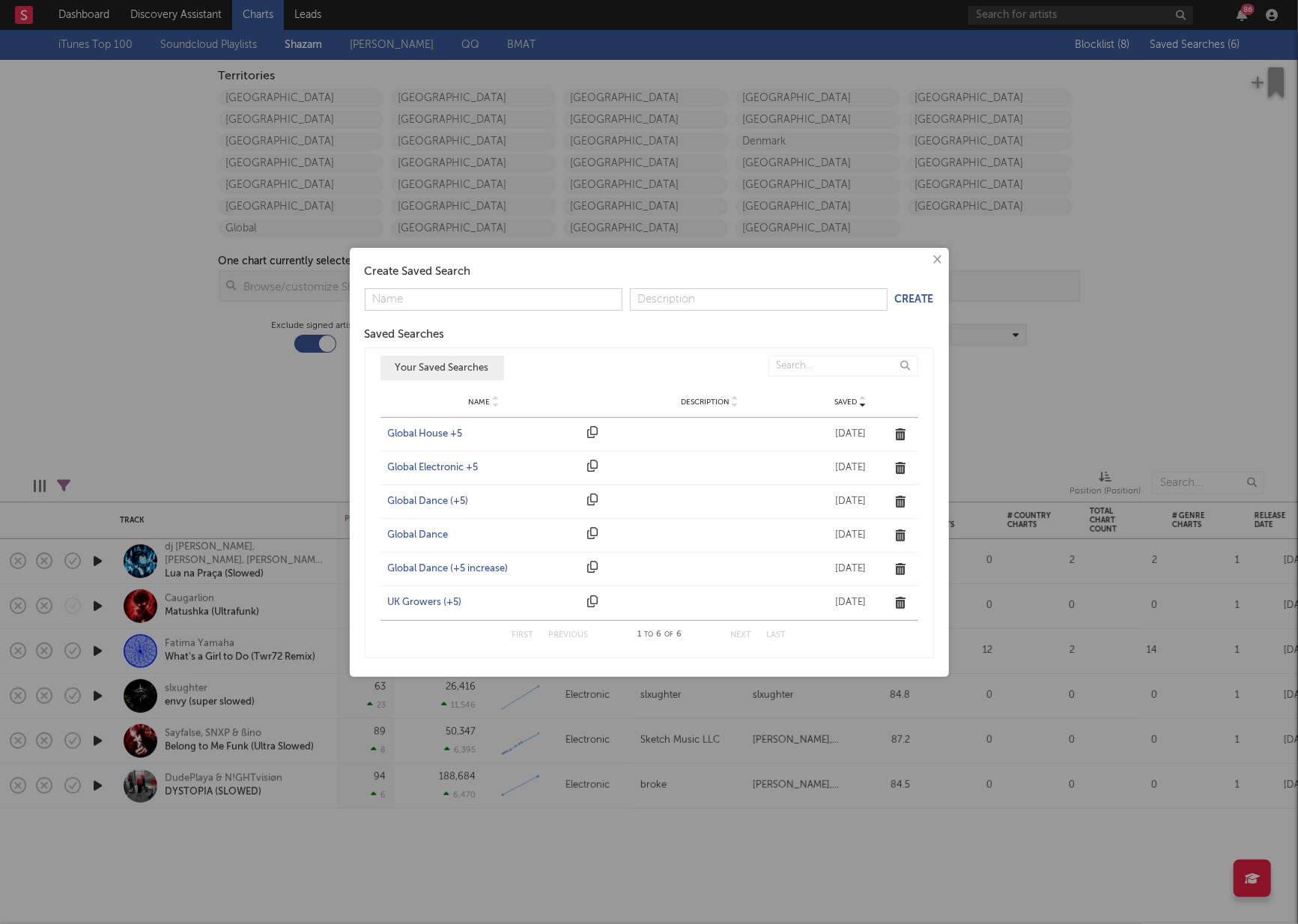
click at [409, 435] on div "Global House +5" at bounding box center [484, 434] width 192 height 15
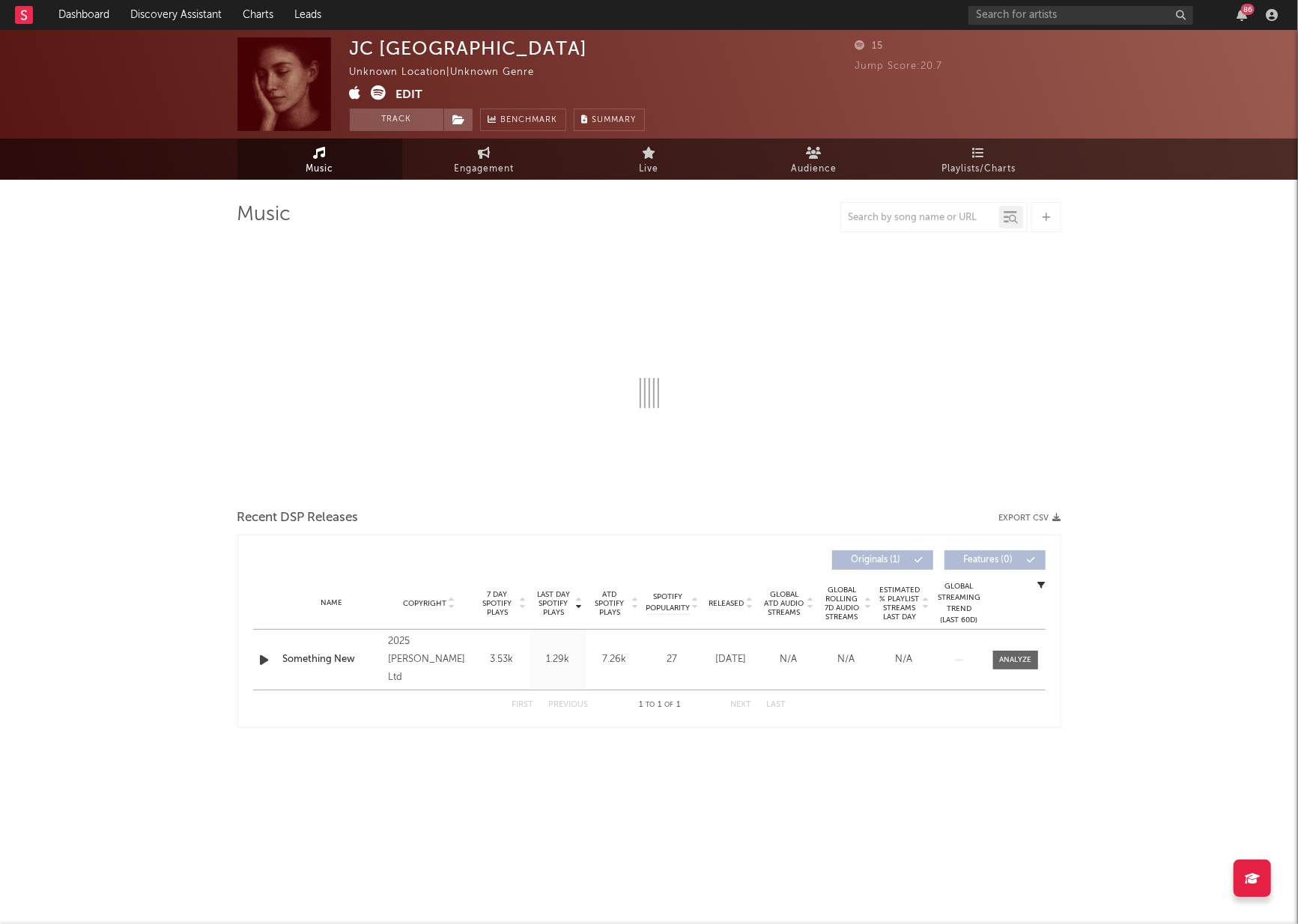
select select "1w"
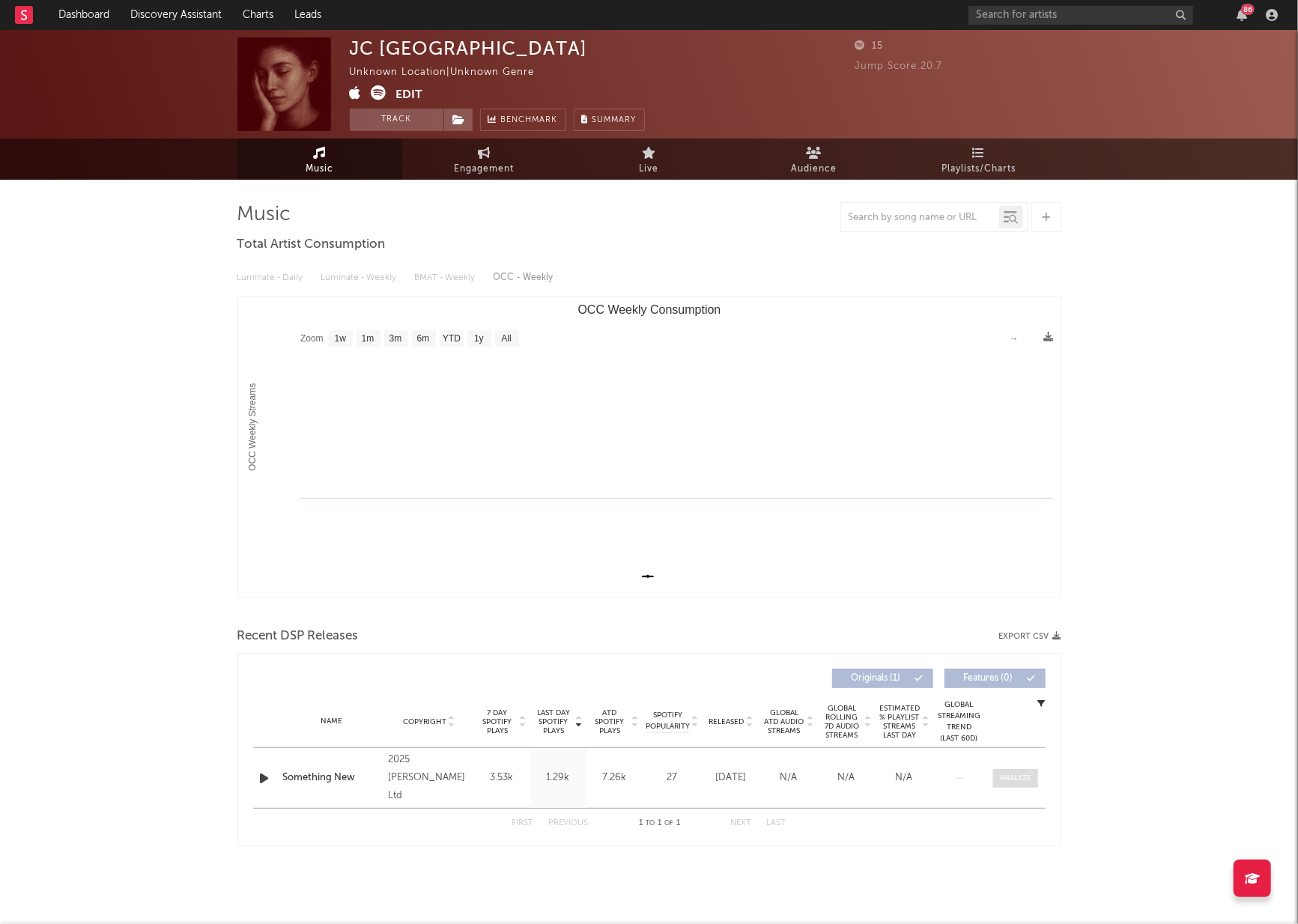
click at [1016, 777] on div at bounding box center [1015, 778] width 32 height 12
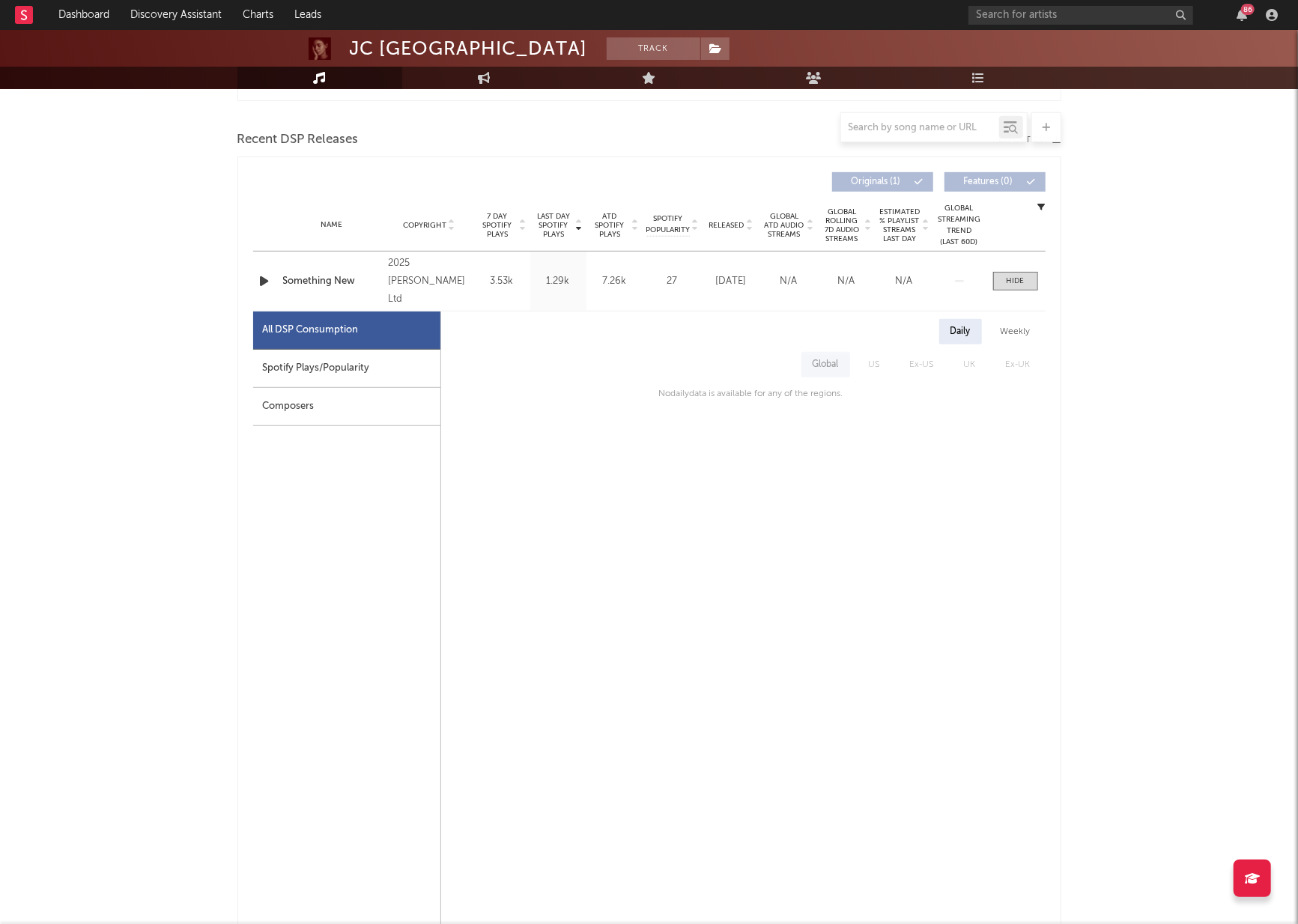
scroll to position [565, 0]
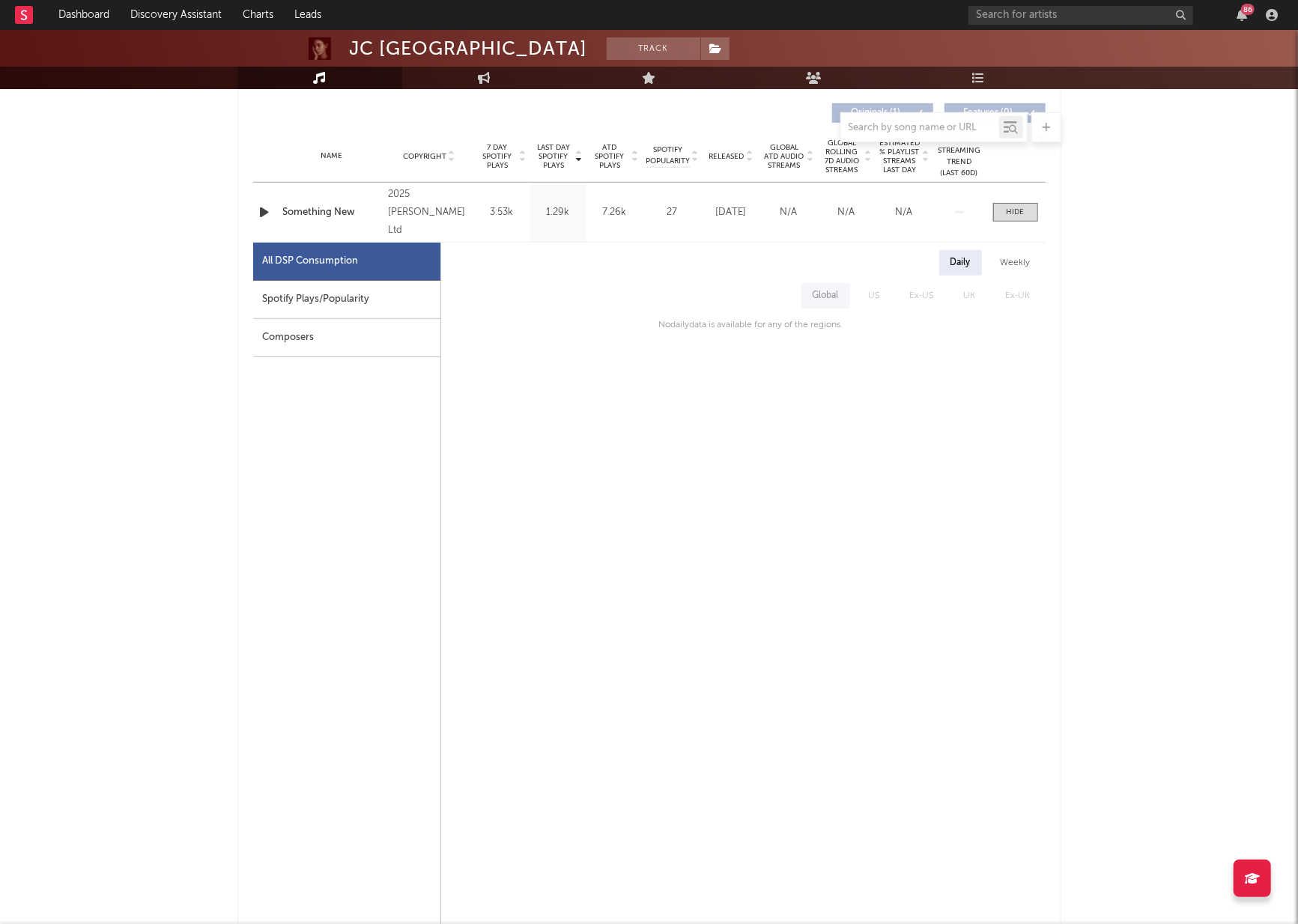
click at [358, 314] on div "Spotify Plays/Popularity" at bounding box center [346, 300] width 187 height 38
select select "1w"
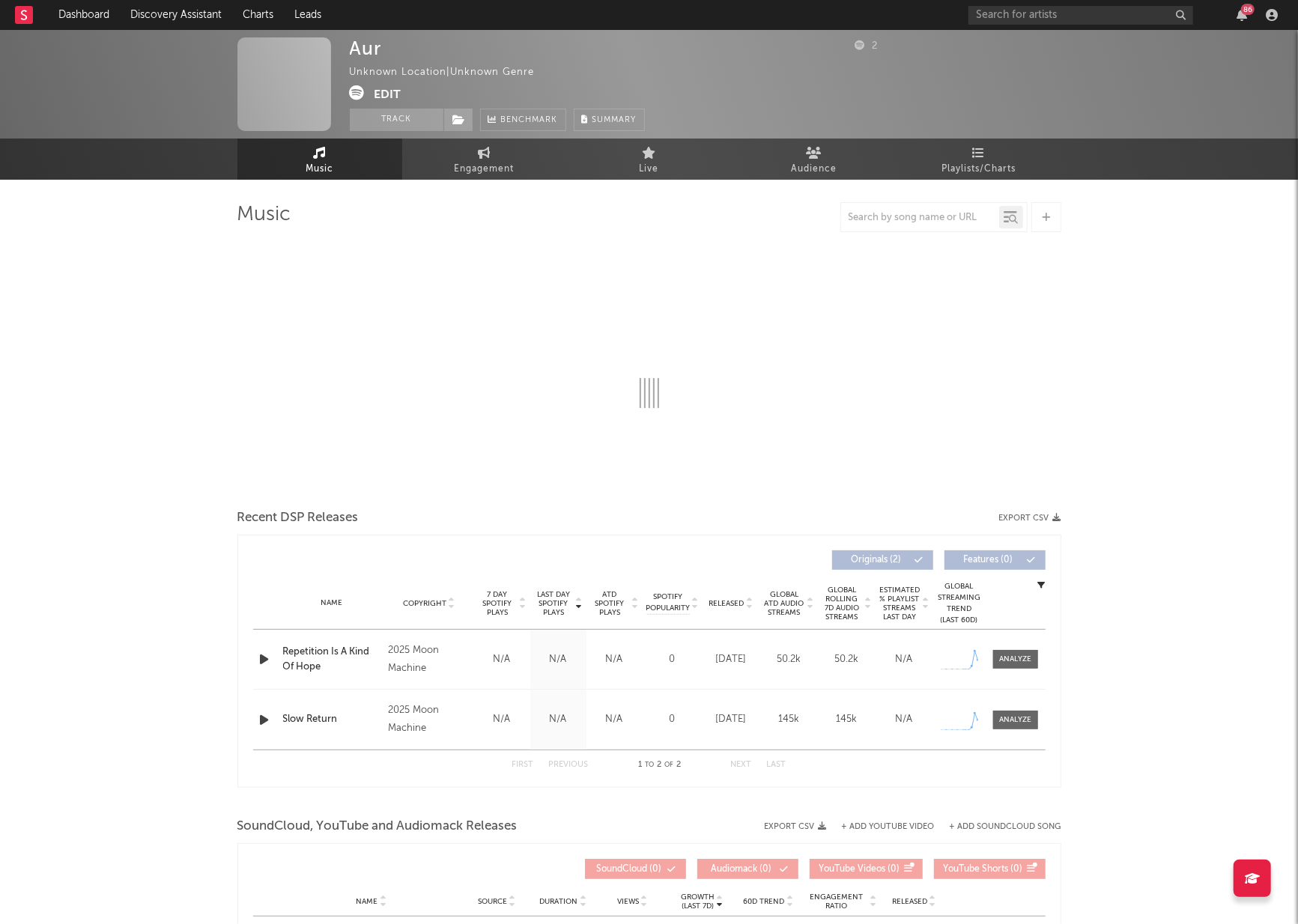
select select "1w"
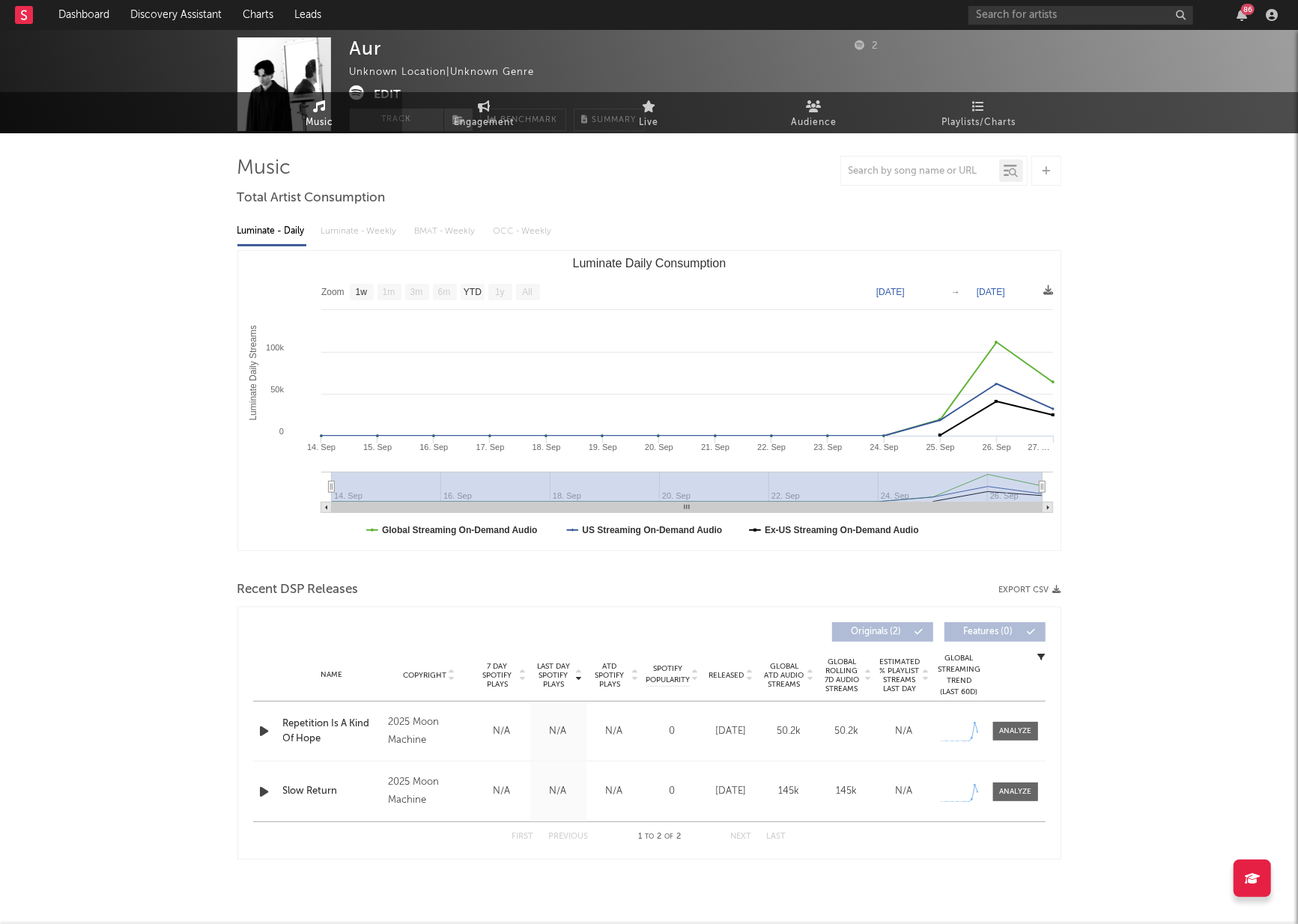
scroll to position [53, 0]
